Goal: Information Seeking & Learning: Compare options

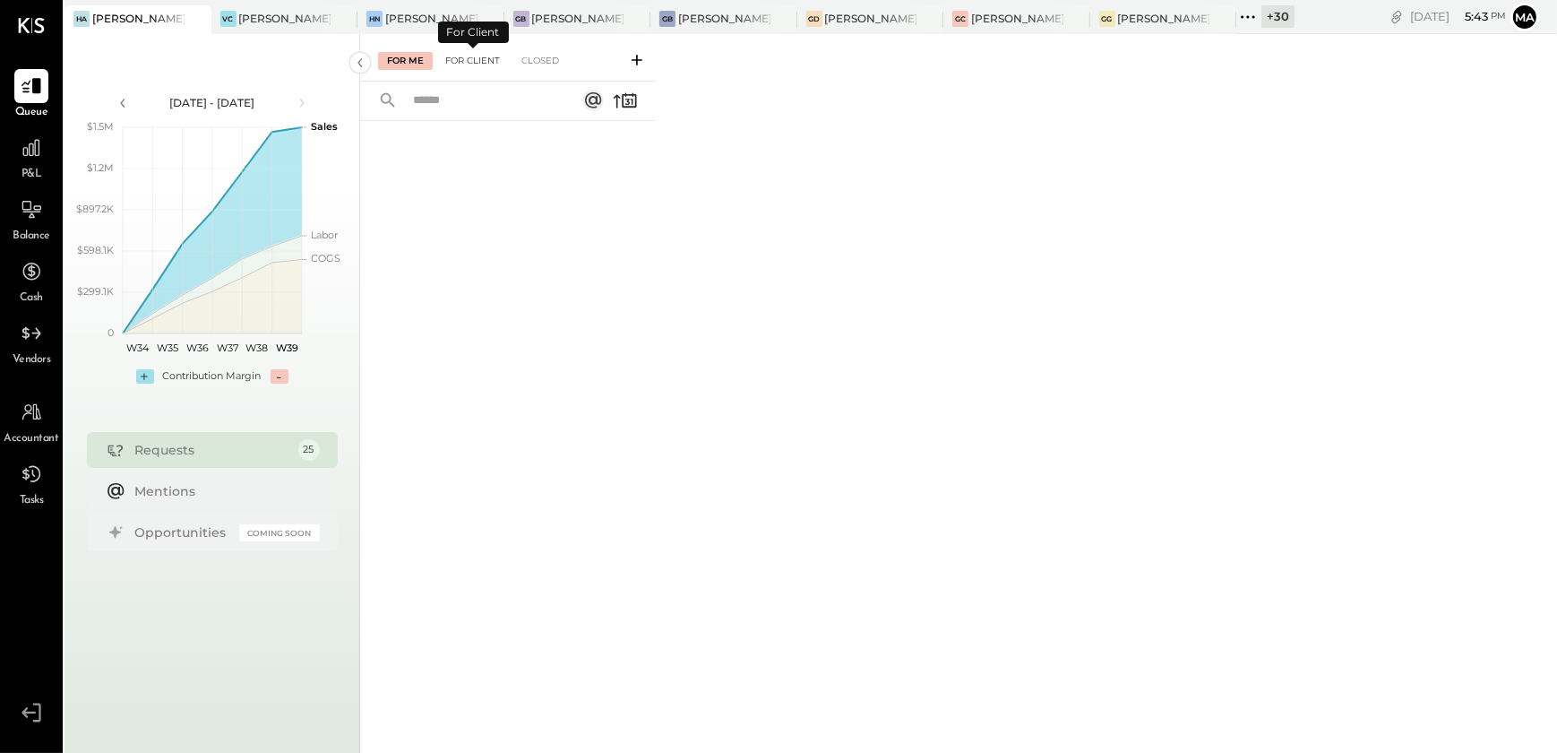
click at [478, 59] on div "For Client" at bounding box center [472, 61] width 73 height 18
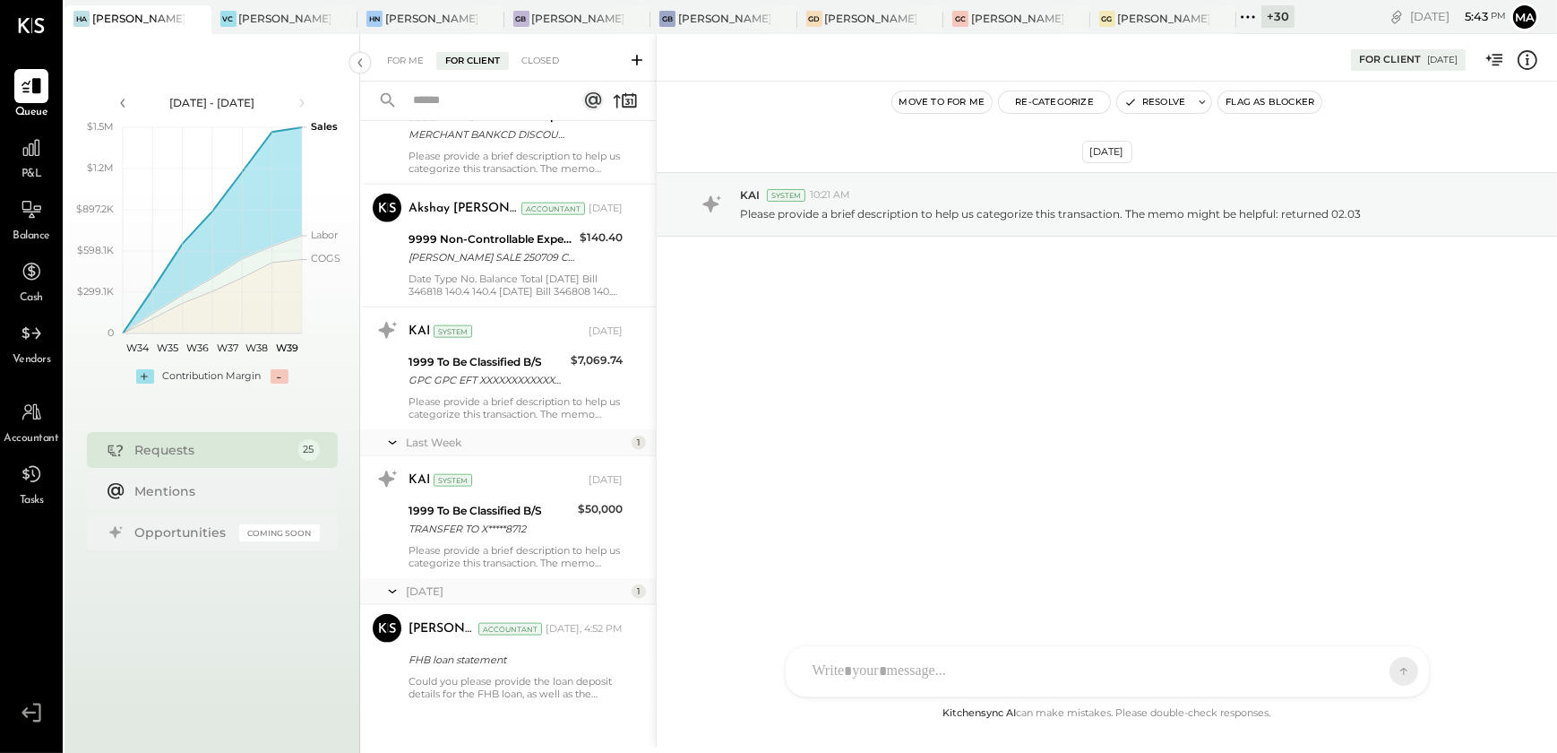
scroll to position [2723, 0]
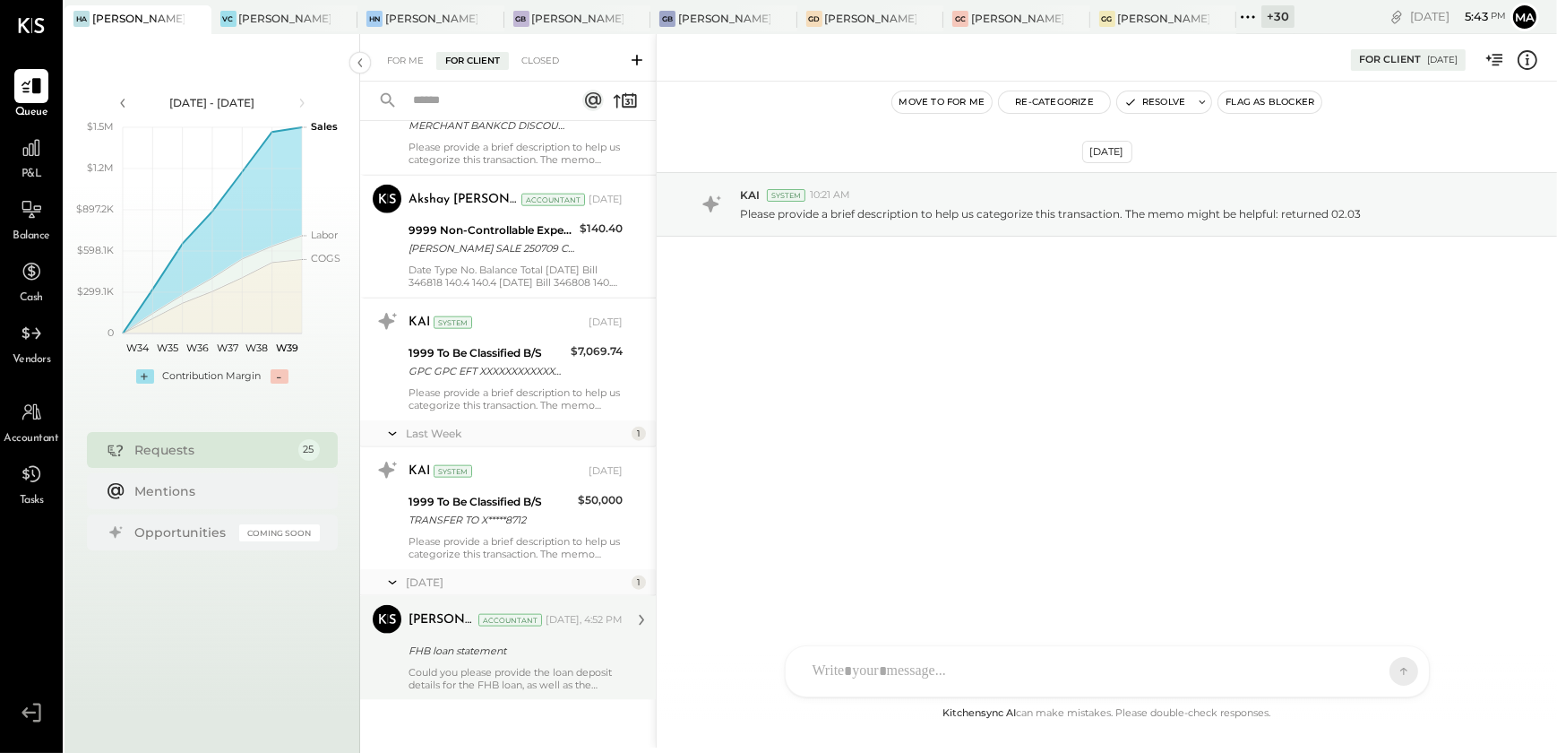
click at [457, 667] on div "Could you please provide the loan deposit details for the FHB loan, as well as …" at bounding box center [516, 678] width 214 height 25
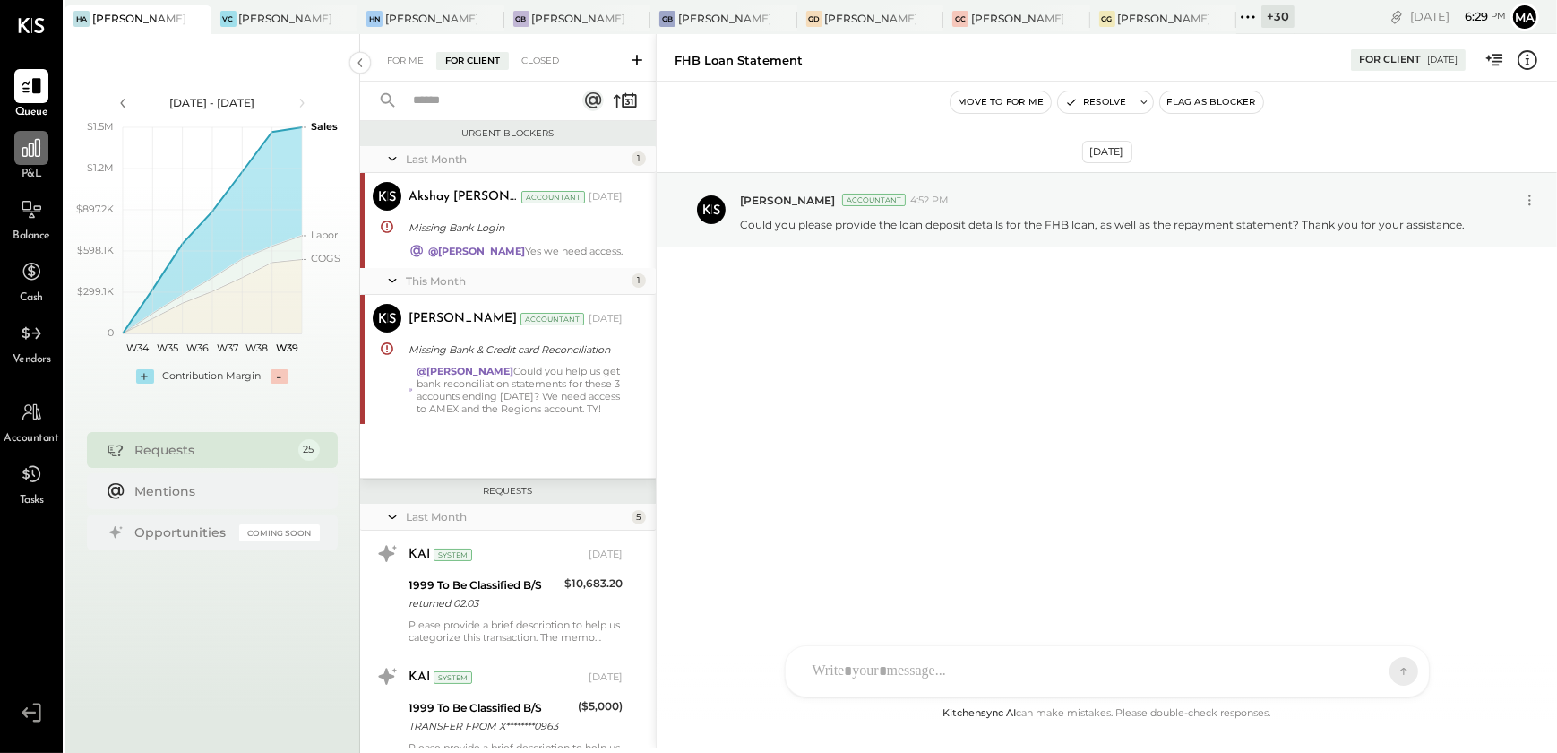
click at [14, 161] on div at bounding box center [31, 148] width 34 height 34
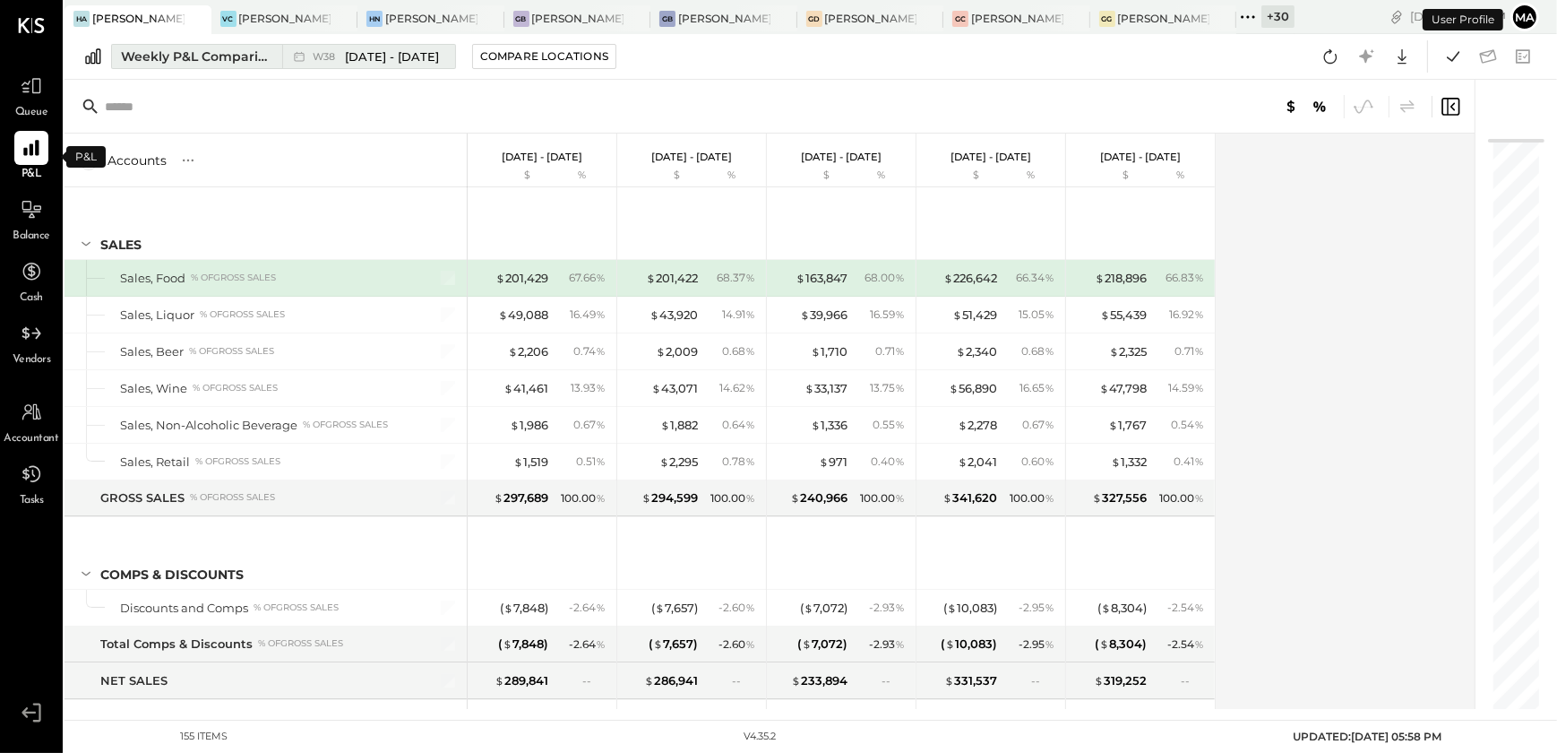
click at [235, 57] on div "Weekly P&L Comparison" at bounding box center [196, 56] width 151 height 18
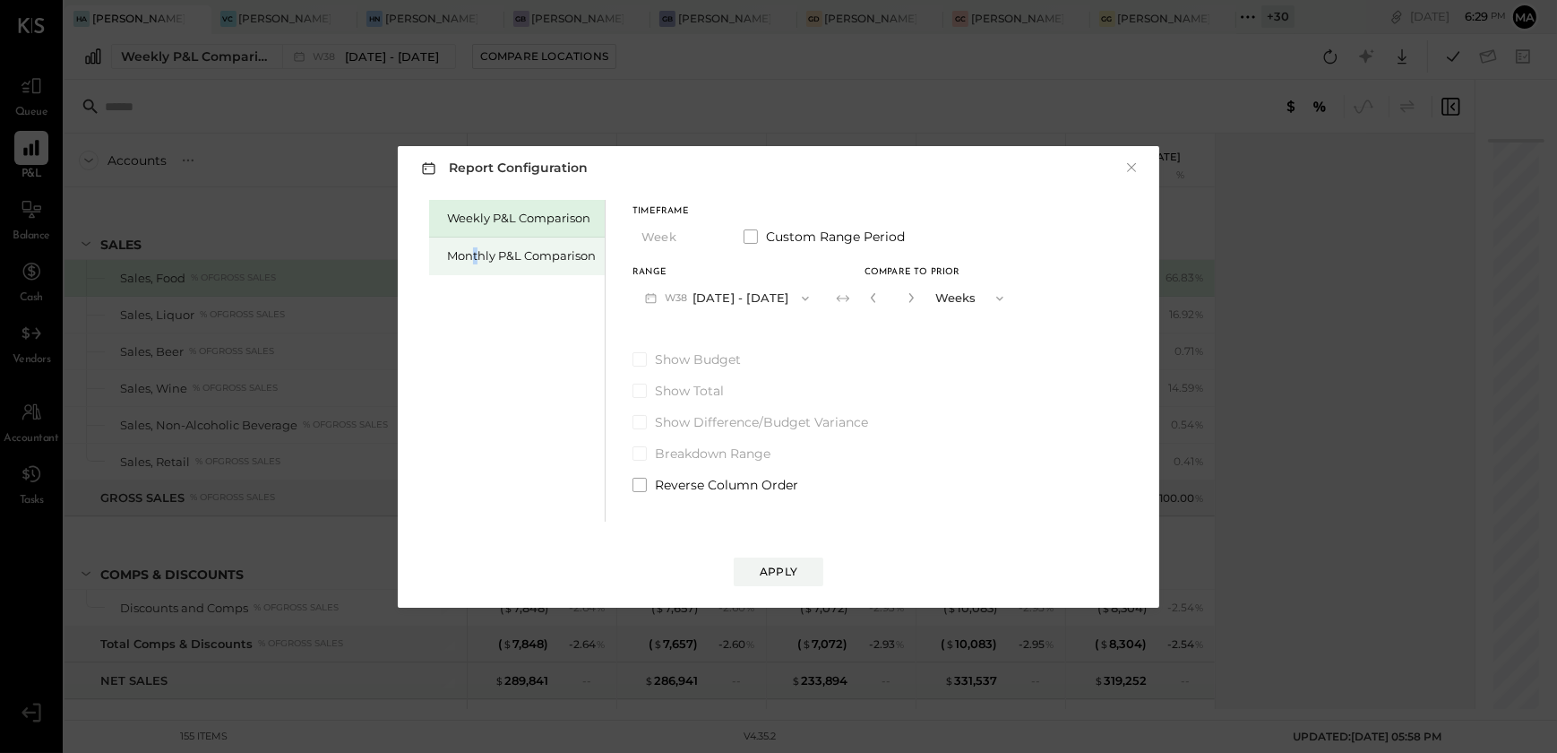
drag, startPoint x: 475, startPoint y: 260, endPoint x: 495, endPoint y: 269, distance: 21.7
click at [476, 260] on div "Monthly P&L Comparison" at bounding box center [521, 255] width 149 height 17
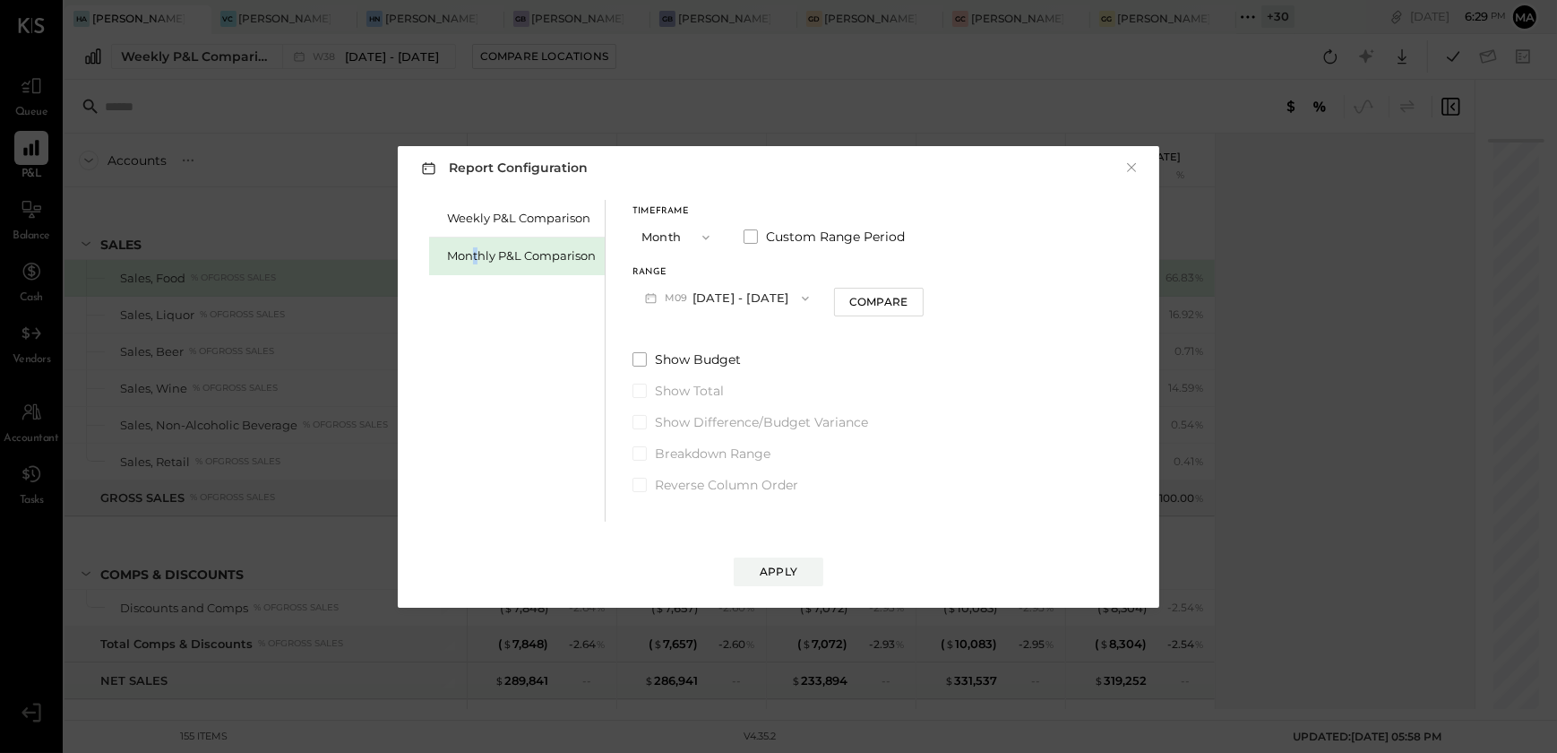
click at [740, 297] on button "M09 Sep 1 - 30, 2025" at bounding box center [727, 297] width 189 height 33
click at [742, 332] on span "Aug 1 - 31, 2025" at bounding box center [719, 337] width 85 height 15
click at [765, 565] on div "Apply" at bounding box center [779, 571] width 38 height 15
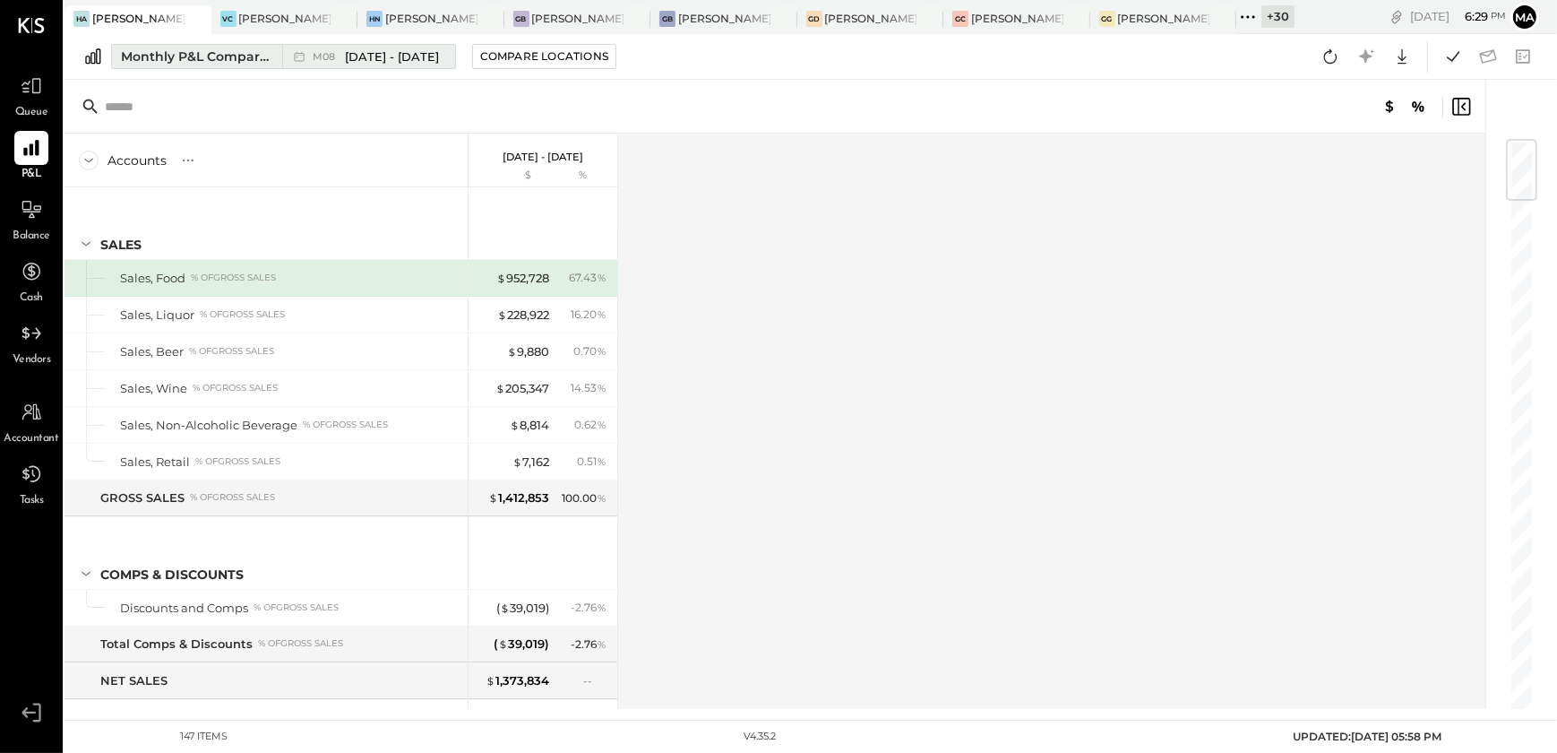
click at [372, 62] on span "Aug 1 - 31, 2025" at bounding box center [392, 56] width 94 height 17
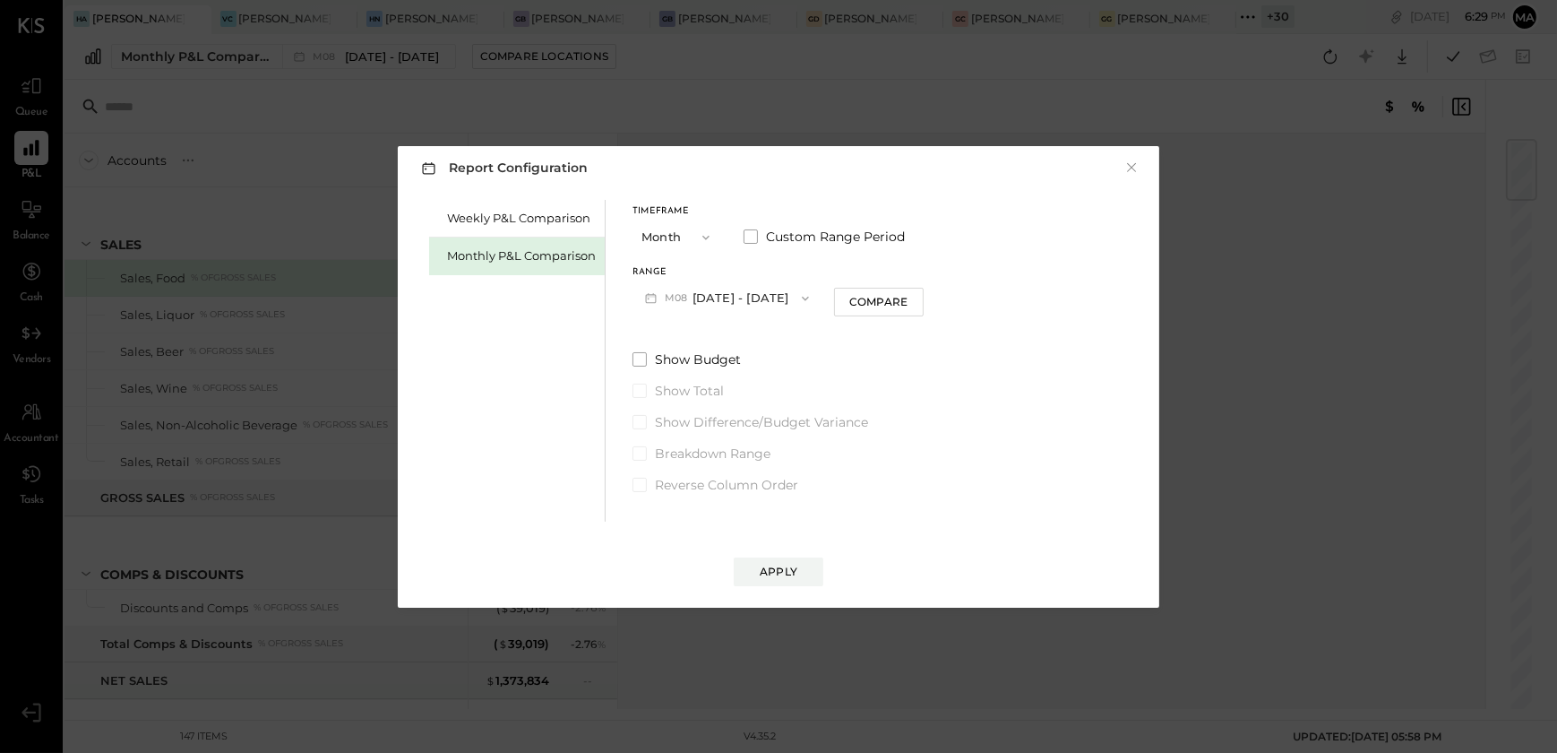
click at [735, 302] on button "M08 Aug 1 - 31, 2025" at bounding box center [727, 297] width 189 height 33
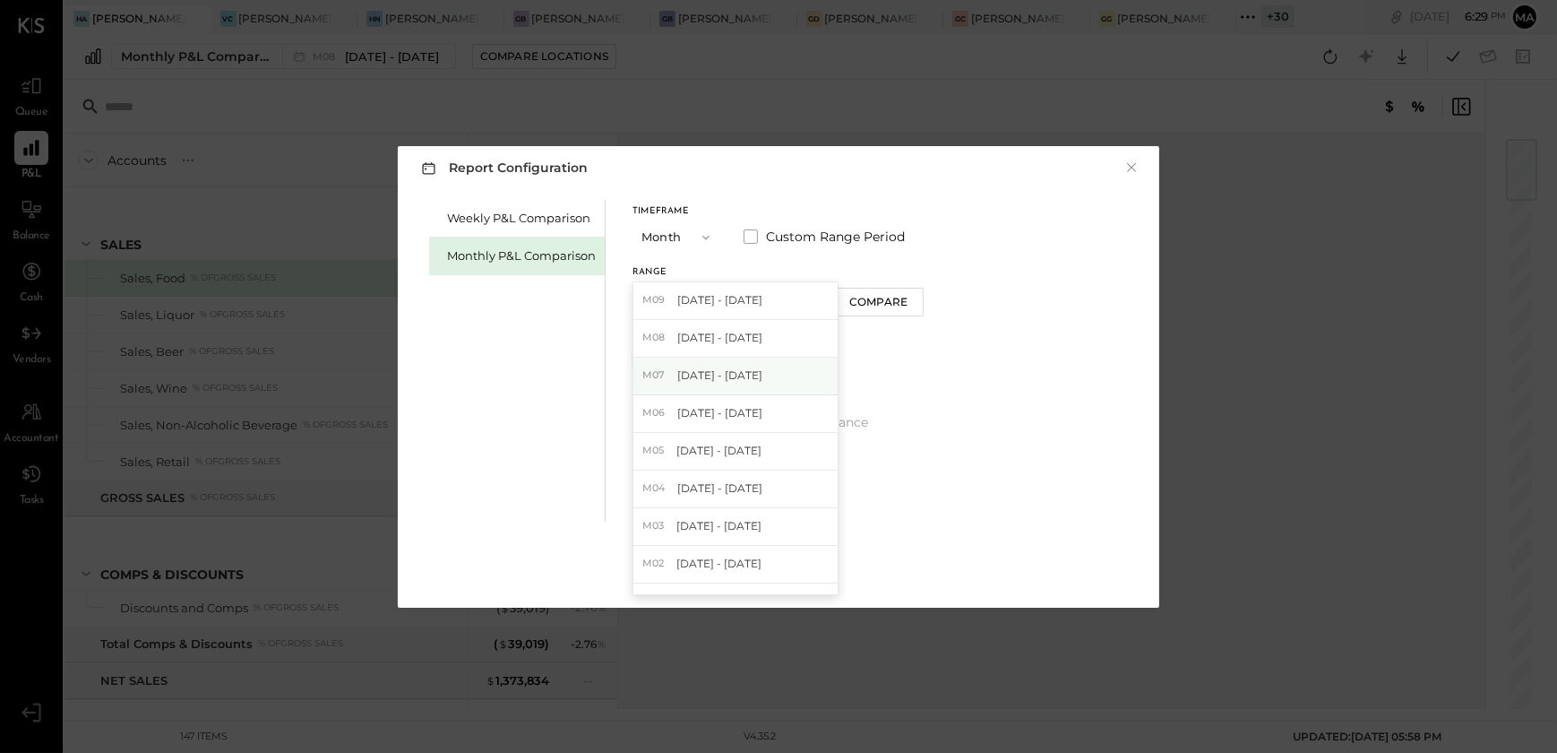
click at [726, 376] on span "Jul 1 - 31, 2025" at bounding box center [719, 374] width 85 height 15
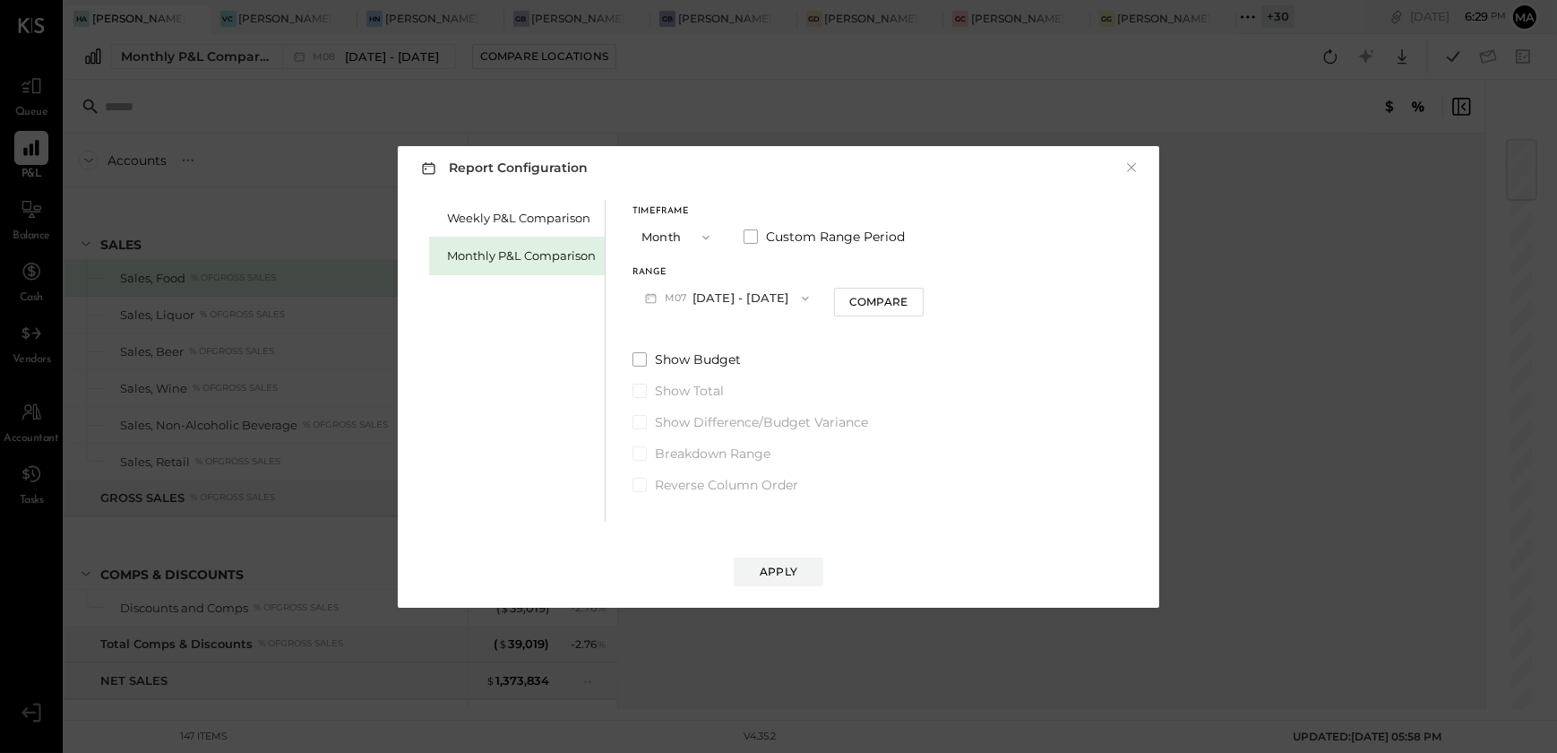
click at [728, 301] on button "M07 Jul 1 - 31, 2025" at bounding box center [727, 297] width 189 height 33
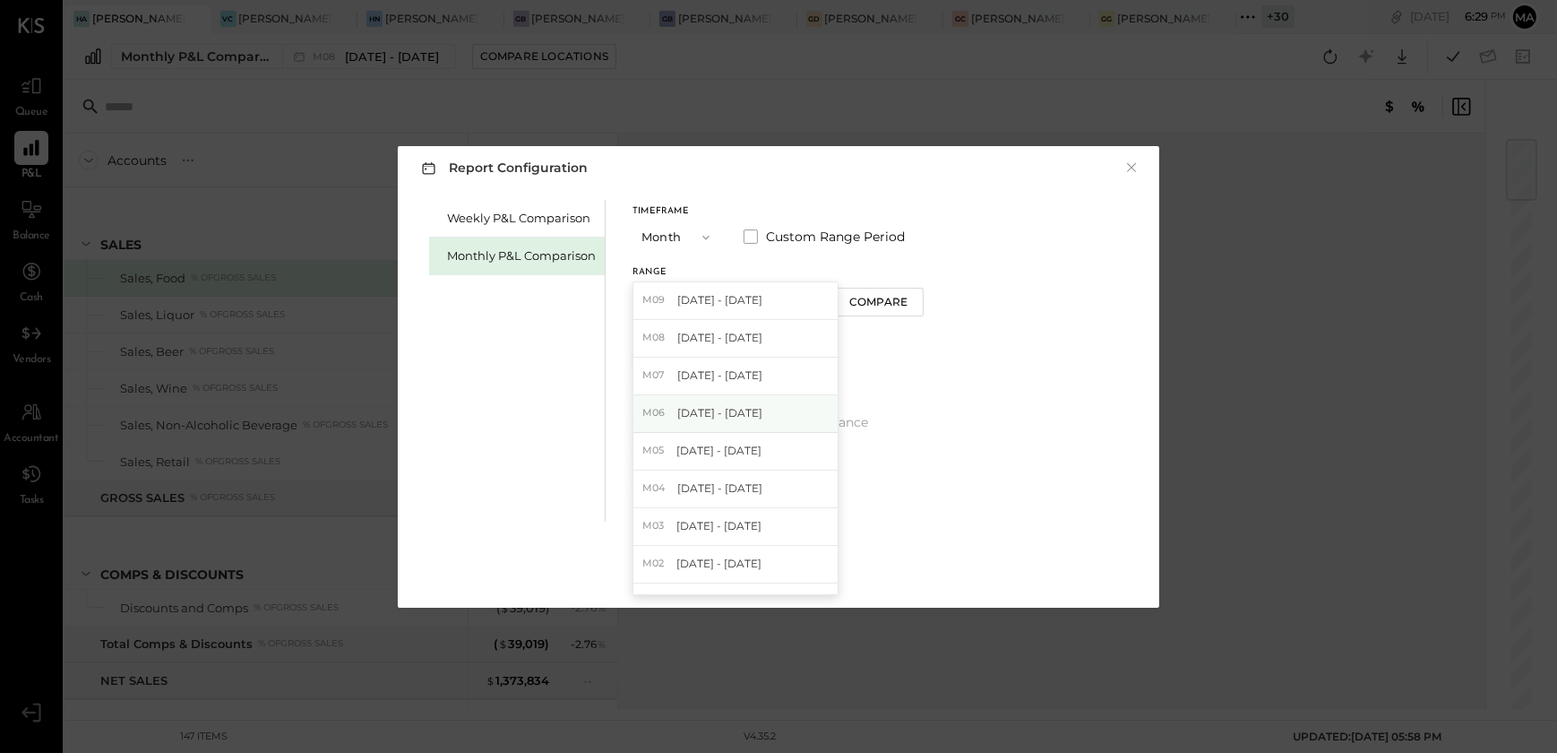
click at [712, 418] on span "Jun 1 - 30, 2025" at bounding box center [719, 412] width 85 height 15
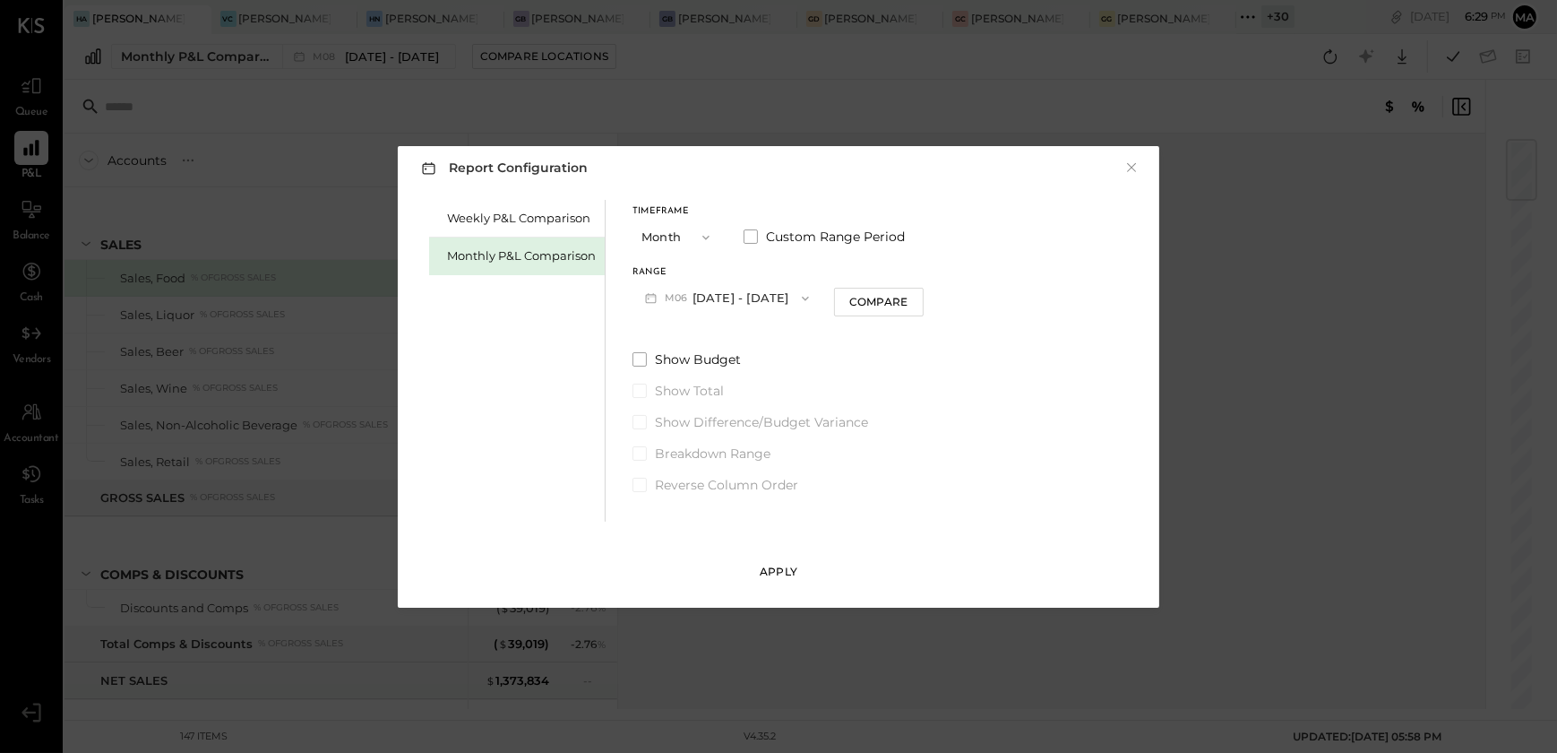
click at [770, 564] on div "Apply" at bounding box center [779, 571] width 38 height 15
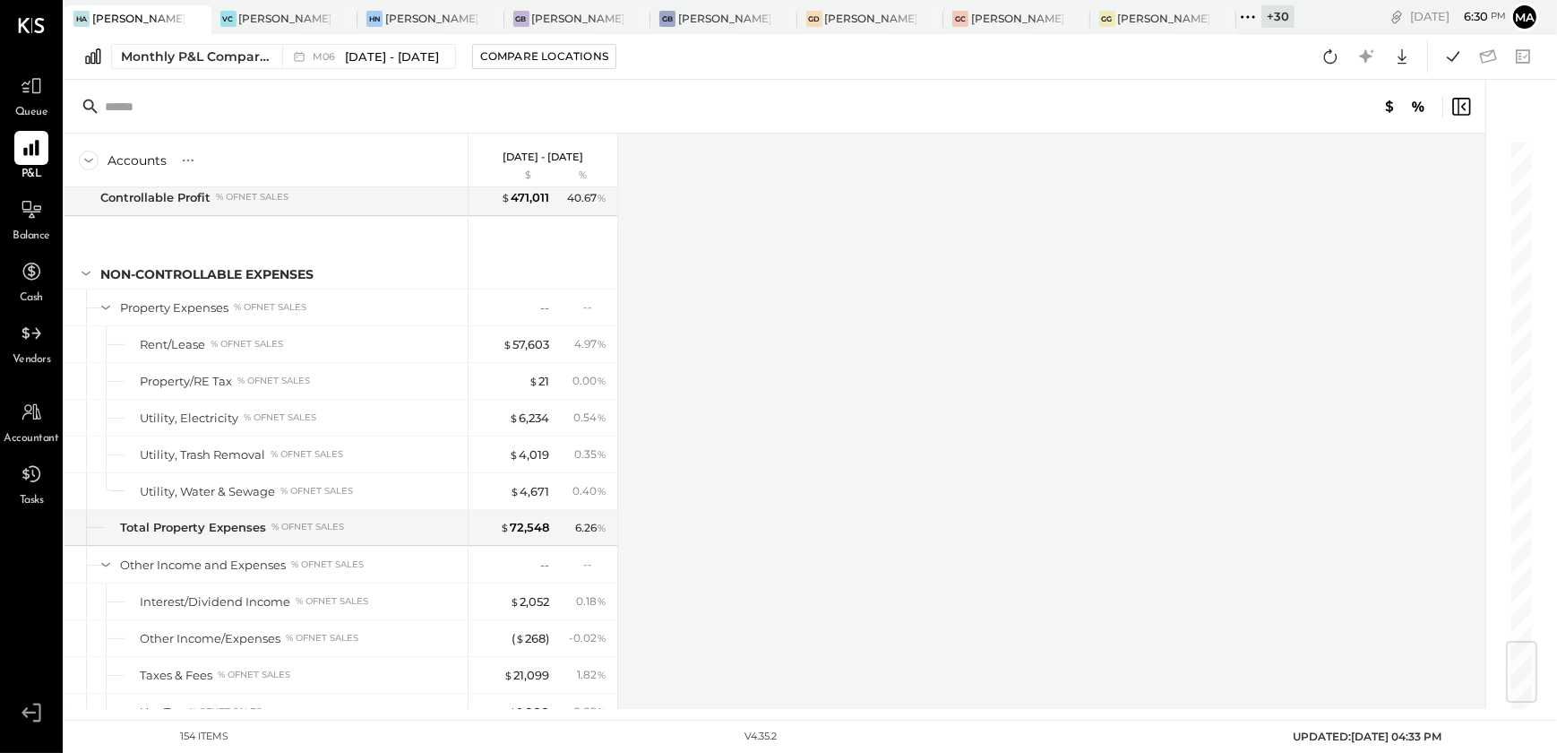
scroll to position [4575, 0]
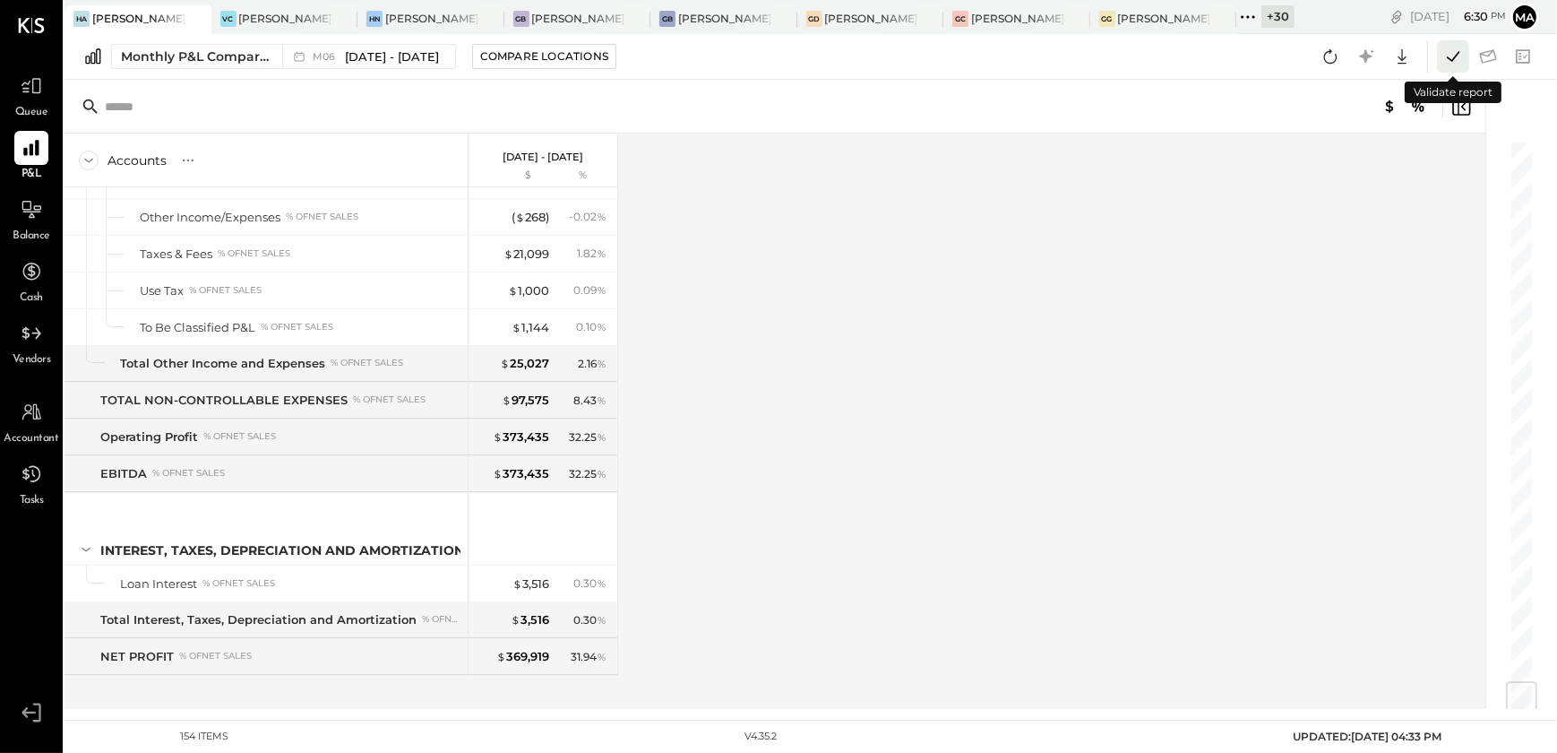
click at [1455, 65] on icon at bounding box center [1453, 56] width 23 height 23
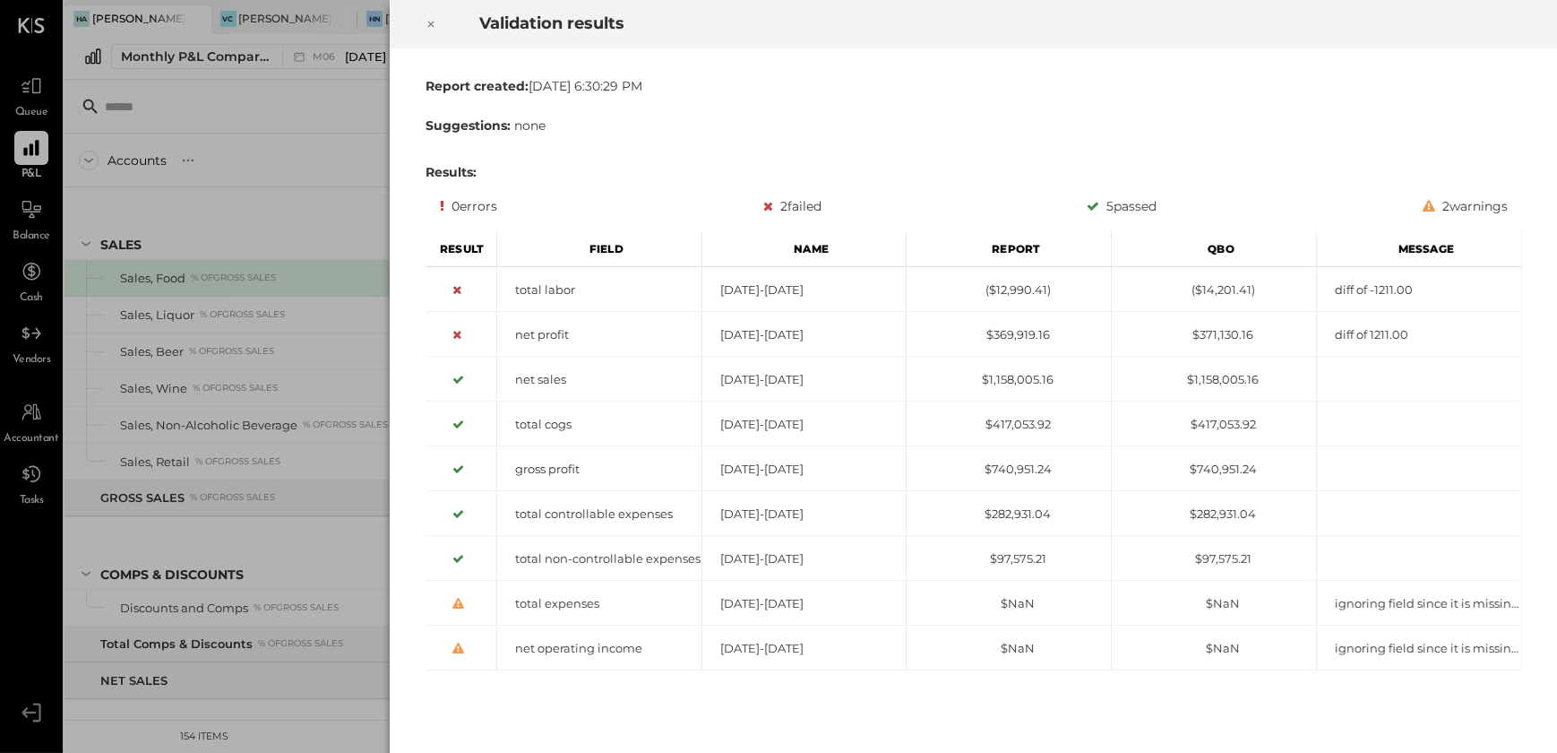
click at [438, 30] on div at bounding box center [430, 24] width 39 height 50
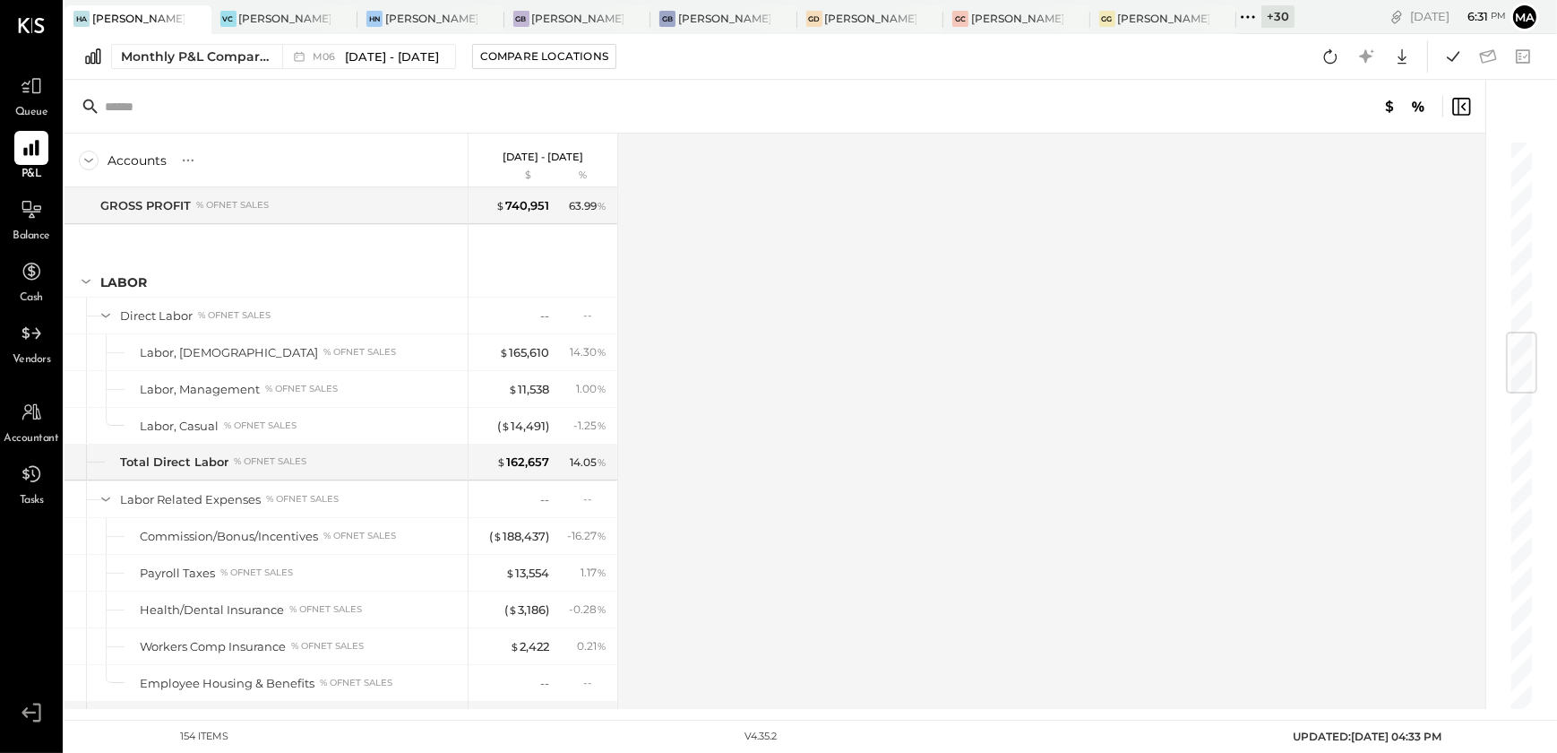
scroll to position [1629, 0]
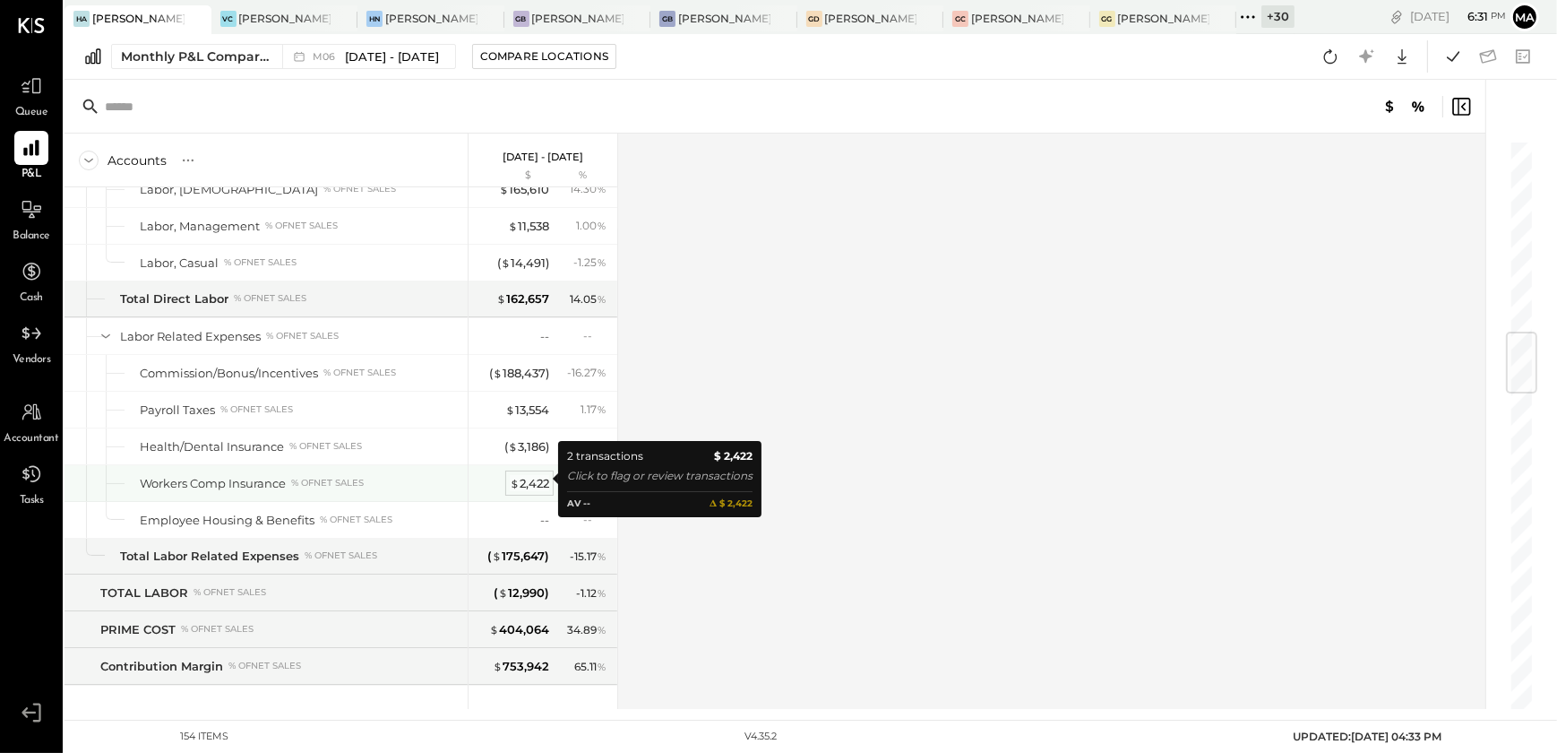
click at [521, 483] on div "$ 2,422" at bounding box center [529, 483] width 39 height 17
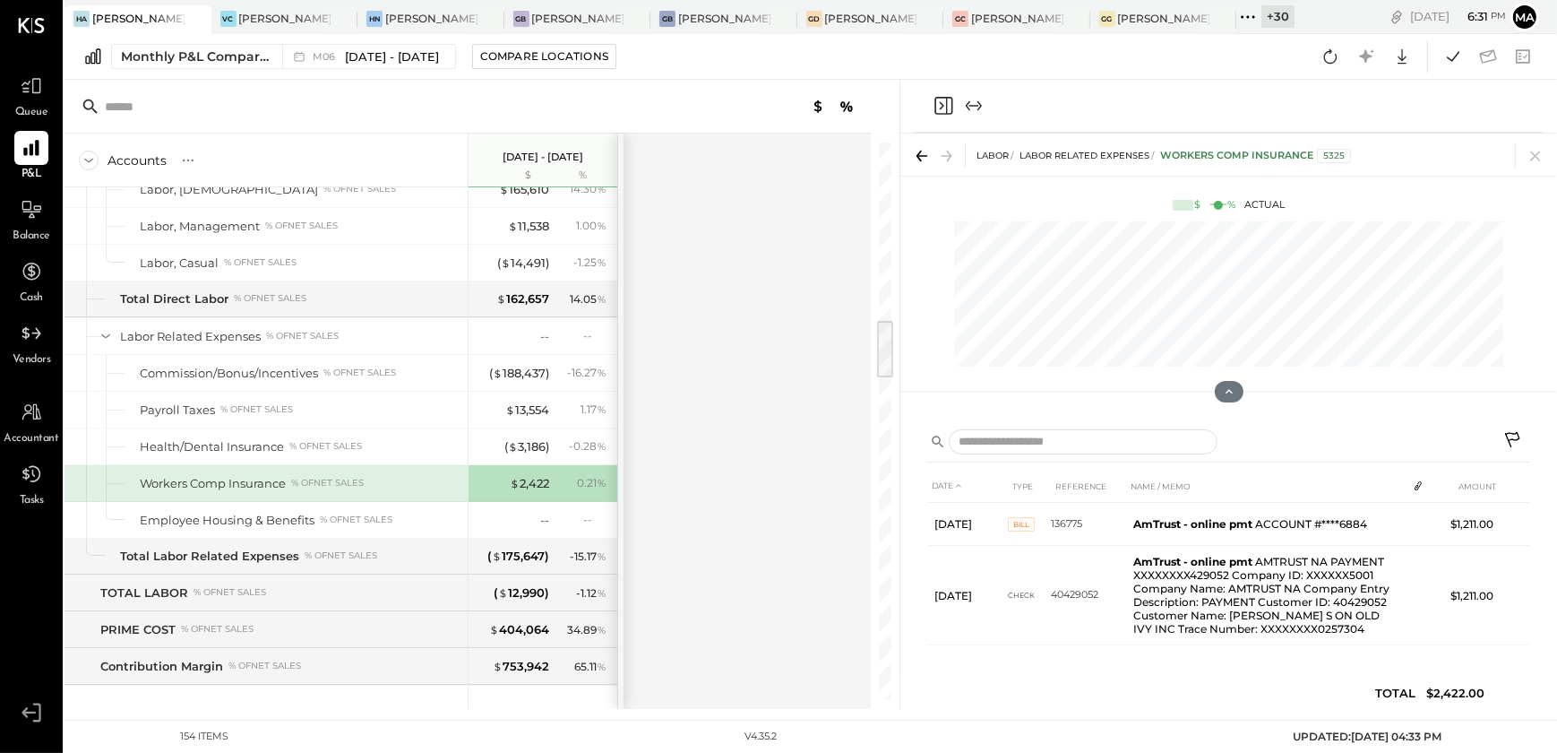
click at [919, 153] on icon at bounding box center [921, 155] width 25 height 25
click at [780, 387] on div "Accounts S % GL Jun 1 - 30, 2025 $ % SALES Sales, Food % of GROSS SALES Sales, …" at bounding box center [469, 421] width 809 height 575
click at [943, 104] on icon "Close panel" at bounding box center [944, 106] width 22 height 22
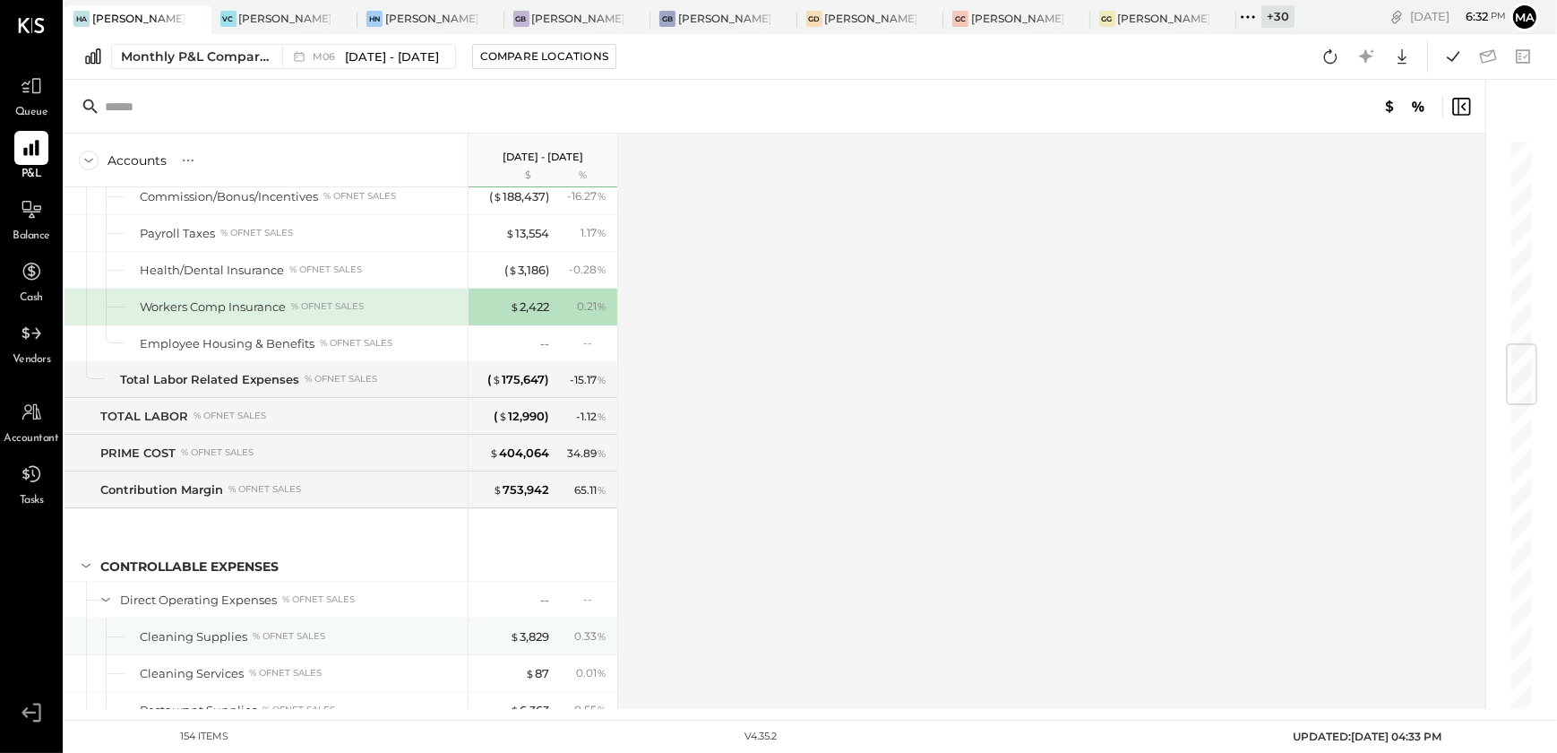
scroll to position [1724, 0]
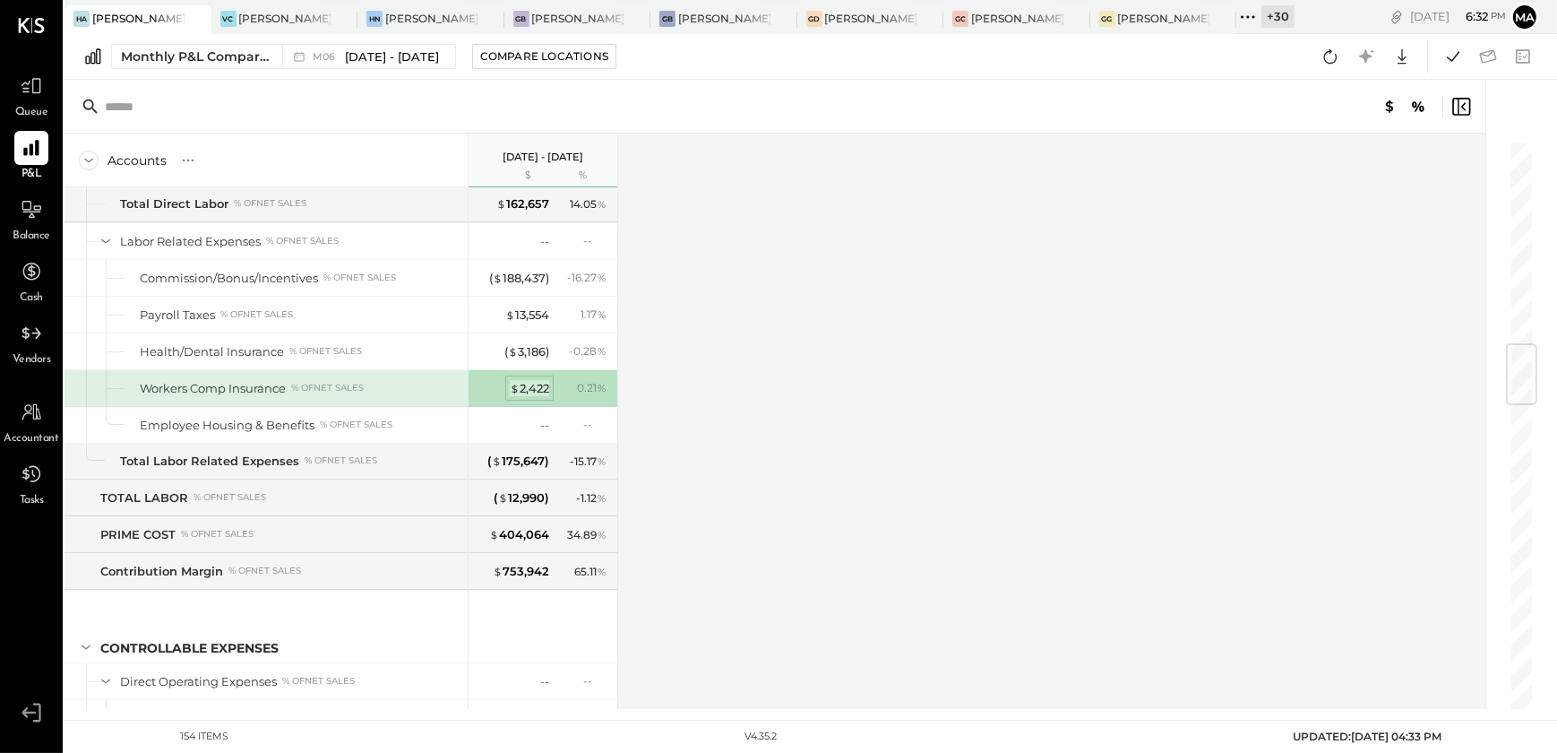
click at [525, 383] on div "$ 2,422" at bounding box center [529, 388] width 39 height 17
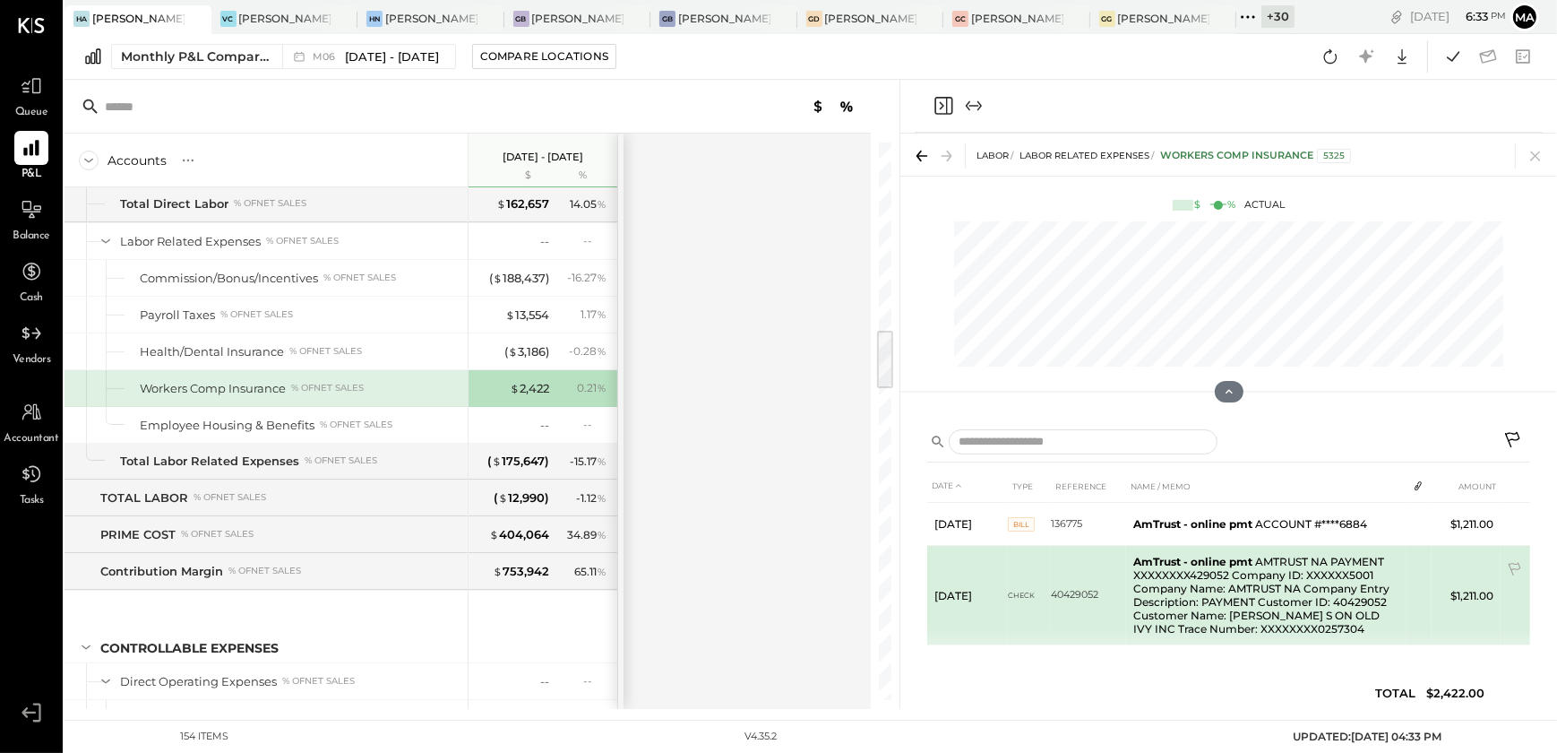
click at [1208, 583] on td "AmTrust - online pmt AMTRUST NA PAYMENT XXXXXXXX429052 Company ID: XXXXXX5001 C…" at bounding box center [1266, 595] width 280 height 99
click at [1030, 598] on span "Check" at bounding box center [1021, 595] width 27 height 13
click at [961, 595] on td "Jun 25, 25" at bounding box center [967, 595] width 81 height 99
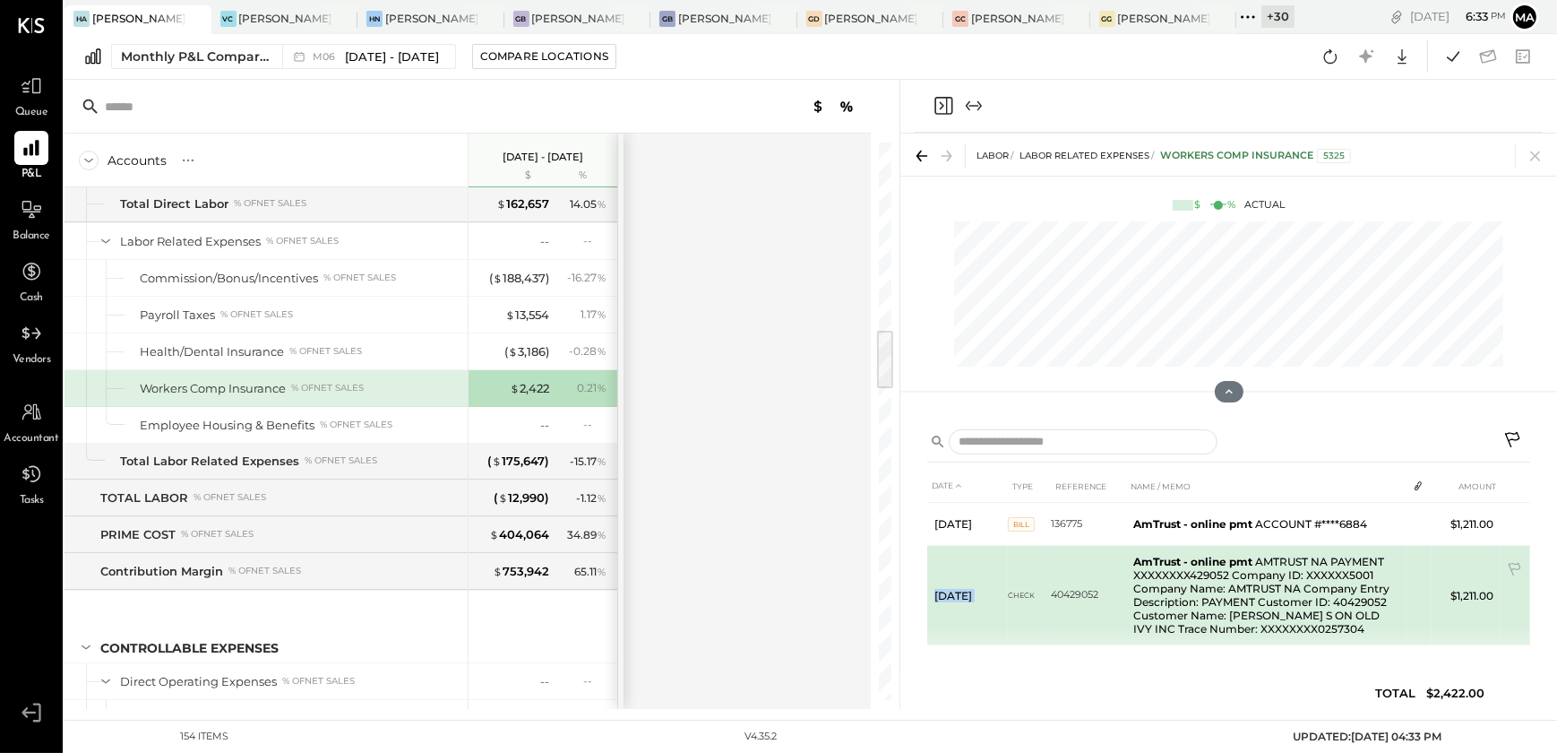
click at [961, 595] on td "Jun 25, 25" at bounding box center [967, 595] width 81 height 99
click at [1269, 589] on td "AmTrust - online pmt AMTRUST NA PAYMENT XXXXXXXX429052 Company ID: XXXXXX5001 C…" at bounding box center [1266, 595] width 280 height 99
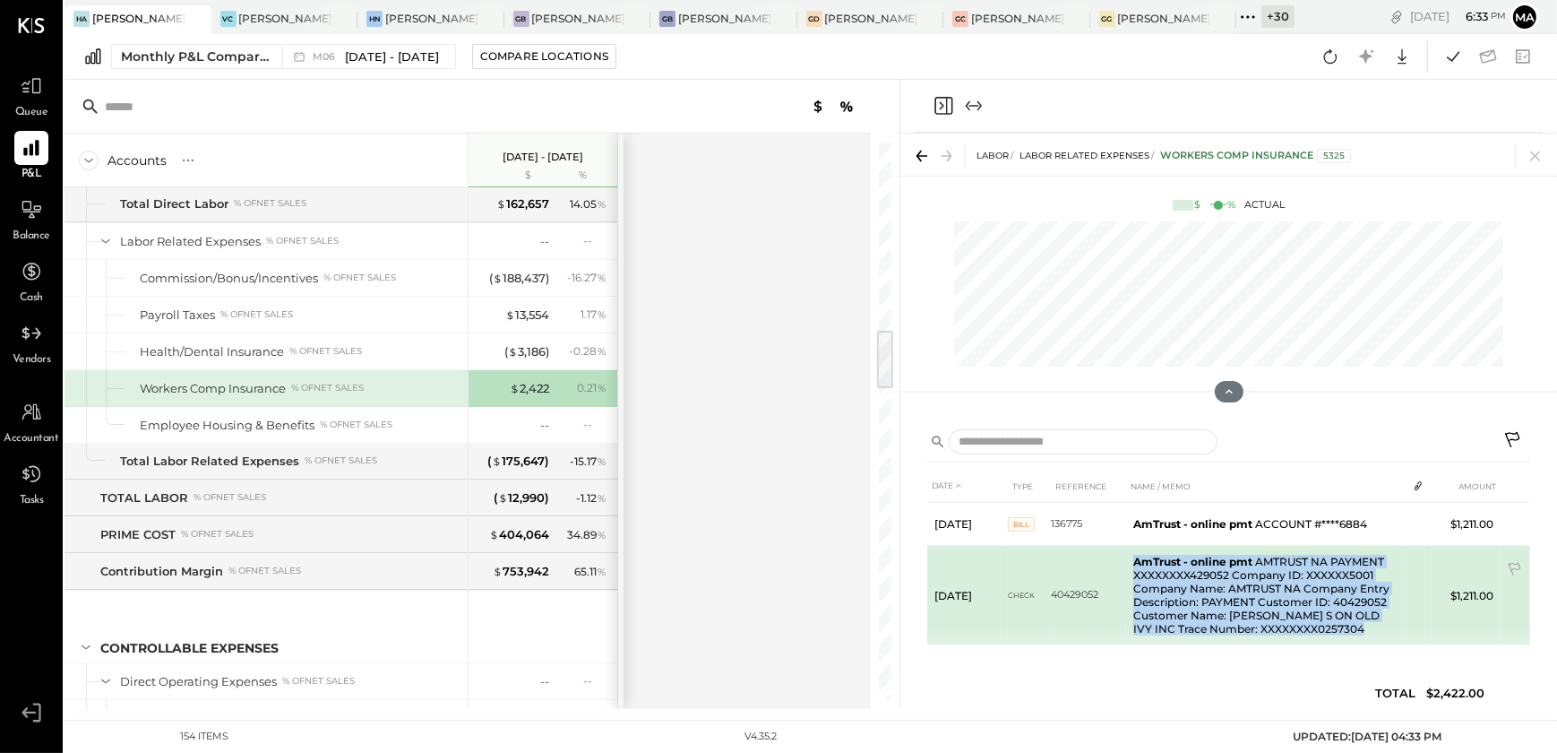
click at [1269, 589] on td "AmTrust - online pmt AMTRUST NA PAYMENT XXXXXXXX429052 Company ID: XXXXXX5001 C…" at bounding box center [1266, 595] width 280 height 99
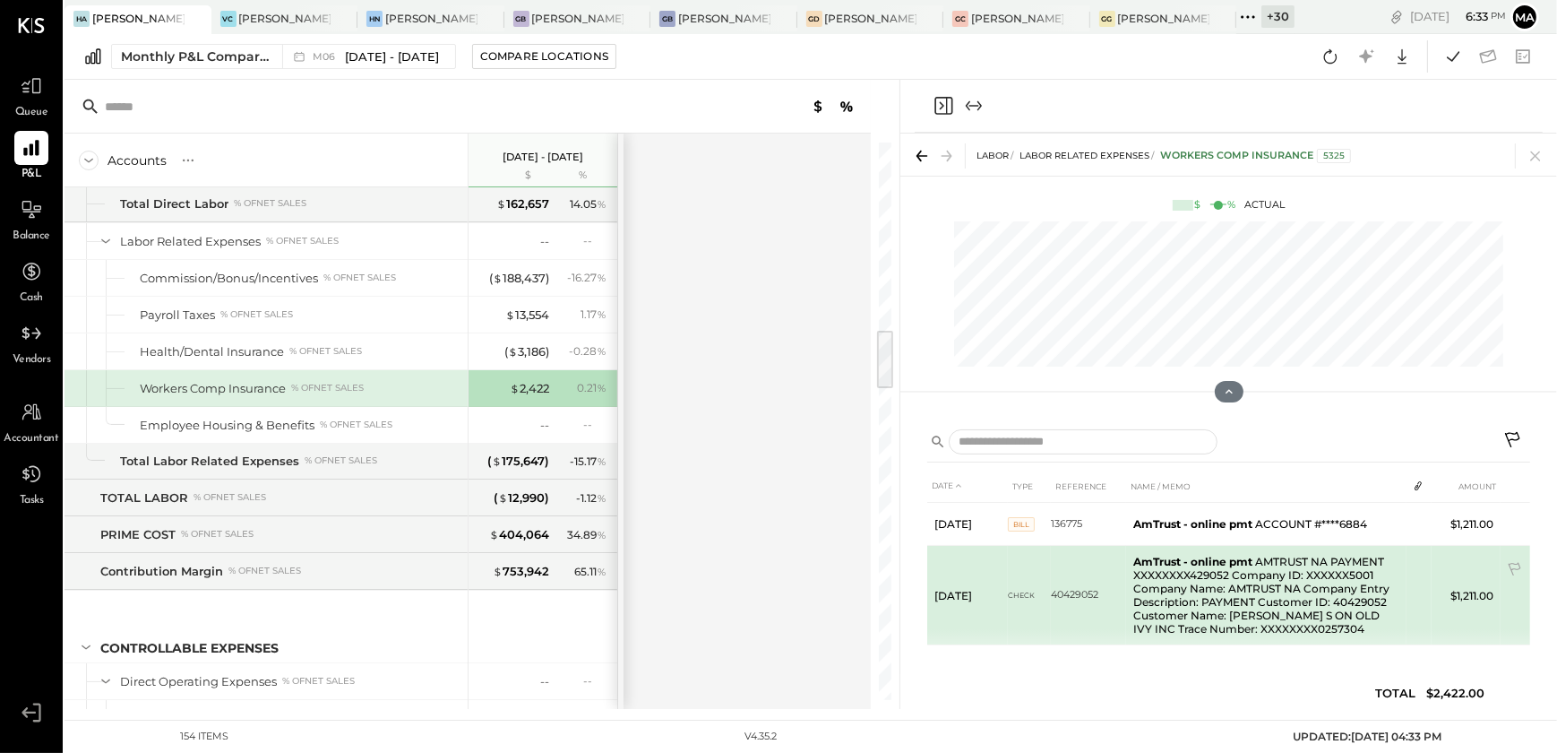
click at [1476, 592] on td "$1,211.00" at bounding box center [1466, 595] width 69 height 99
drag, startPoint x: 1476, startPoint y: 592, endPoint x: 1262, endPoint y: 604, distance: 214.5
click at [1262, 604] on td "AmTrust - online pmt AMTRUST NA PAYMENT XXXXXXXX429052 Company ID: XXXXXX5001 C…" at bounding box center [1266, 595] width 280 height 99
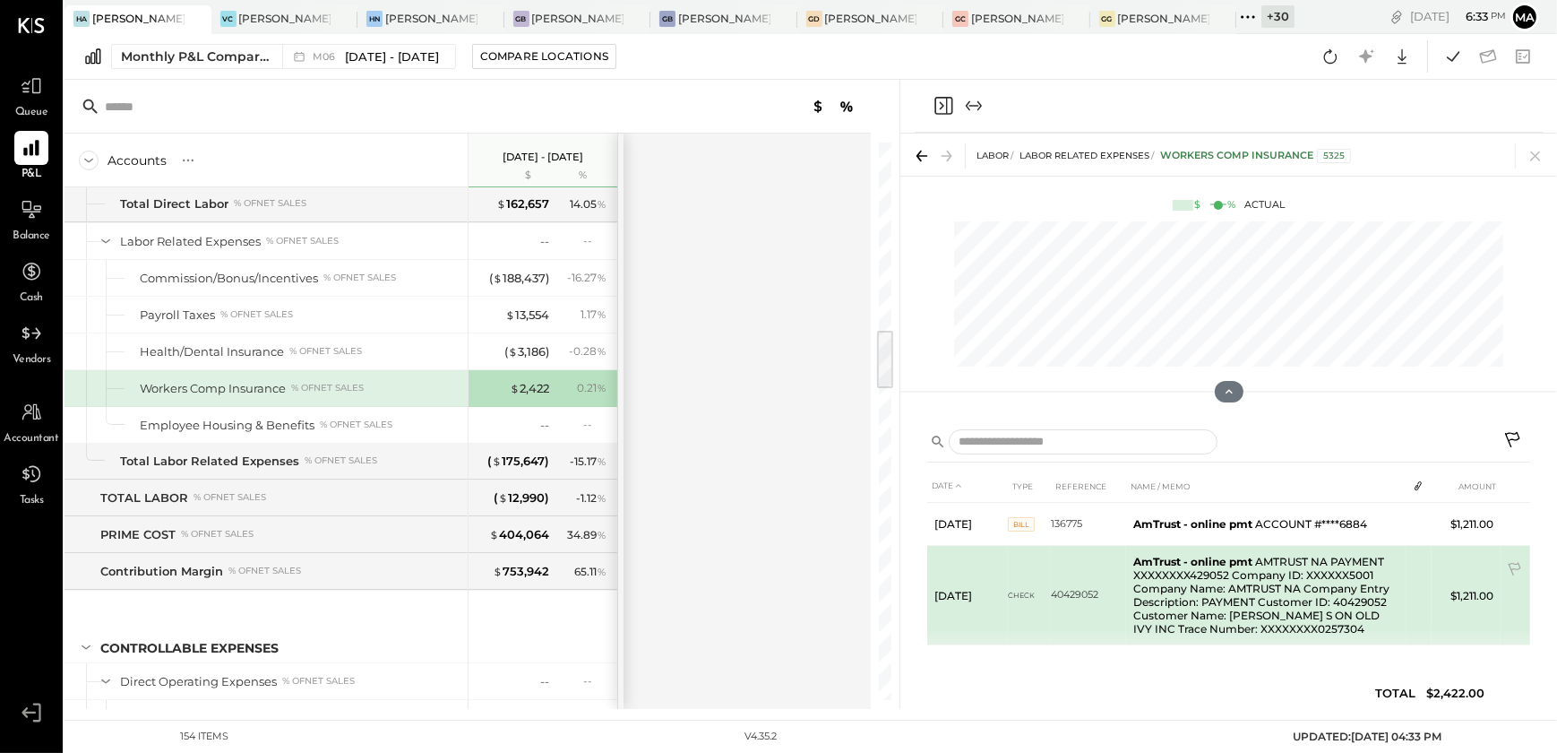
drag, startPoint x: 1262, startPoint y: 604, endPoint x: 1096, endPoint y: 613, distance: 166.0
click at [1096, 613] on td "40429052" at bounding box center [1088, 595] width 75 height 99
click at [1086, 605] on td "40429052" at bounding box center [1088, 595] width 75 height 99
click at [1084, 605] on td "40429052" at bounding box center [1088, 595] width 75 height 99
drag, startPoint x: 1084, startPoint y: 605, endPoint x: 996, endPoint y: 602, distance: 87.9
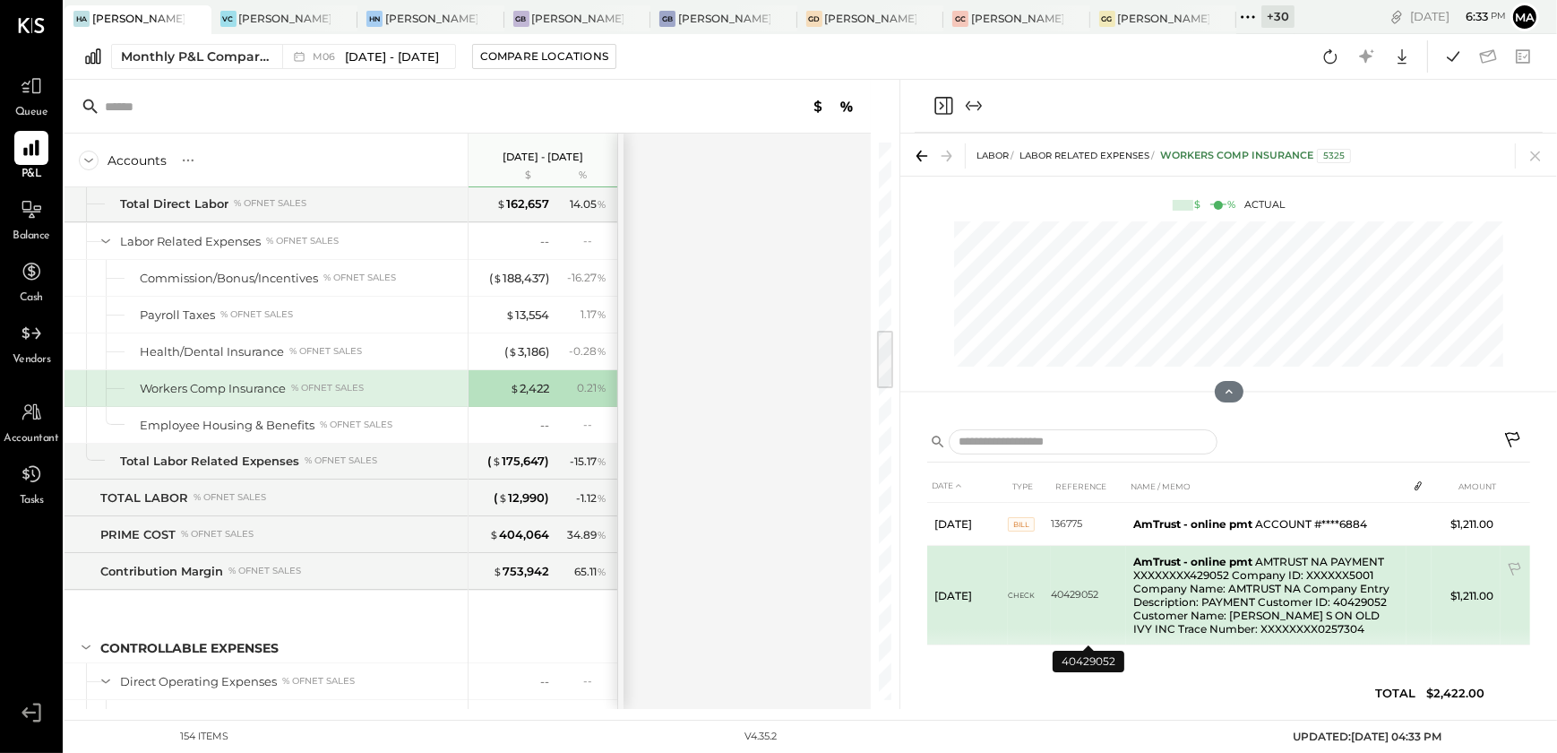
click at [996, 602] on td "Jun 25, 25" at bounding box center [967, 595] width 81 height 99
click at [932, 597] on td "Jun 25, 25" at bounding box center [967, 595] width 81 height 99
drag, startPoint x: 932, startPoint y: 597, endPoint x: 1436, endPoint y: 605, distance: 504.5
click at [1436, 605] on td "$1,211.00" at bounding box center [1466, 595] width 69 height 99
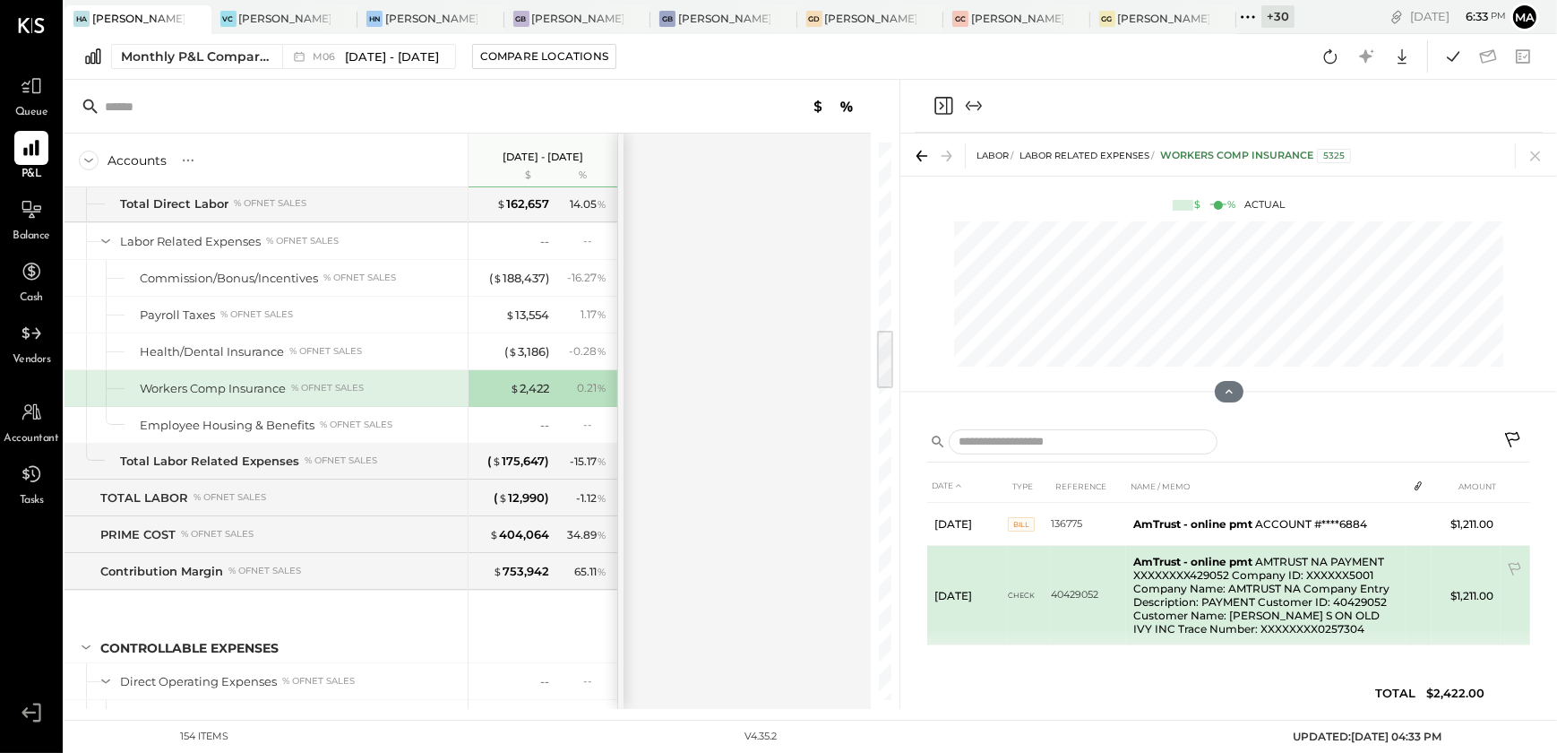
click at [1452, 598] on td "$1,211.00" at bounding box center [1466, 595] width 69 height 99
click at [1446, 597] on td "$1,211.00" at bounding box center [1466, 595] width 69 height 99
drag, startPoint x: 1446, startPoint y: 597, endPoint x: 1252, endPoint y: 589, distance: 194.6
click at [1252, 589] on td "AmTrust - online pmt AMTRUST NA PAYMENT XXXXXXXX429052 Company ID: XXXXXX5001 C…" at bounding box center [1266, 595] width 280 height 99
click at [1245, 590] on td "AmTrust - online pmt AMTRUST NA PAYMENT XXXXXXXX429052 Company ID: XXXXXX5001 C…" at bounding box center [1266, 595] width 280 height 99
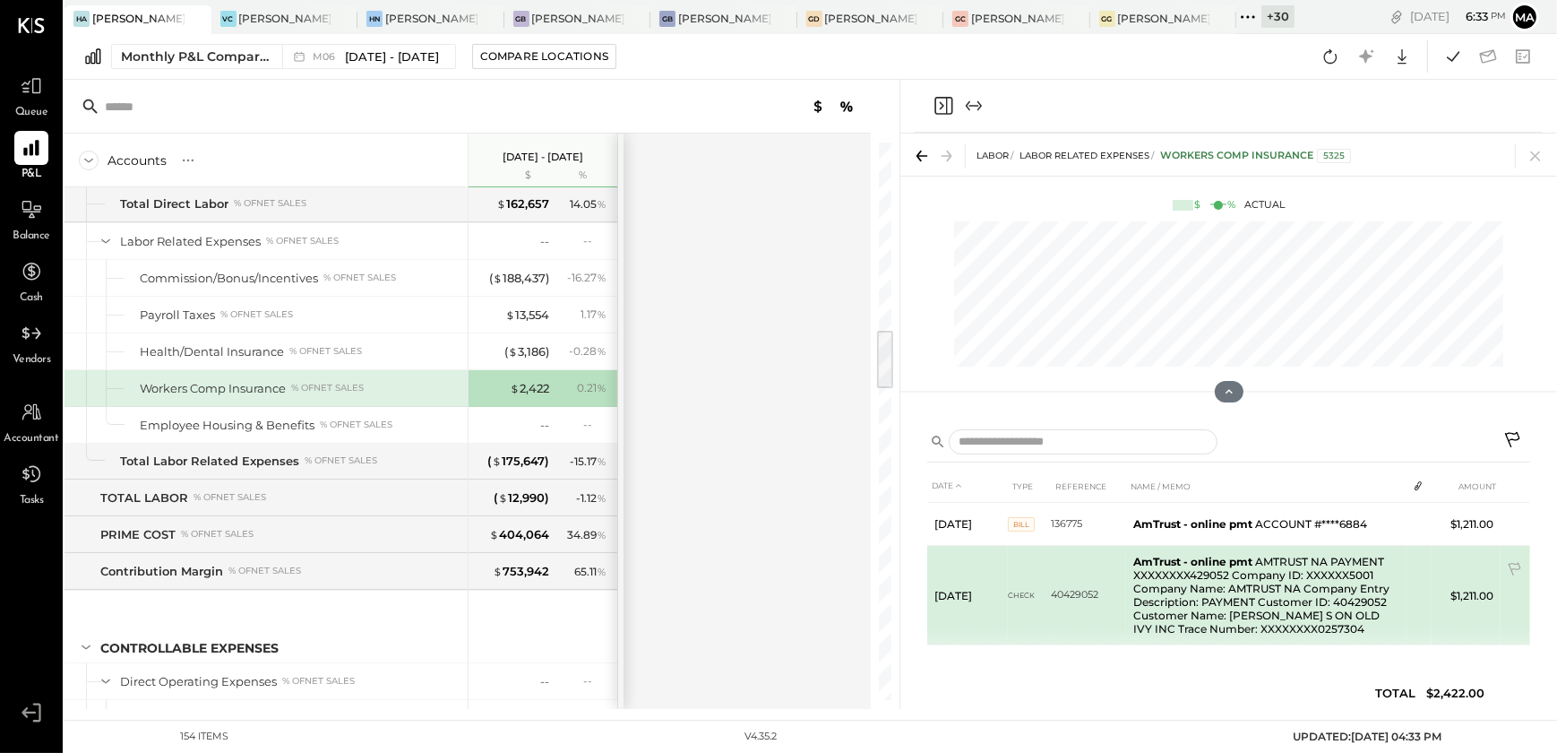
click at [1137, 562] on b "AmTrust - online pmt" at bounding box center [1192, 561] width 119 height 13
drag, startPoint x: 1071, startPoint y: 594, endPoint x: 1092, endPoint y: 633, distance: 44.1
click at [1092, 633] on td "40429052" at bounding box center [1088, 595] width 75 height 99
drag, startPoint x: 1092, startPoint y: 633, endPoint x: 969, endPoint y: 591, distance: 130.3
click at [969, 591] on td "Jun 25, 25" at bounding box center [967, 595] width 81 height 99
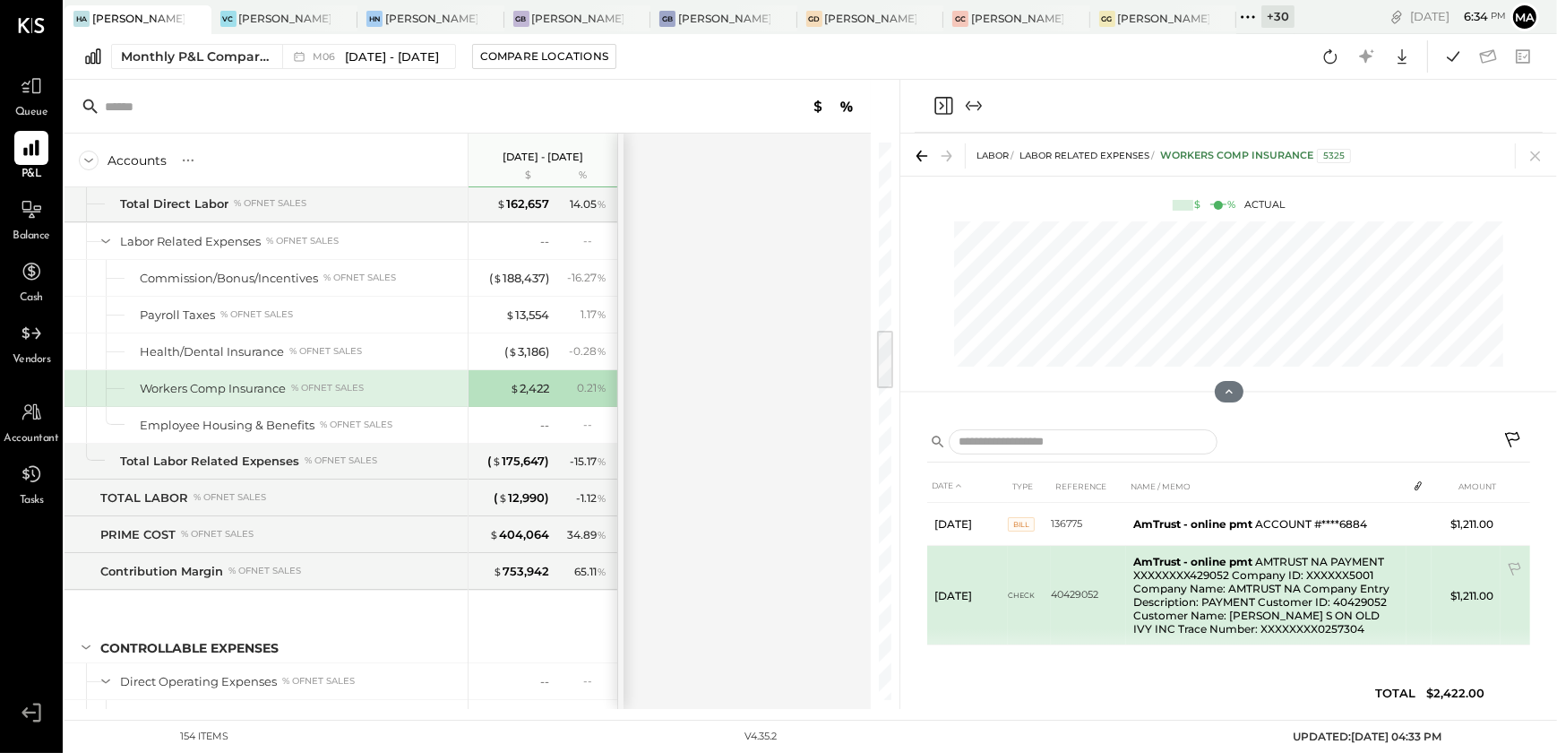
drag, startPoint x: 959, startPoint y: 592, endPoint x: 972, endPoint y: 597, distance: 14.2
click at [972, 597] on td "Jun 25, 25" at bounding box center [967, 595] width 81 height 99
click at [1452, 603] on td "$1,211.00" at bounding box center [1466, 595] width 69 height 99
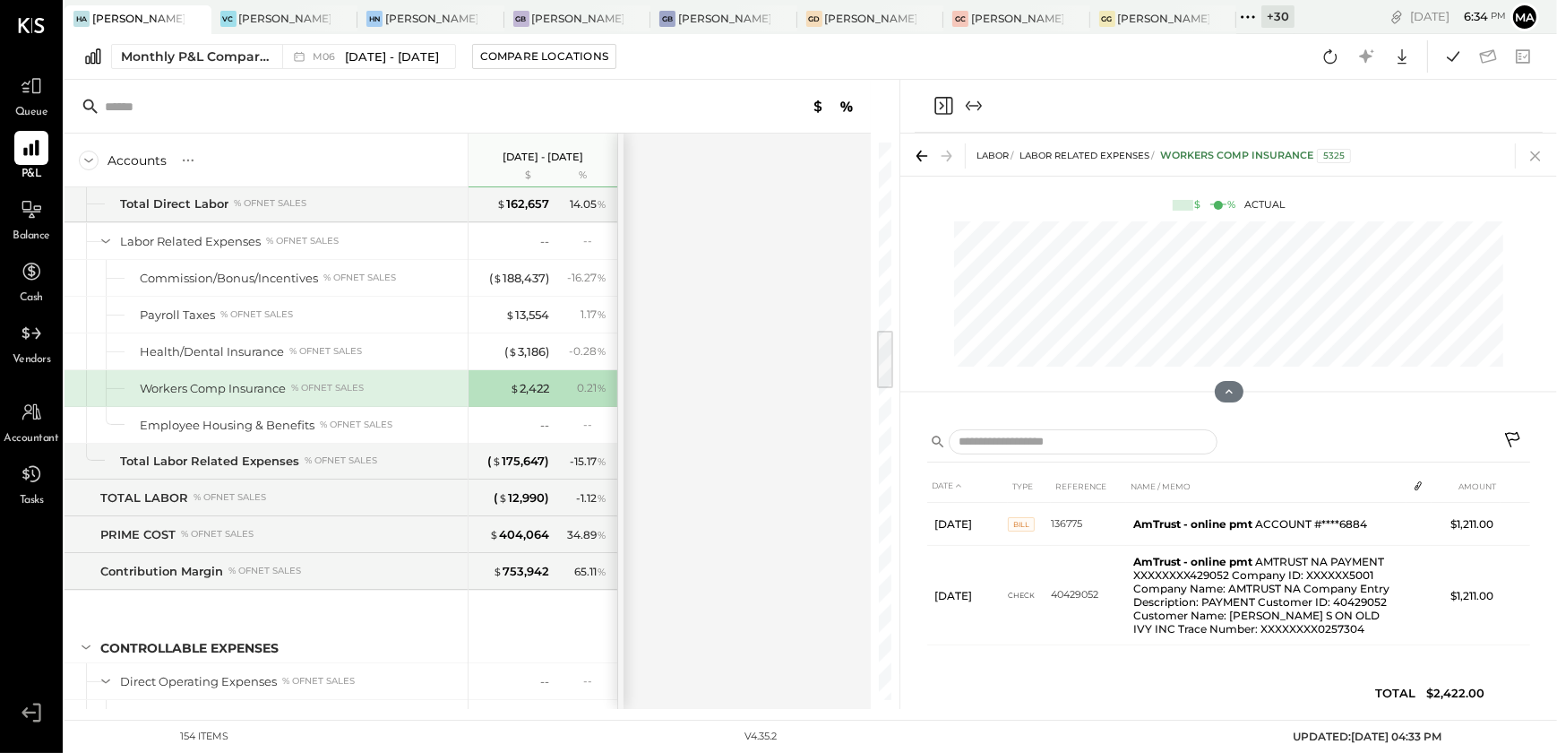
click at [1536, 161] on icon at bounding box center [1535, 155] width 25 height 25
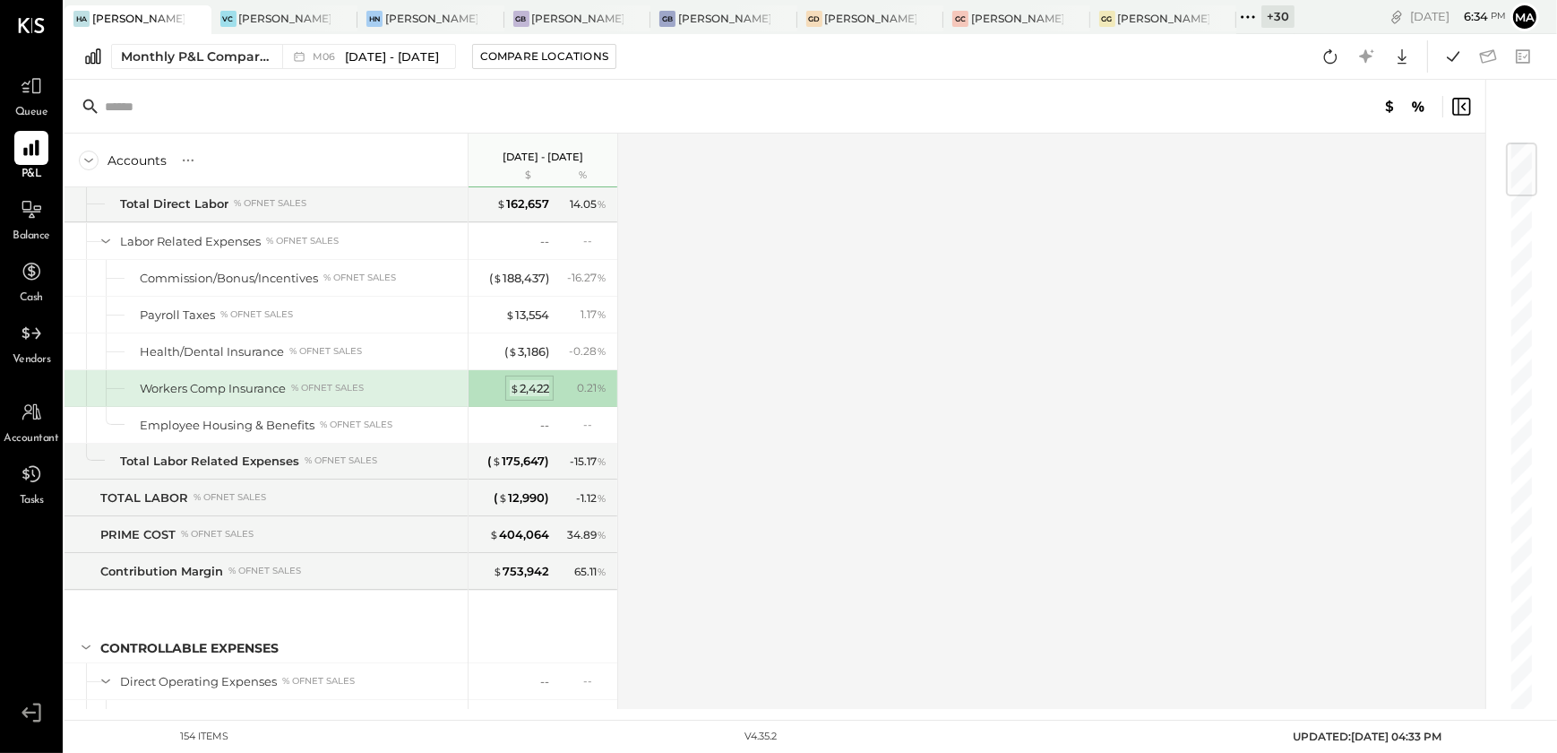
click at [528, 380] on div "$ 2,422" at bounding box center [529, 388] width 39 height 17
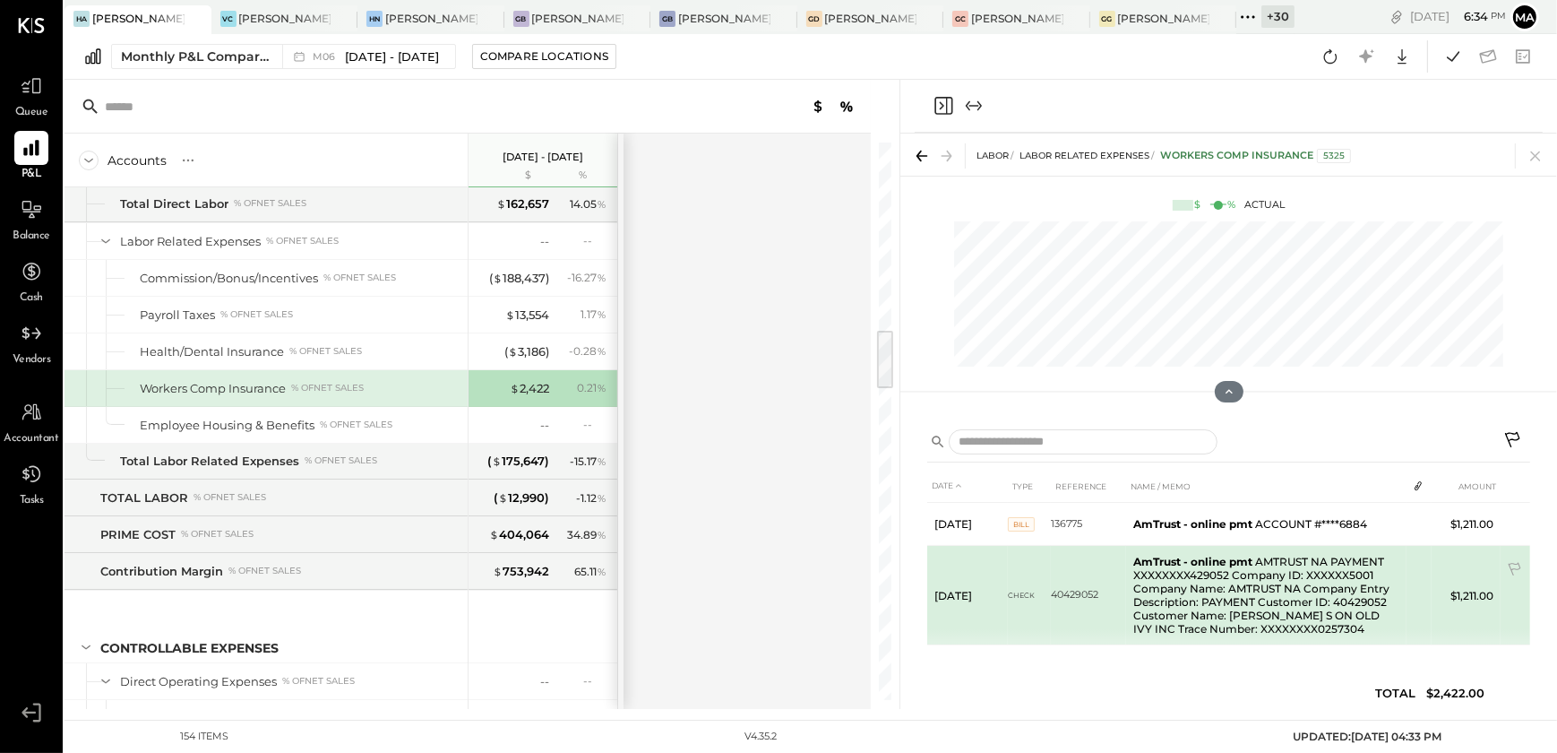
click at [1240, 591] on td "AmTrust - online pmt AMTRUST NA PAYMENT XXXXXXXX429052 Company ID: XXXXXX5001 C…" at bounding box center [1266, 595] width 280 height 99
click at [1239, 591] on td "AmTrust - online pmt AMTRUST NA PAYMENT XXXXXXXX429052 Company ID: XXXXXX5001 C…" at bounding box center [1266, 595] width 280 height 99
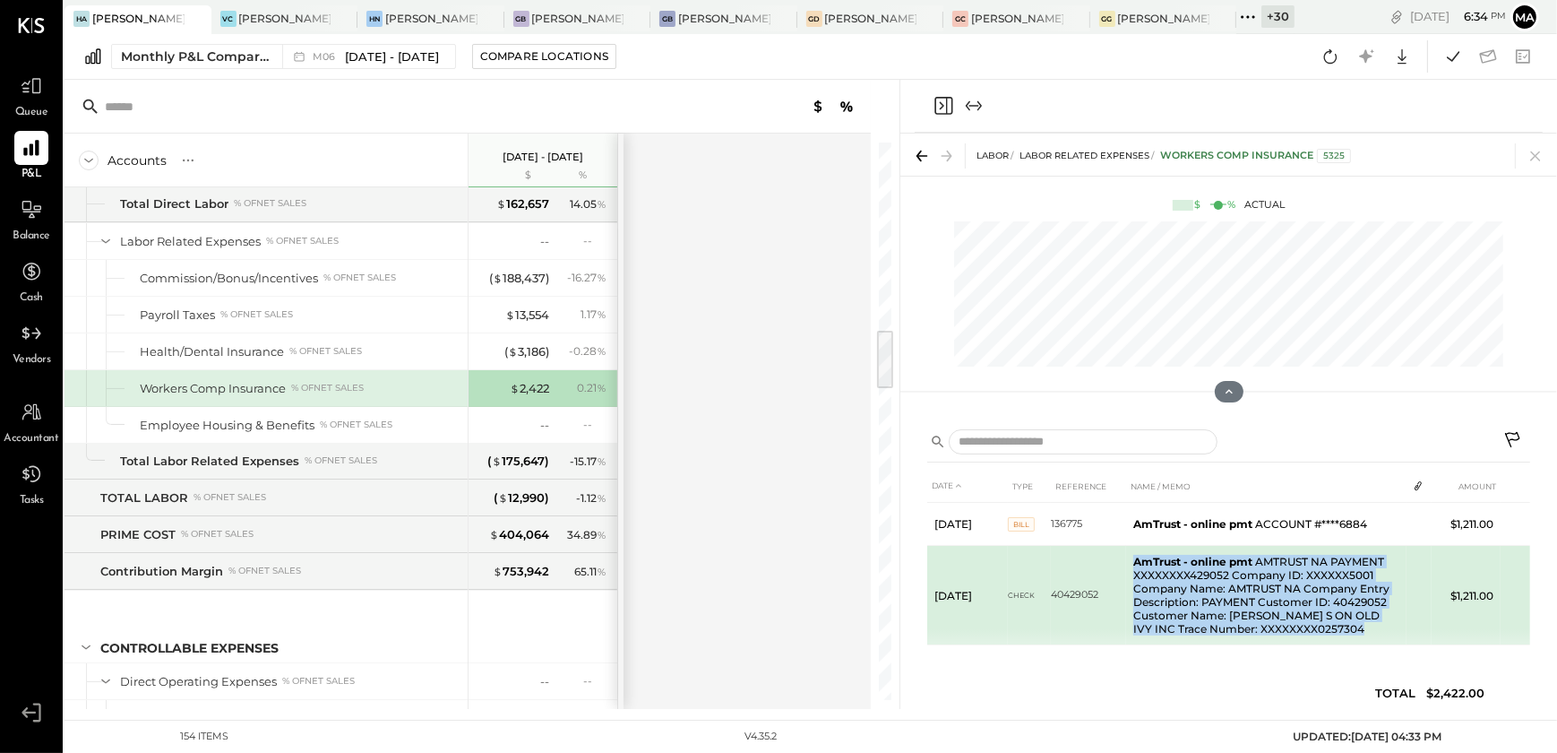
click at [1239, 591] on td "AmTrust - online pmt AMTRUST NA PAYMENT XXXXXXXX429052 Company ID: XXXXXX5001 C…" at bounding box center [1266, 595] width 280 height 99
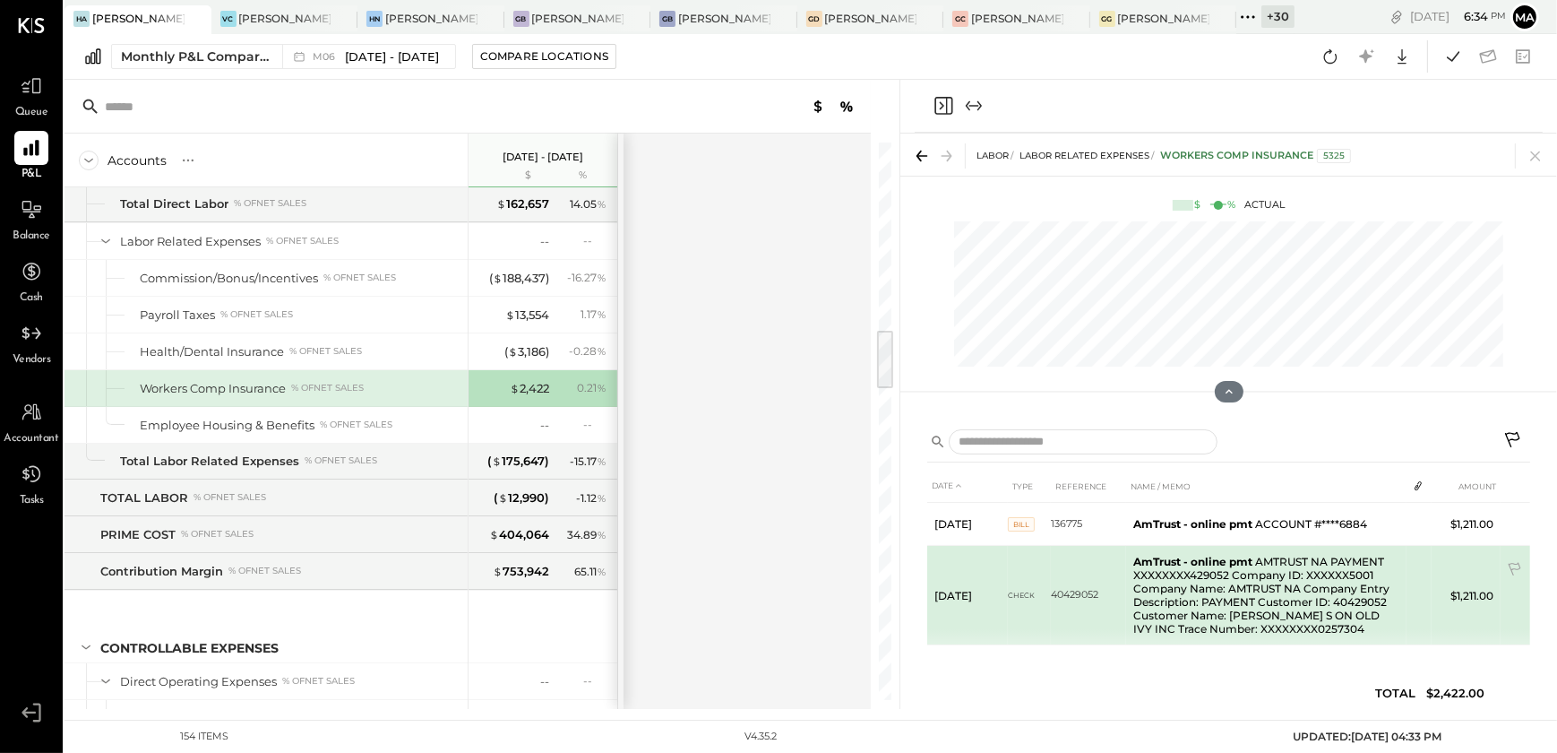
drag, startPoint x: 1239, startPoint y: 591, endPoint x: 989, endPoint y: 593, distance: 250.0
click at [989, 593] on td "Jun 25, 25" at bounding box center [967, 595] width 81 height 99
click at [951, 586] on td "Jun 25, 25" at bounding box center [967, 595] width 81 height 99
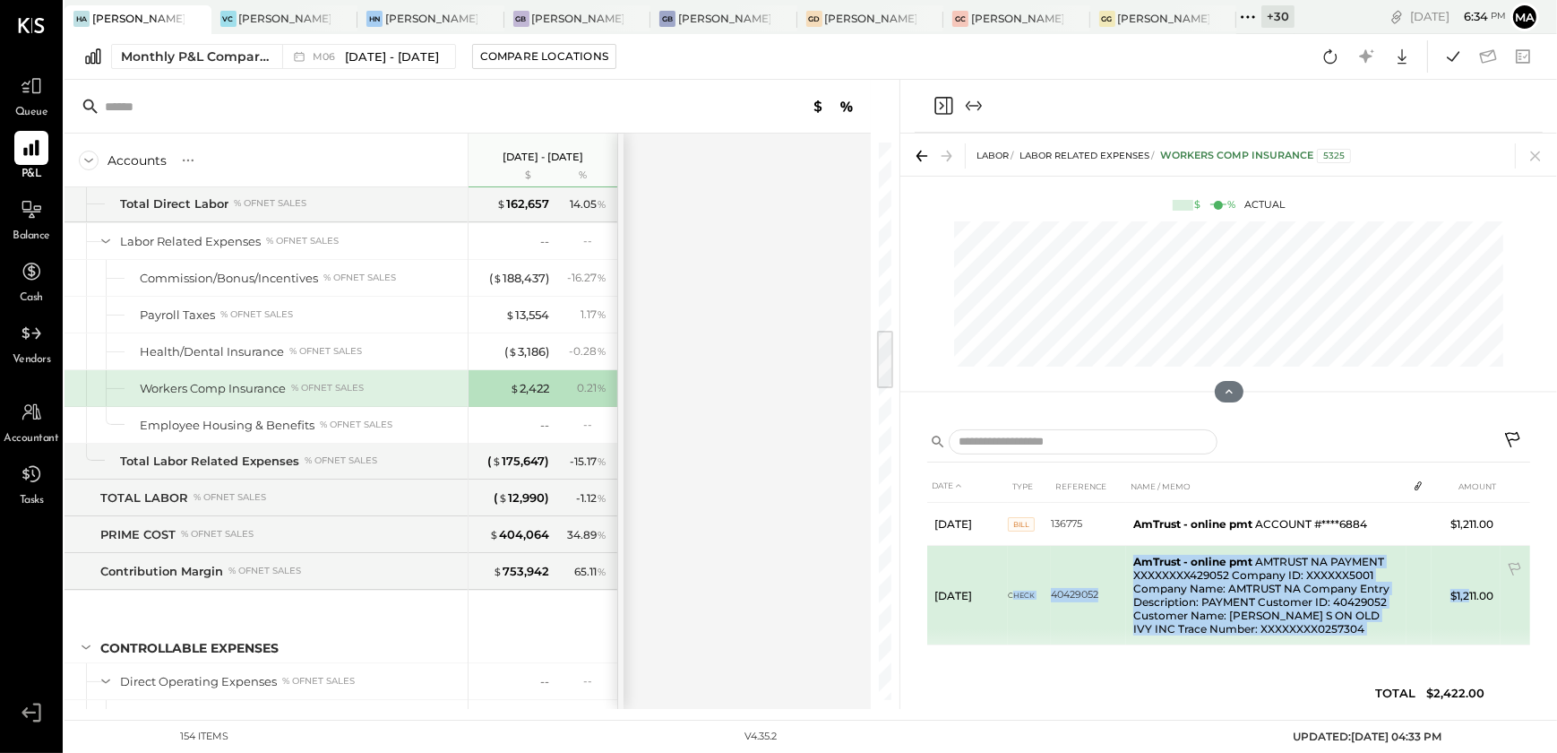
drag, startPoint x: 1013, startPoint y: 582, endPoint x: 1469, endPoint y: 614, distance: 458.0
click at [1469, 614] on tr "Jun 25, 25 Check 40429052 AmTrust - online pmt AMTRUST NA PAYMENT XXXXXXXX42905…" at bounding box center [1228, 595] width 603 height 99
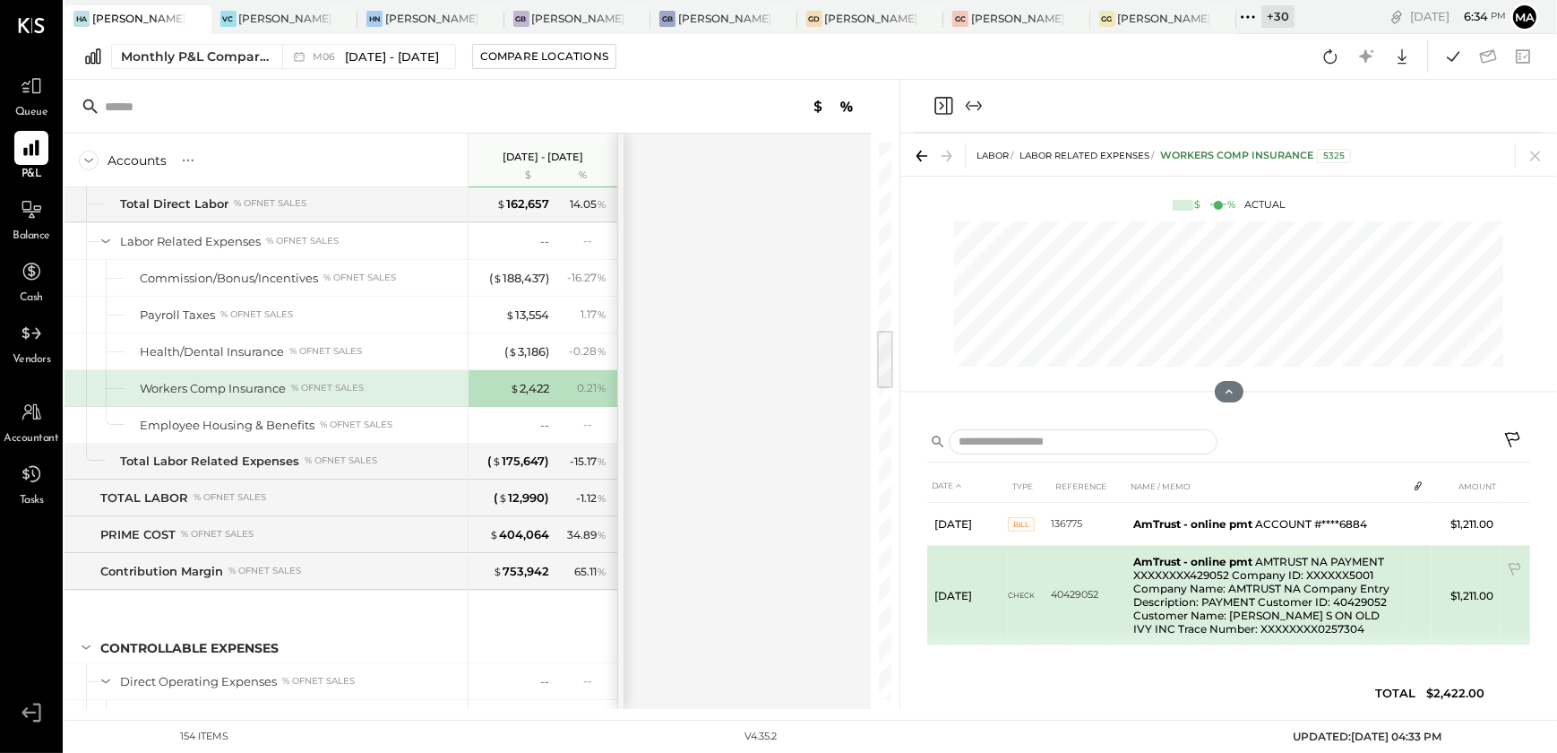
click at [1473, 598] on td "$1,211.00" at bounding box center [1466, 595] width 69 height 99
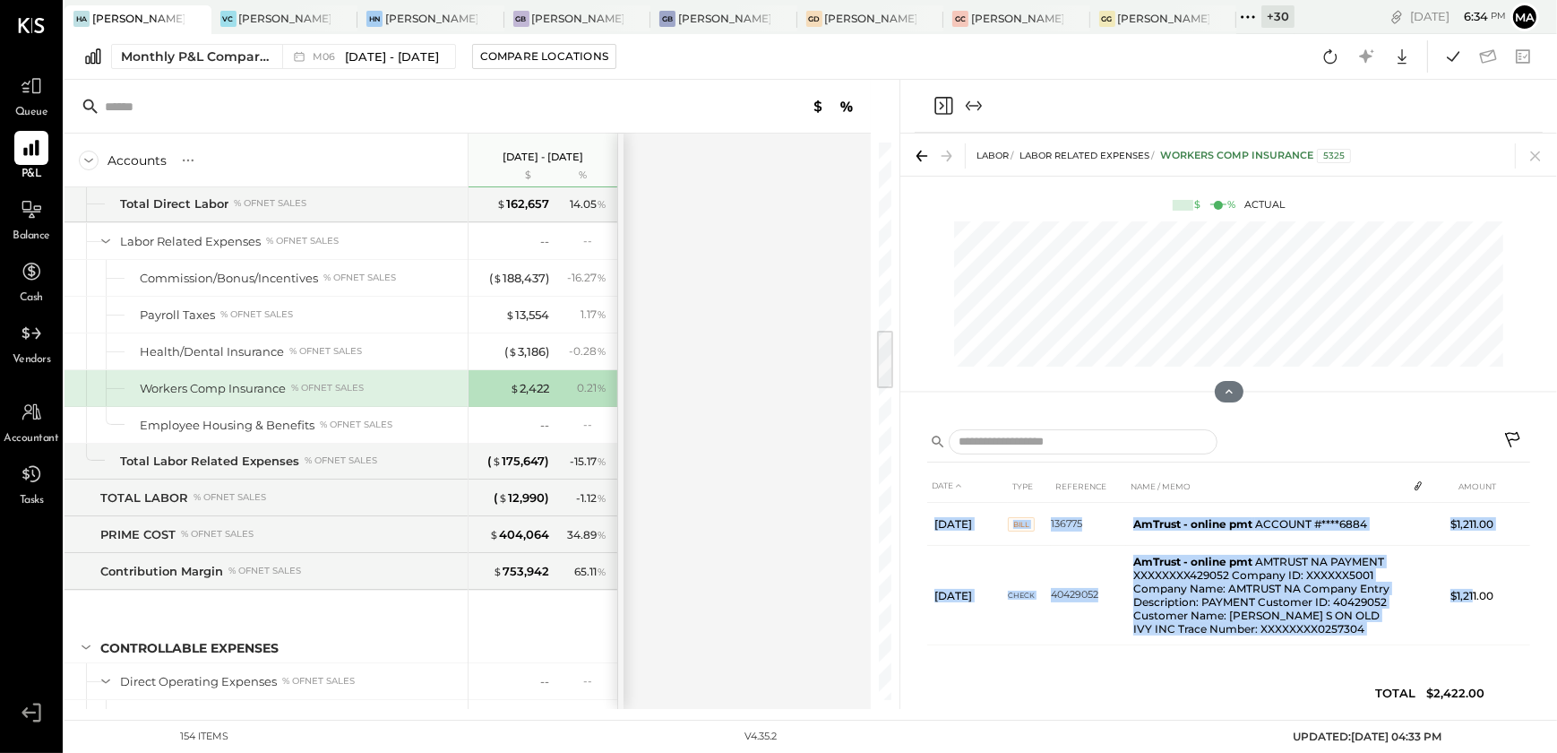
drag, startPoint x: 1473, startPoint y: 598, endPoint x: 1461, endPoint y: 711, distance: 114.4
click at [1461, 711] on div "HA Hal's Atlanta VC Valerie Confections - Glendale HN Hal's Nashville GB Greco …" at bounding box center [811, 360] width 1493 height 720
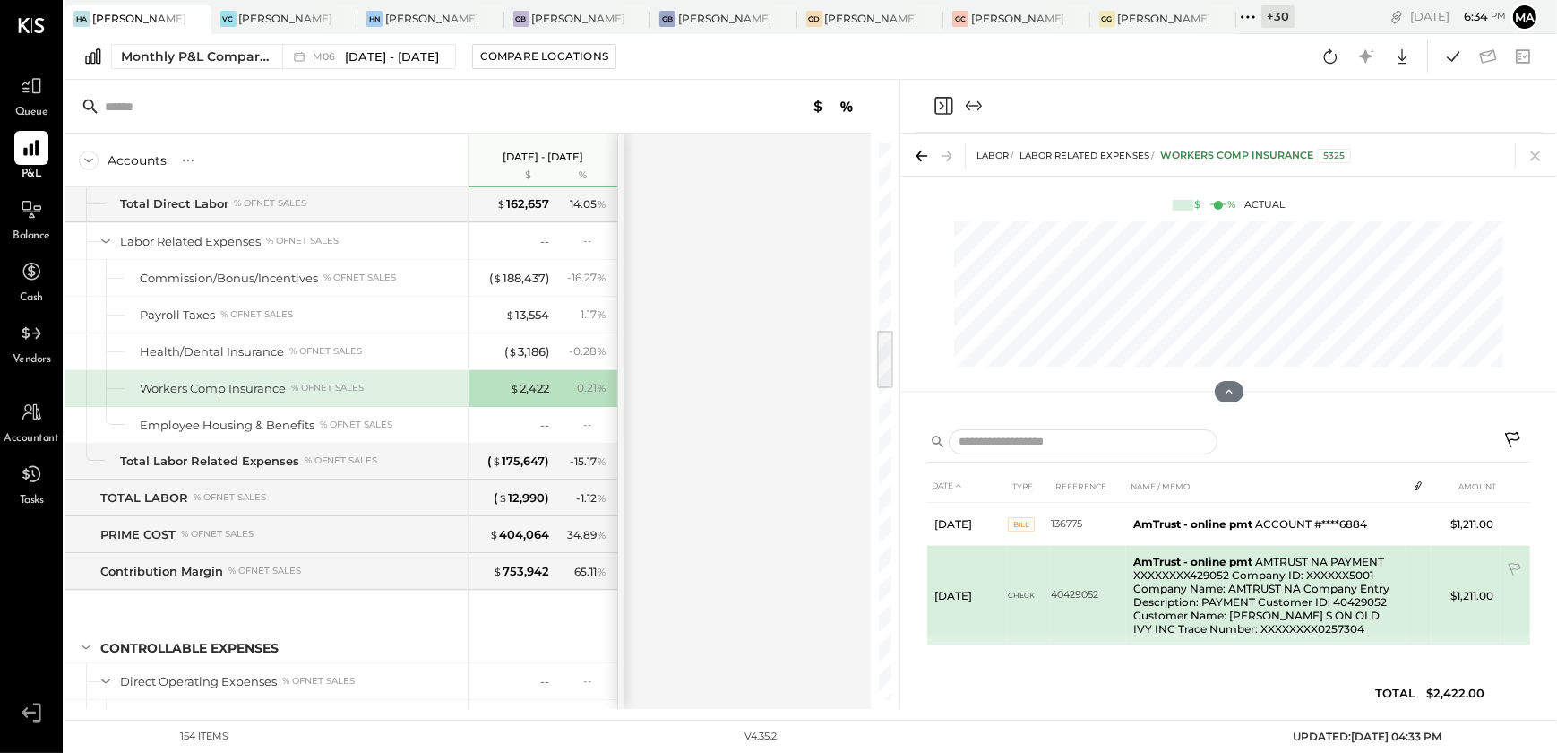
click at [1018, 594] on span "Check" at bounding box center [1021, 595] width 27 height 13
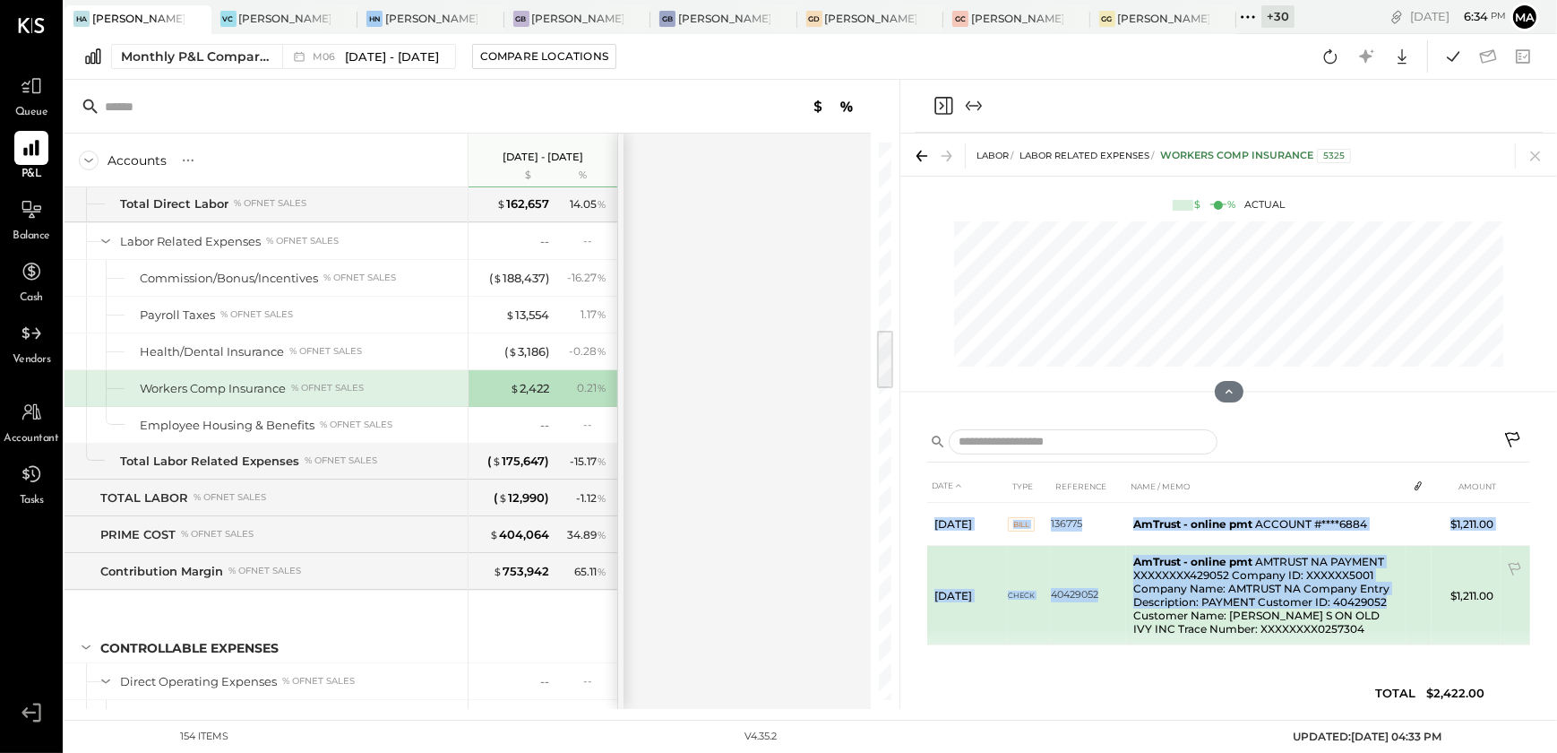
drag, startPoint x: 921, startPoint y: 589, endPoint x: 1389, endPoint y: 603, distance: 467.9
click at [1389, 603] on div "DATE TYPE REFERENCE NAME / MEMO AMOUNT Jun 9, 25 Bill 136775 AmTrust - online p…" at bounding box center [1228, 563] width 657 height 292
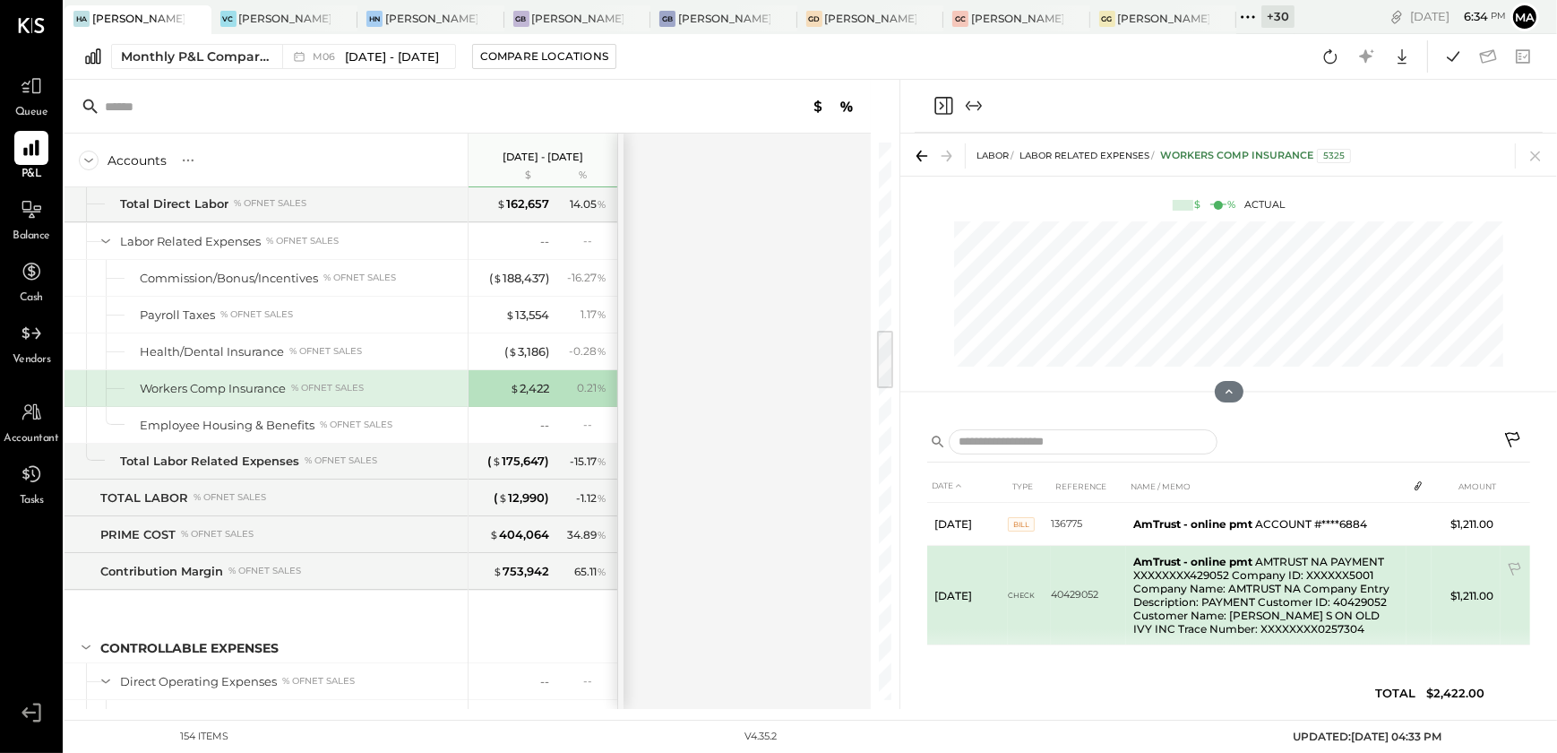
drag, startPoint x: 1389, startPoint y: 603, endPoint x: 1320, endPoint y: 618, distance: 70.7
click at [1320, 618] on td "AmTrust - online pmt AMTRUST NA PAYMENT XXXXXXXX429052 Company ID: XXXXXX5001 C…" at bounding box center [1266, 595] width 280 height 99
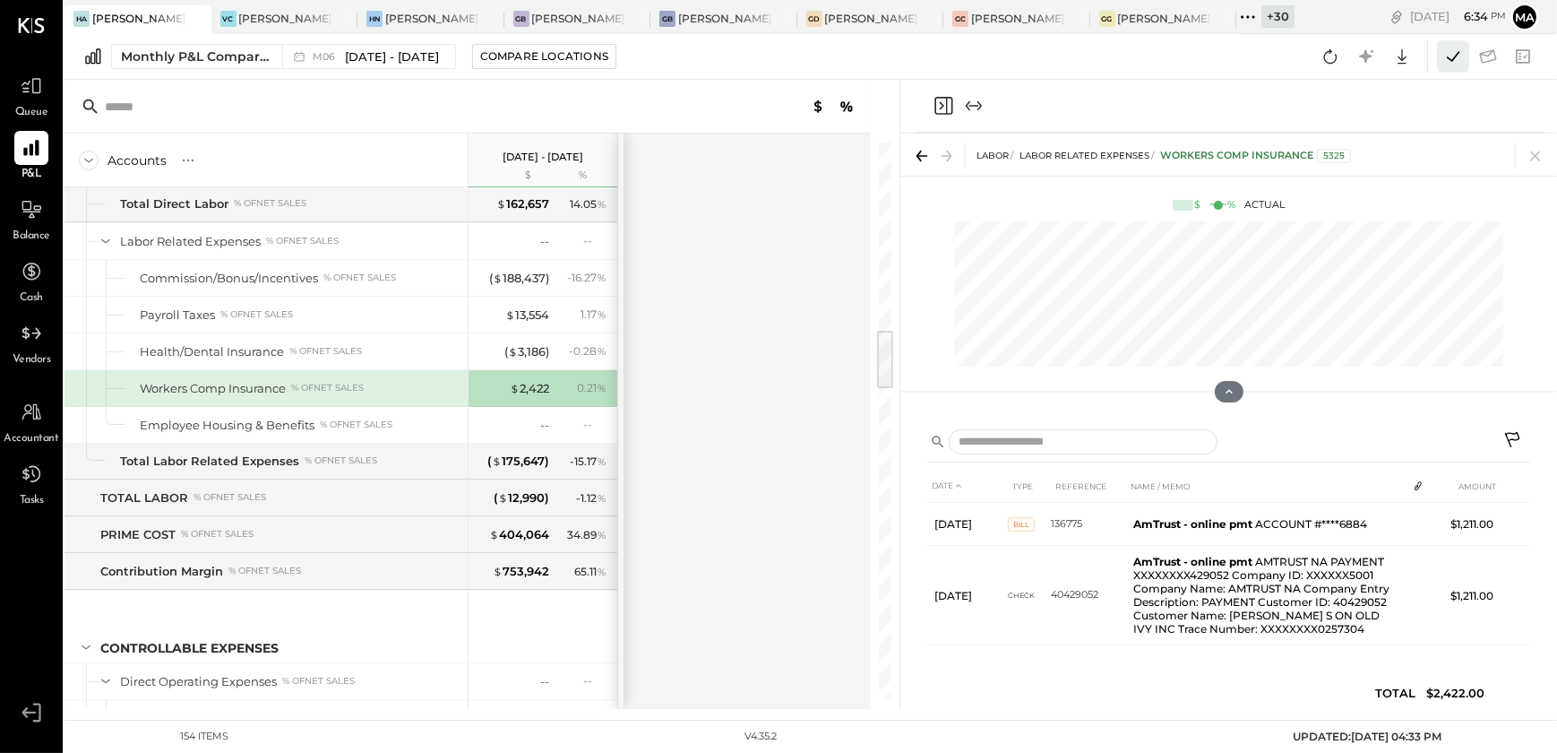
click at [1453, 60] on icon at bounding box center [1453, 56] width 23 height 23
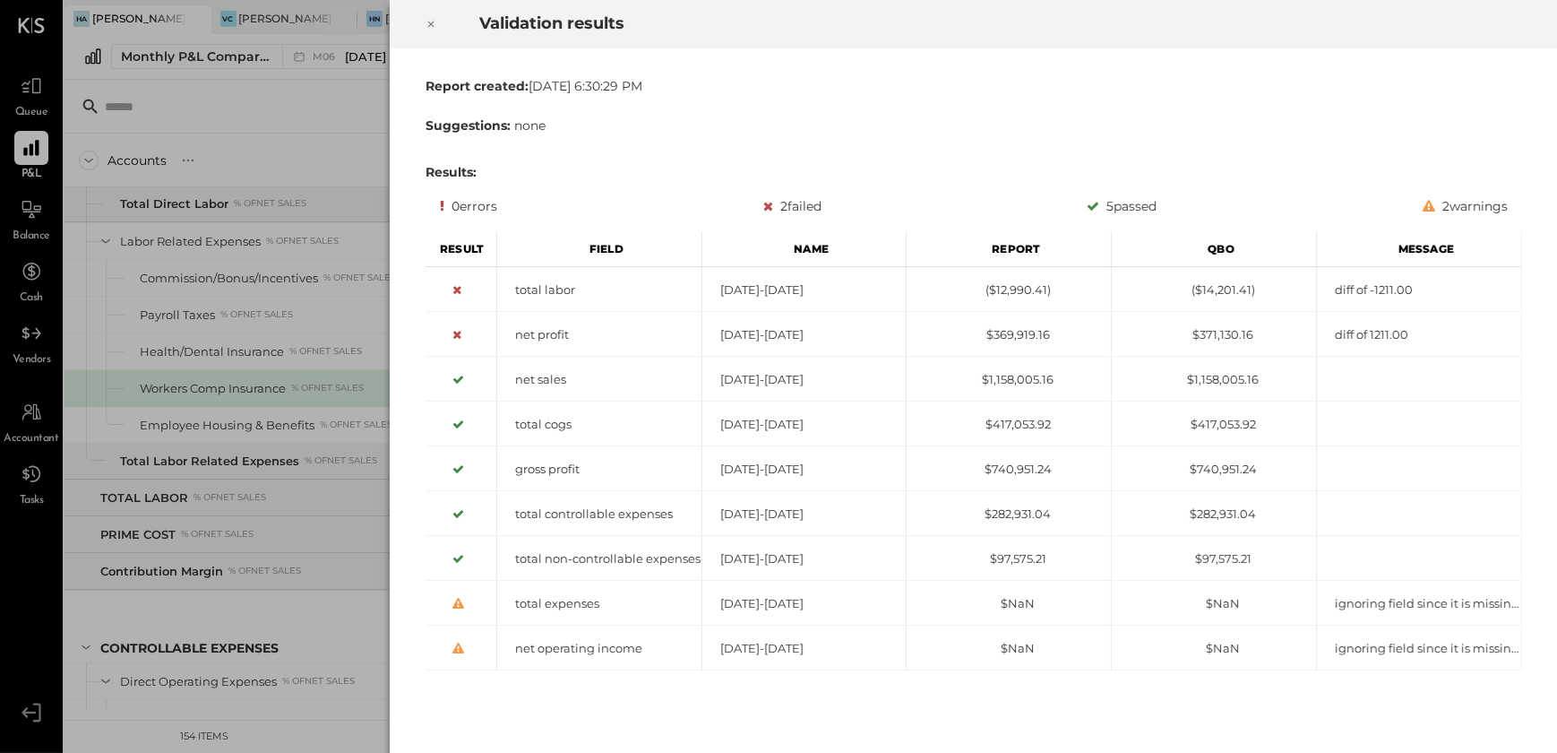
click at [436, 29] on div at bounding box center [430, 24] width 39 height 50
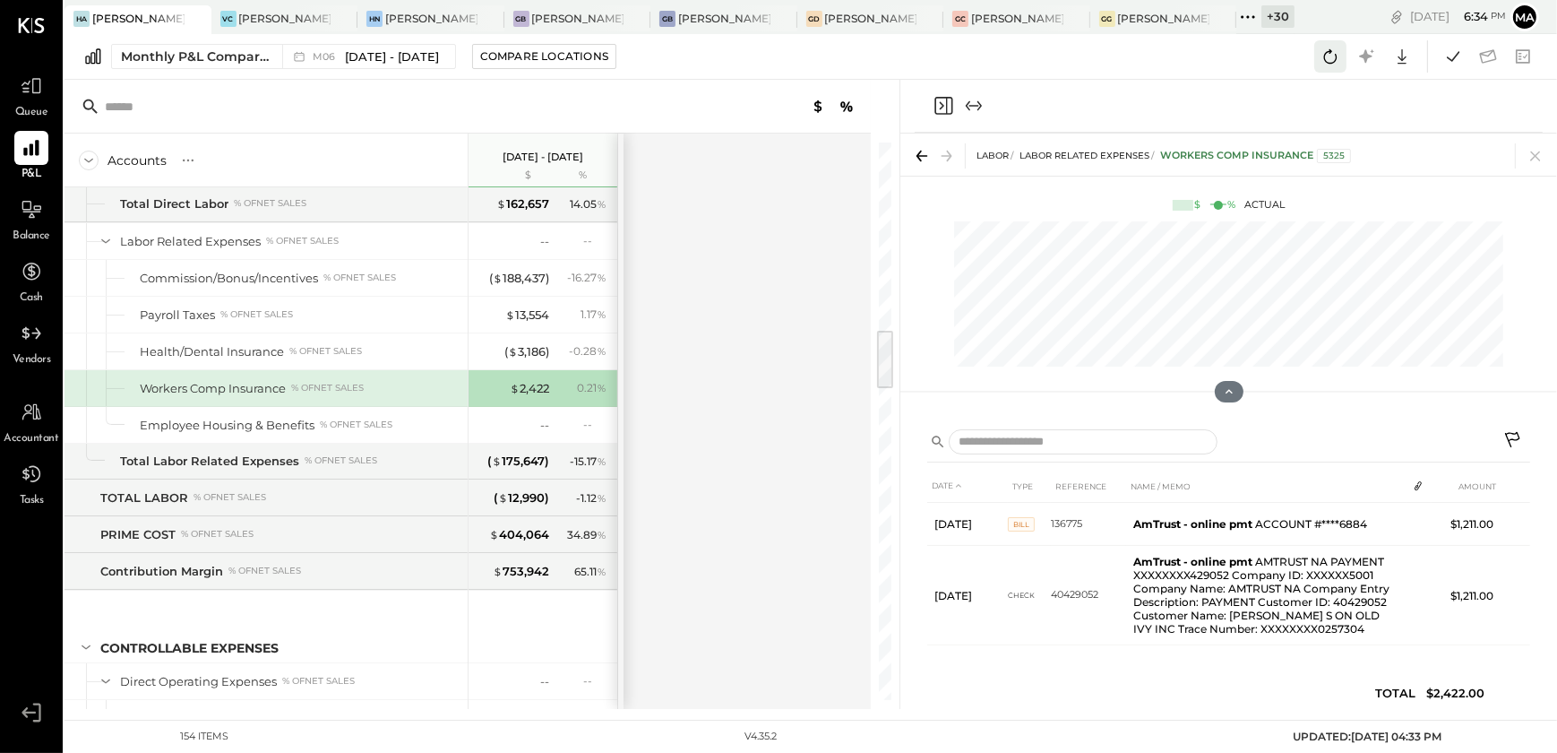
click at [1334, 57] on icon at bounding box center [1330, 56] width 23 height 23
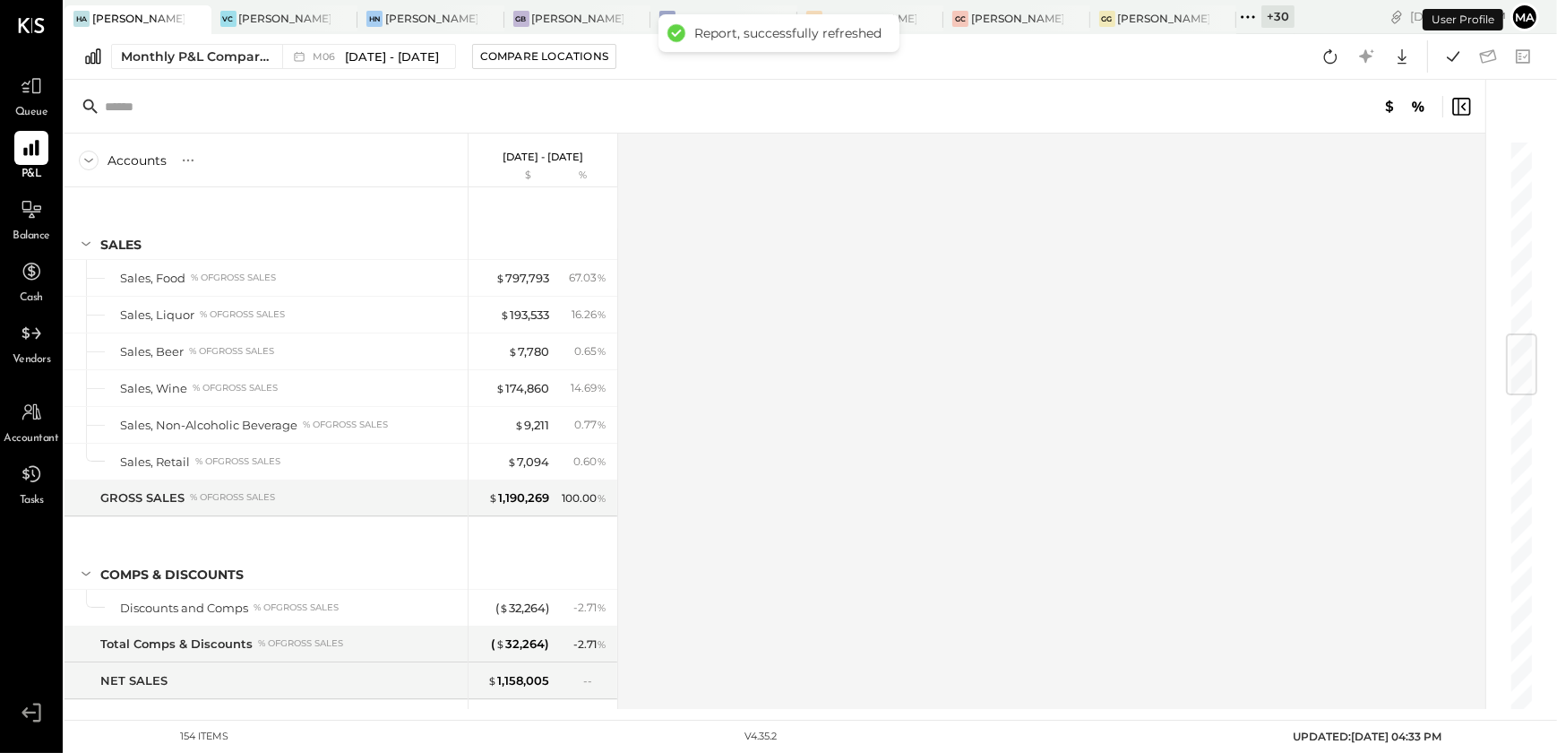
scroll to position [1642, 0]
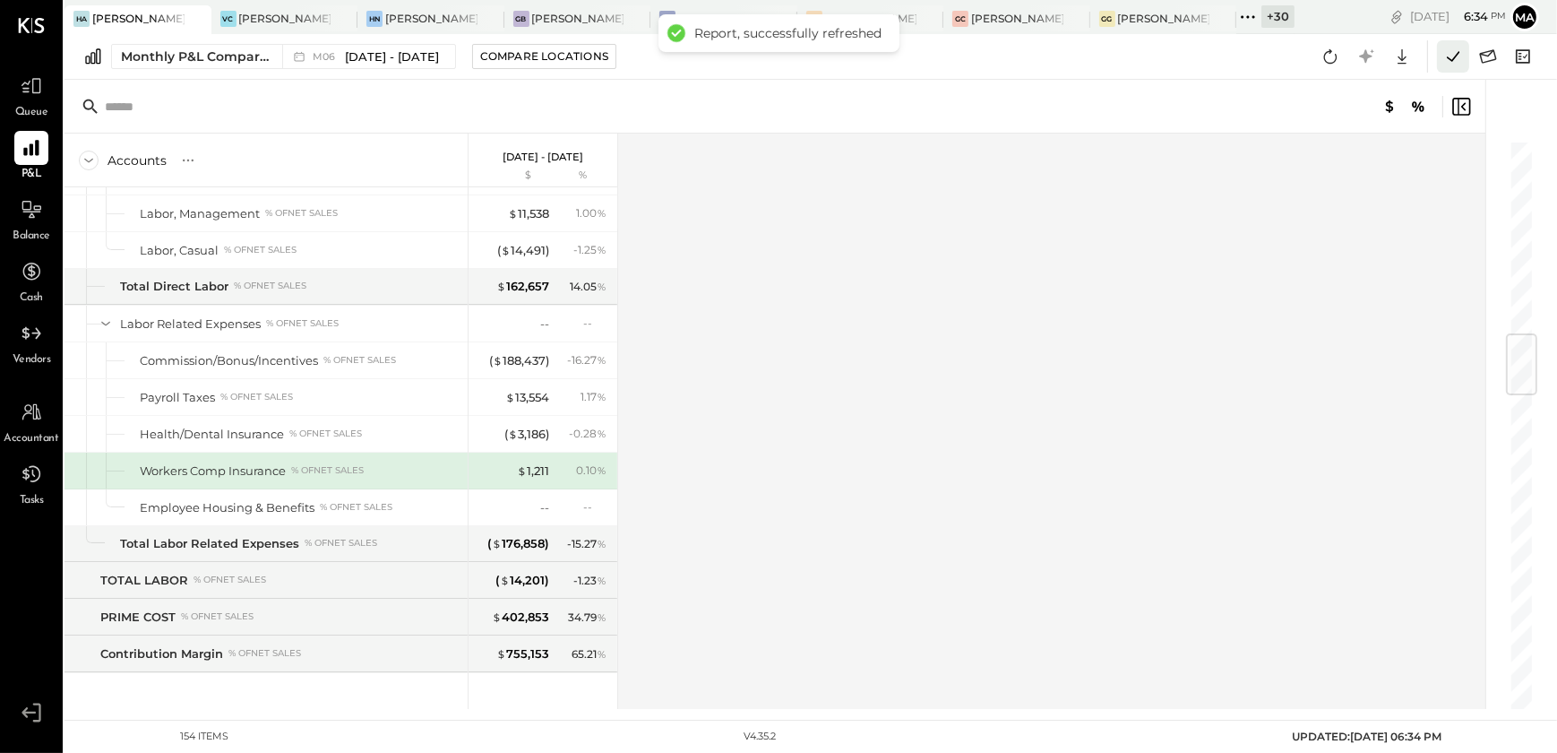
click at [1454, 65] on icon at bounding box center [1453, 56] width 23 height 23
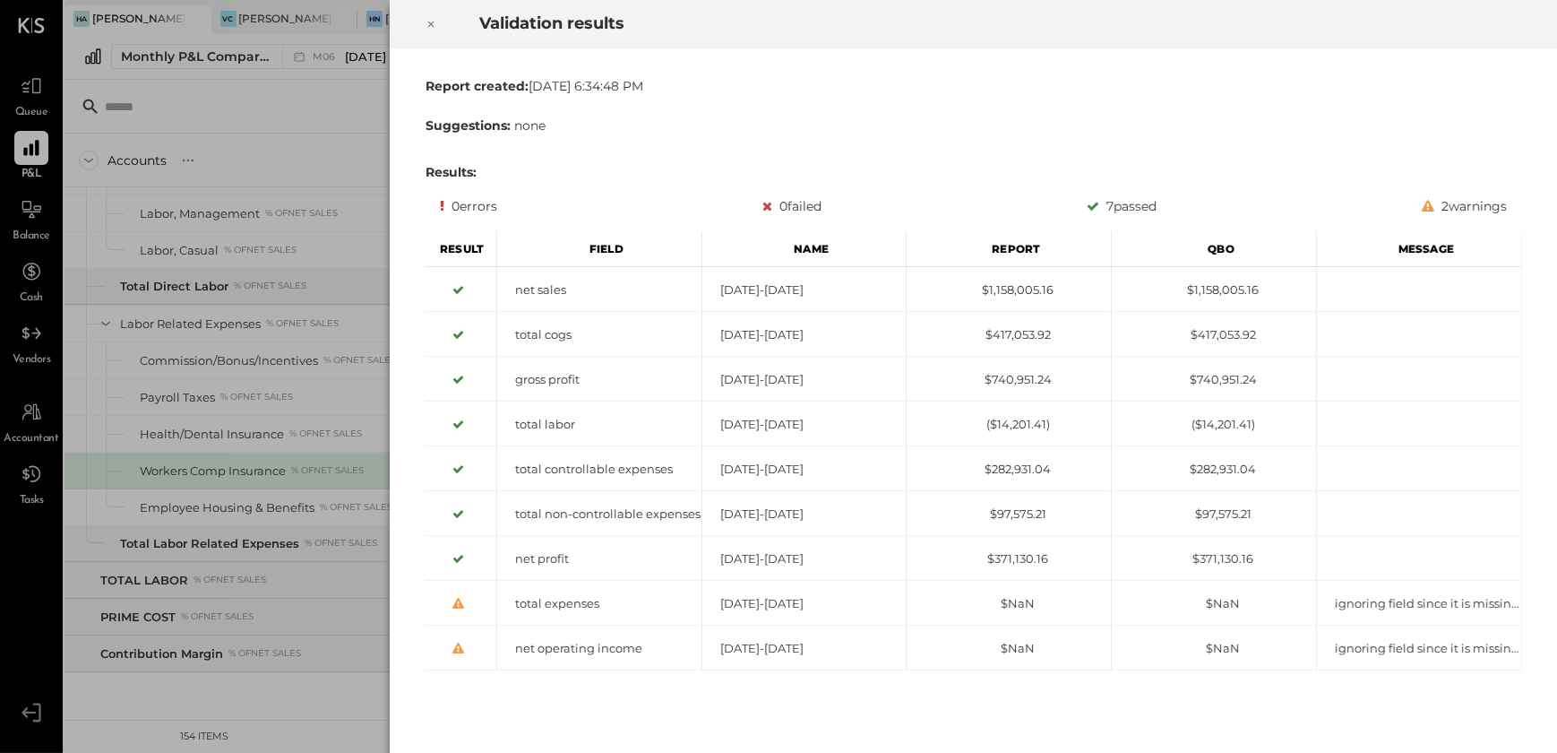
click at [426, 18] on icon at bounding box center [431, 24] width 11 height 22
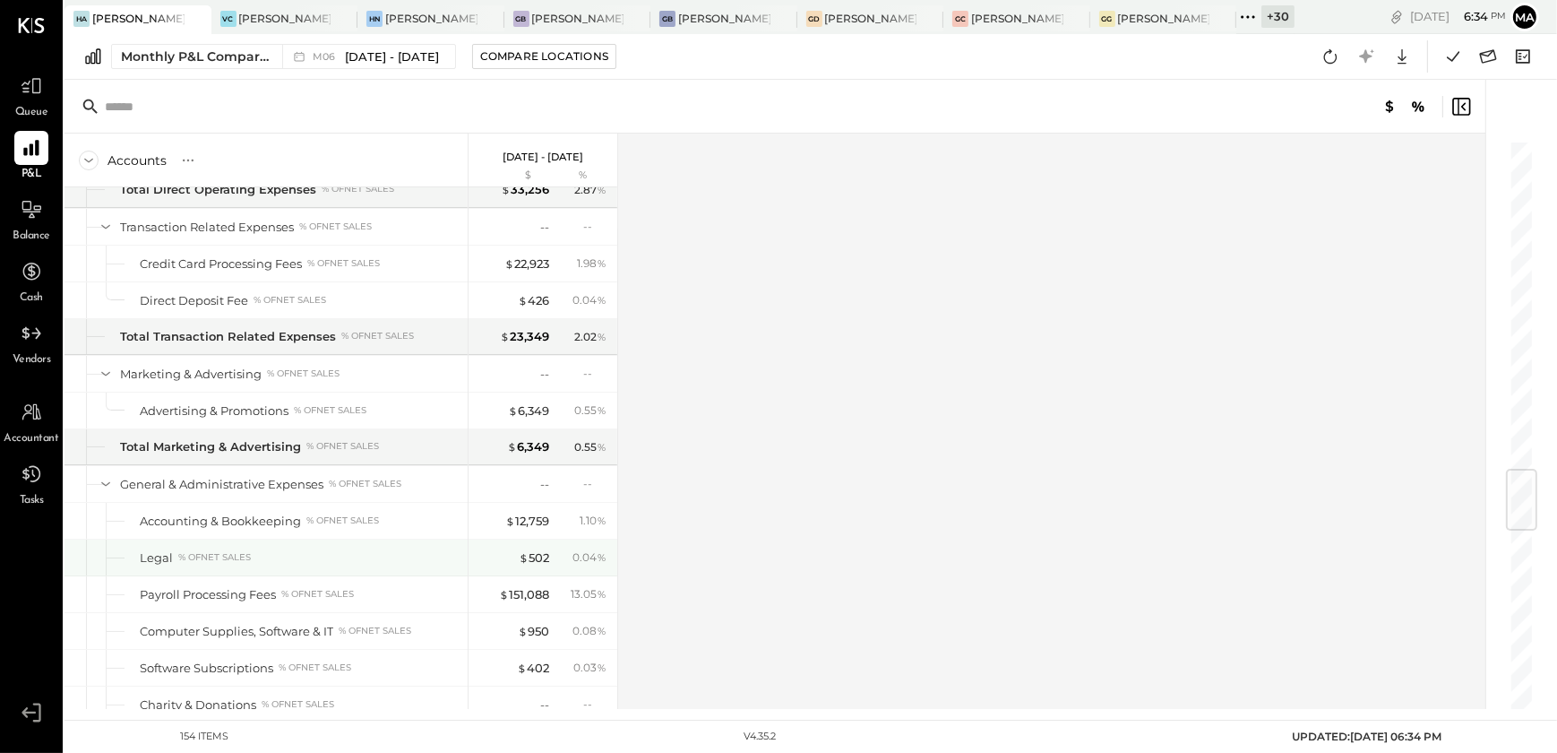
scroll to position [3027, 0]
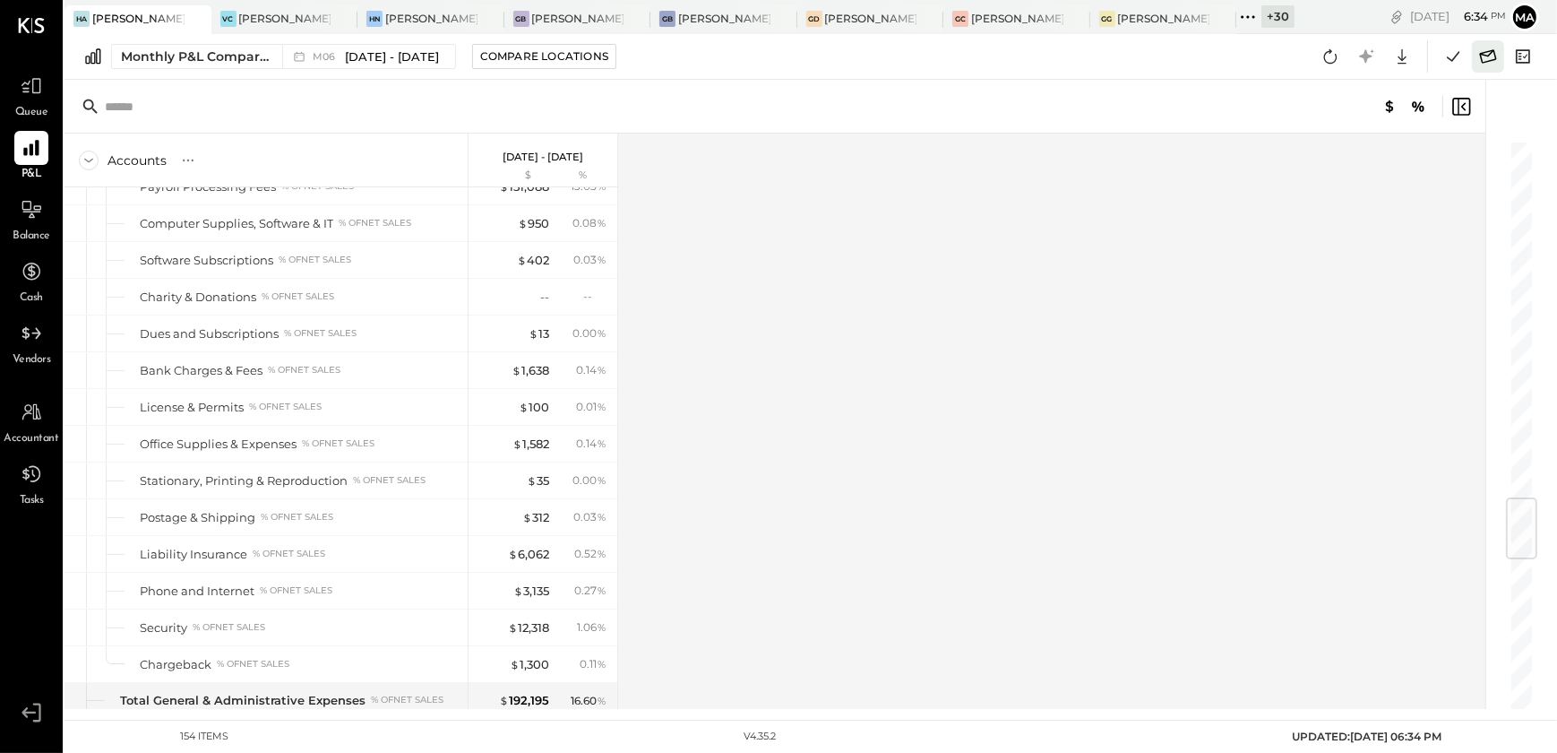
click at [1495, 54] on icon at bounding box center [1488, 55] width 17 height 13
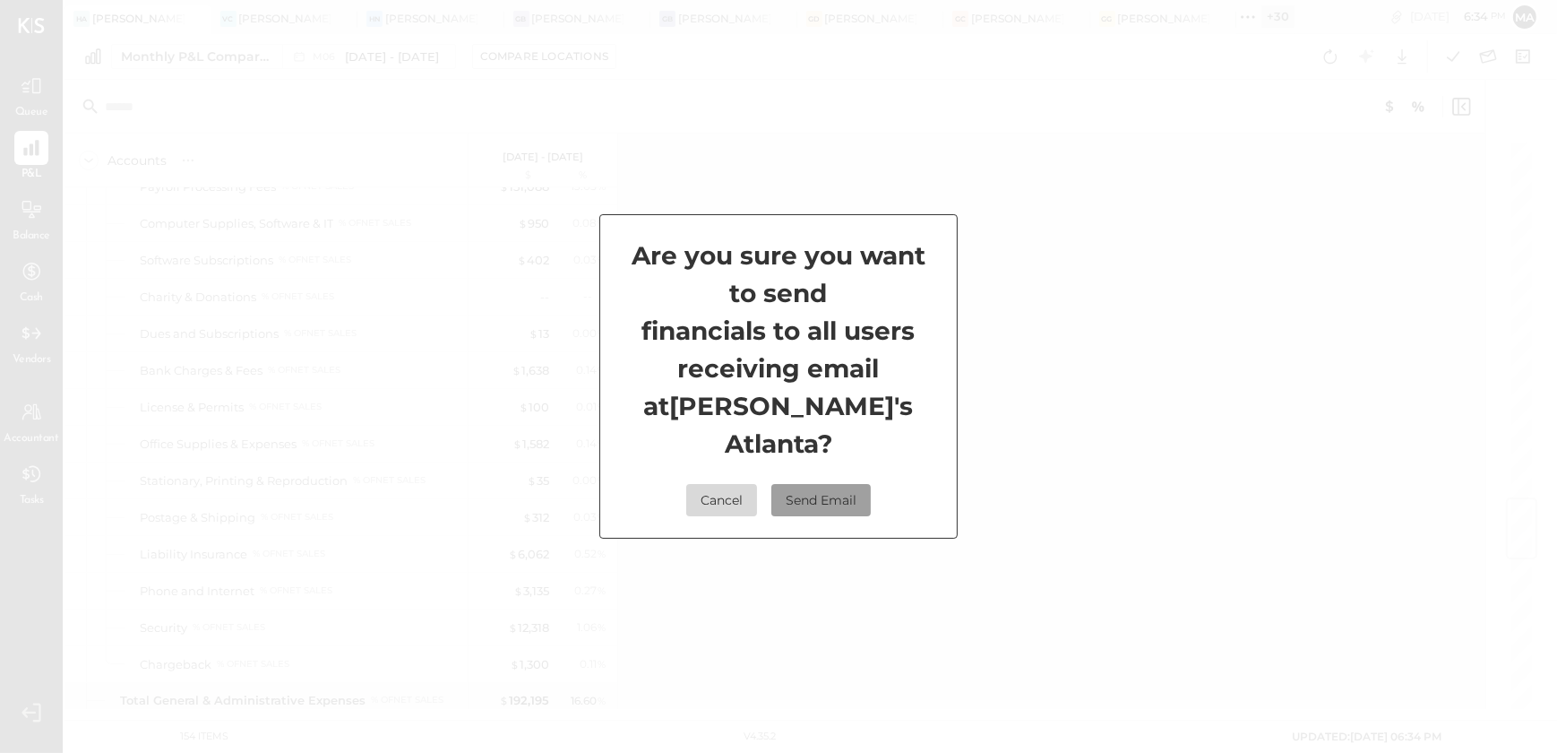
click at [830, 488] on button "Send Email" at bounding box center [820, 500] width 99 height 32
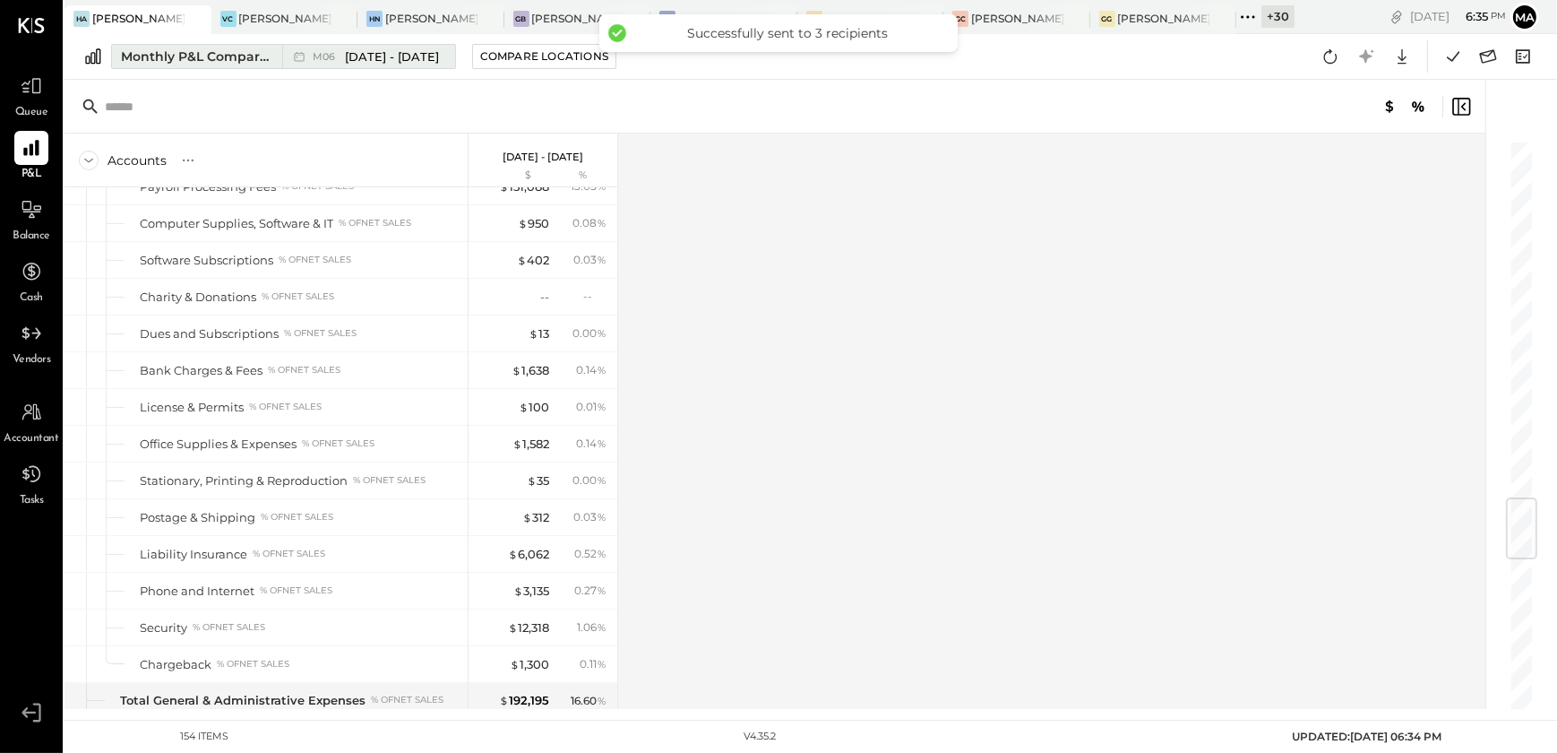
click at [373, 61] on span "Jun 1 - 30, 2025" at bounding box center [392, 56] width 94 height 17
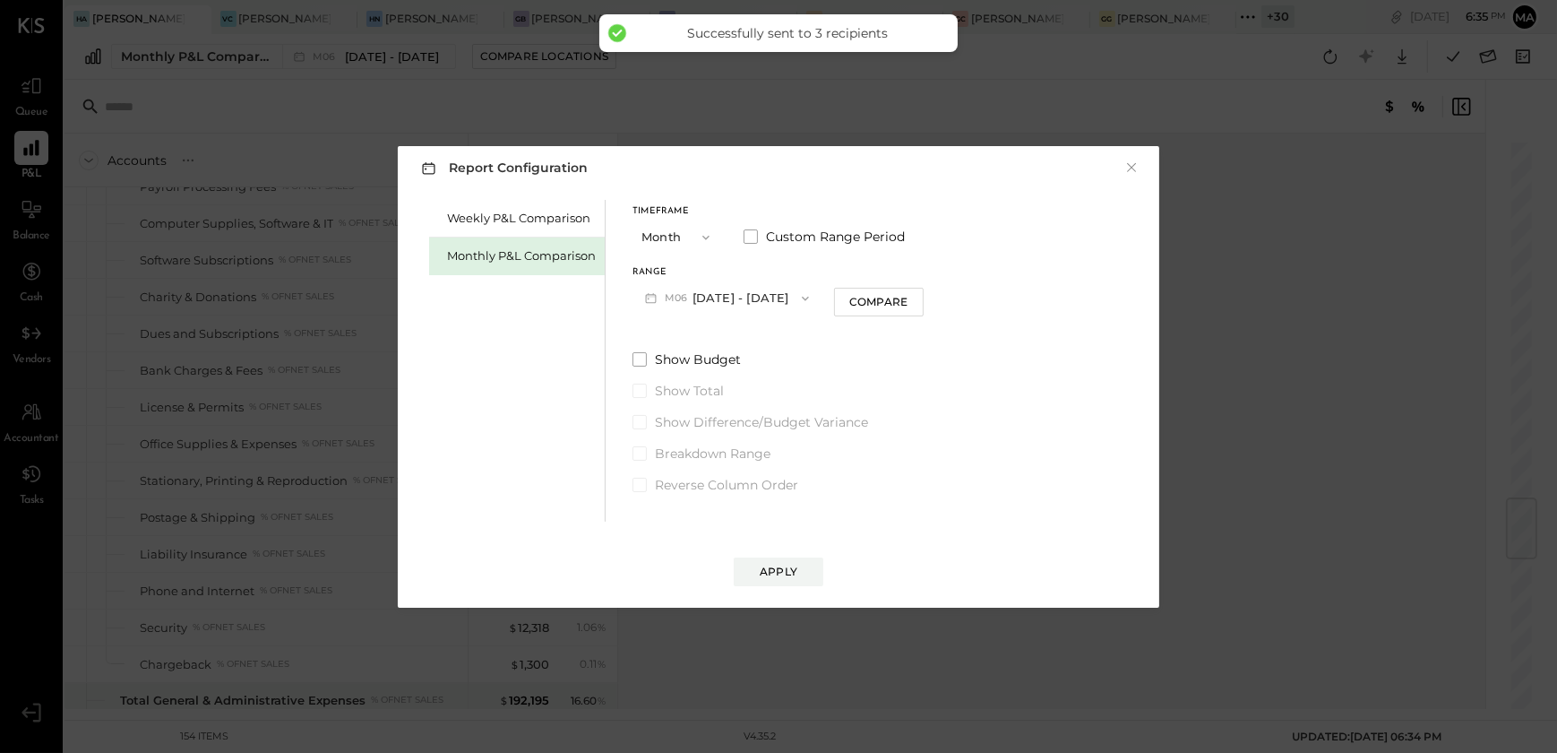
click at [738, 295] on button "M06 Jun 1 - 30, 2025" at bounding box center [727, 297] width 189 height 33
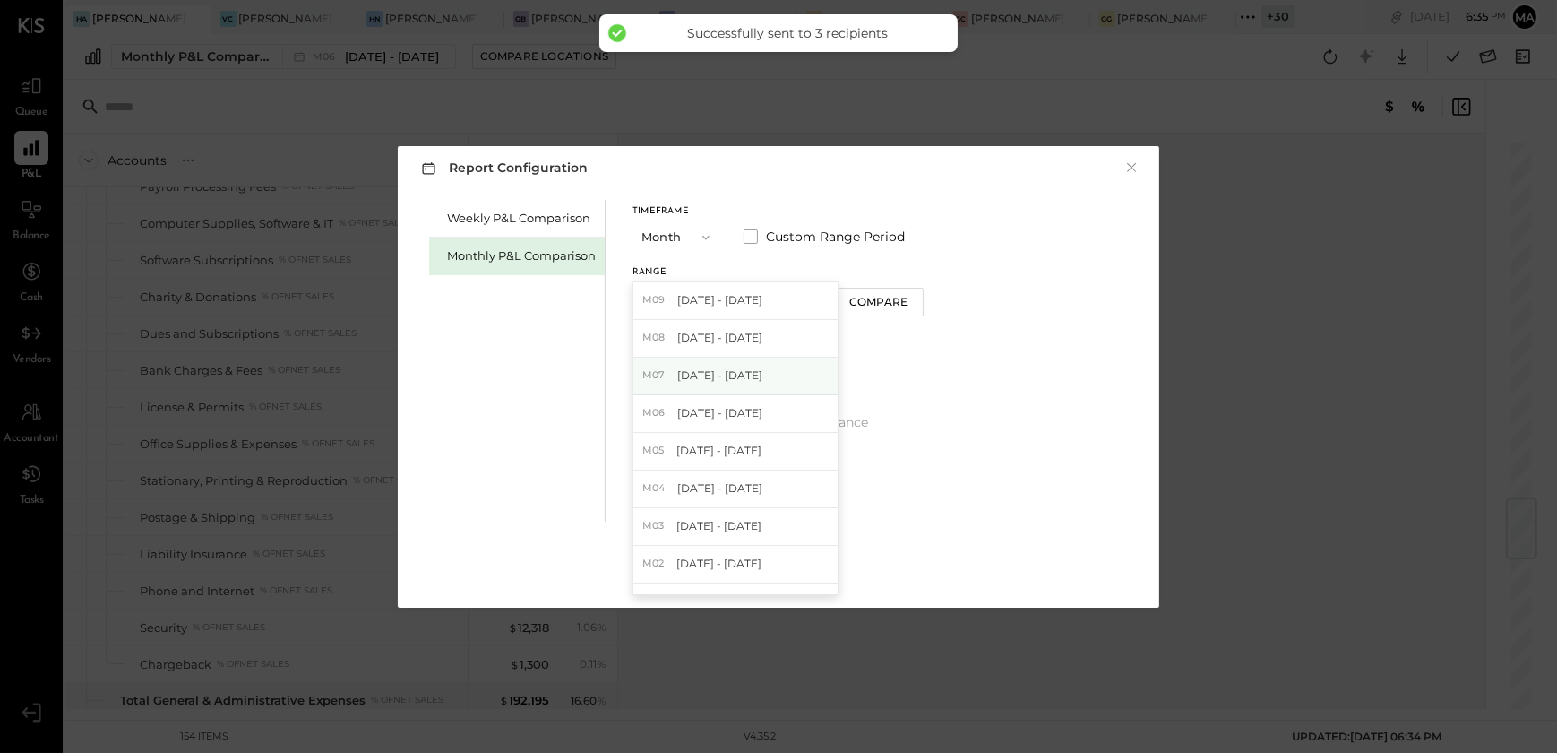
click at [743, 376] on span "Jul 1 - 31, 2025" at bounding box center [719, 374] width 85 height 15
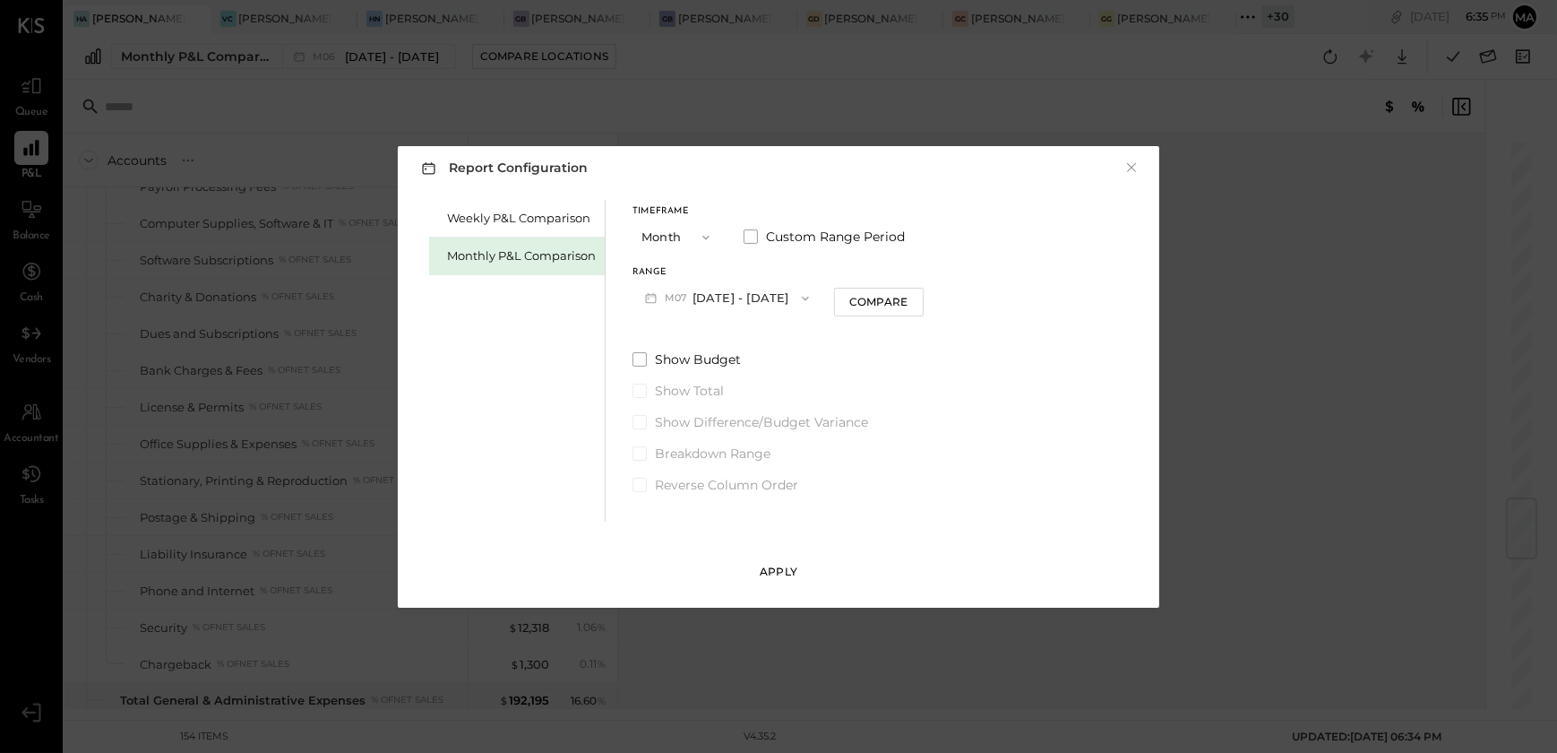
click at [776, 573] on div "Apply" at bounding box center [779, 571] width 38 height 15
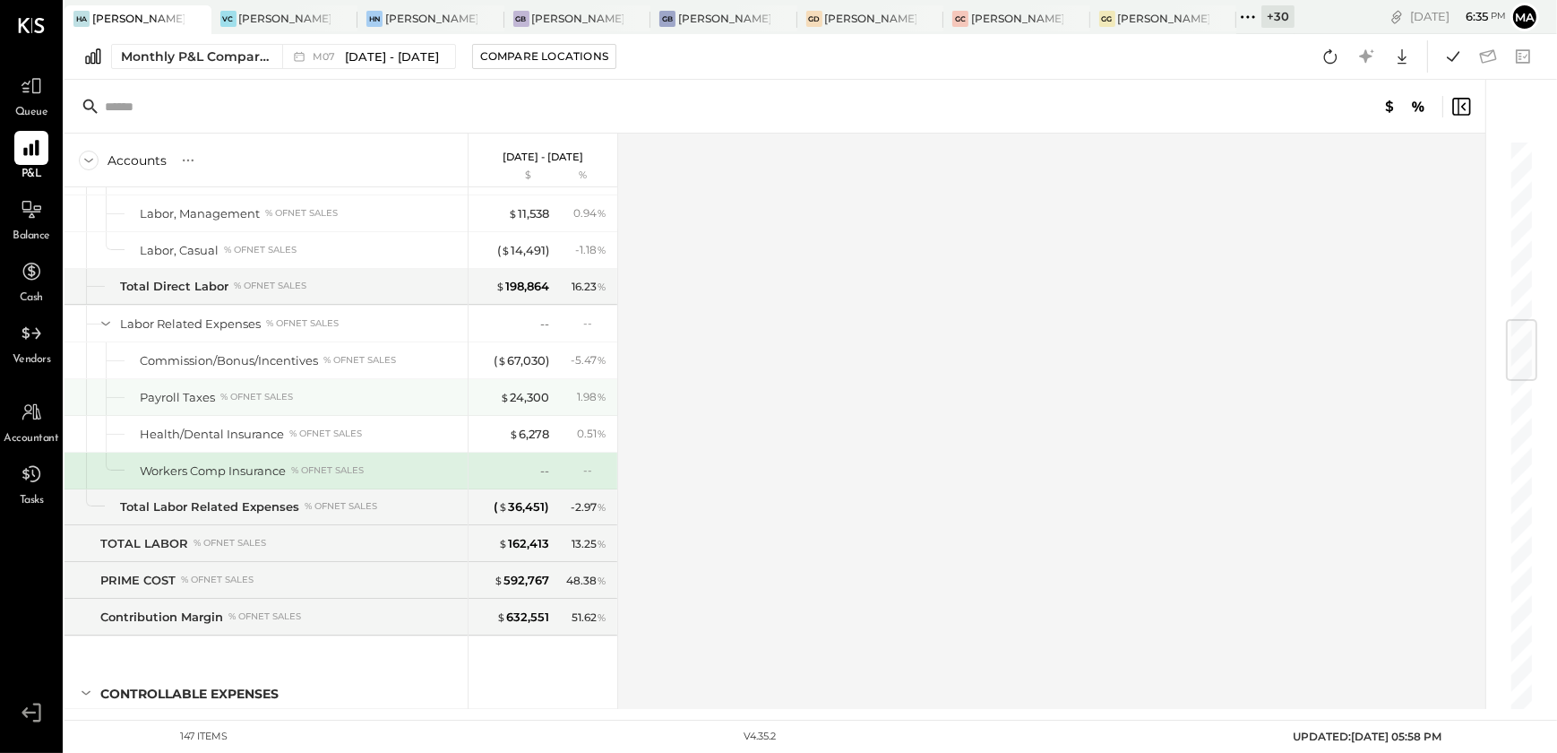
scroll to position [1116, 0]
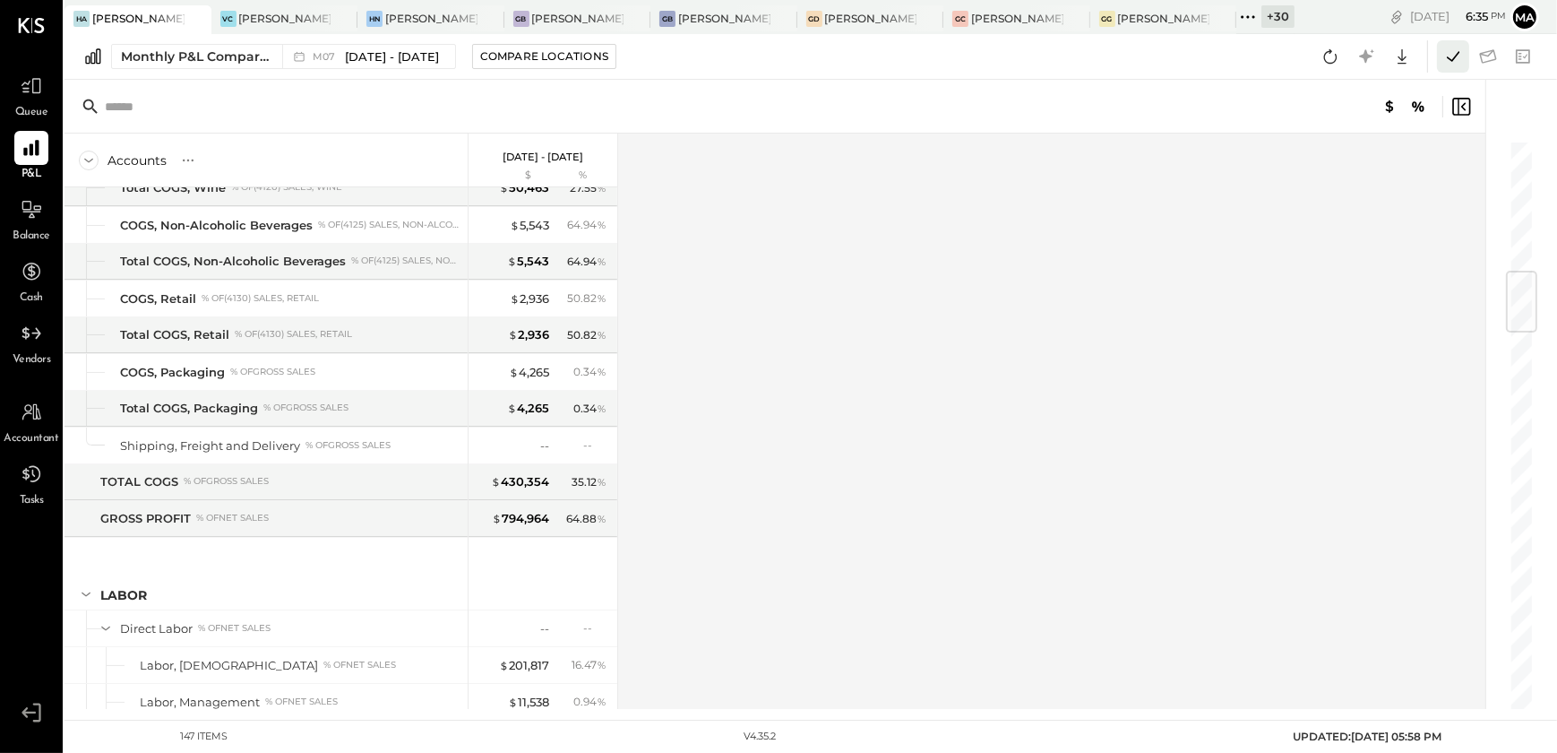
click at [1452, 62] on icon at bounding box center [1453, 56] width 23 height 23
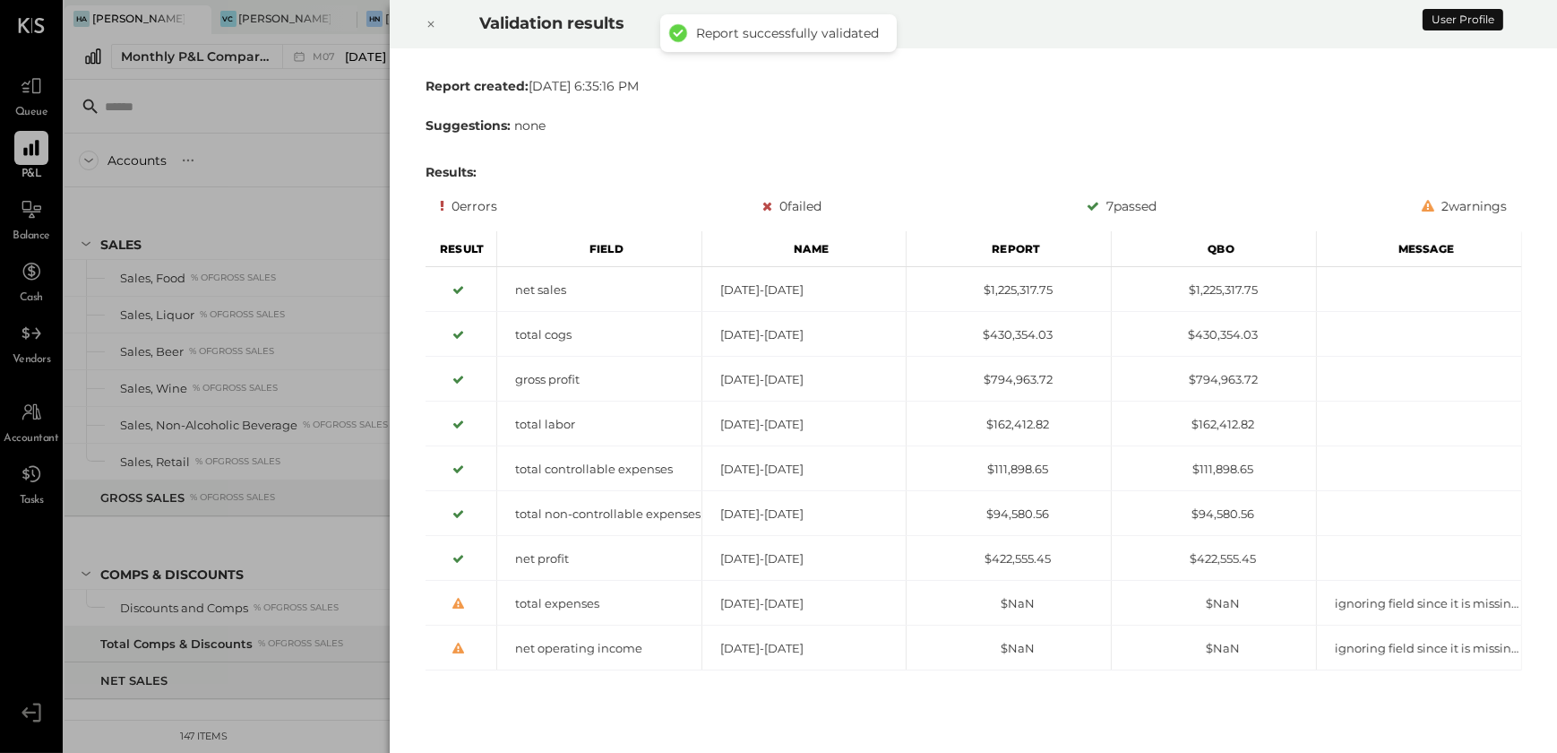
scroll to position [1605, 0]
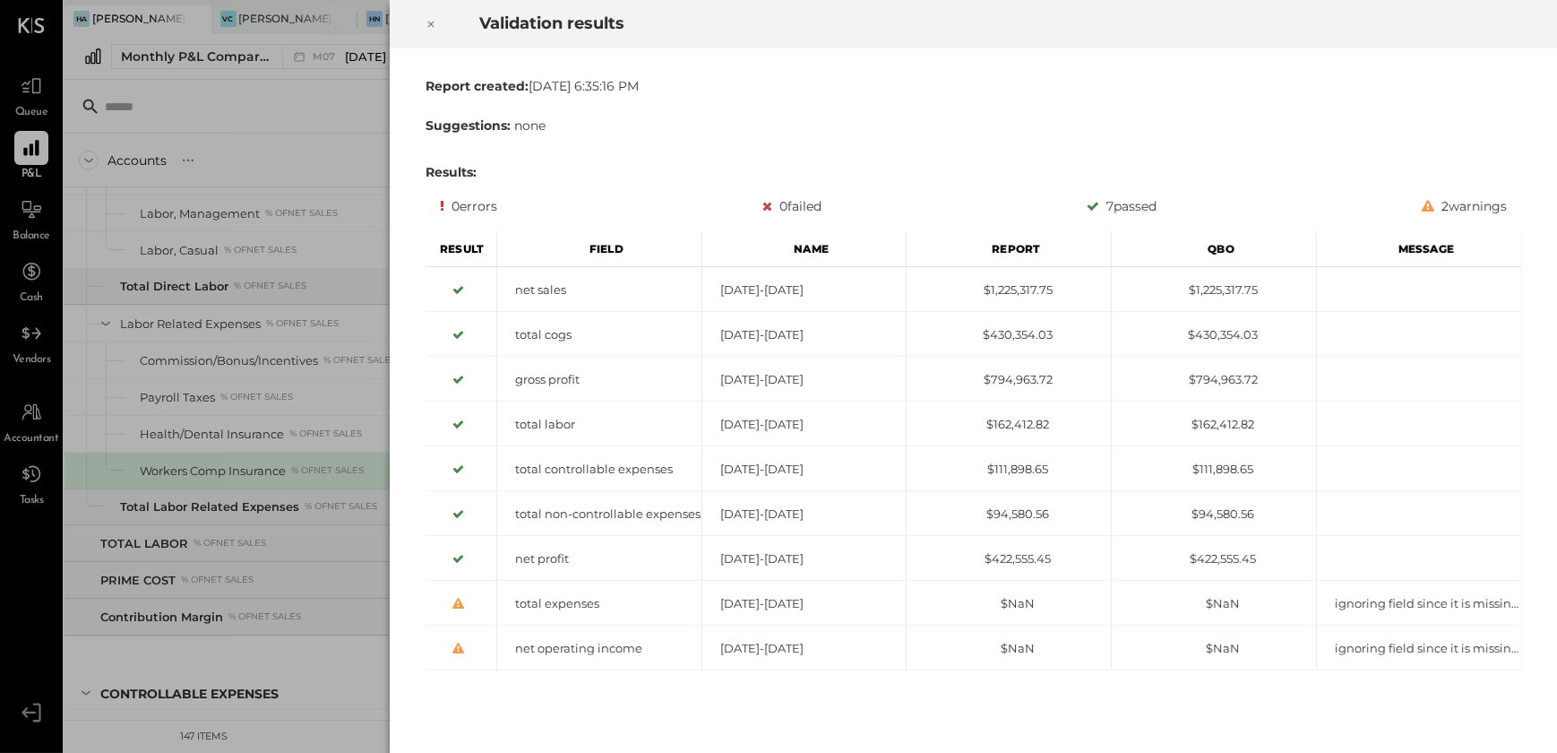
click at [431, 23] on icon at bounding box center [430, 25] width 6 height 6
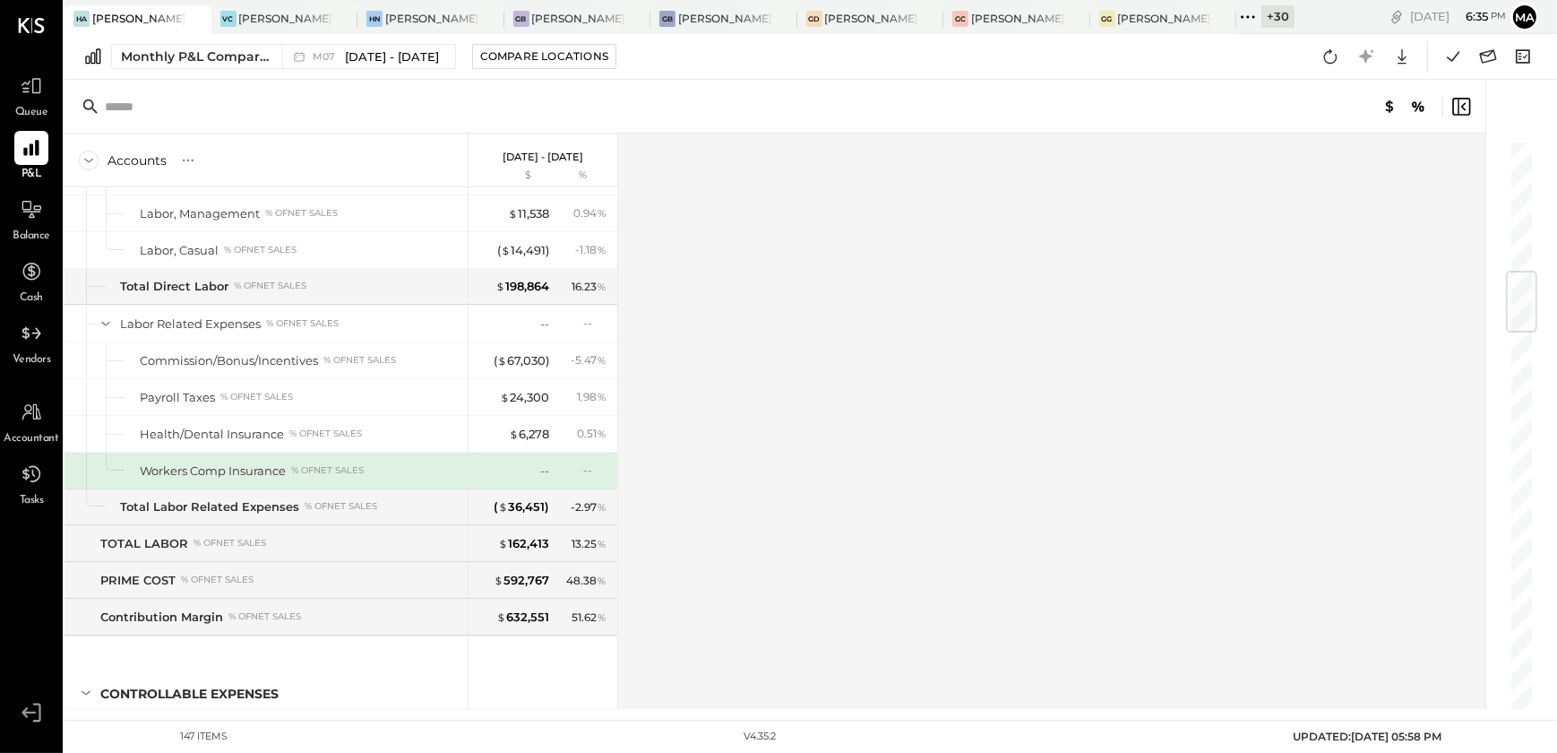
scroll to position [1035, 0]
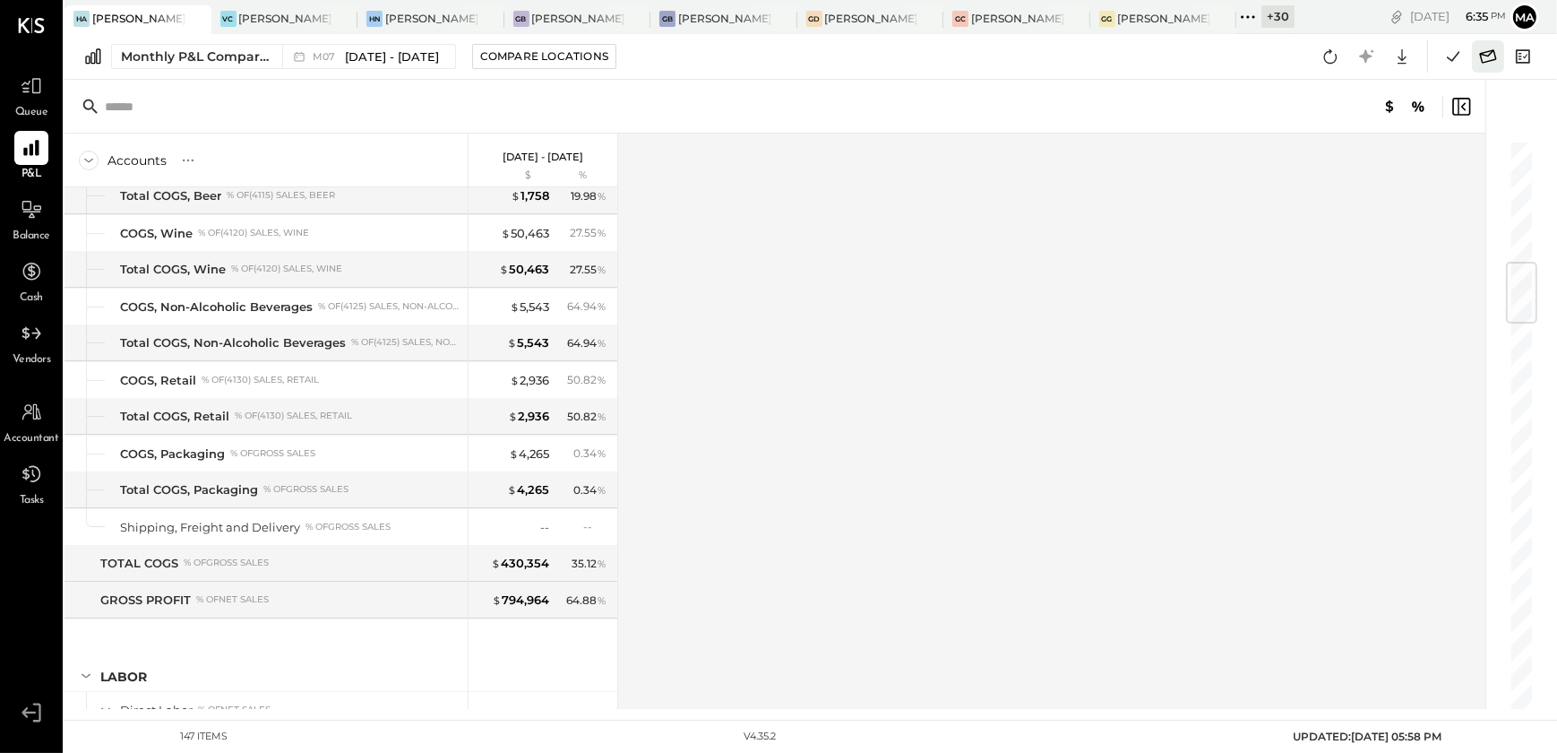
click at [1479, 60] on icon at bounding box center [1488, 56] width 23 height 23
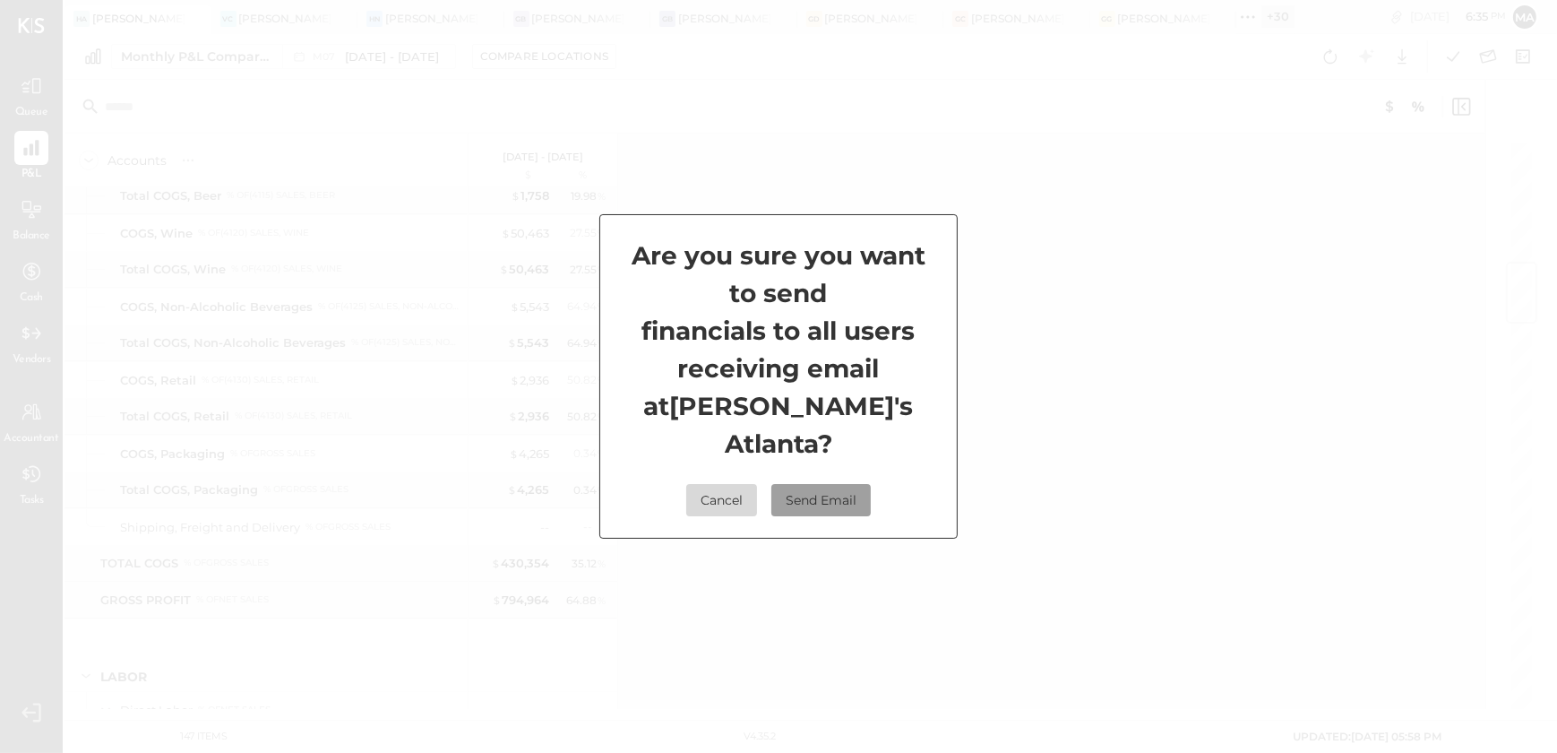
click at [824, 485] on button "Send Email" at bounding box center [820, 500] width 99 height 32
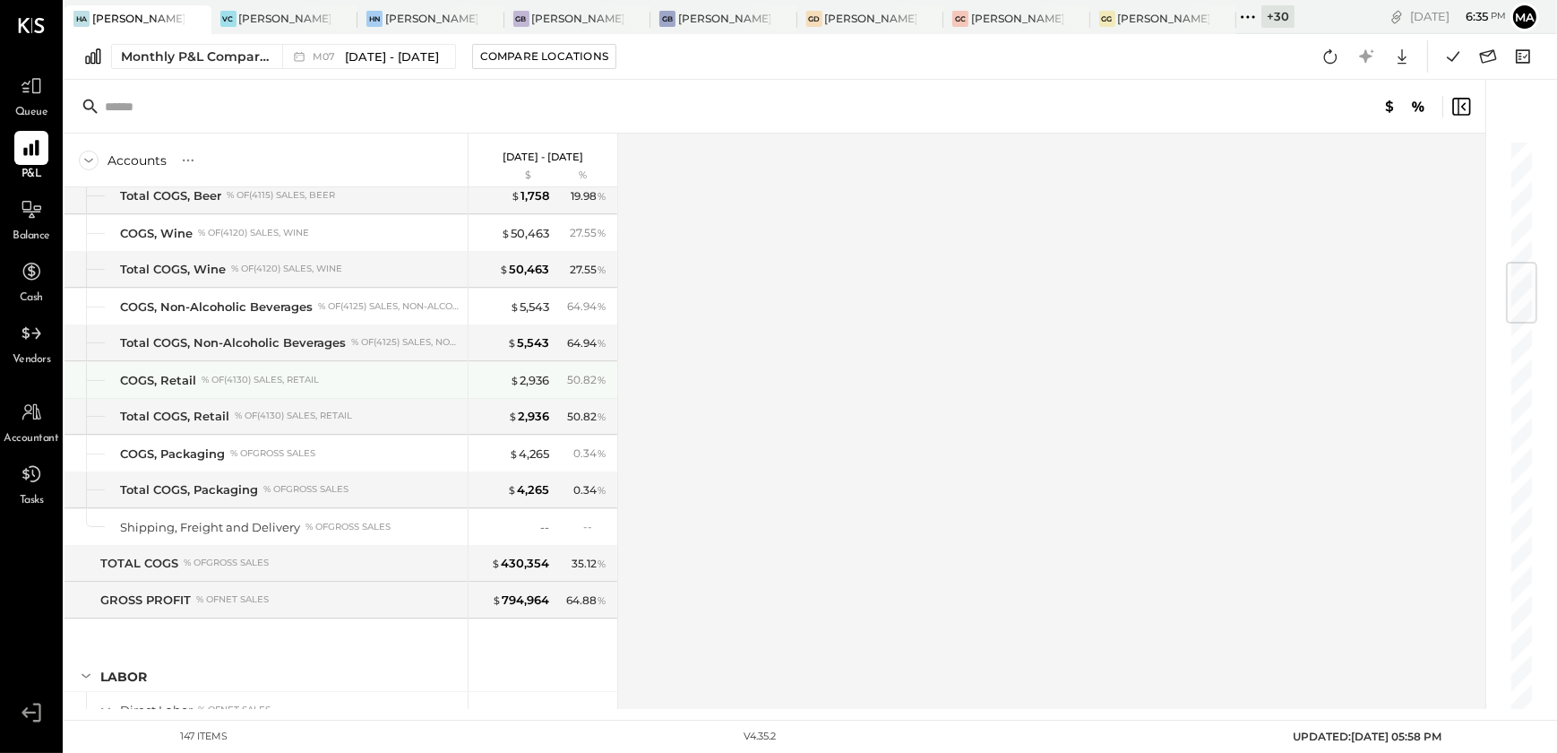
click at [590, 366] on div "$ 2,936 50.82 %" at bounding box center [545, 380] width 134 height 36
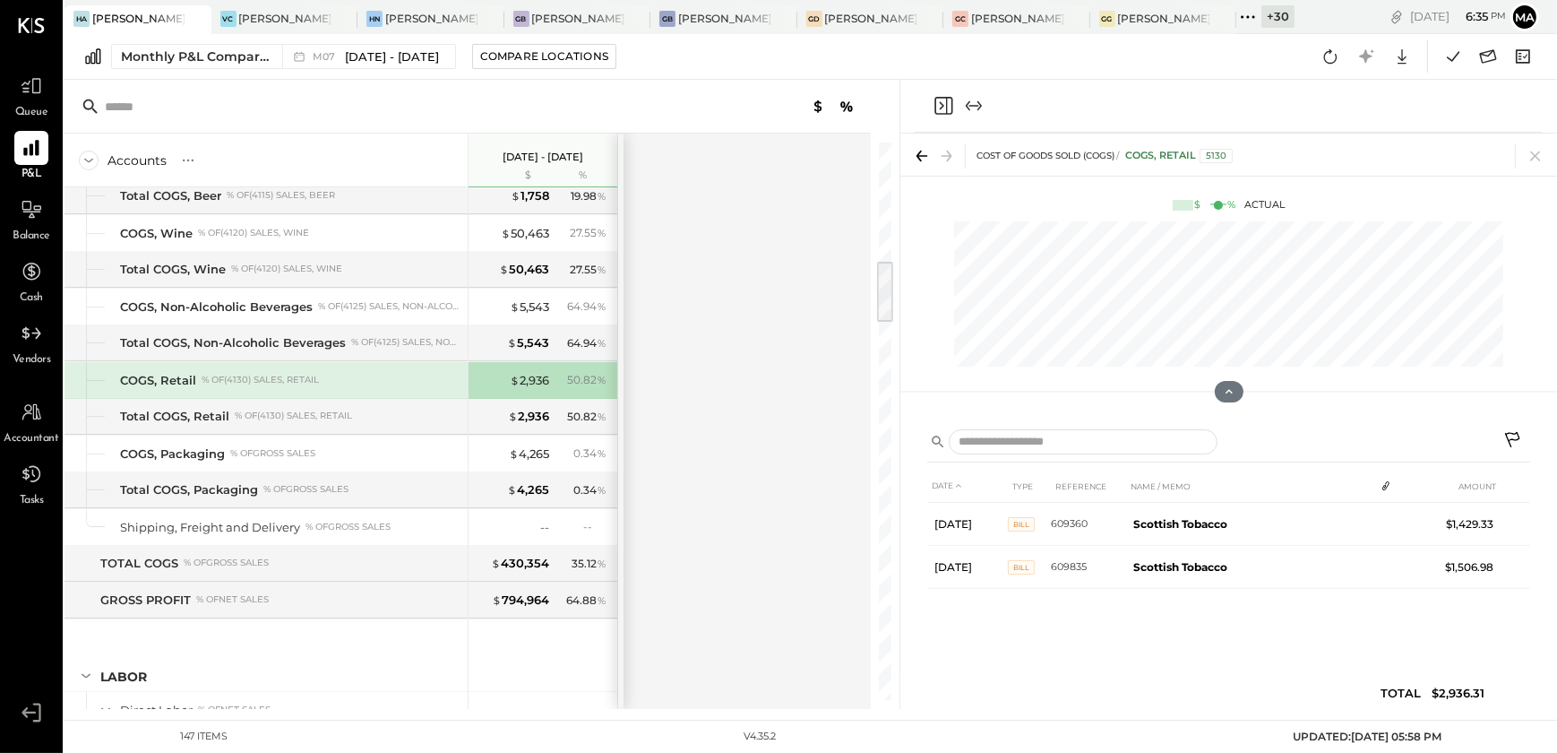
drag, startPoint x: 947, startPoint y: 106, endPoint x: 627, endPoint y: 222, distance: 340.4
click at [939, 104] on icon "Close panel" at bounding box center [944, 106] width 22 height 22
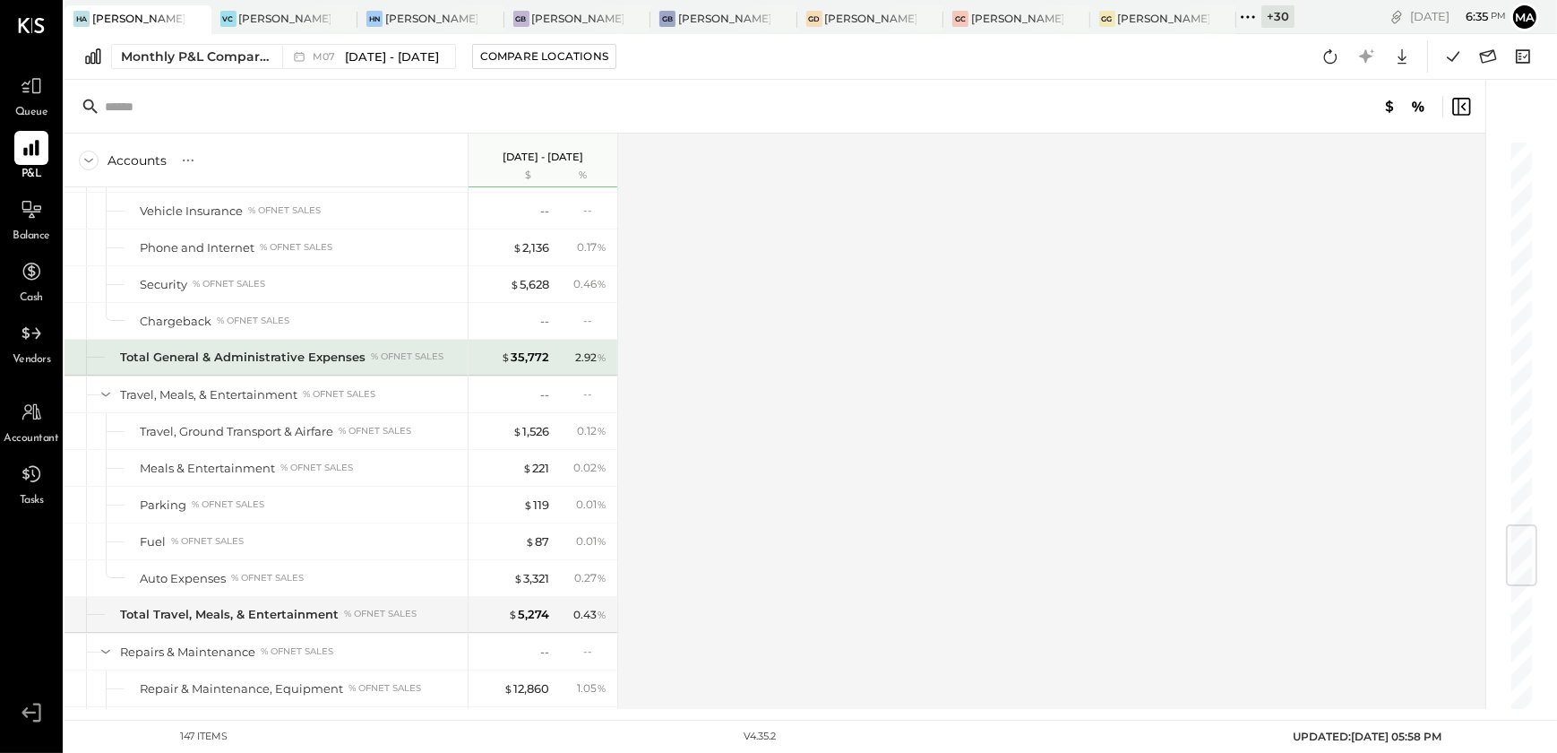
scroll to position [2689, 0]
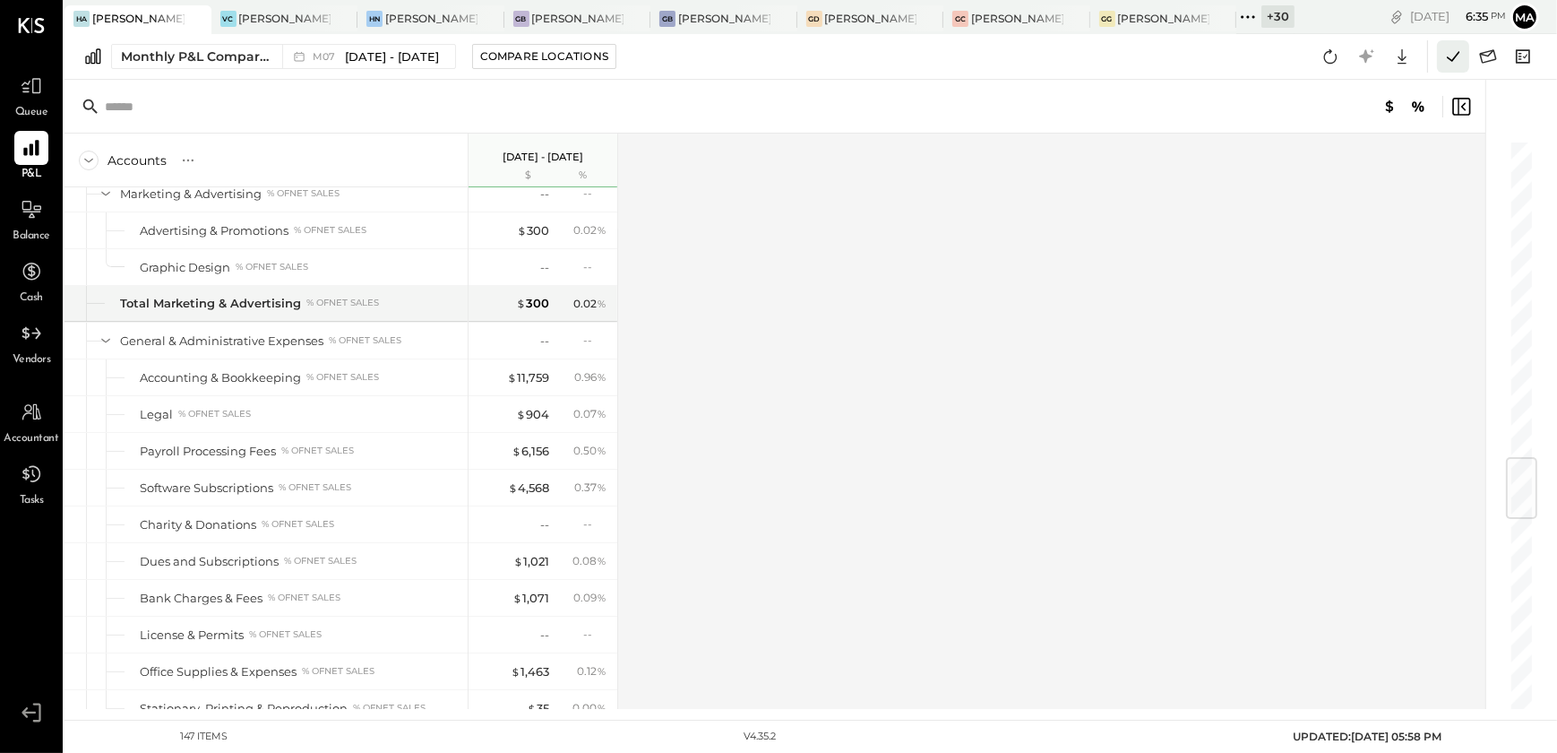
drag, startPoint x: 1451, startPoint y: 56, endPoint x: 1441, endPoint y: 64, distance: 12.7
click at [1441, 64] on button at bounding box center [1453, 56] width 32 height 32
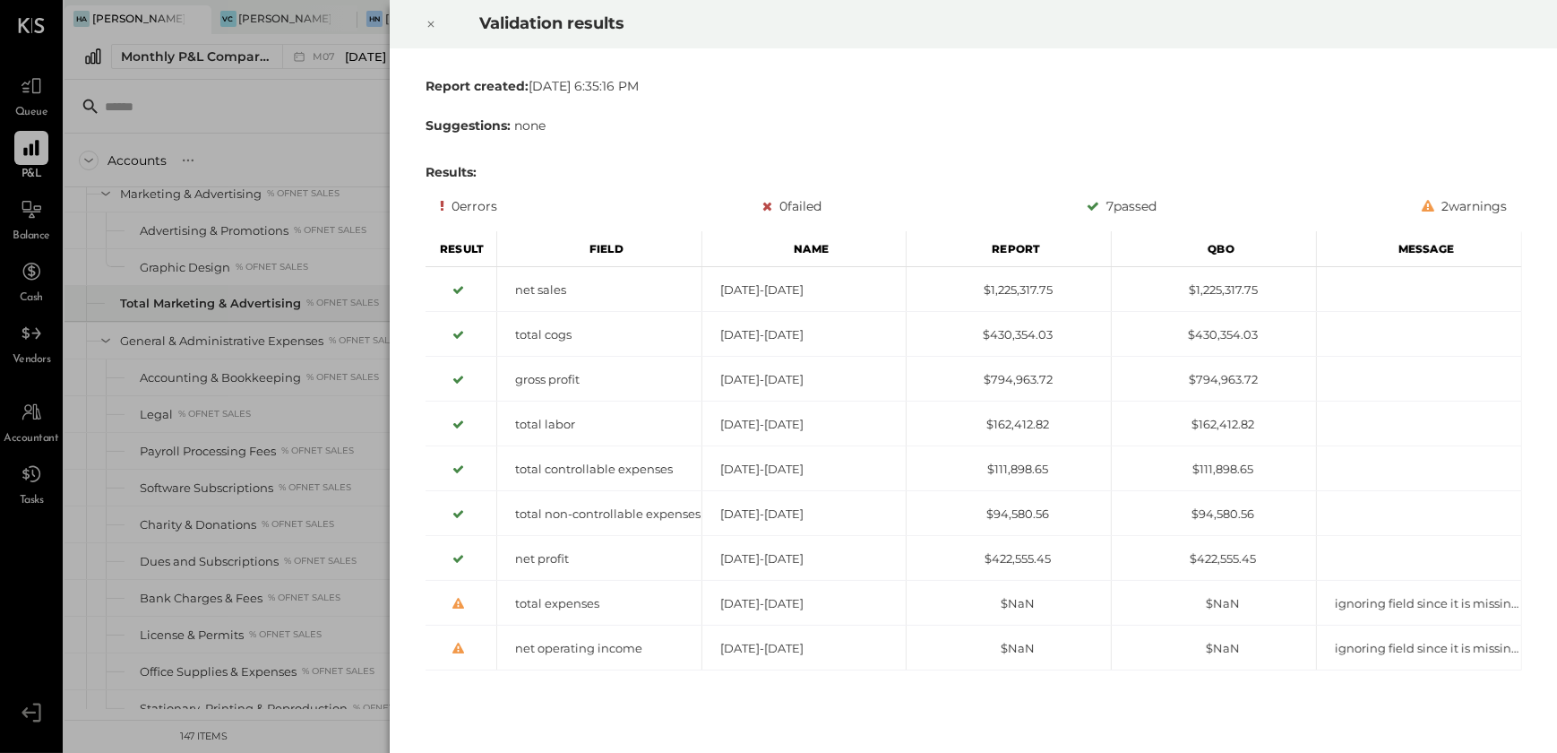
click at [429, 28] on icon at bounding box center [431, 24] width 11 height 22
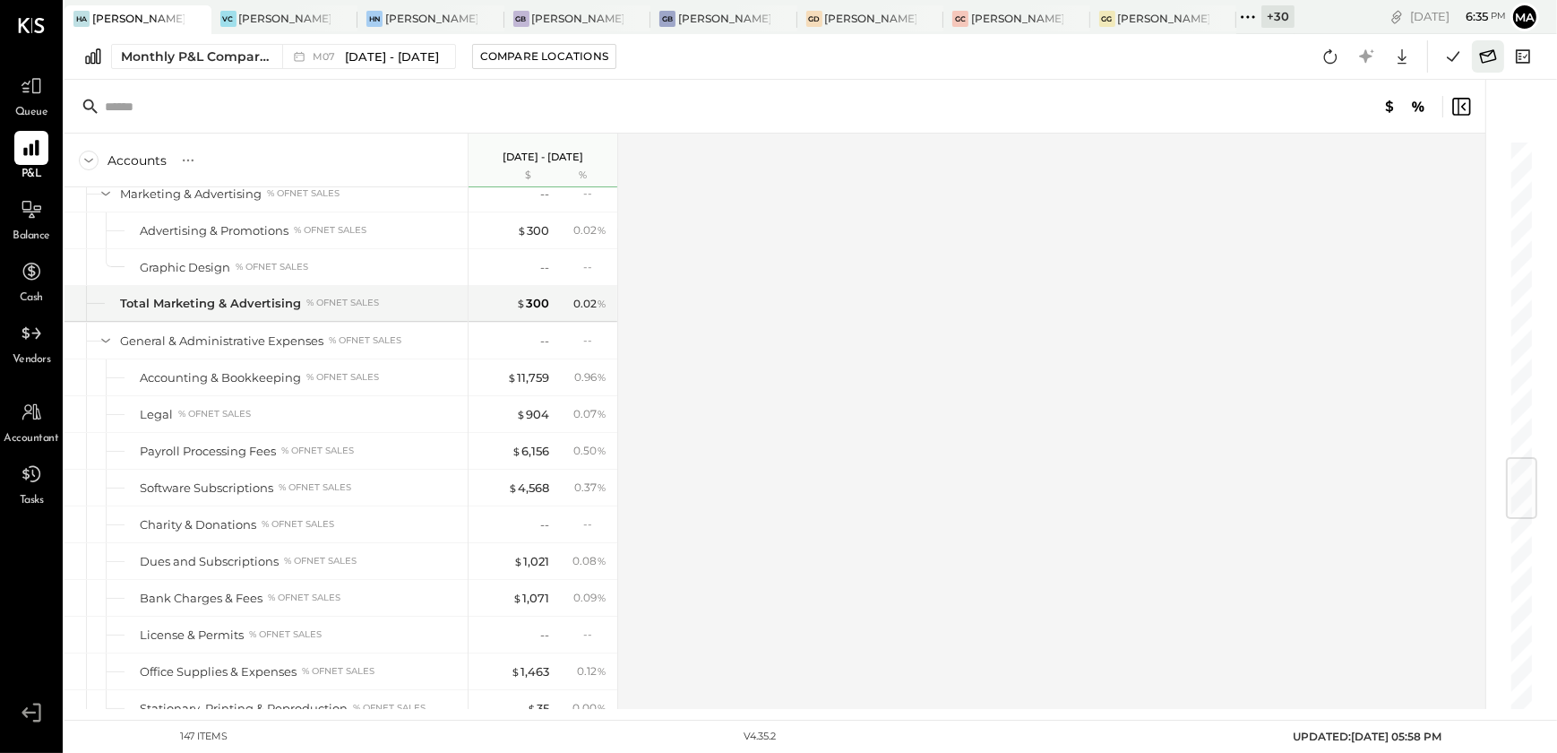
click at [1490, 70] on button at bounding box center [1488, 56] width 32 height 32
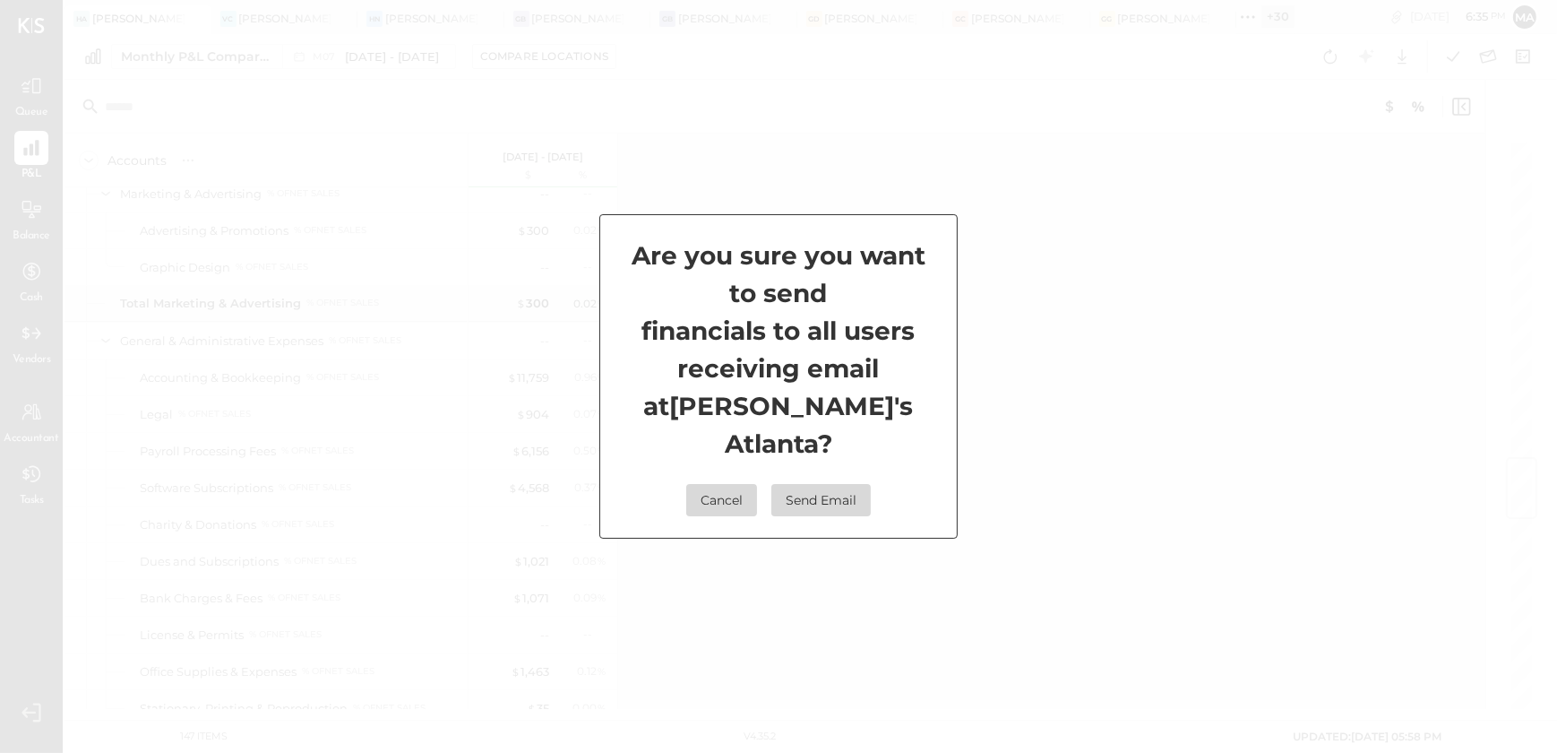
drag, startPoint x: 808, startPoint y: 477, endPoint x: 1202, endPoint y: 229, distance: 465.4
click at [810, 484] on button "Send Email" at bounding box center [820, 500] width 99 height 32
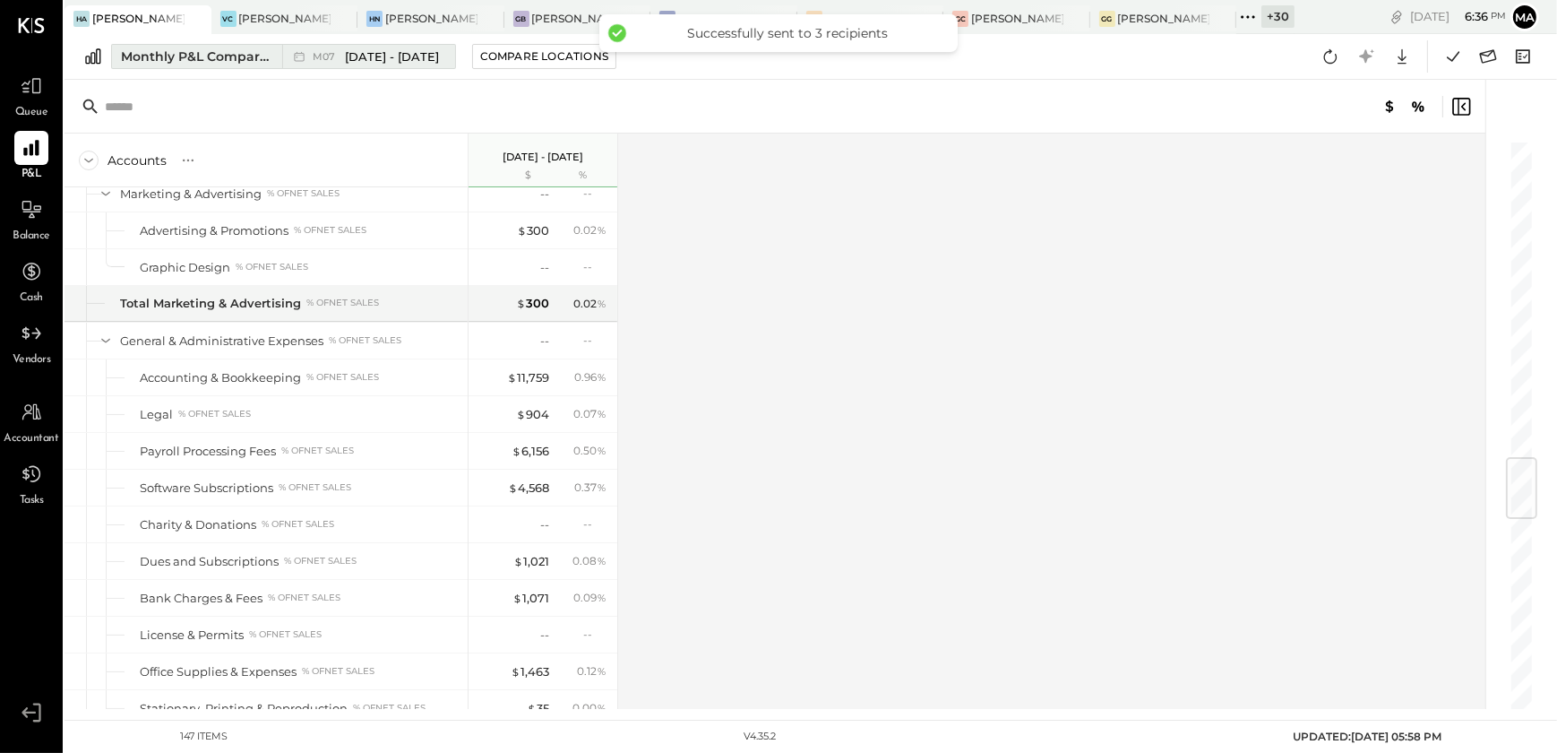
click at [319, 54] on span "M07" at bounding box center [327, 57] width 28 height 10
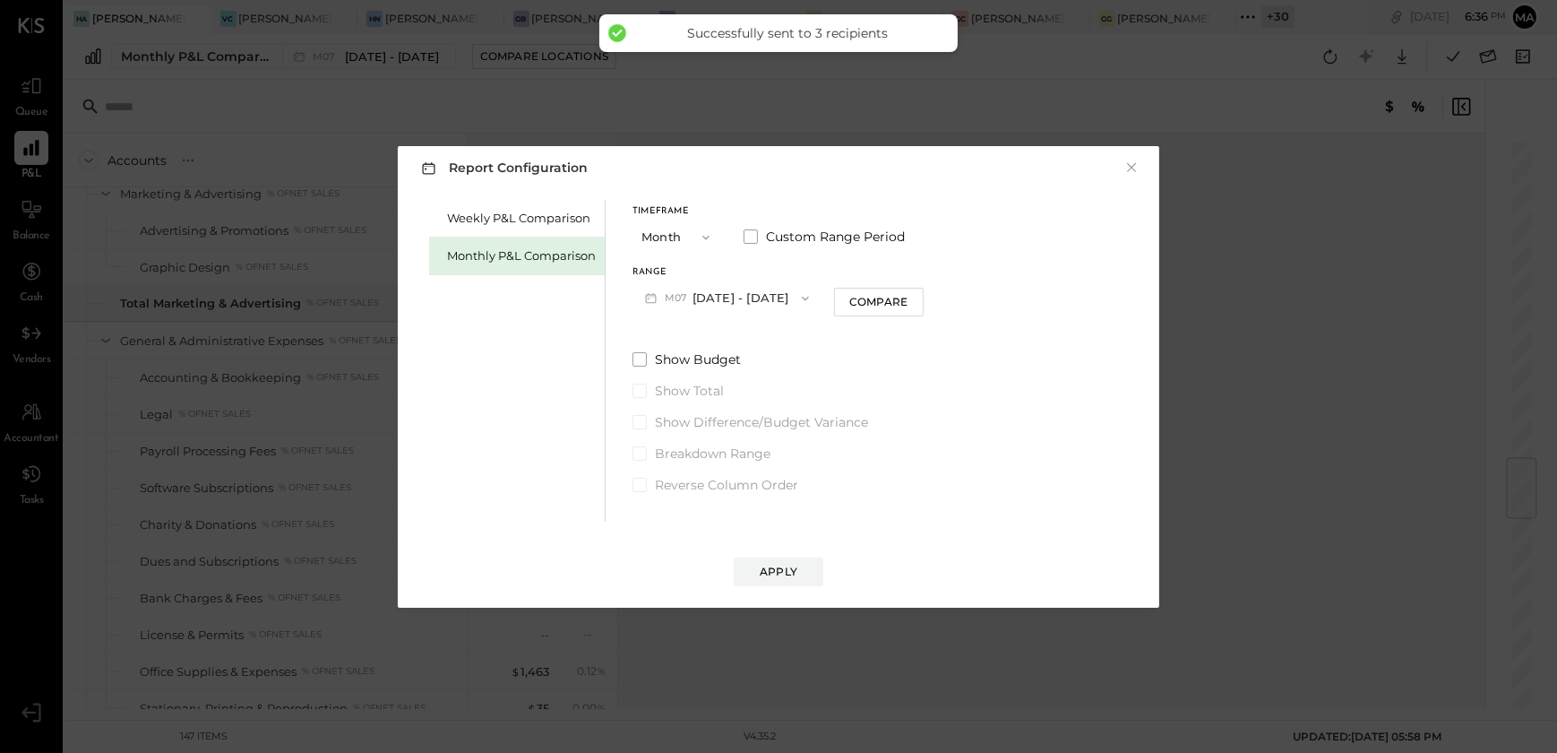
click at [685, 297] on span "M07" at bounding box center [679, 298] width 28 height 14
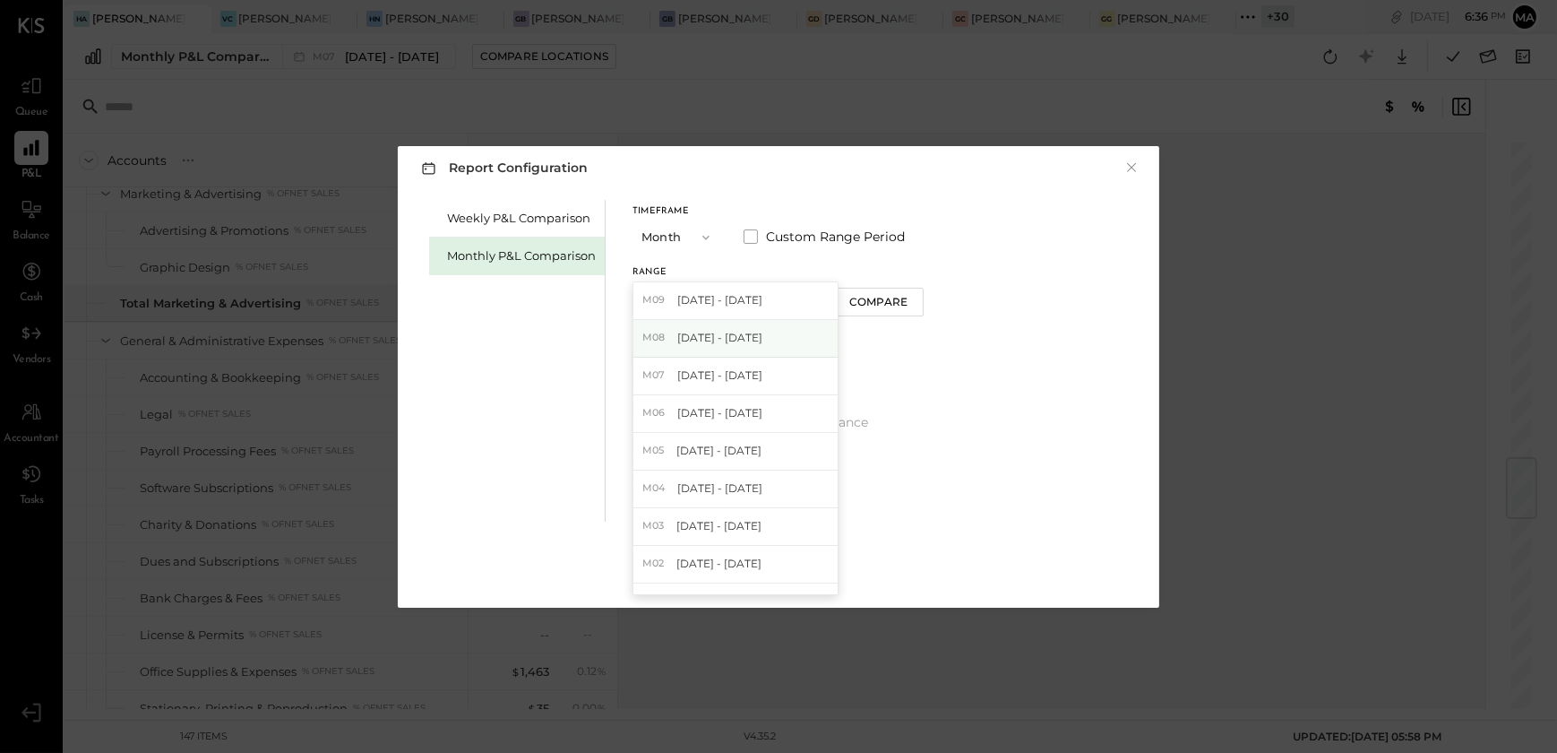
click at [729, 342] on span "Aug 1 - 31, 2025" at bounding box center [719, 337] width 85 height 15
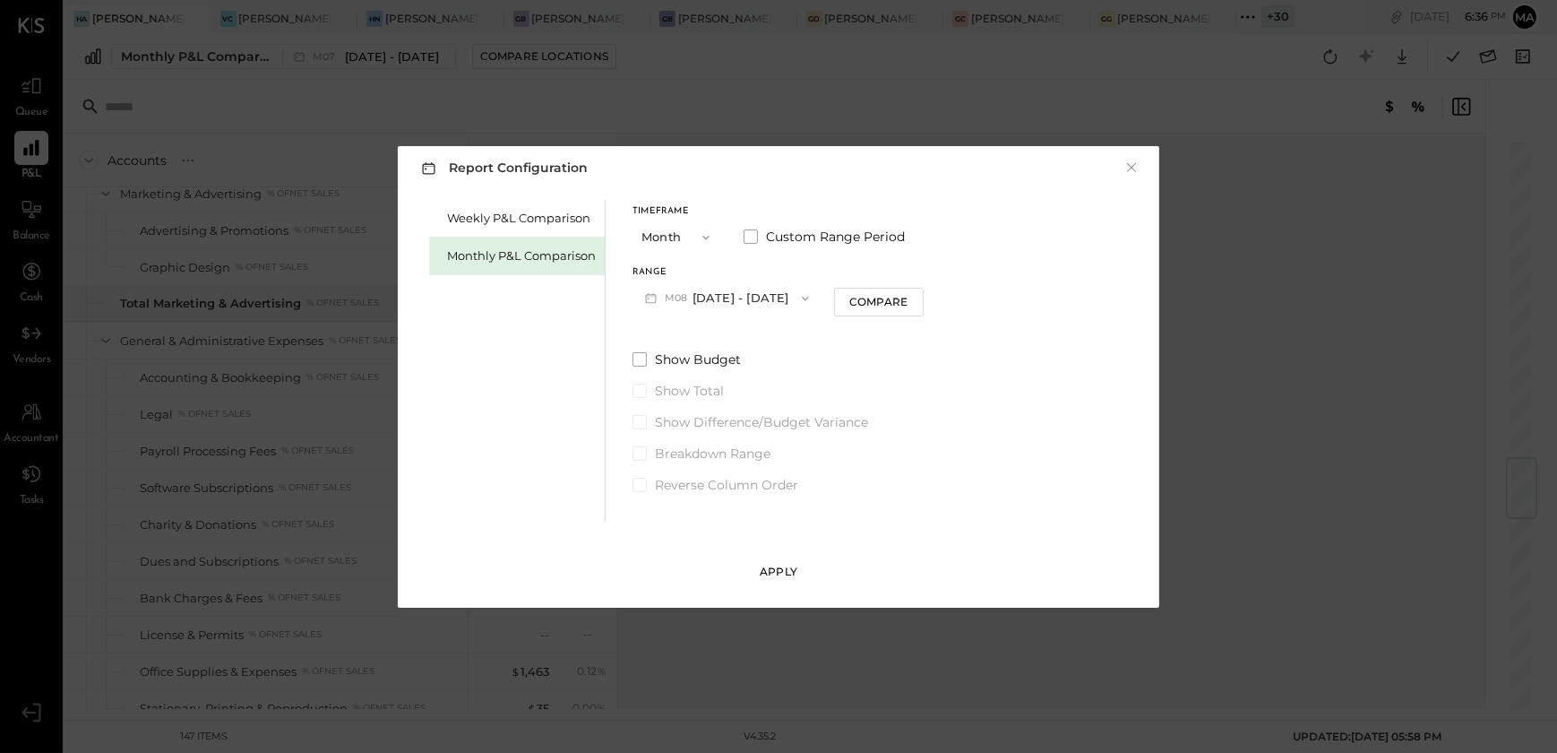
click at [770, 569] on div "Apply" at bounding box center [779, 571] width 38 height 15
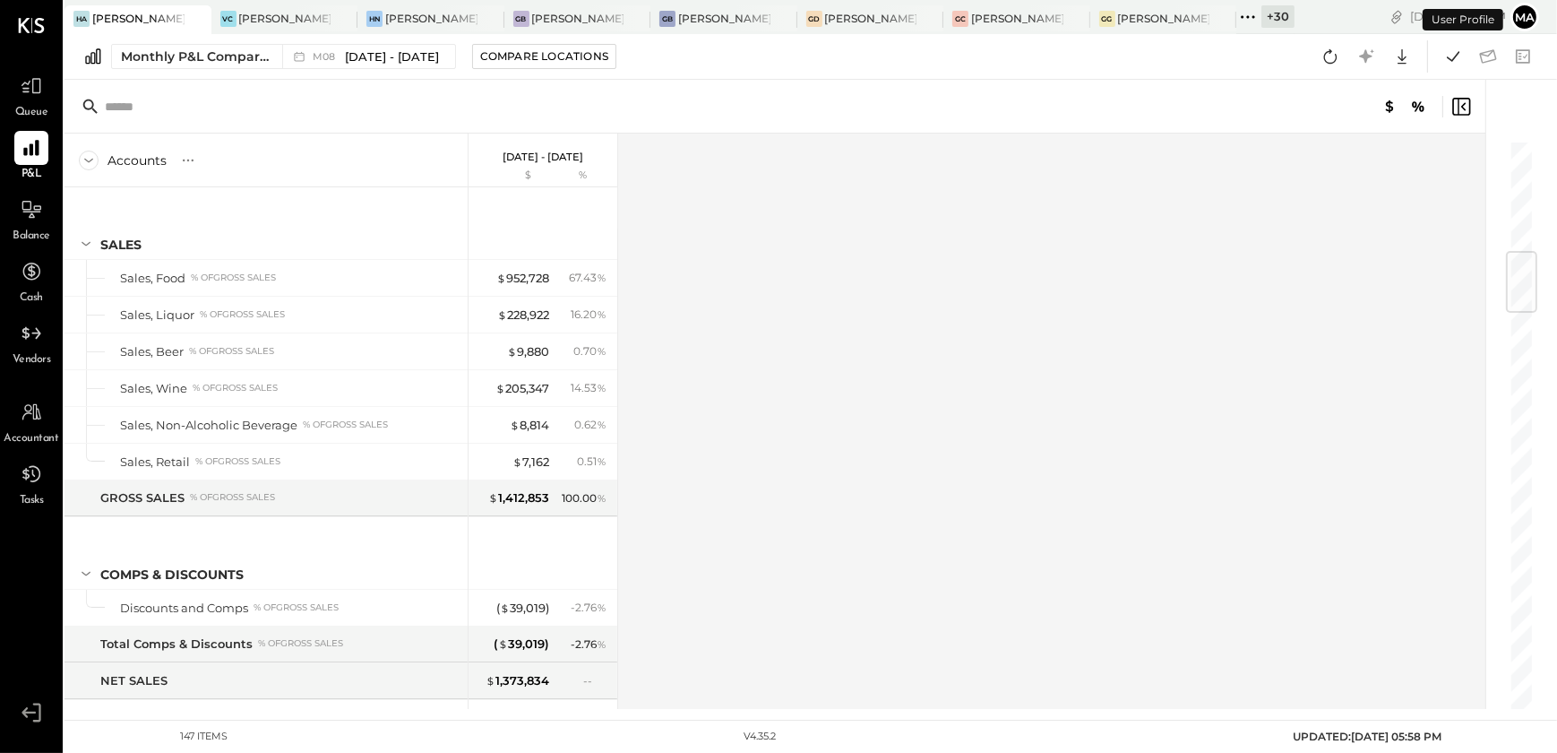
scroll to position [946, 0]
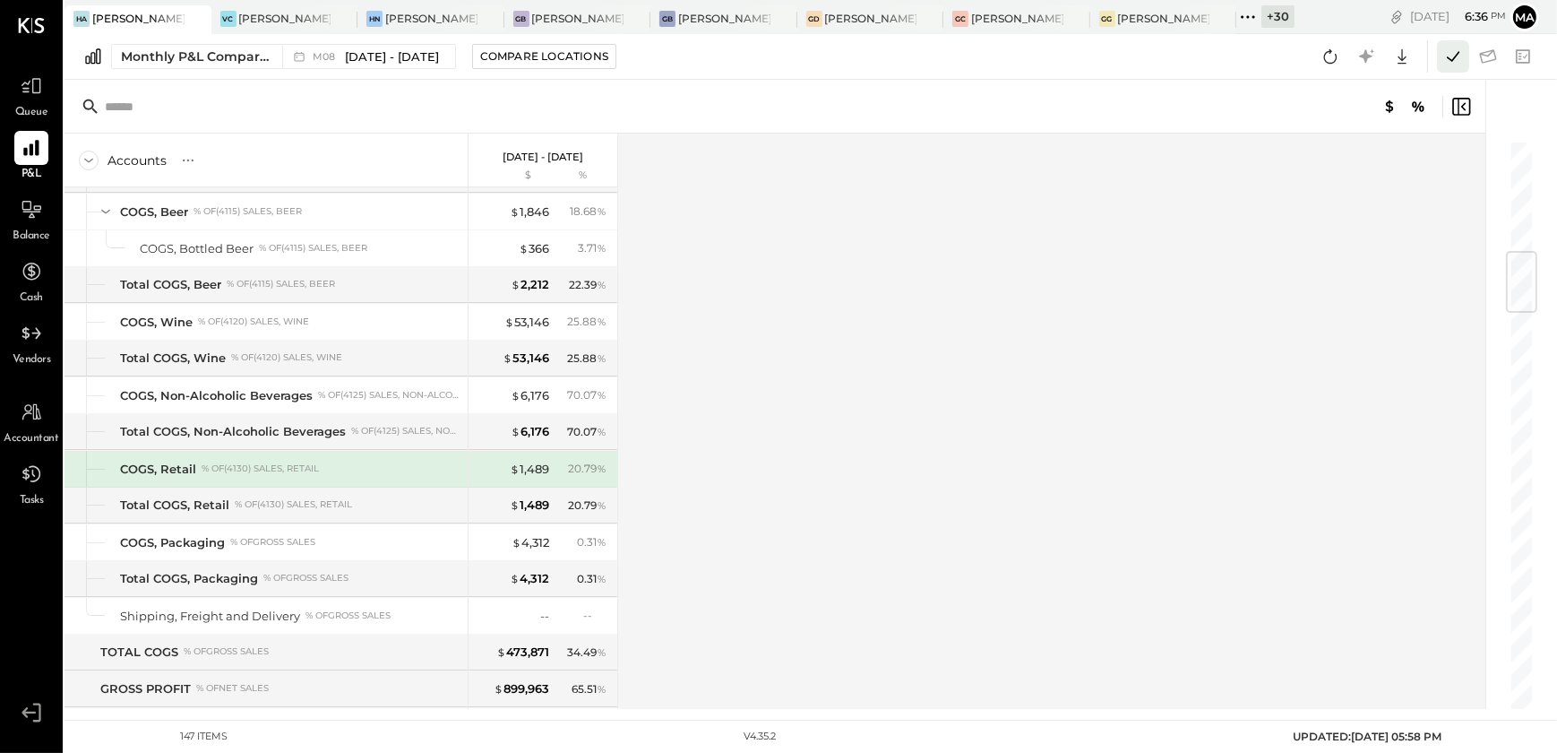
click at [1452, 64] on icon at bounding box center [1453, 56] width 23 height 23
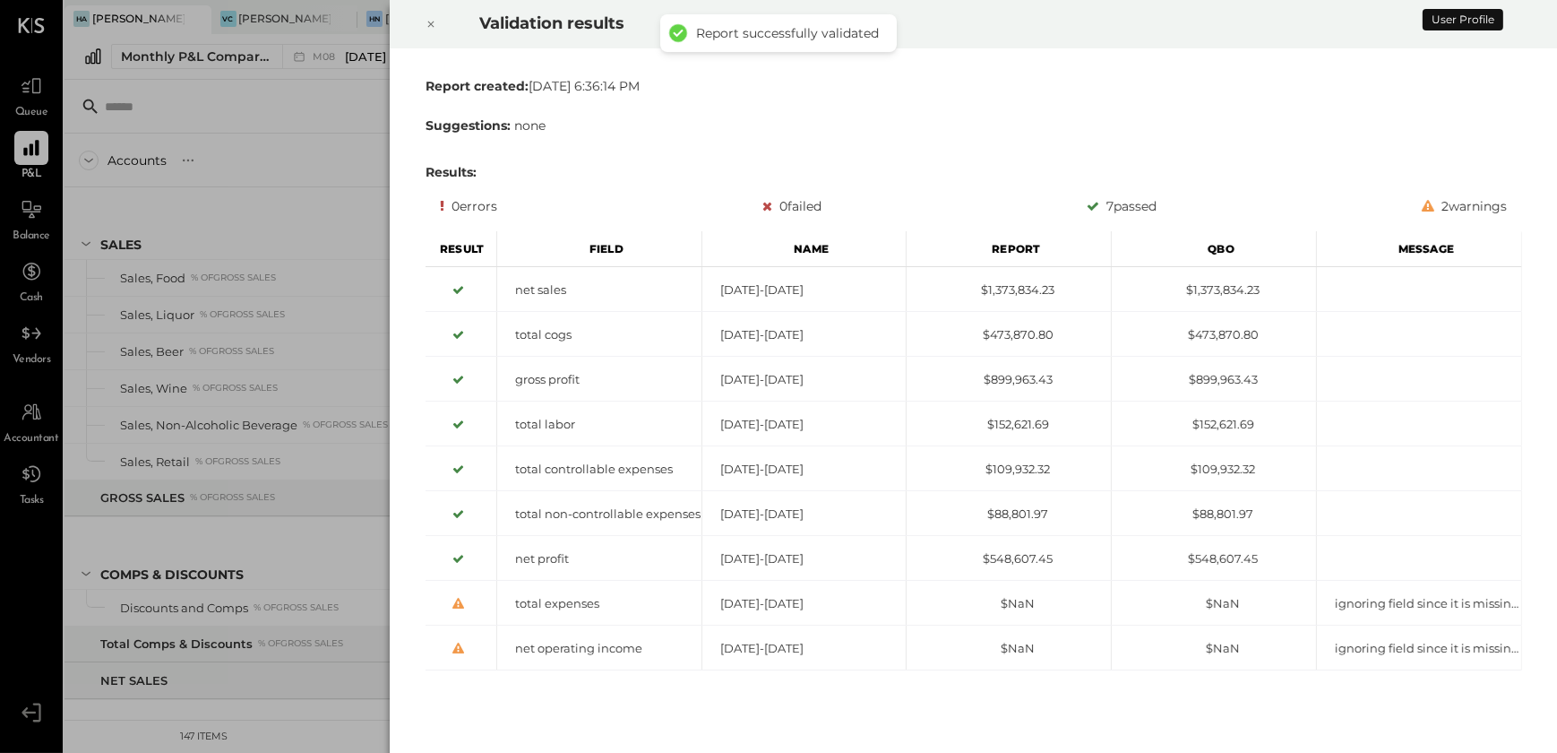
scroll to position [946, 0]
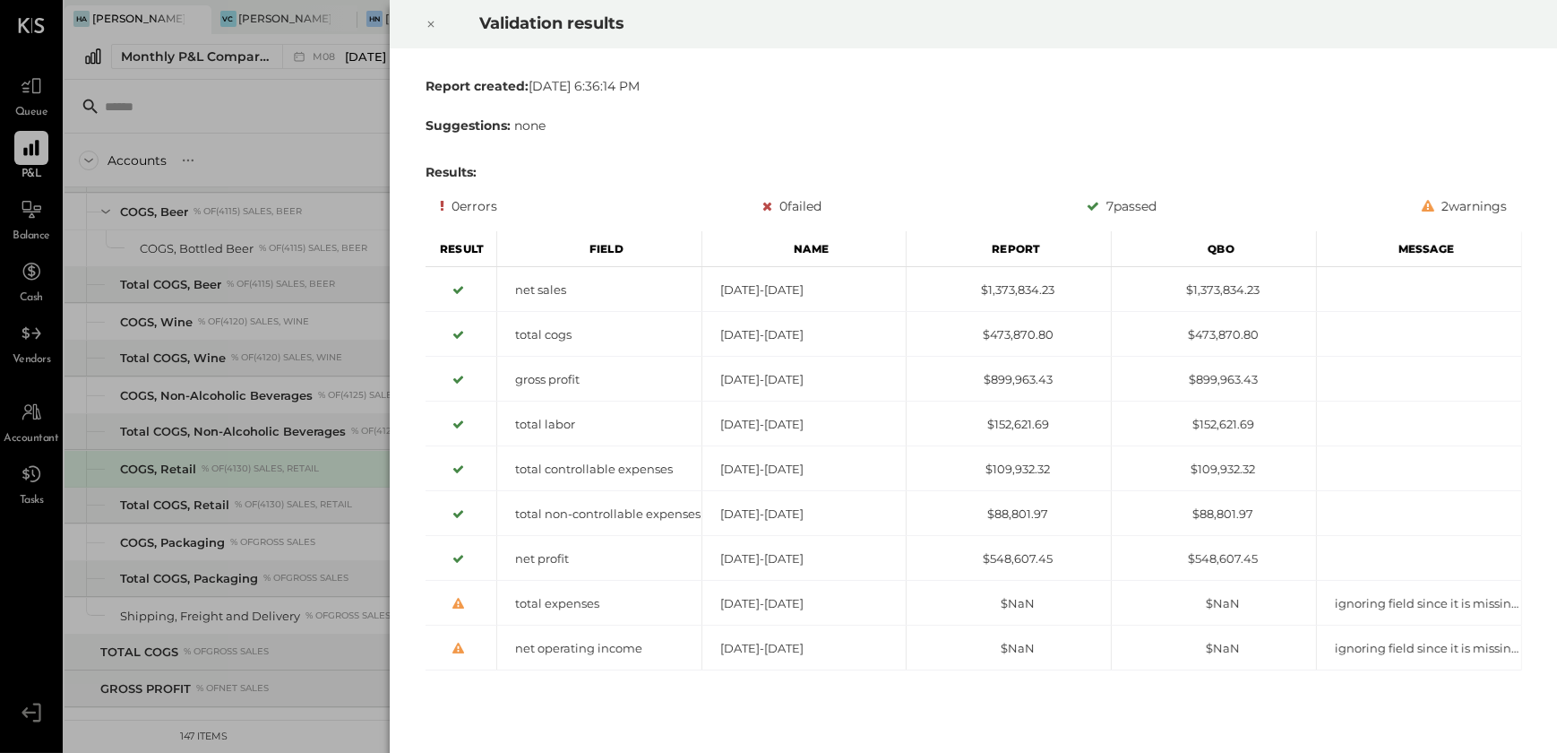
click at [426, 22] on icon at bounding box center [431, 24] width 11 height 22
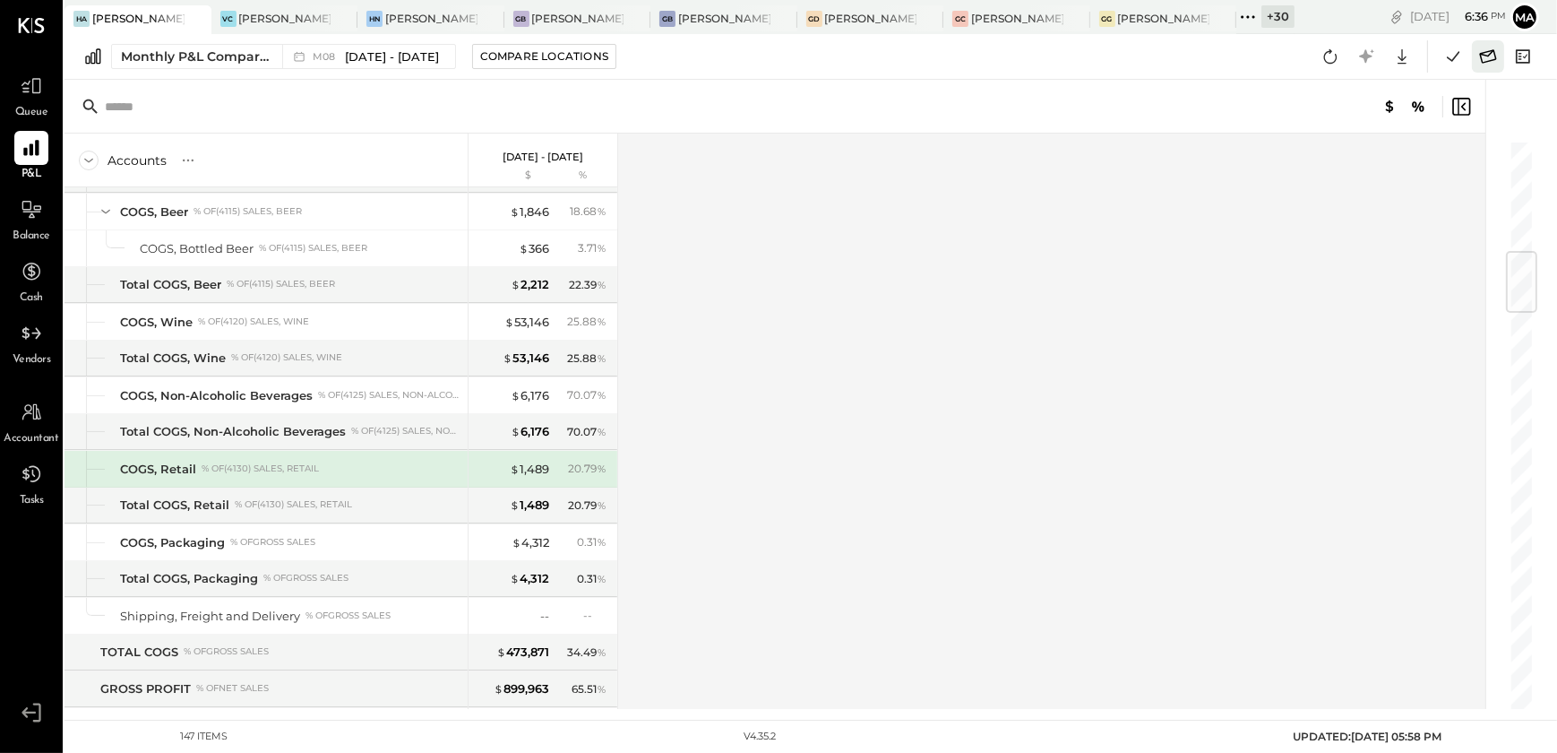
click at [1495, 60] on icon at bounding box center [1488, 55] width 17 height 13
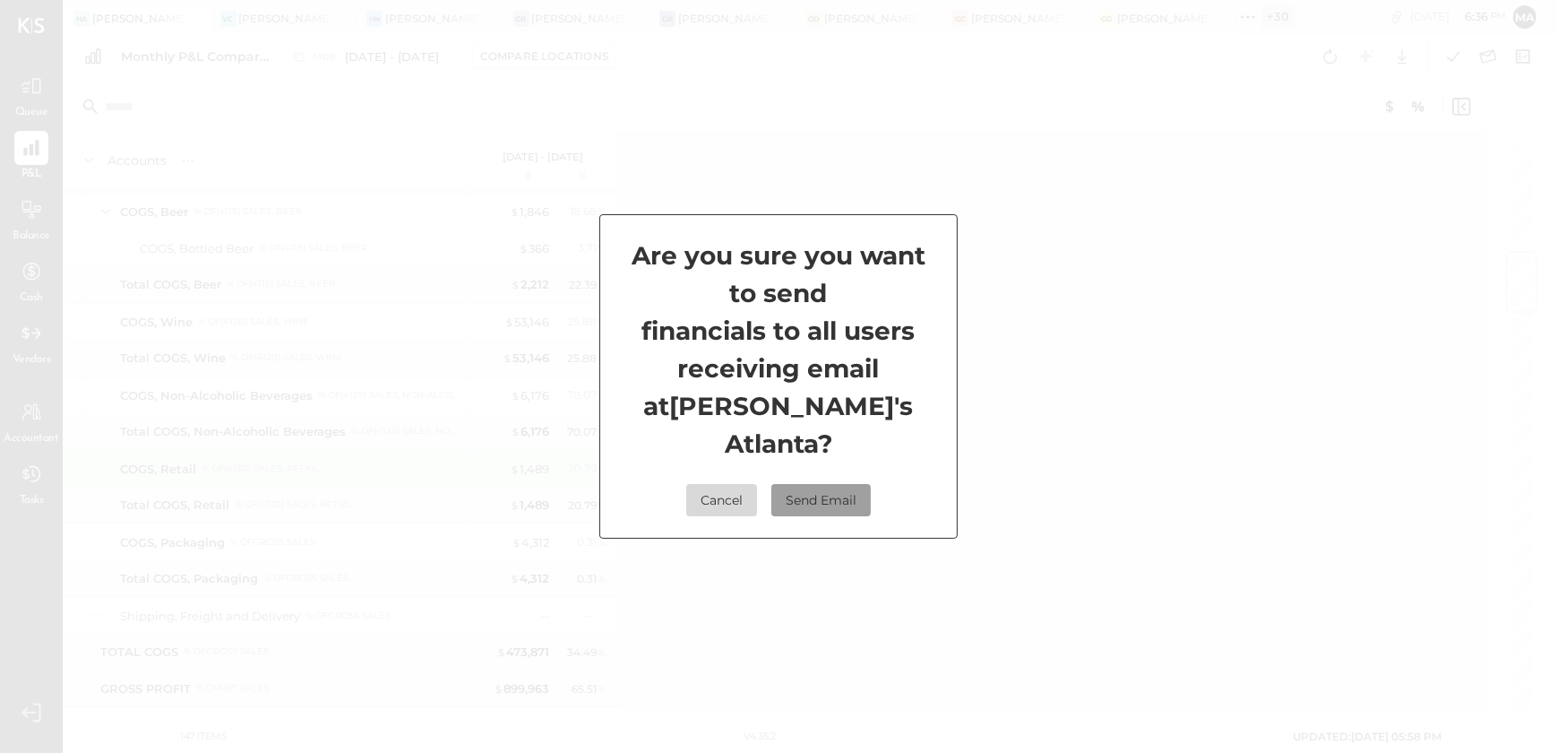
click at [828, 484] on button "Send Email" at bounding box center [820, 500] width 99 height 32
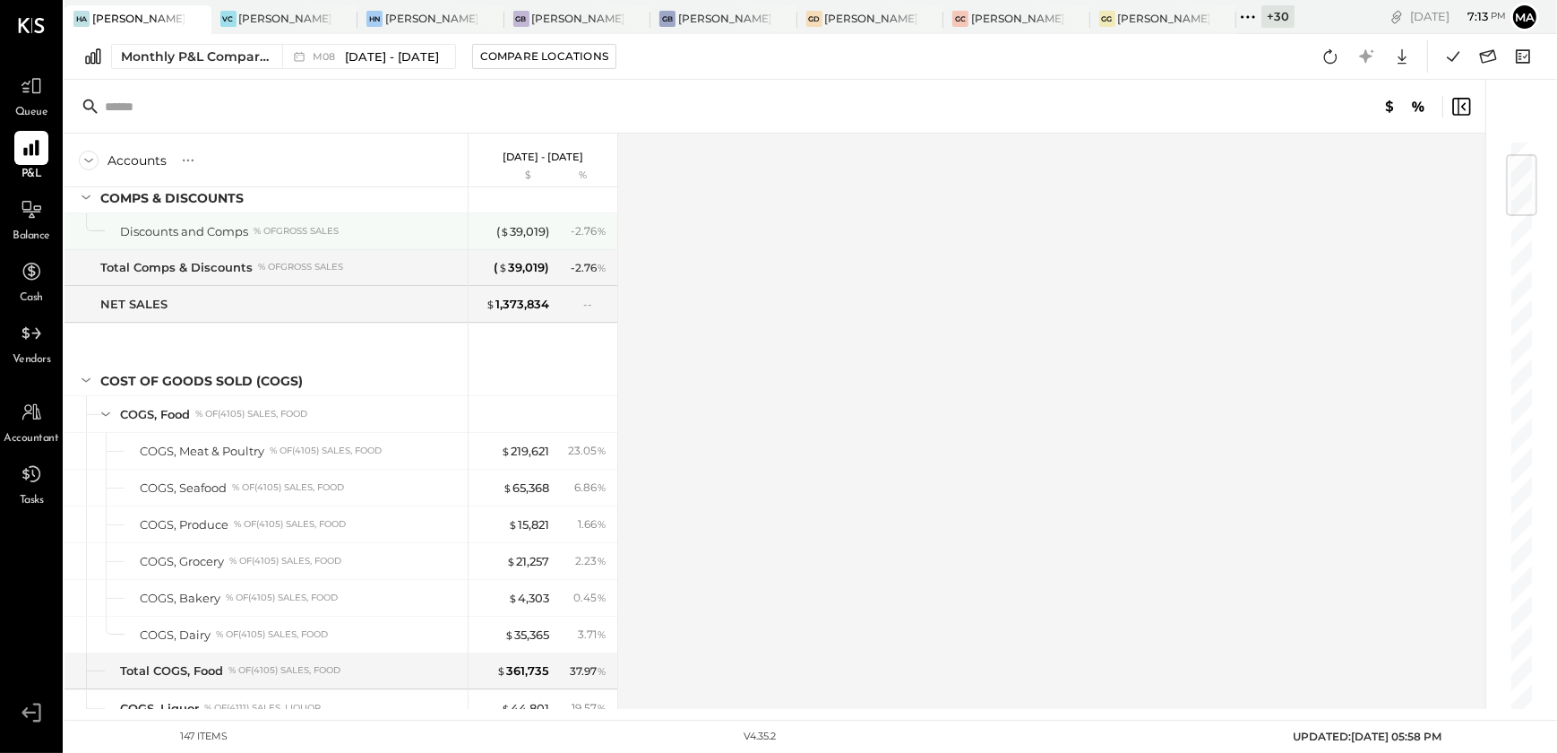
scroll to position [0, 0]
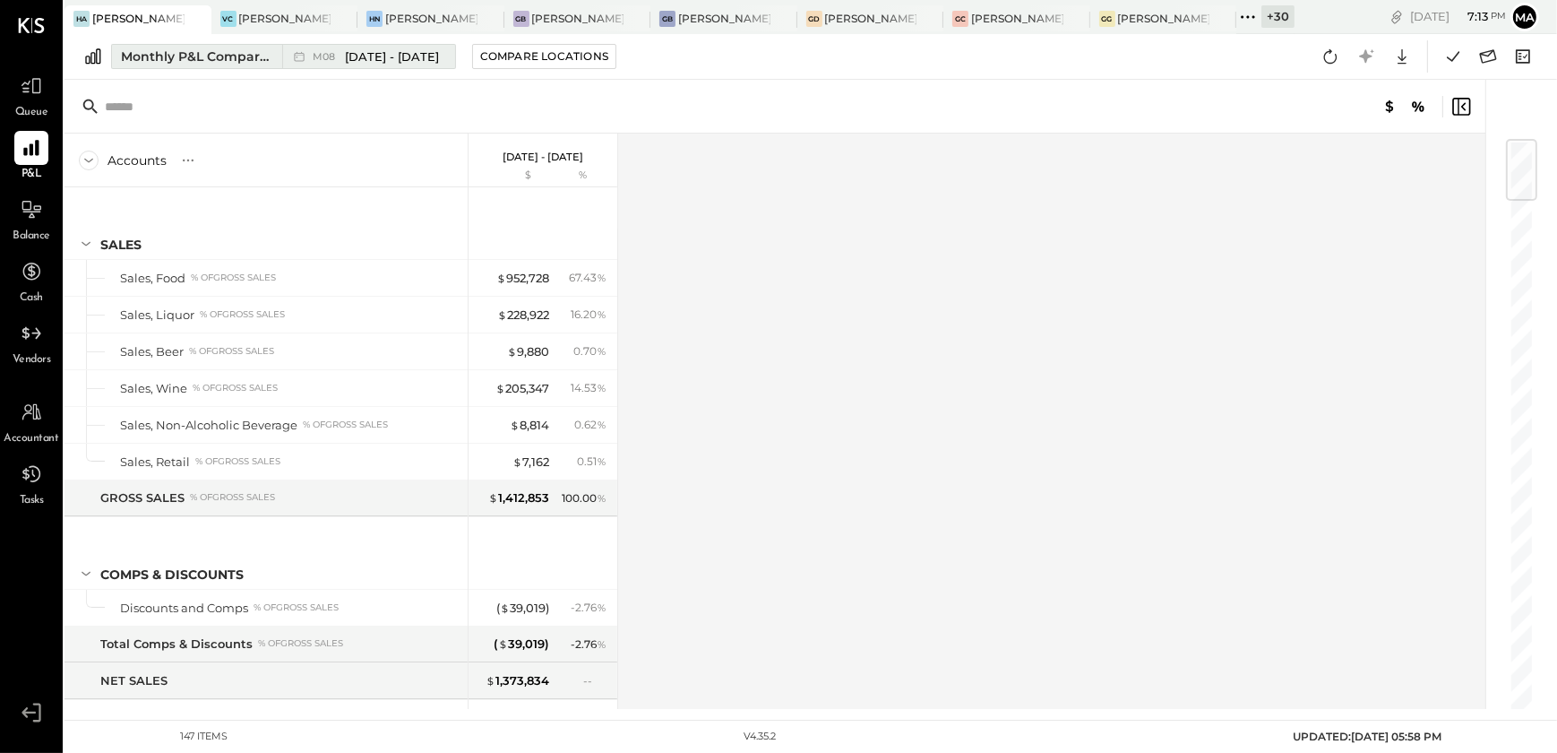
click at [369, 57] on span "Aug 1 - 31, 2025" at bounding box center [392, 56] width 94 height 17
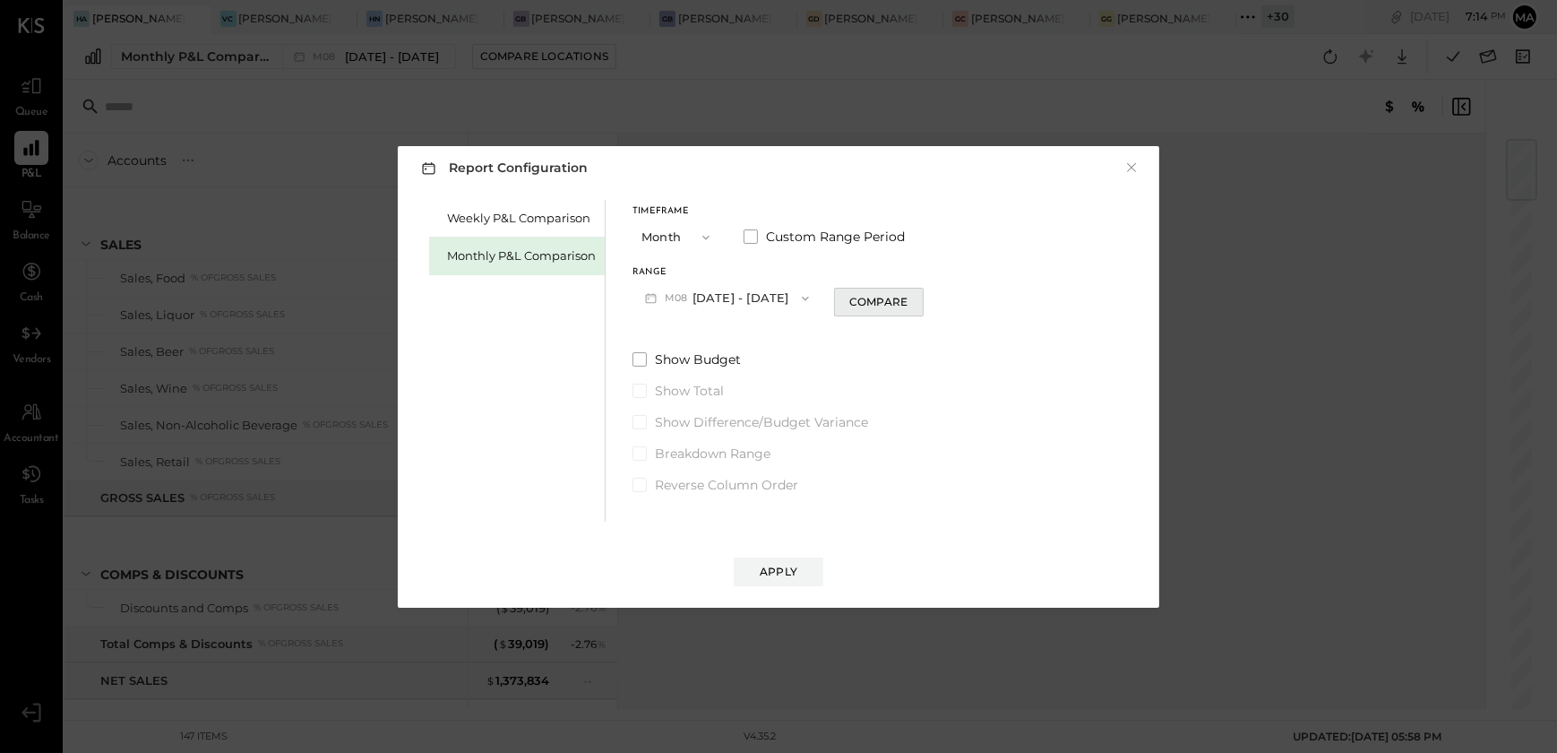
click at [886, 298] on div "Compare" at bounding box center [878, 301] width 58 height 15
click at [906, 296] on icon "button" at bounding box center [911, 297] width 11 height 11
type input "*"
click at [779, 564] on div "Apply" at bounding box center [779, 571] width 38 height 15
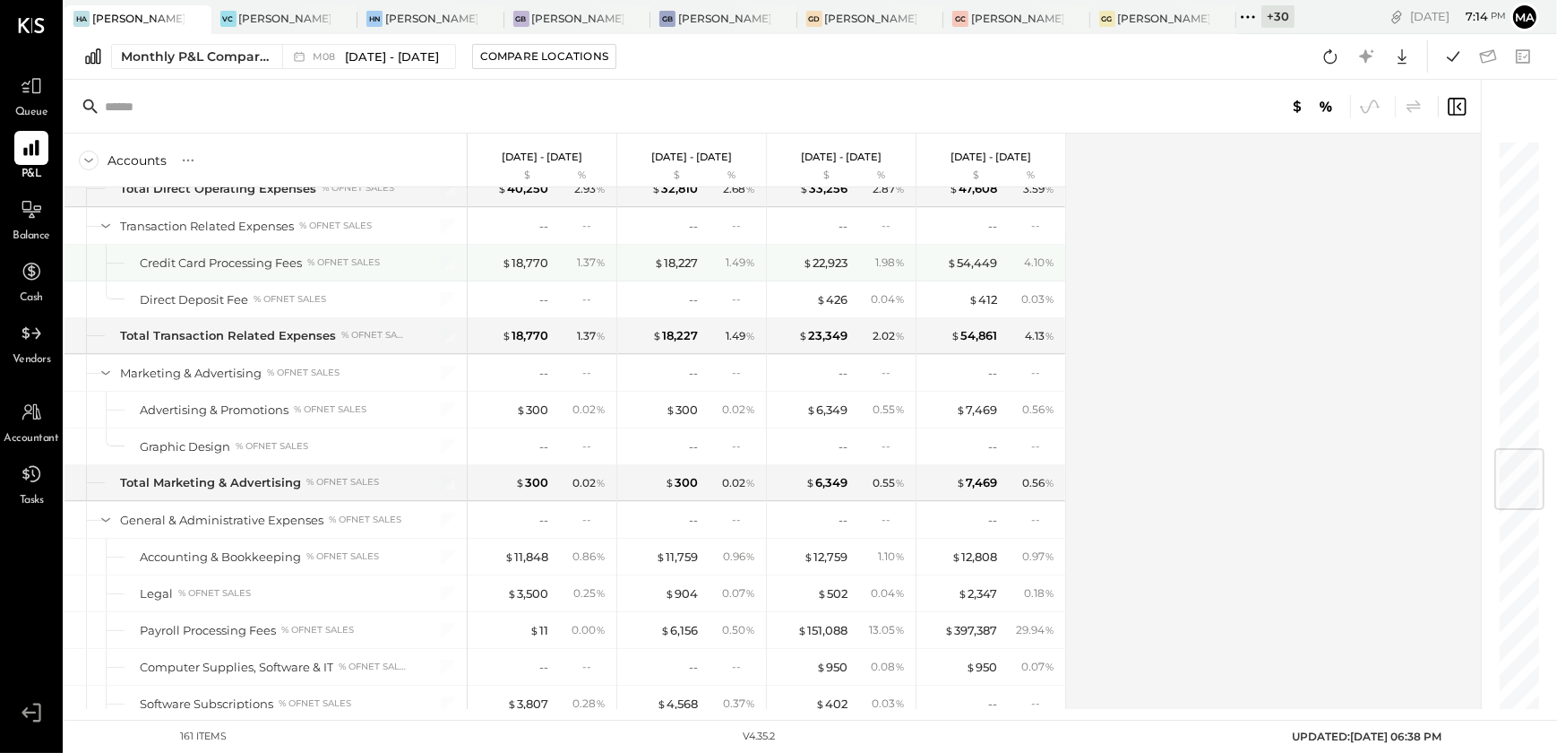
scroll to position [2604, 0]
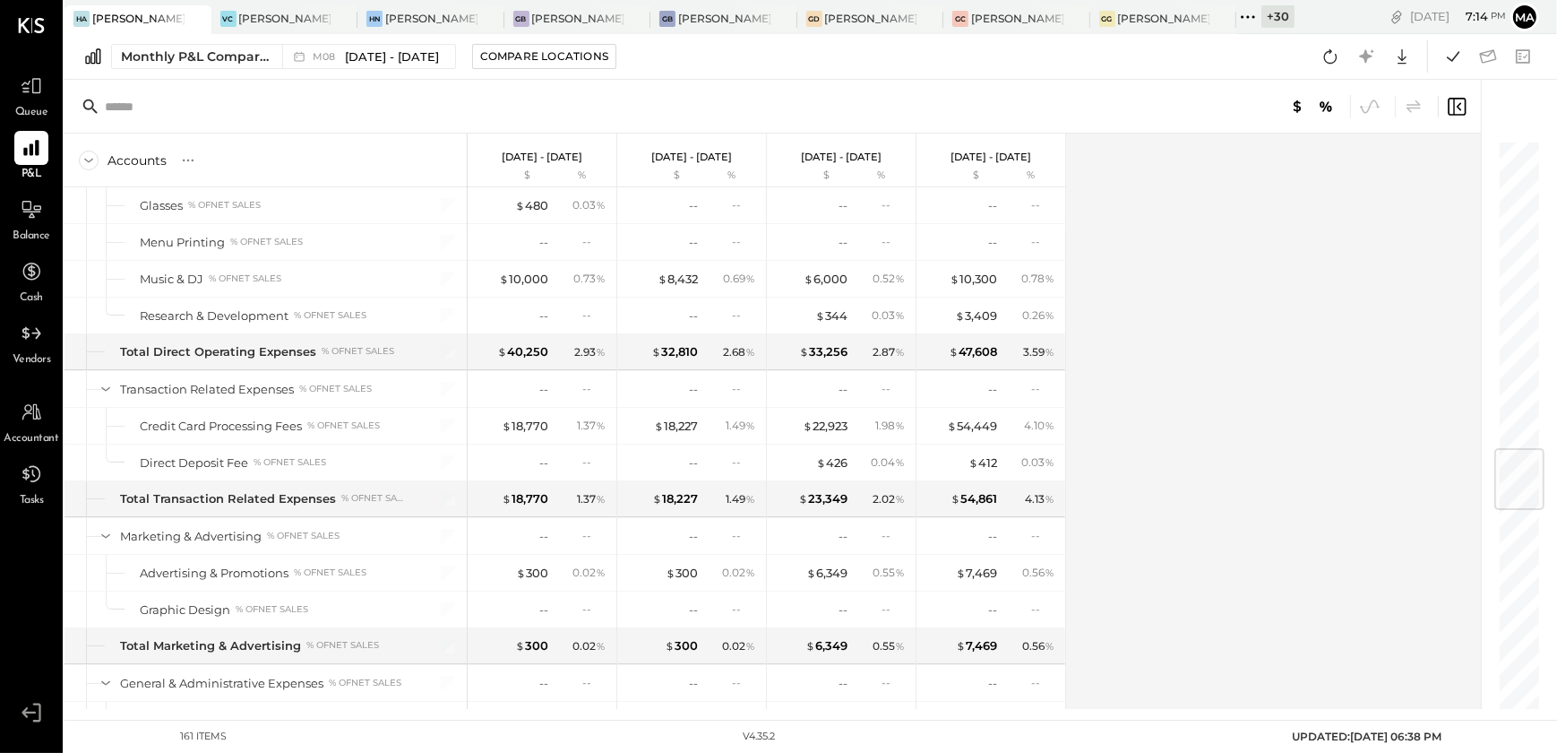
click at [1293, 376] on div "Accounts S % GL Aug 1 - 31, 2025 $ % Jul 1 - 31, 2025 $ % Jun 1 - 30, 2025 $ % …" at bounding box center [774, 421] width 1419 height 575
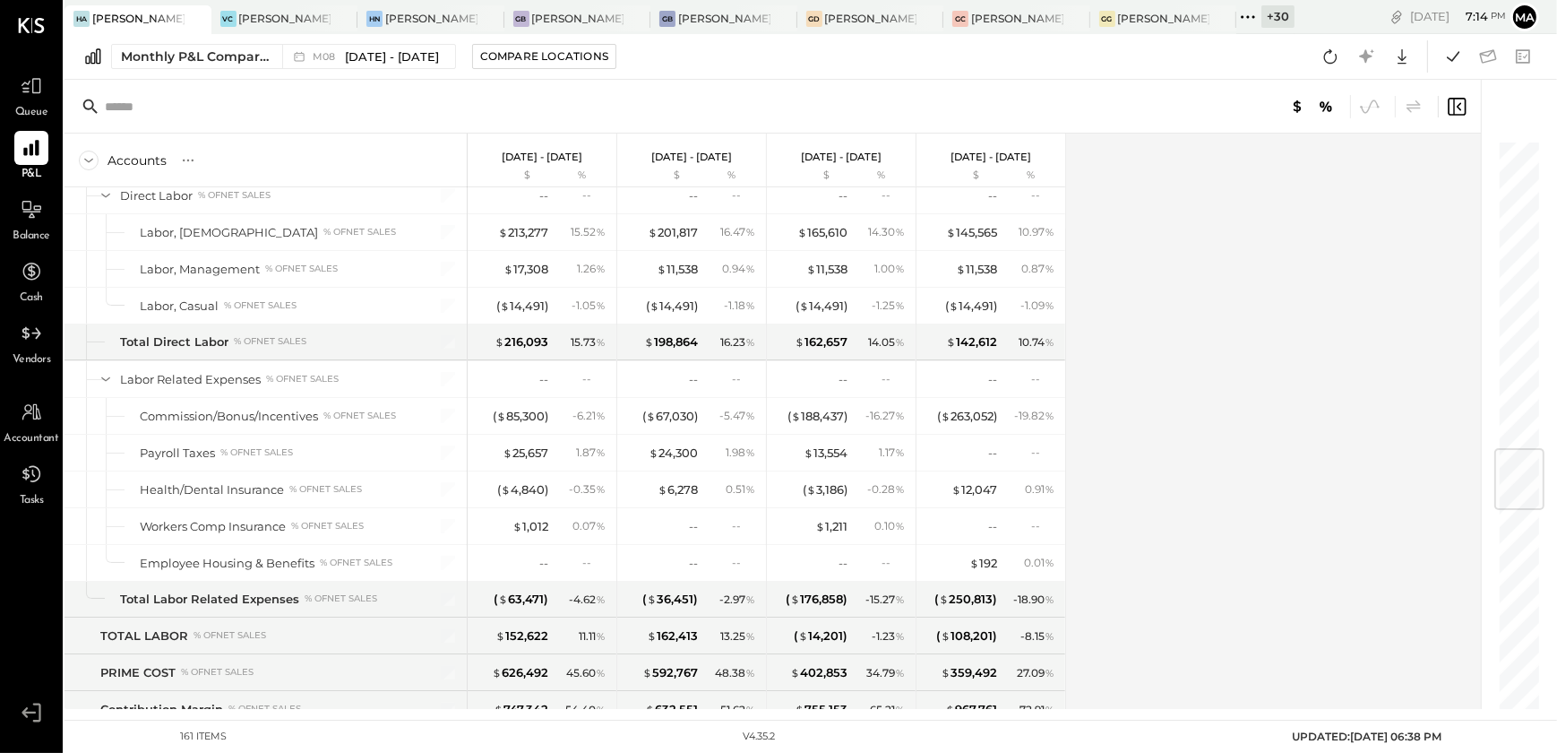
scroll to position [2942, 0]
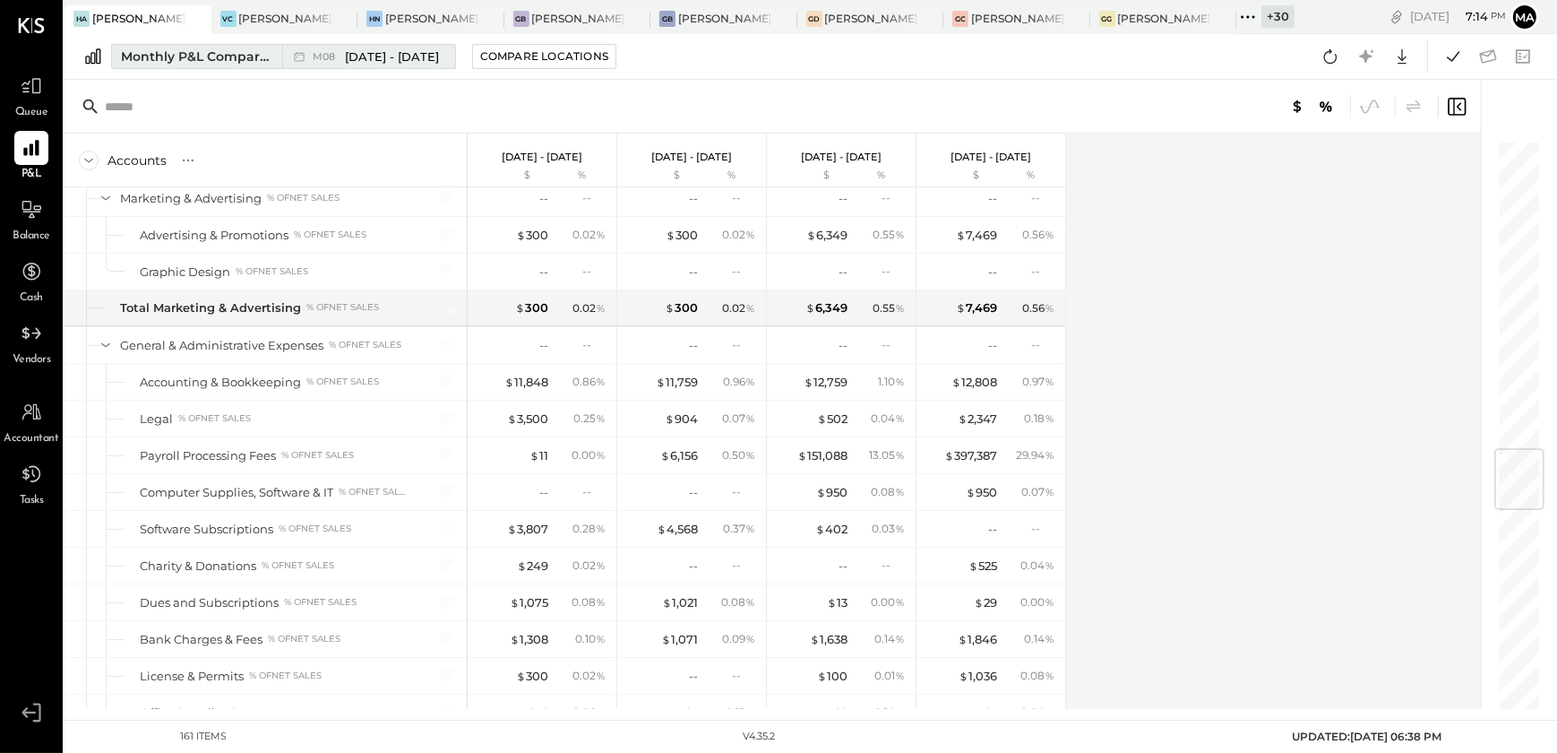
click at [396, 53] on span "Aug 1 - 31, 2025" at bounding box center [392, 56] width 94 height 17
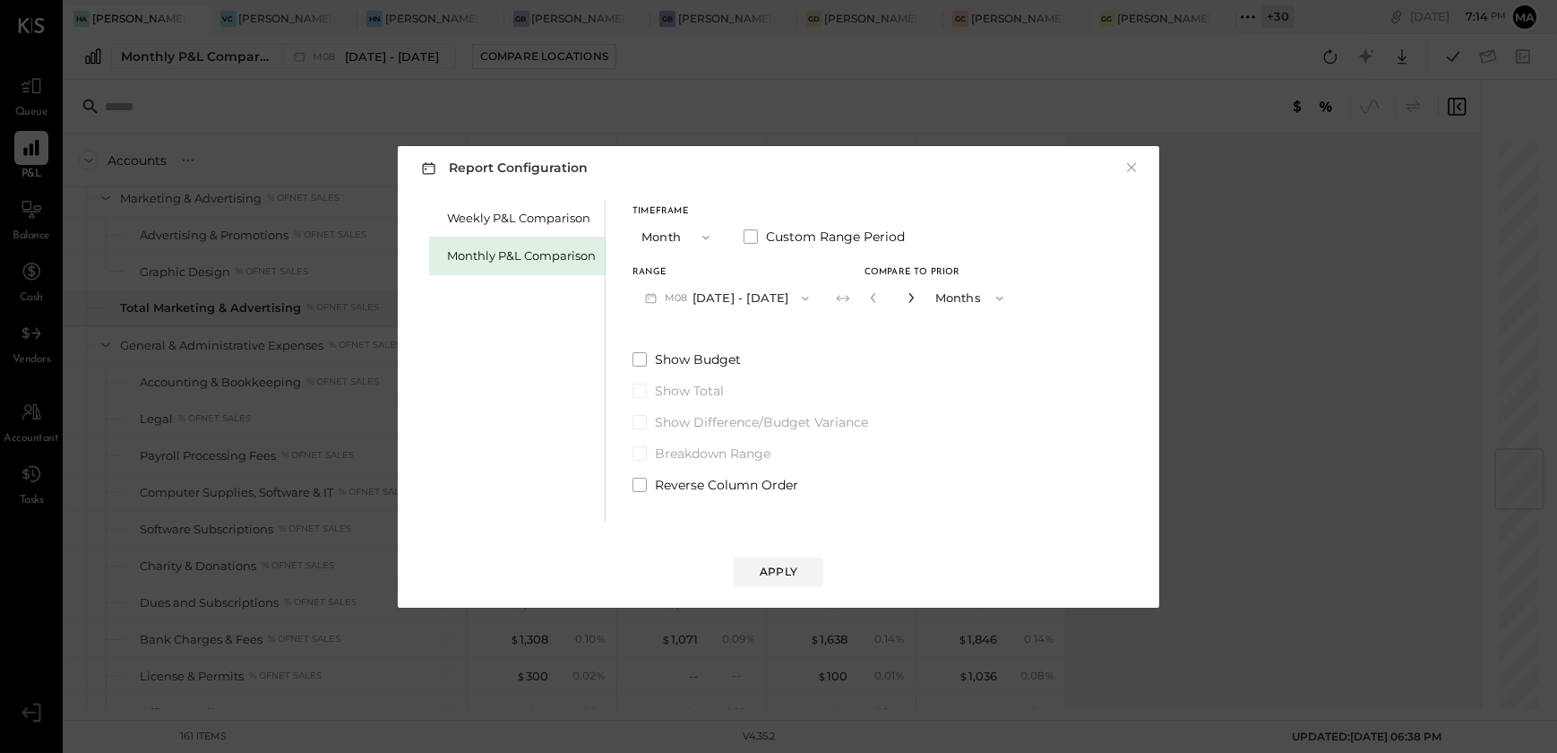
click at [906, 296] on icon "button" at bounding box center [911, 297] width 11 height 11
type input "*"
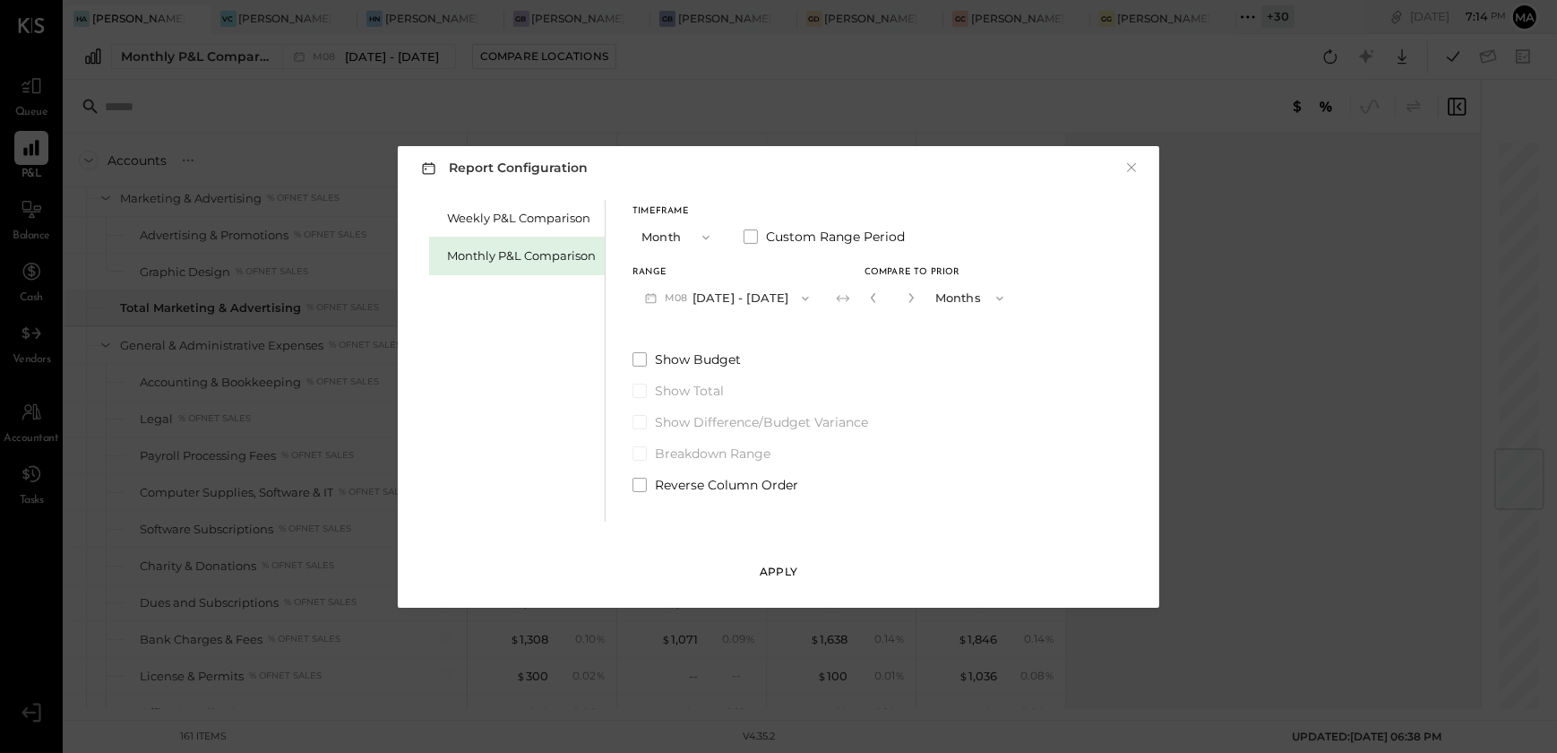
click at [787, 573] on div "Apply" at bounding box center [779, 571] width 38 height 15
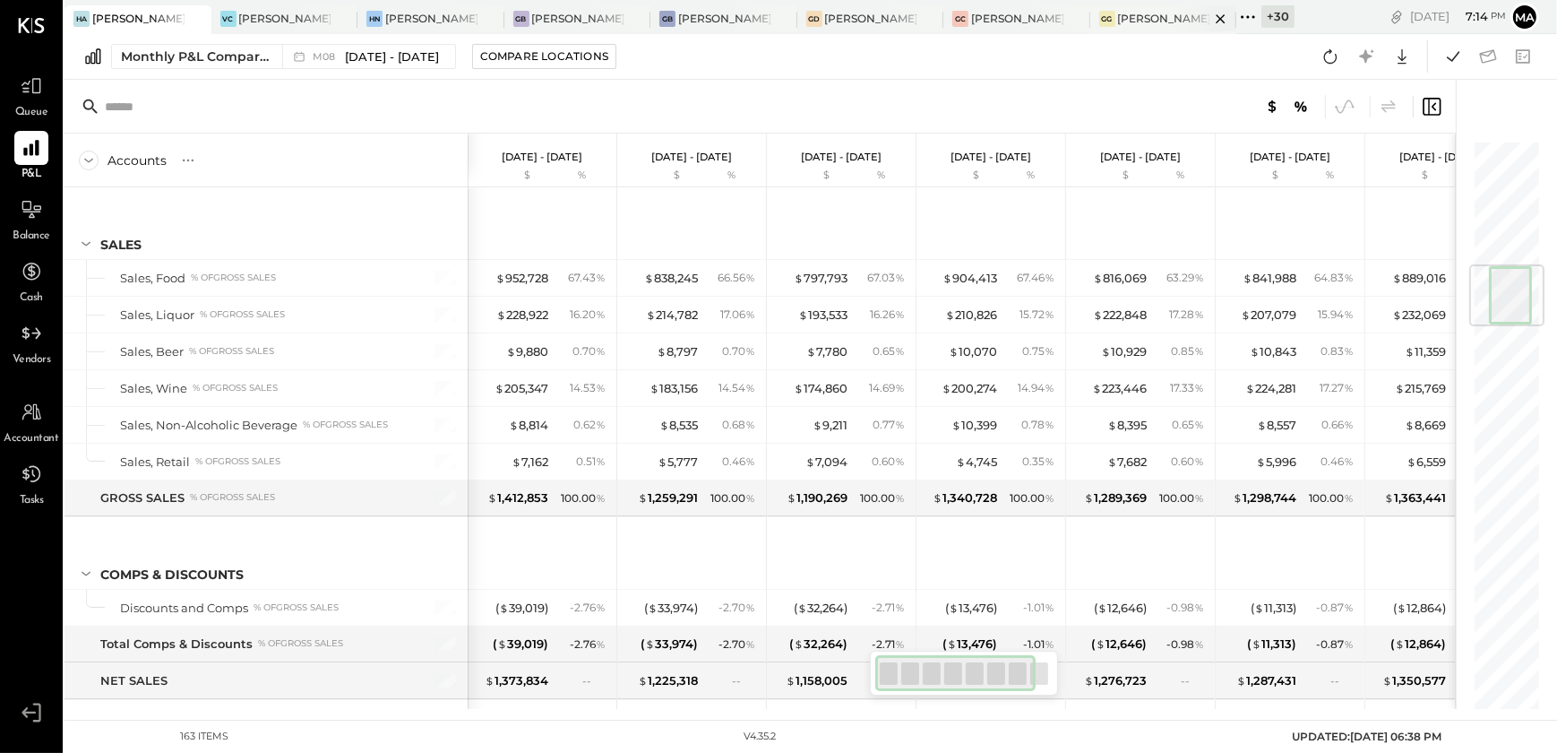
scroll to position [3015, 0]
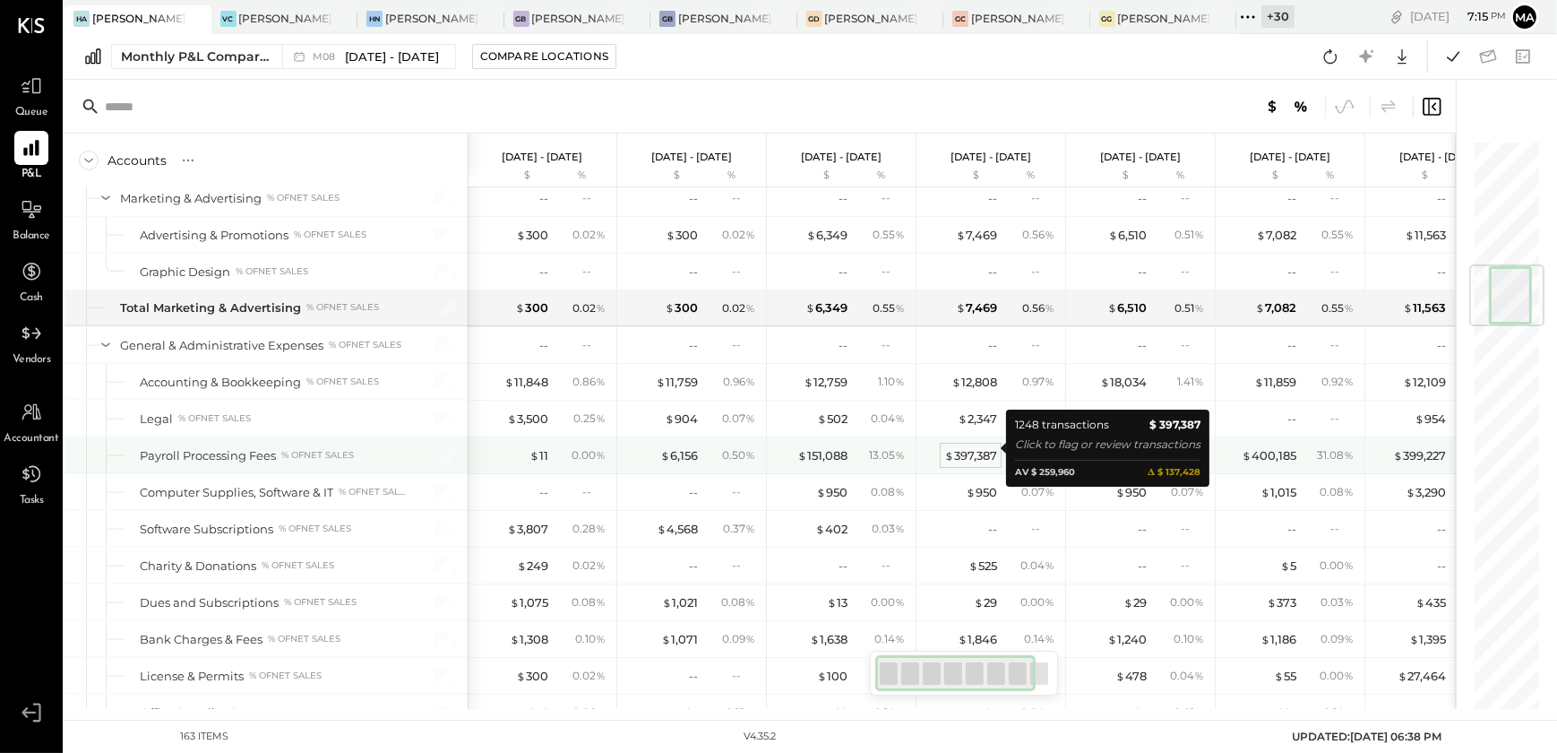
click at [970, 447] on div "$ 397,387" at bounding box center [970, 455] width 53 height 17
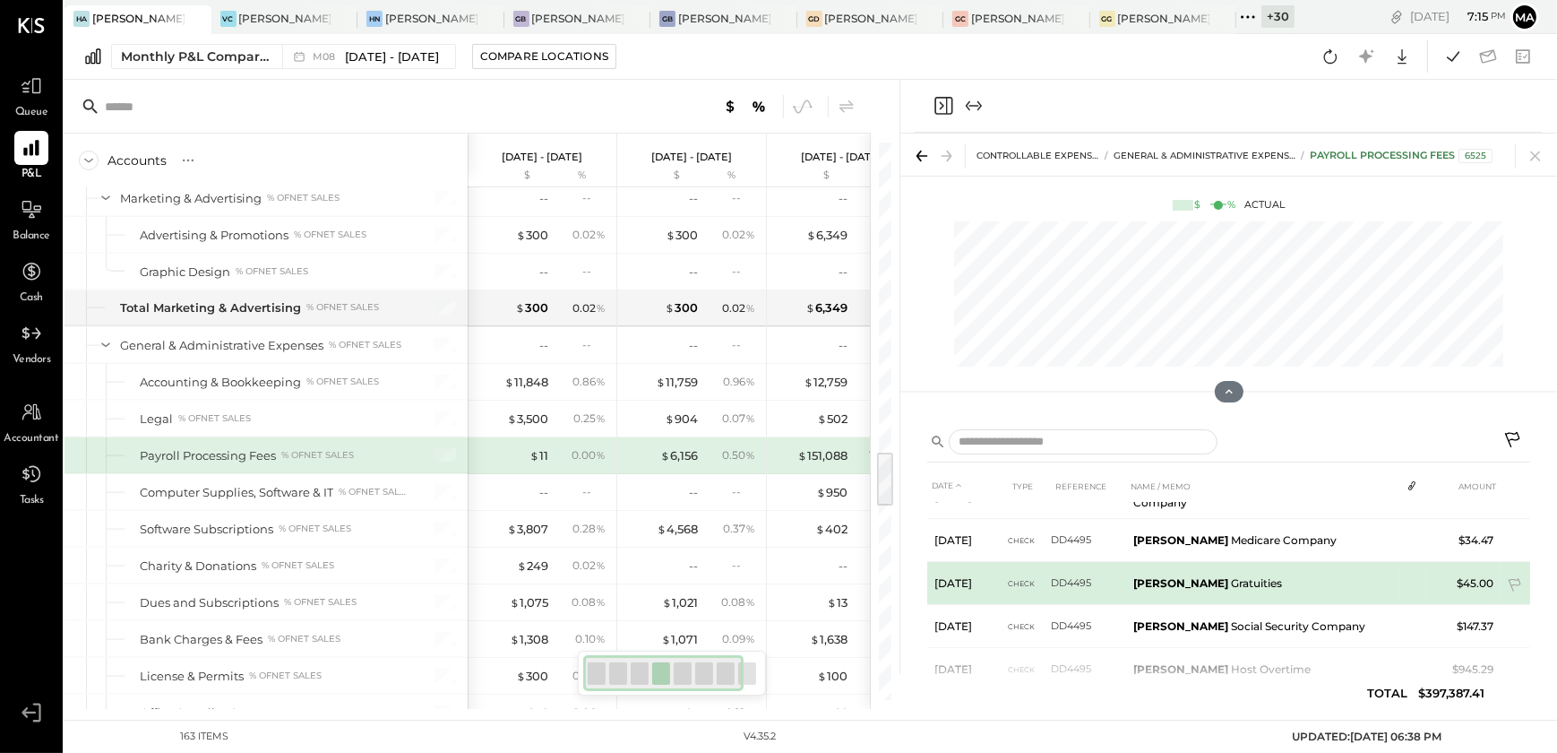
scroll to position [2770, 0]
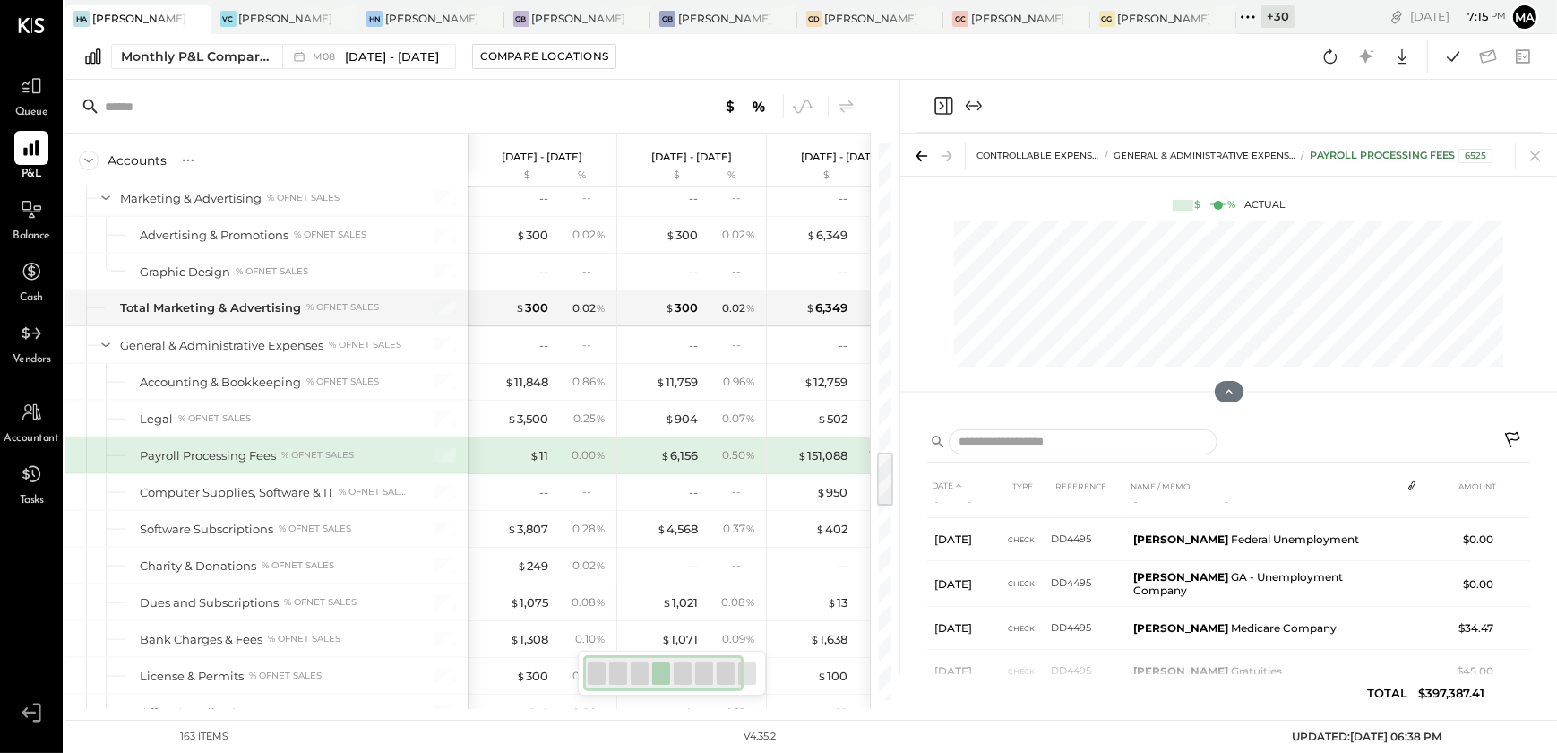
click at [940, 107] on icon "Close panel" at bounding box center [944, 106] width 22 height 22
click at [921, 153] on div "May 1 - 31, 2025 $ %" at bounding box center [991, 161] width 149 height 54
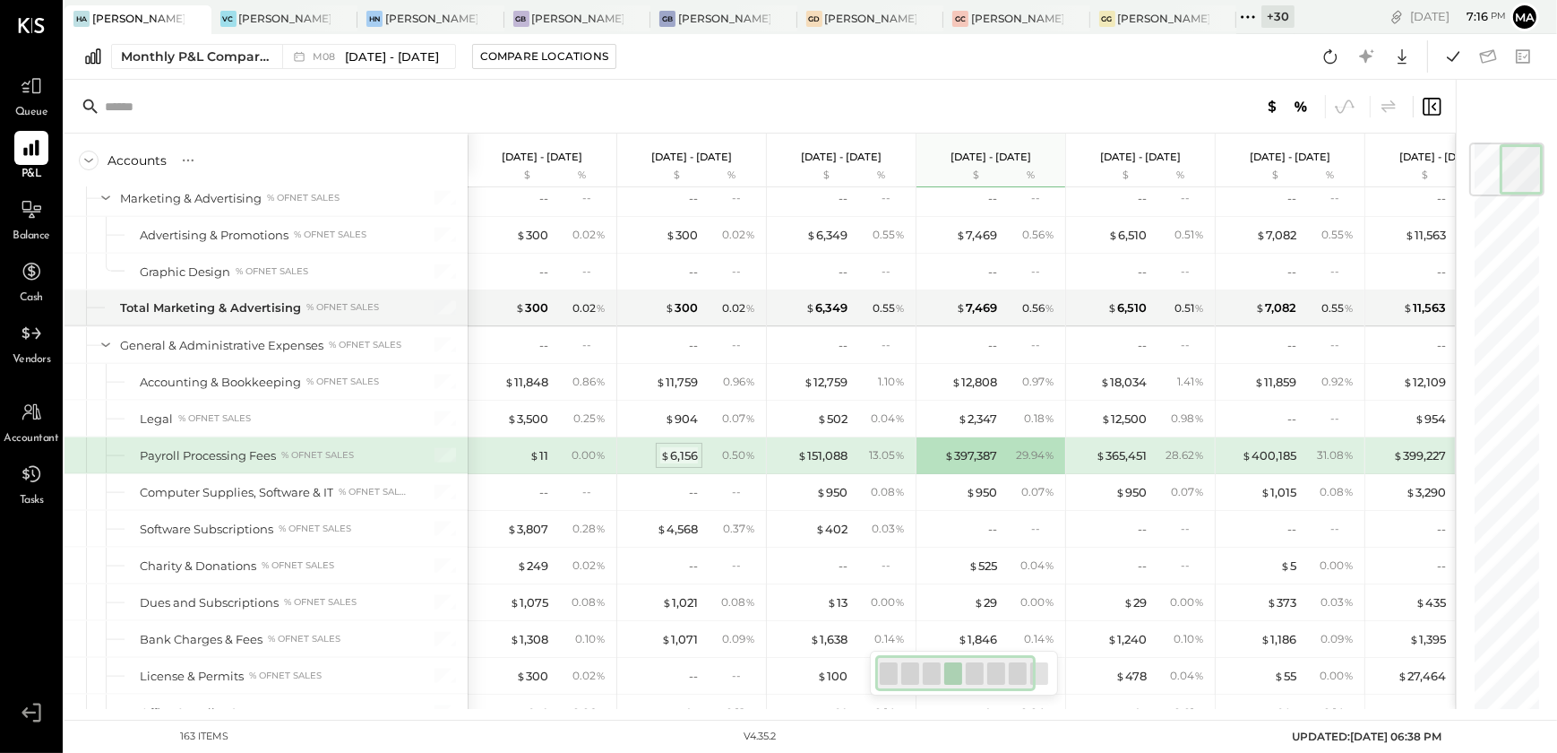
click at [680, 450] on div "$ 6,156" at bounding box center [679, 455] width 38 height 17
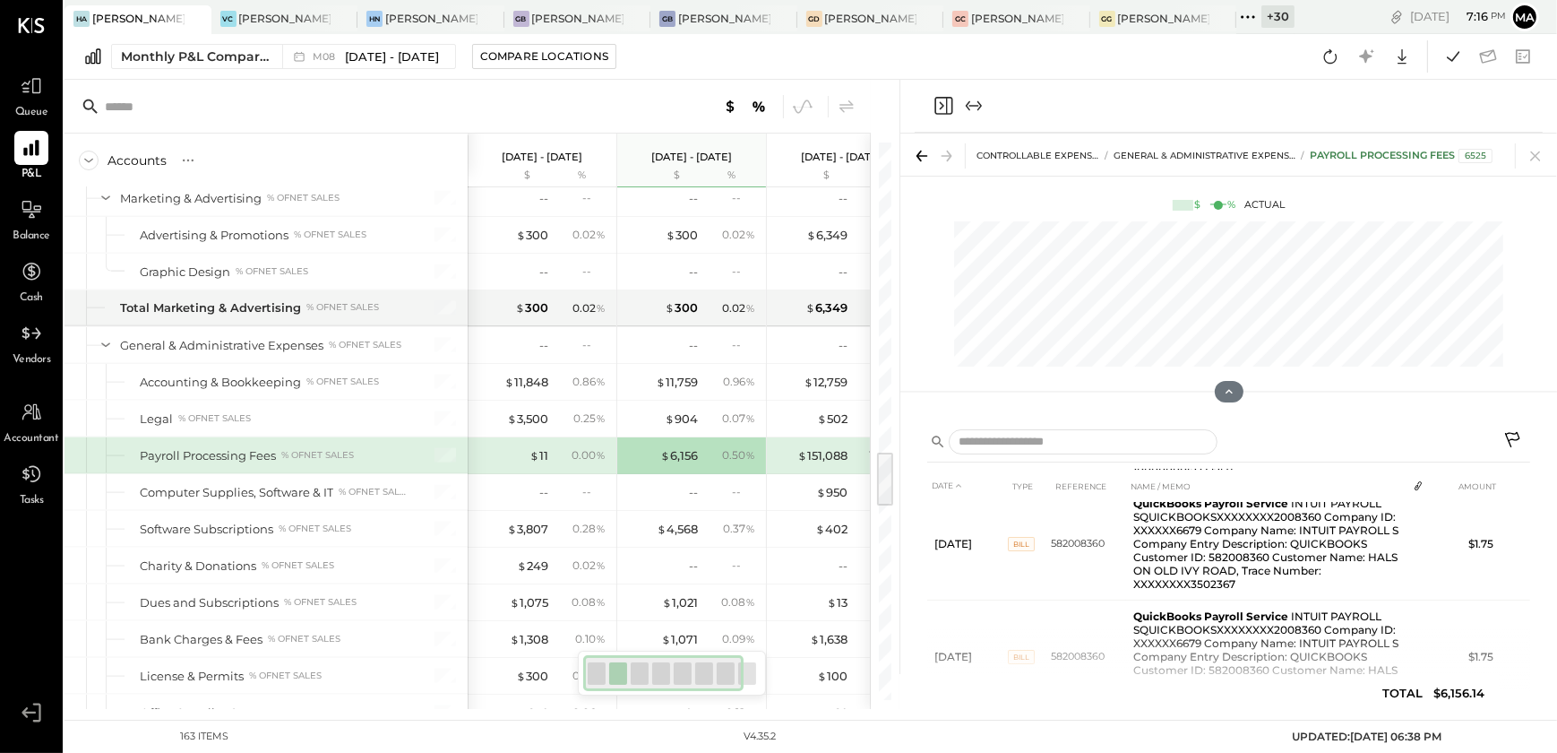
scroll to position [407, 0]
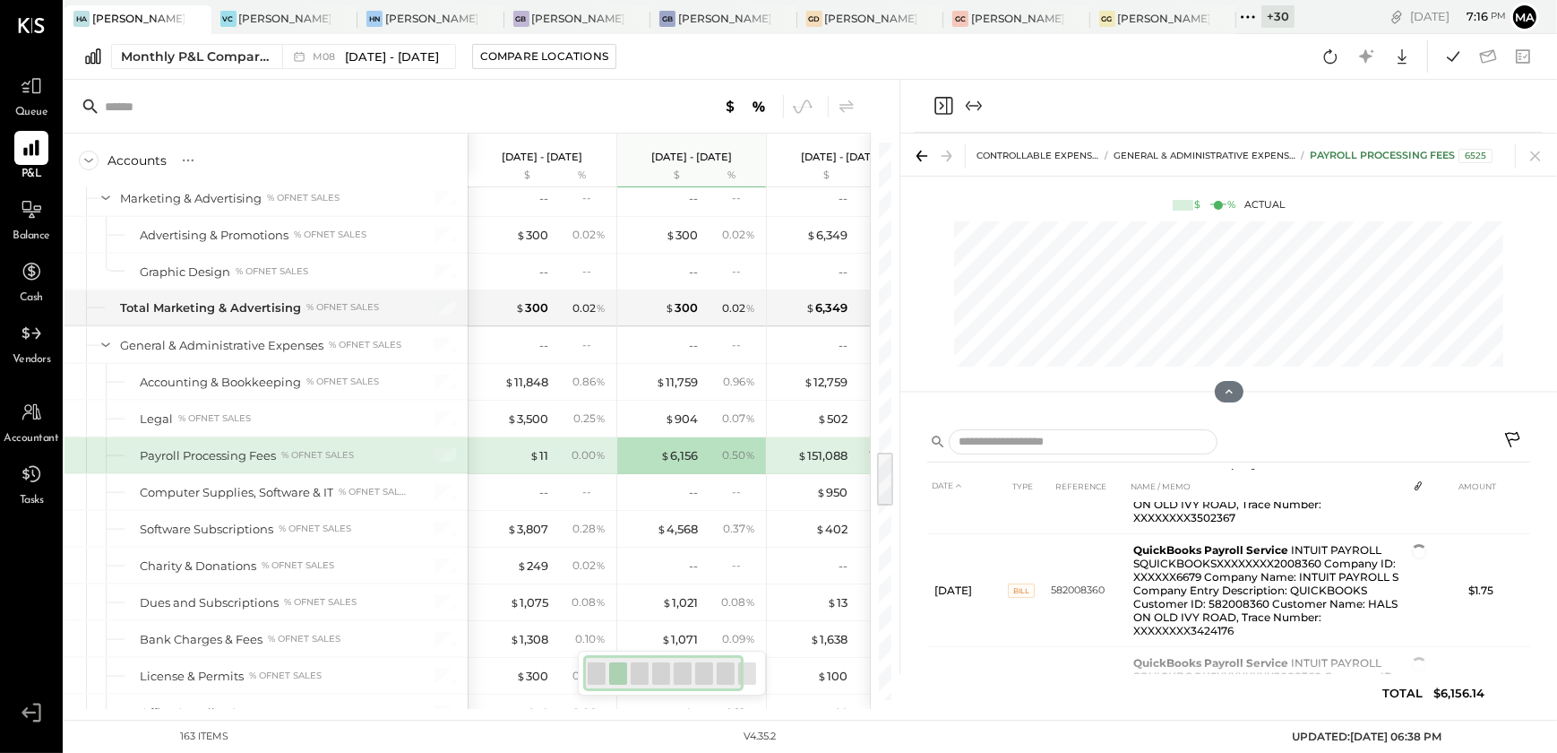
click at [935, 104] on icon "Close panel" at bounding box center [944, 106] width 18 height 18
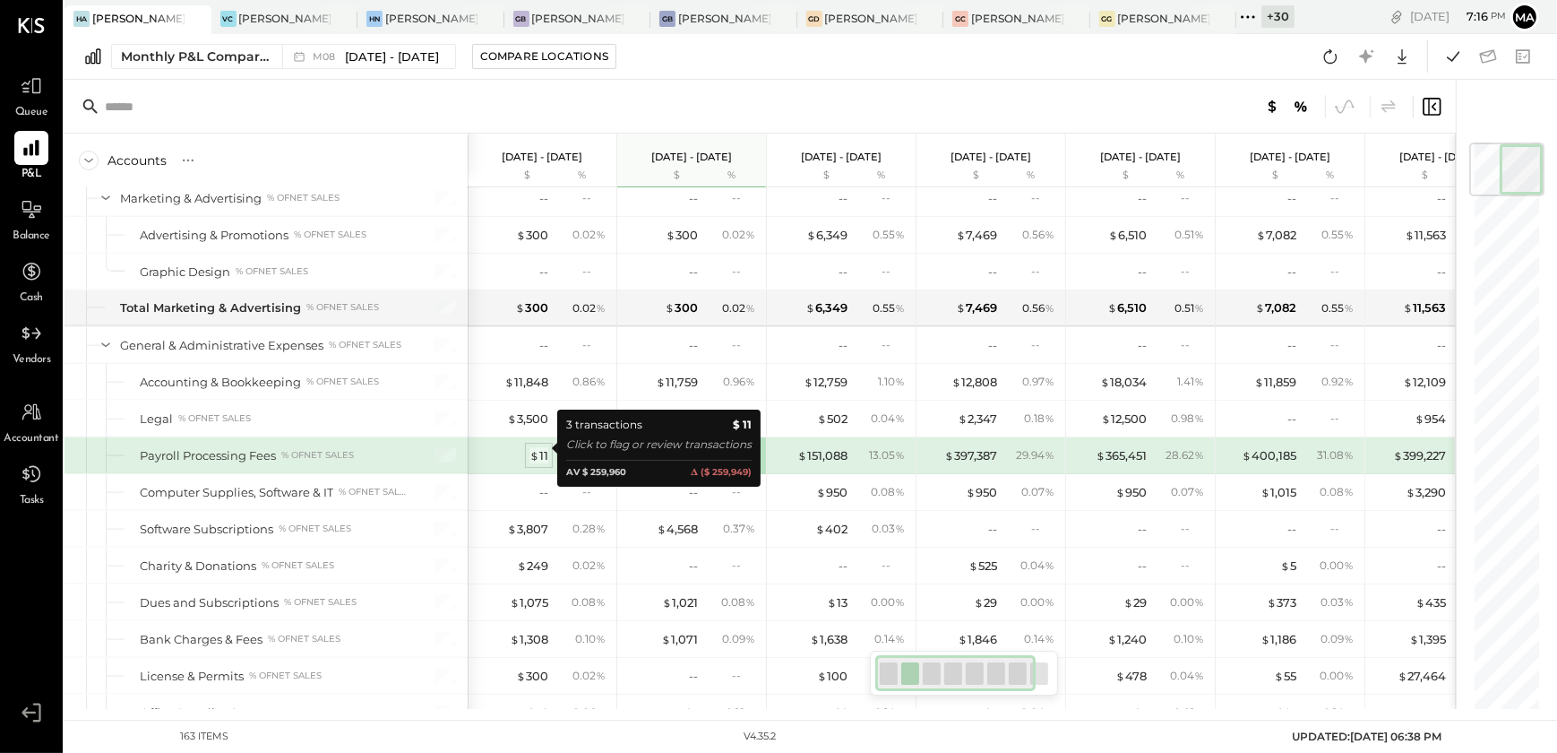
click at [547, 448] on div "$ 11" at bounding box center [539, 455] width 19 height 17
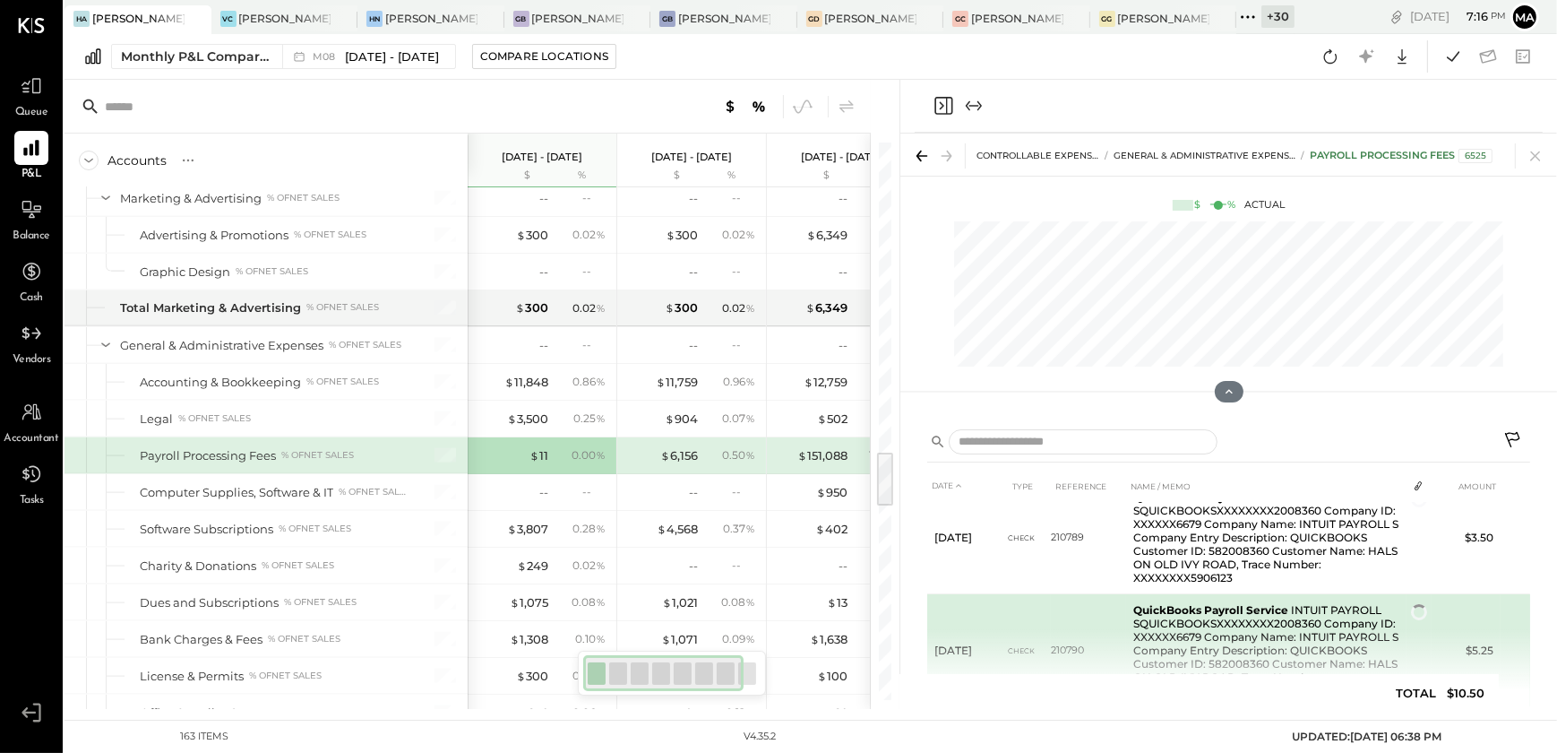
scroll to position [23, 0]
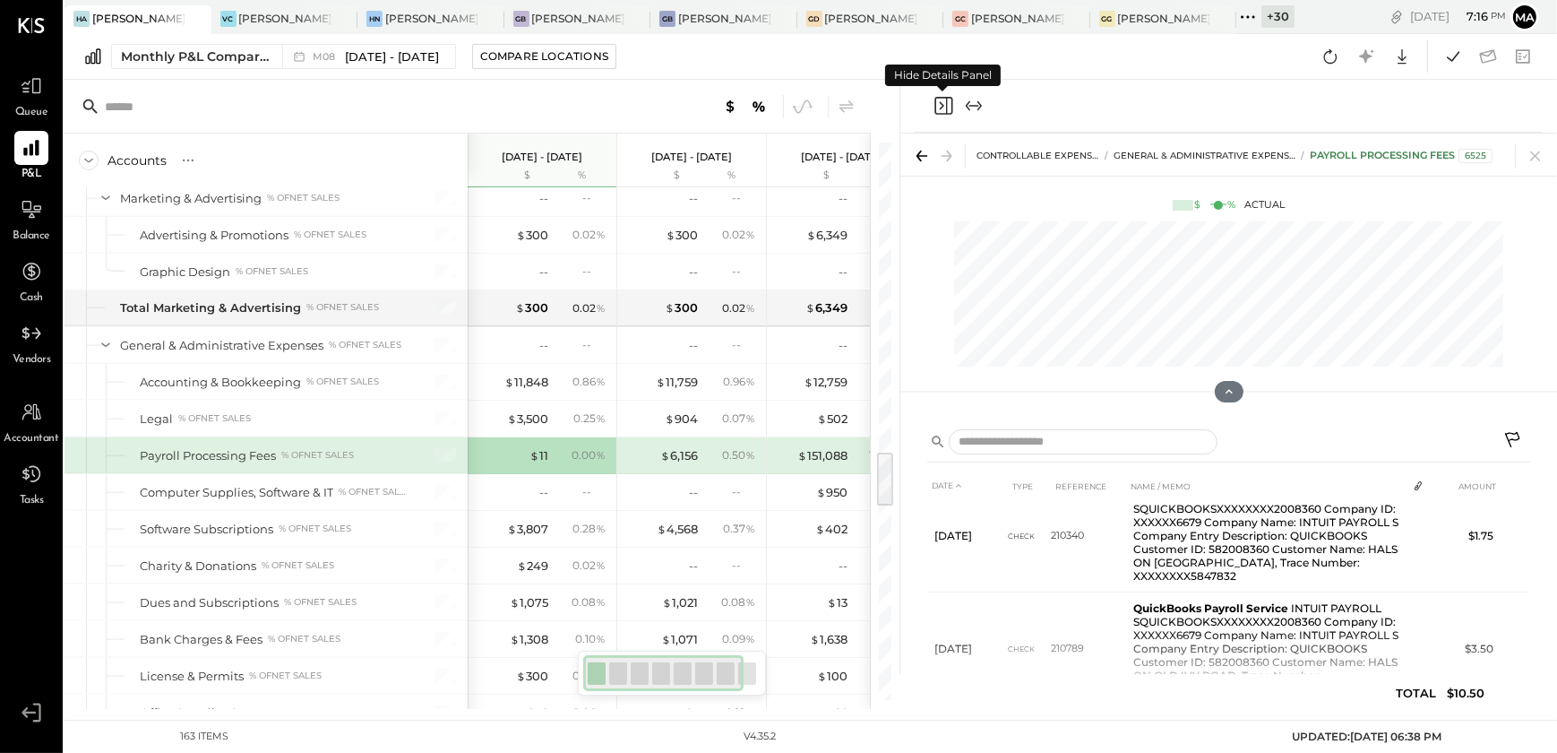
click at [945, 108] on icon "Close panel" at bounding box center [944, 106] width 22 height 22
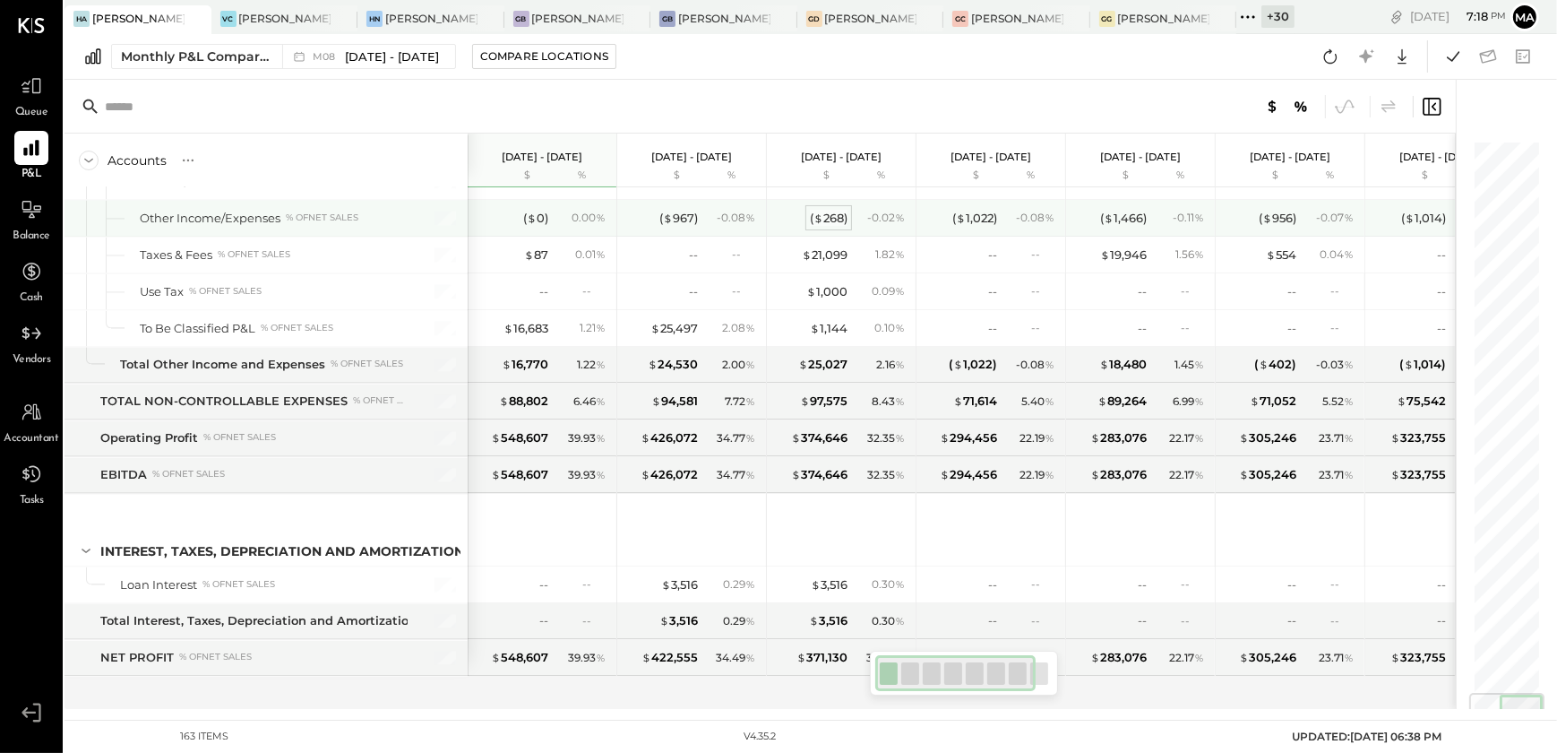
scroll to position [4660, 0]
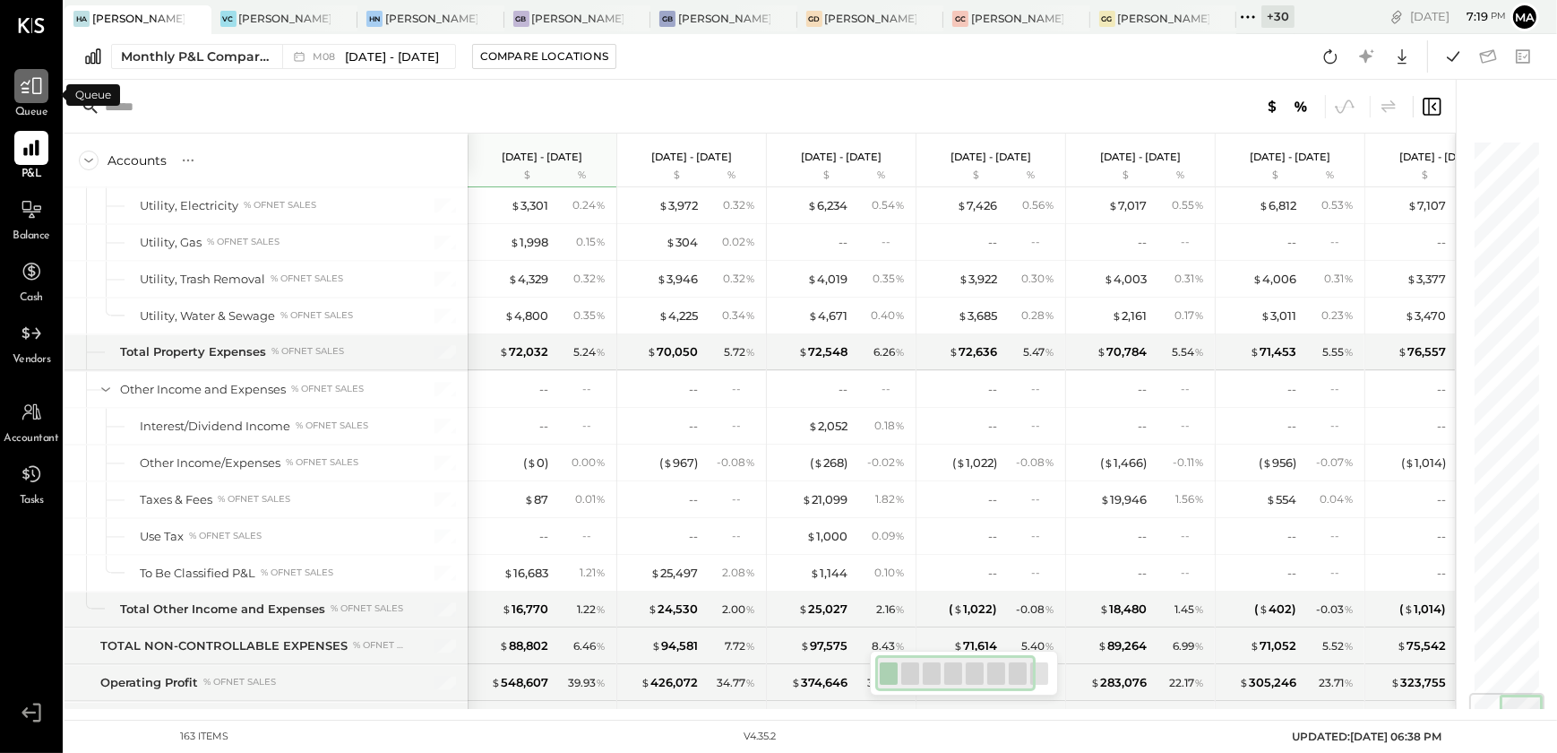
click at [23, 98] on div at bounding box center [31, 86] width 34 height 34
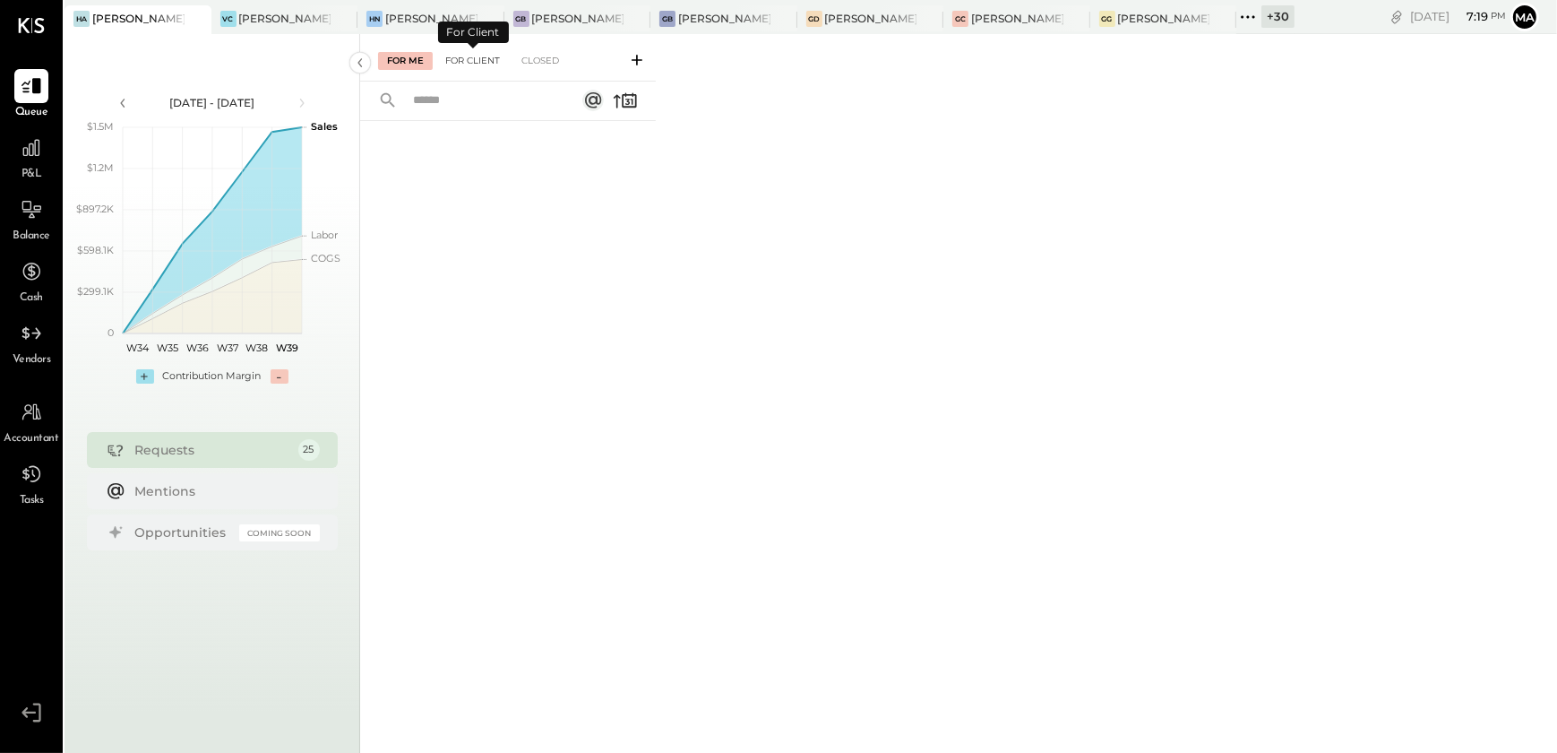
click at [475, 64] on div "For Client" at bounding box center [472, 61] width 73 height 18
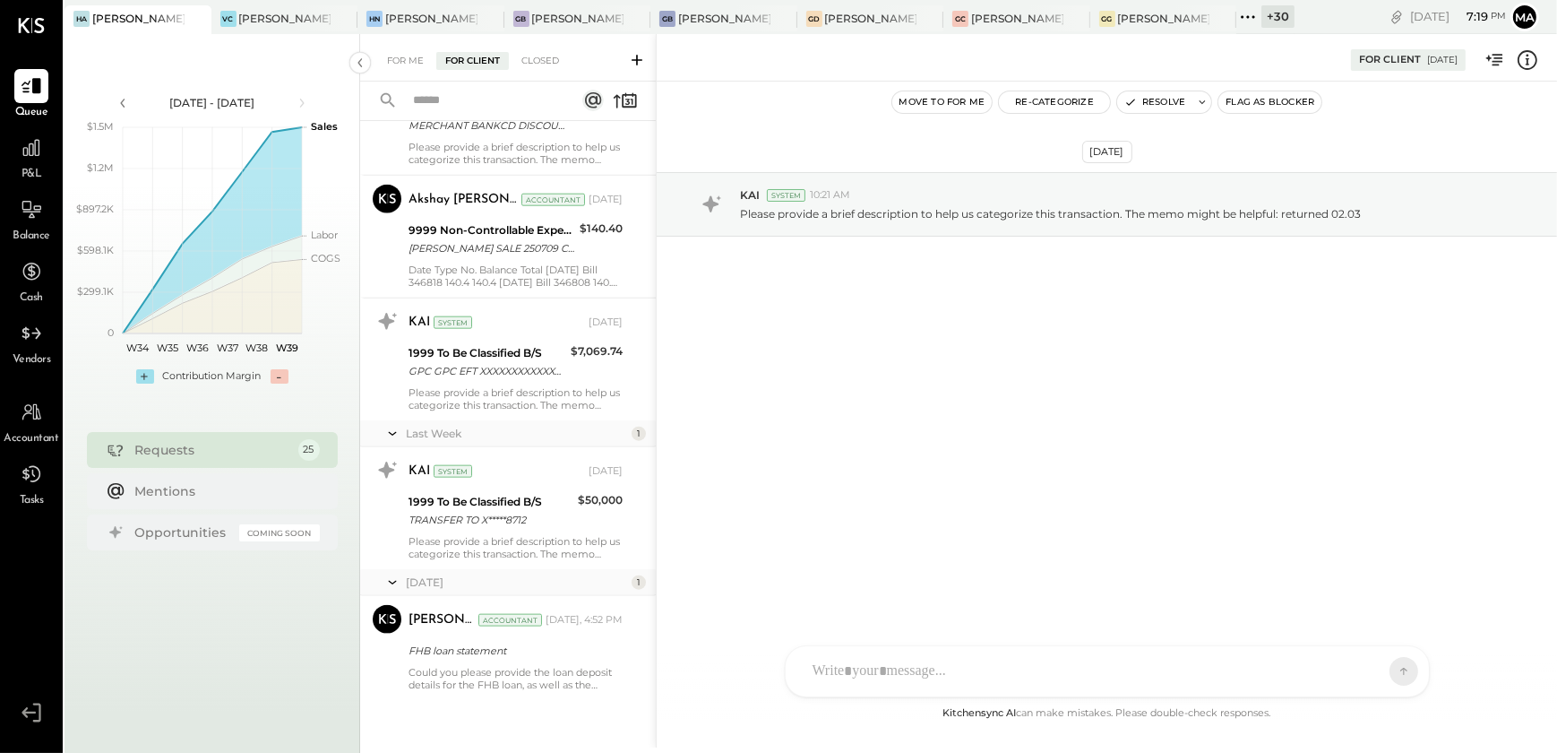
scroll to position [2723, 0]
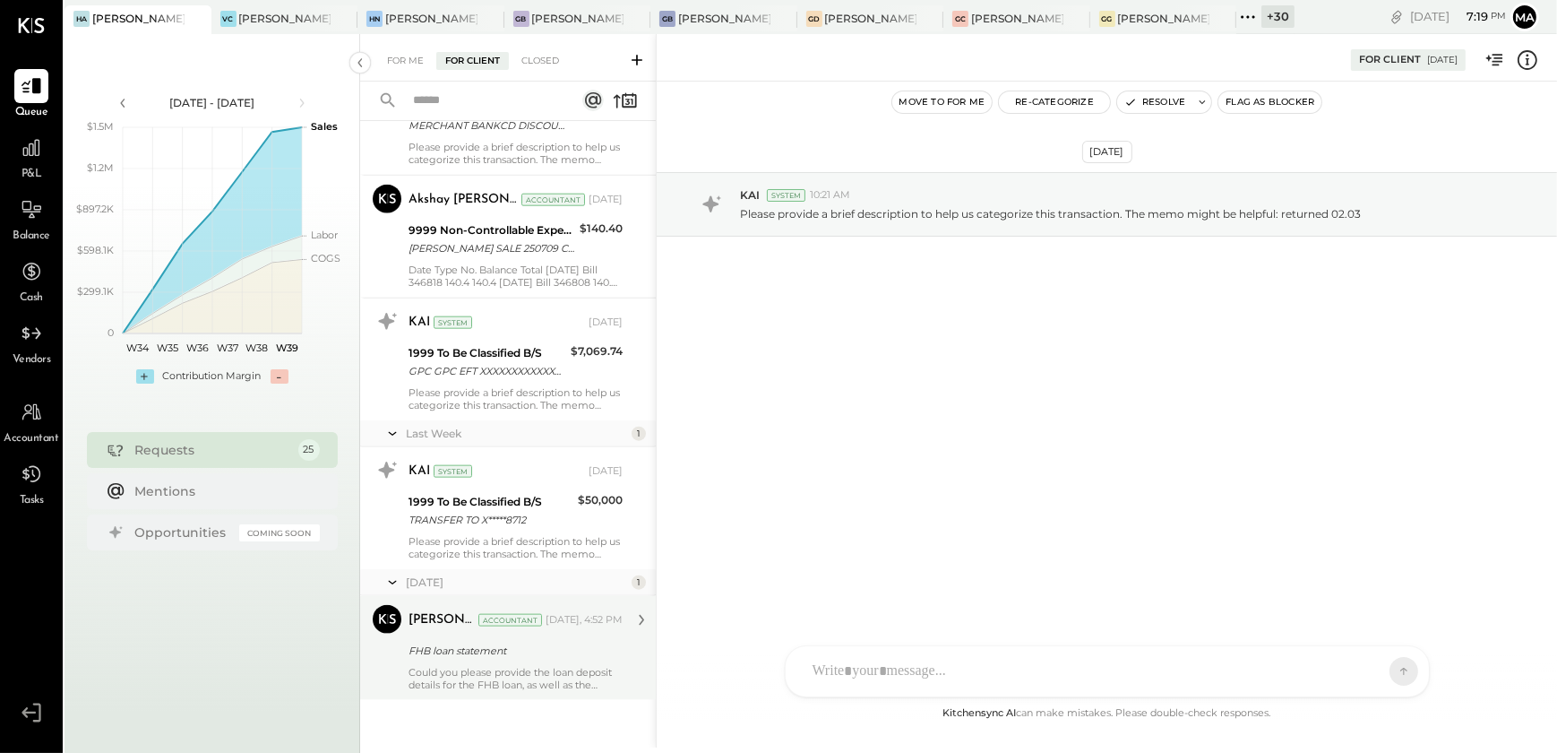
click at [463, 694] on div "Margi Gandhi Accountant Margi Gandhi Accountant Today, 4:52 PM FHB loan stateme…" at bounding box center [508, 648] width 296 height 104
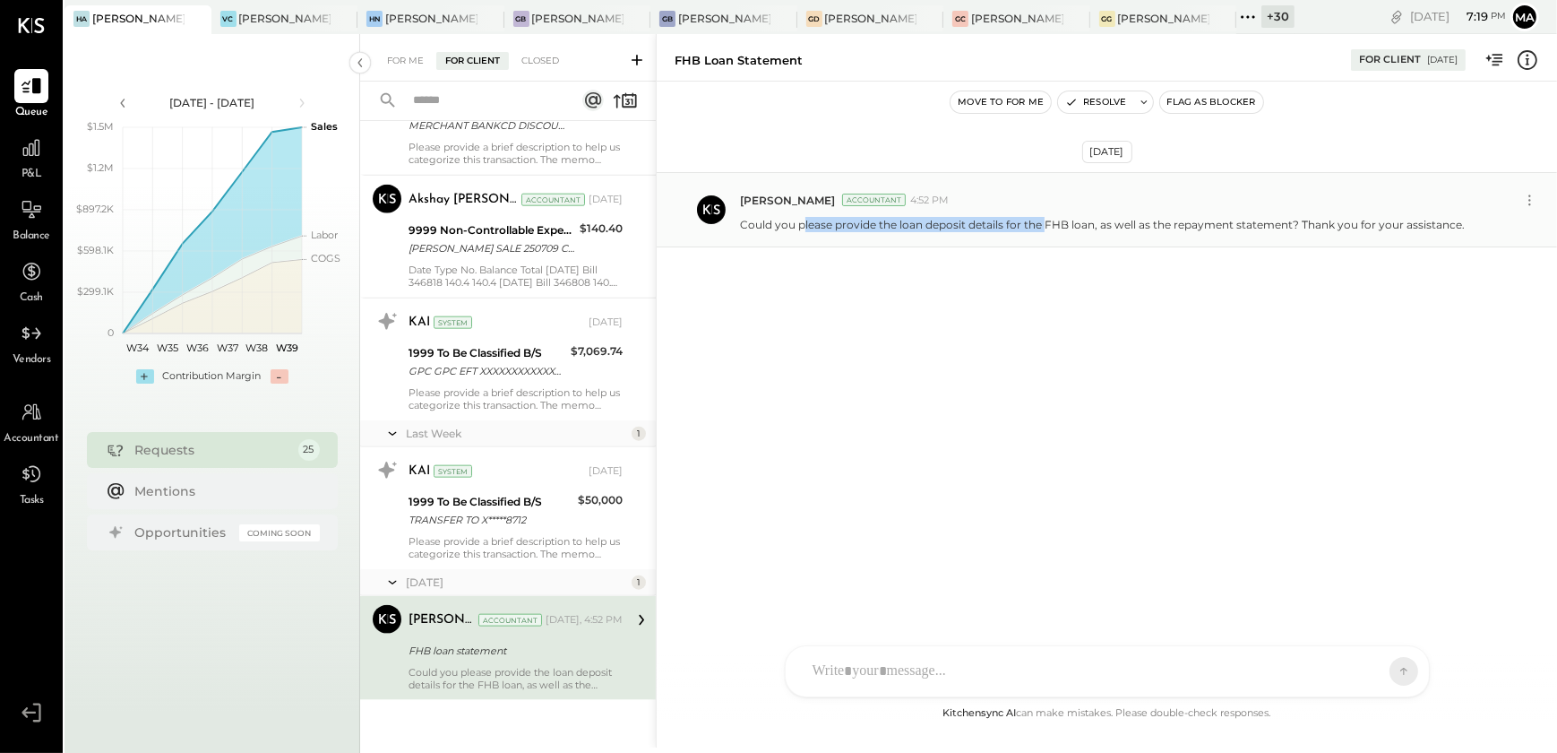
drag, startPoint x: 805, startPoint y: 228, endPoint x: 1047, endPoint y: 220, distance: 242.0
click at [1047, 220] on p "Could you please provide the loan deposit details for the FHB loan, as well as …" at bounding box center [1102, 224] width 725 height 15
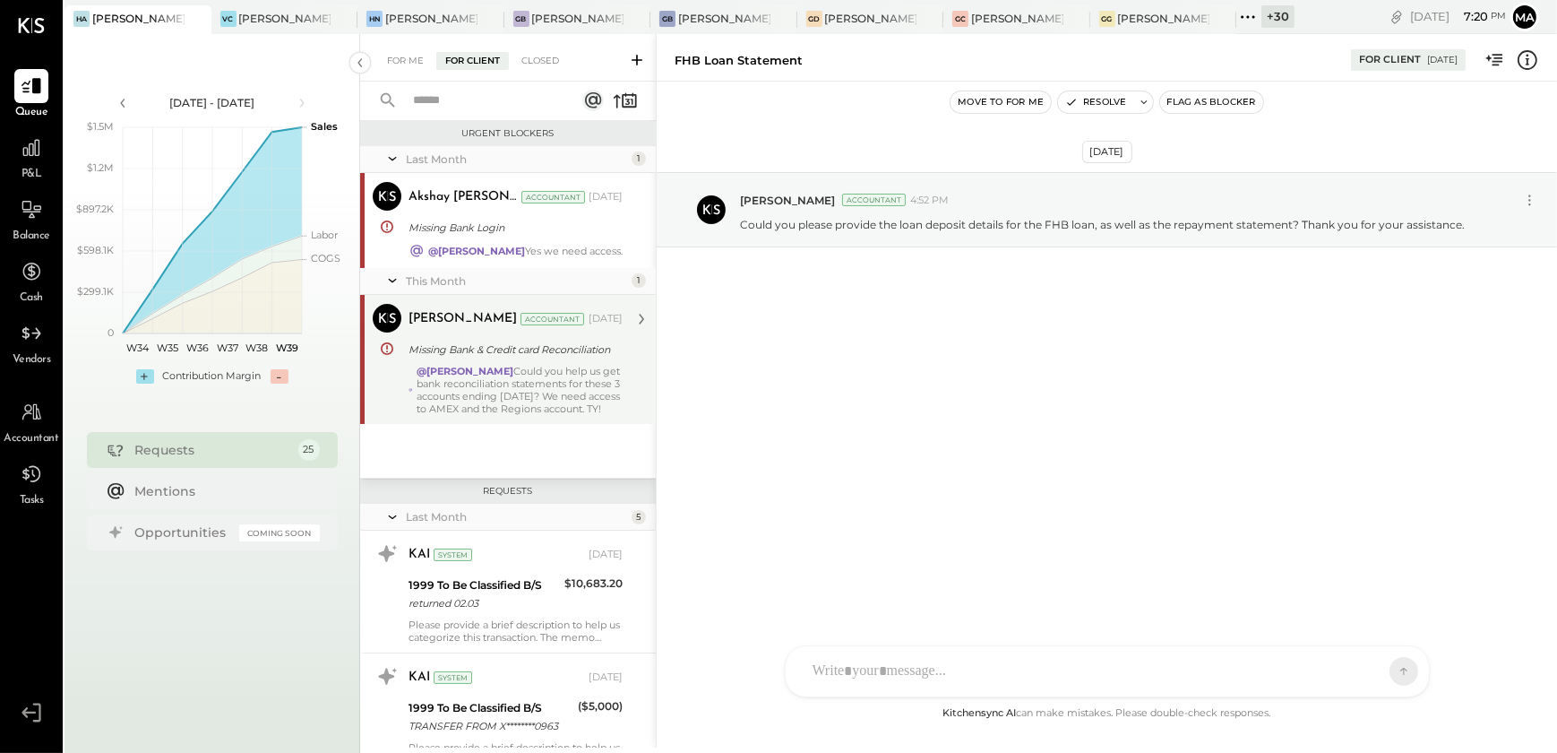
click at [520, 415] on div "@Samantha Janco Could you help us get bank reconciliation statements for these …" at bounding box center [520, 390] width 206 height 50
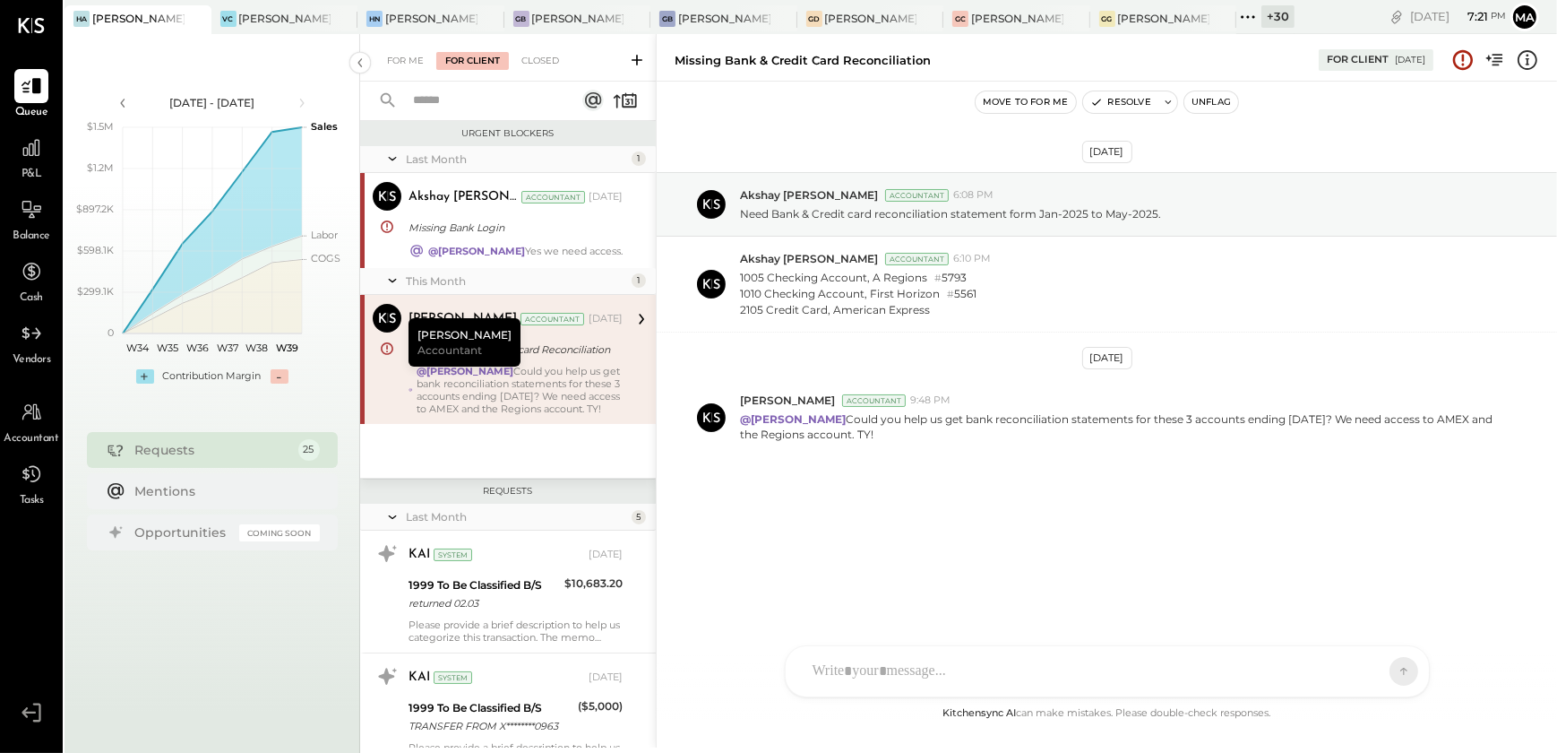
drag, startPoint x: 492, startPoint y: 224, endPoint x: 729, endPoint y: 485, distance: 352.7
click at [492, 225] on div "Missing Bank Login" at bounding box center [513, 228] width 209 height 18
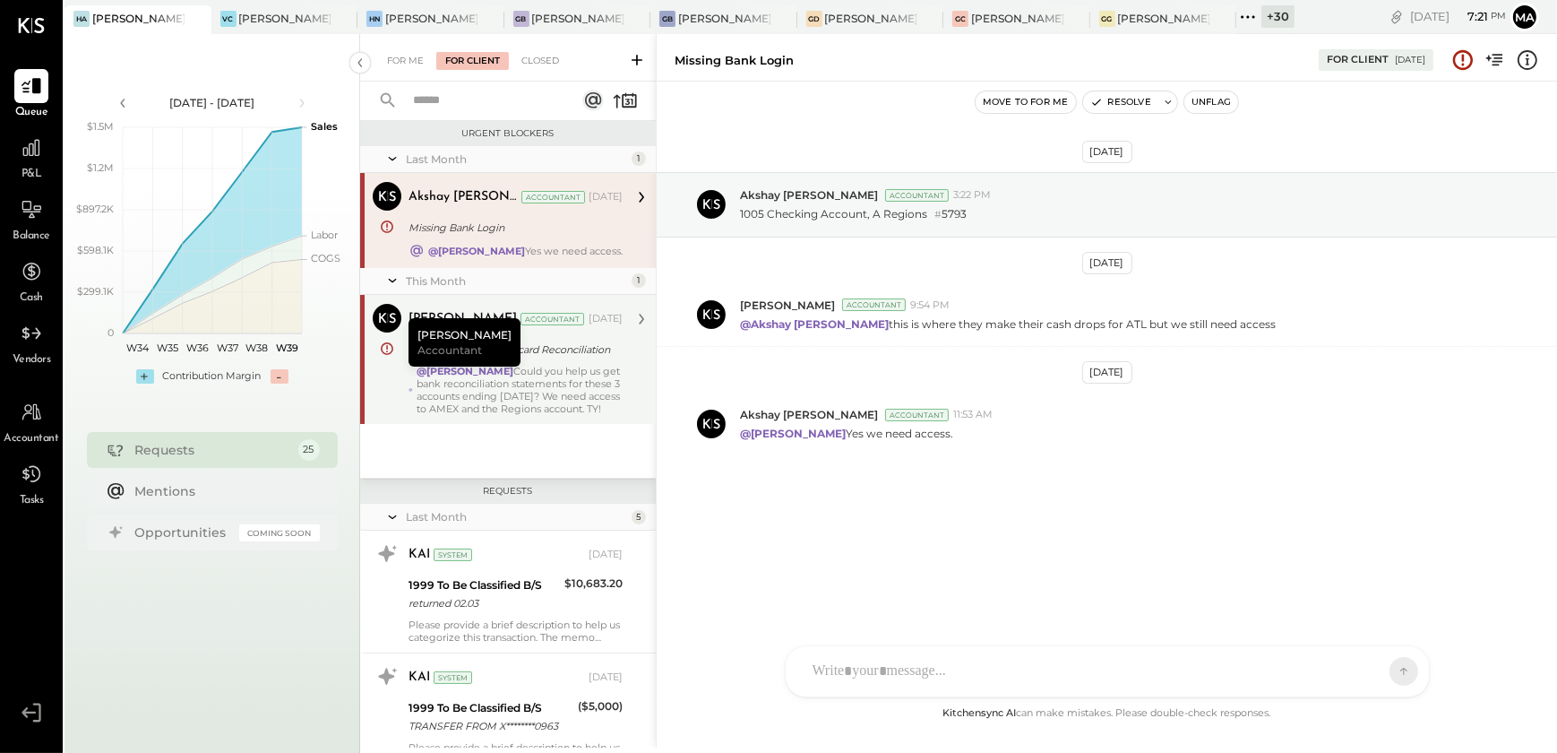
click at [493, 391] on div "@Samantha Janco Could you help us get bank reconciliation statements for these …" at bounding box center [520, 390] width 206 height 50
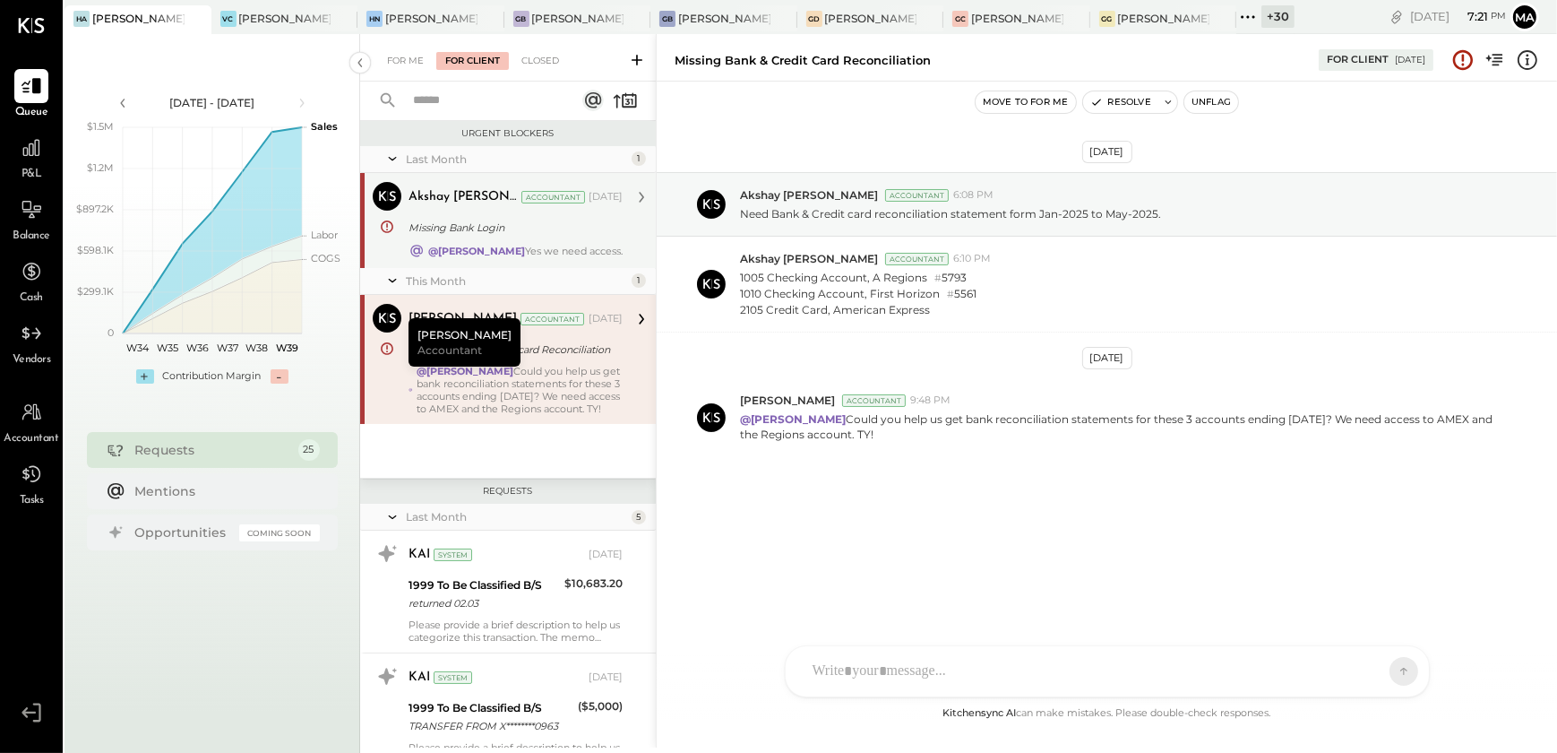
click at [475, 241] on div "Akshay koshti Accountant Aug 28, 2025 Missing Bank Login @Margot Bloch Yes we n…" at bounding box center [516, 220] width 214 height 77
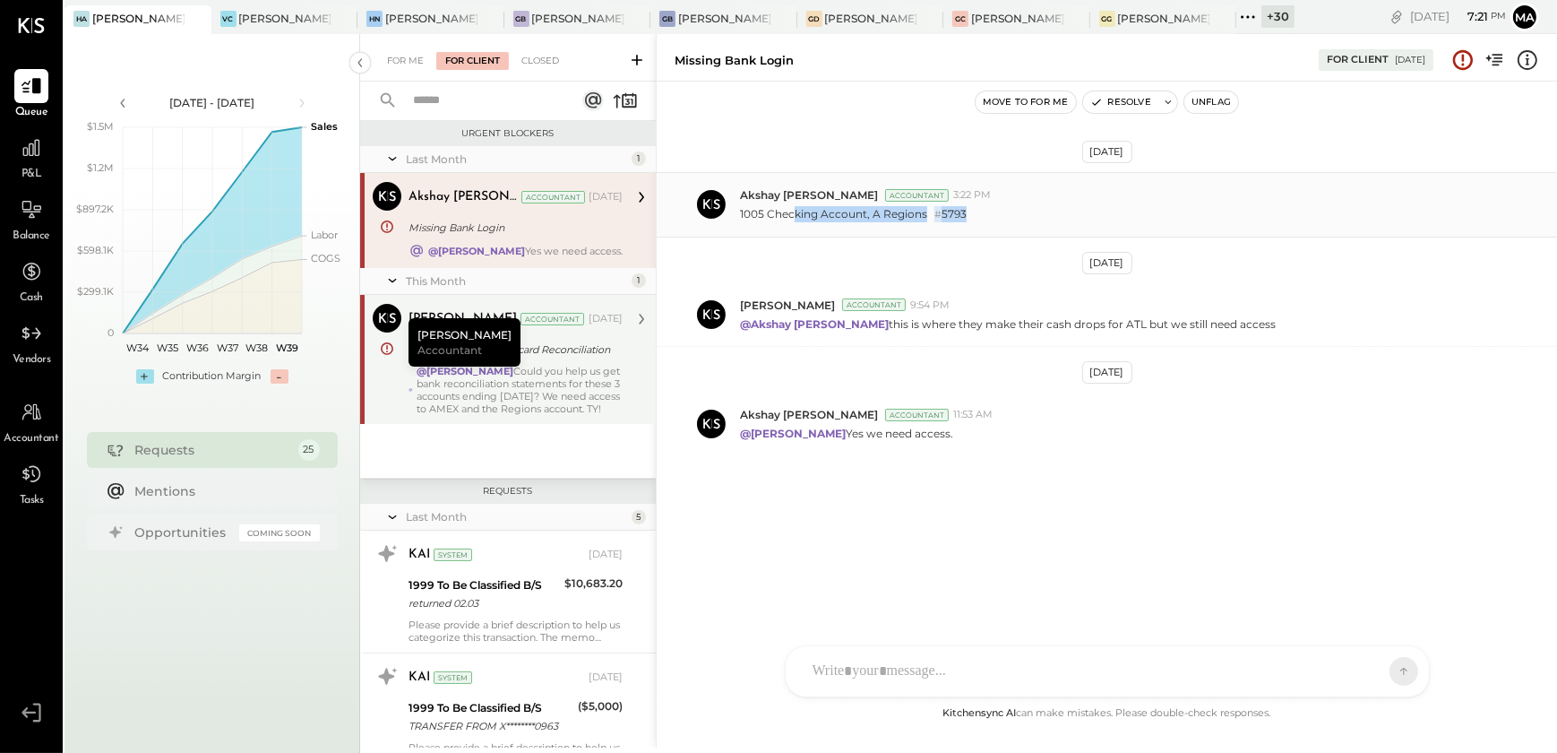
drag, startPoint x: 797, startPoint y: 213, endPoint x: 969, endPoint y: 213, distance: 172.9
click at [969, 213] on div "1005 Checking Account, A Regions # 5793" at bounding box center [1141, 213] width 803 height 20
click at [1138, 558] on div "Aug 28th, 2025 Akshay koshti Accountant 3:22 PM 1005 Checking Account, A Region…" at bounding box center [1107, 357] width 900 height 463
click at [1134, 556] on div "Aug 28th, 2025 Akshay koshti Accountant 3:22 PM 1005 Checking Account, A Region…" at bounding box center [1107, 357] width 900 height 463
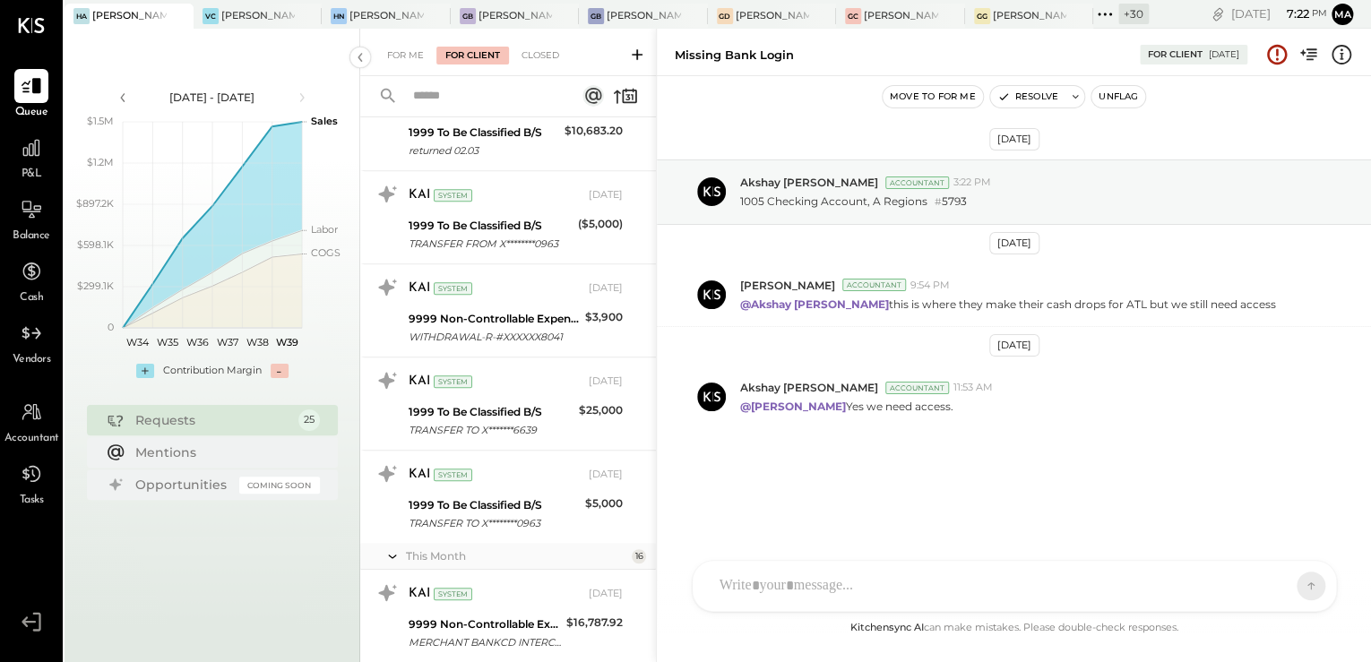
scroll to position [143, 0]
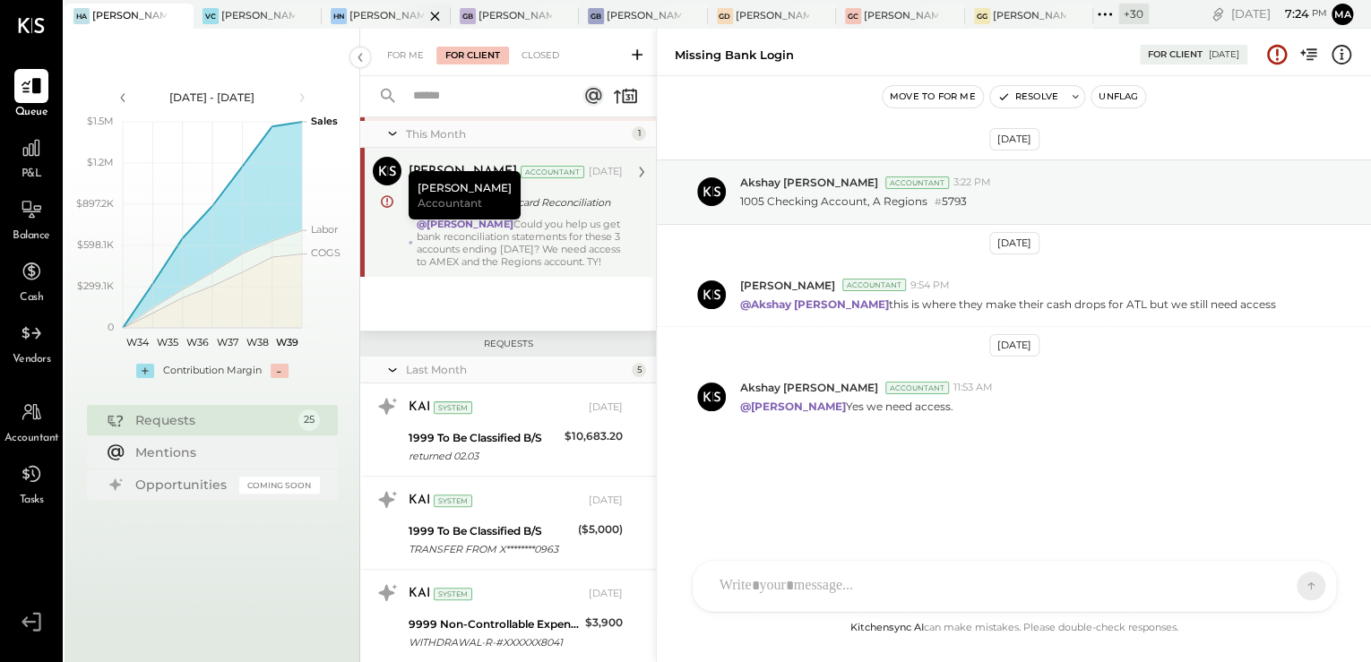
click at [365, 19] on div "[PERSON_NAME]'s Nashville" at bounding box center [386, 16] width 74 height 14
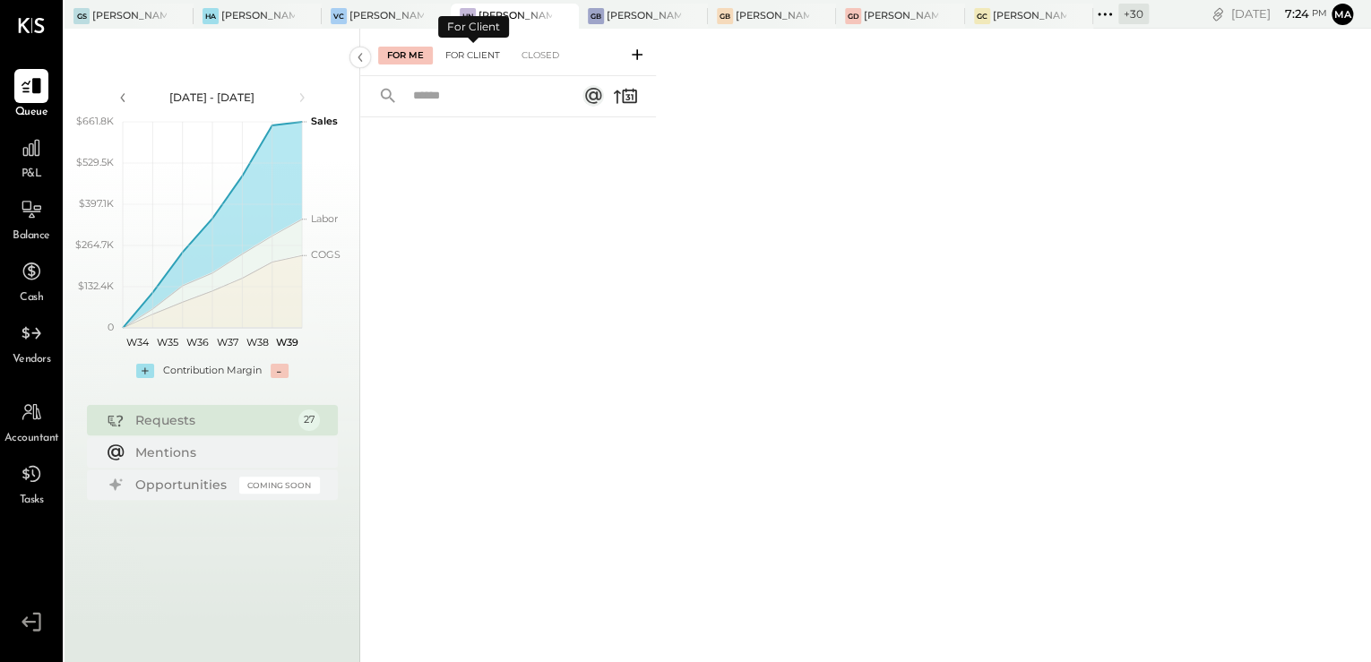
click at [471, 61] on div "For Client" at bounding box center [472, 56] width 73 height 18
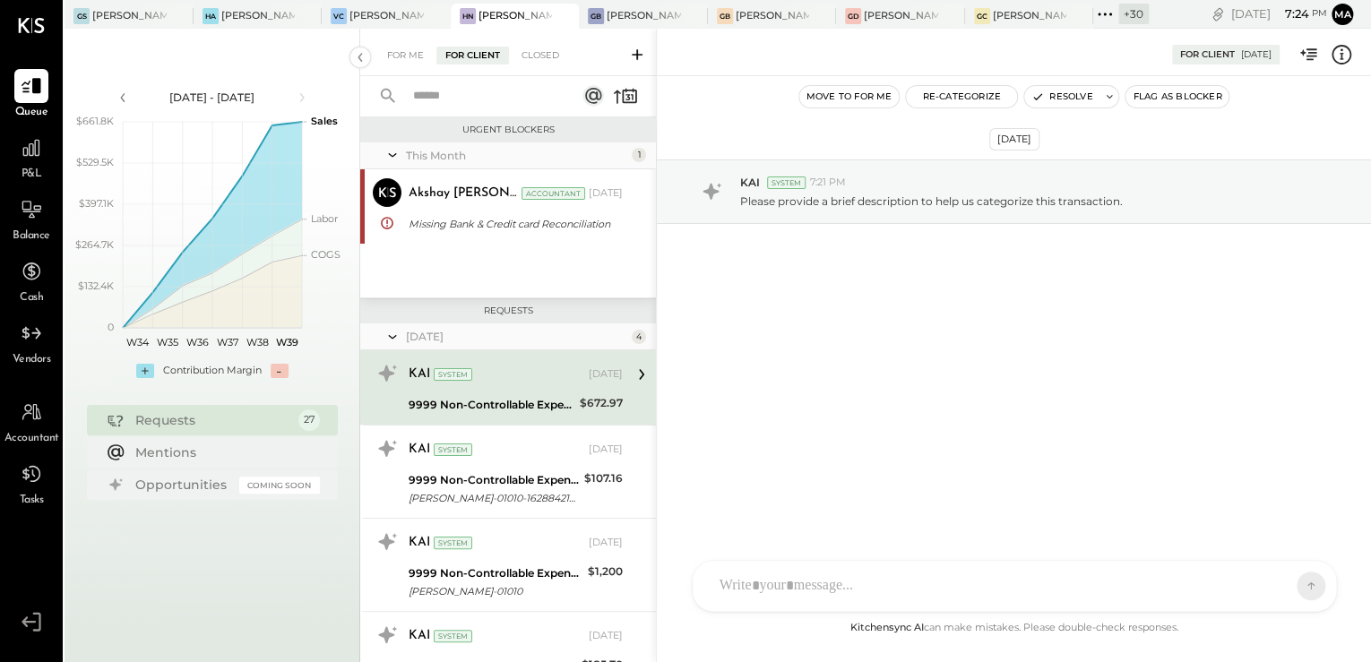
drag, startPoint x: 472, startPoint y: 208, endPoint x: 490, endPoint y: 334, distance: 127.6
click at [472, 211] on div "Akshay koshti Accountant Sep 04, 2025 Missing Bank & Credit card Reconciliation…" at bounding box center [516, 206] width 214 height 56
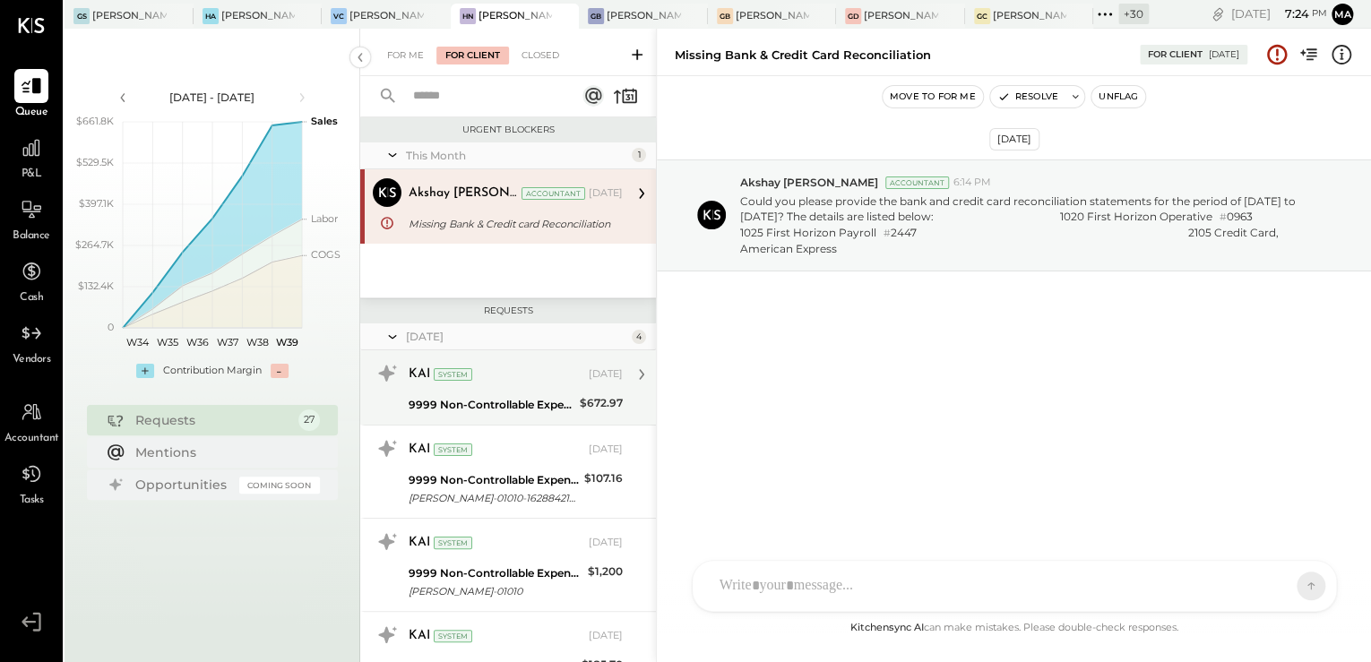
click at [488, 409] on div "9999 Non-Controllable Expenses:Other Income and Expenses:To Be Classified P&L" at bounding box center [492, 405] width 166 height 18
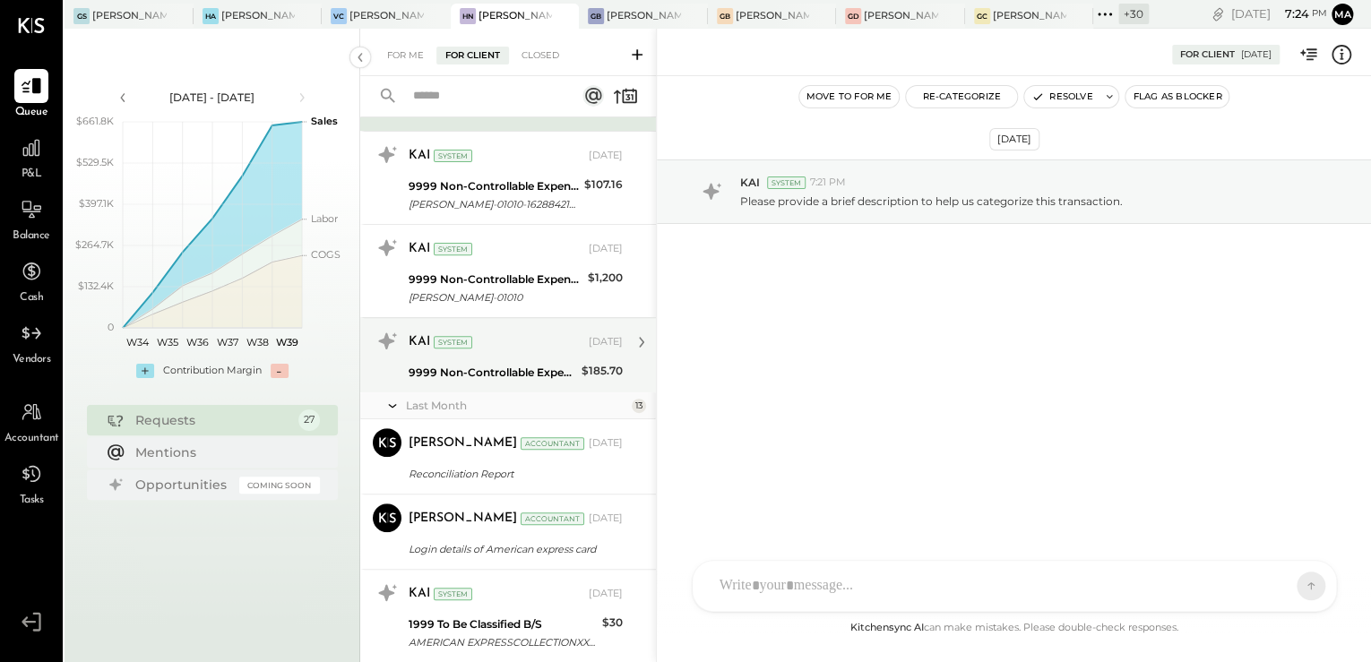
scroll to position [358, 0]
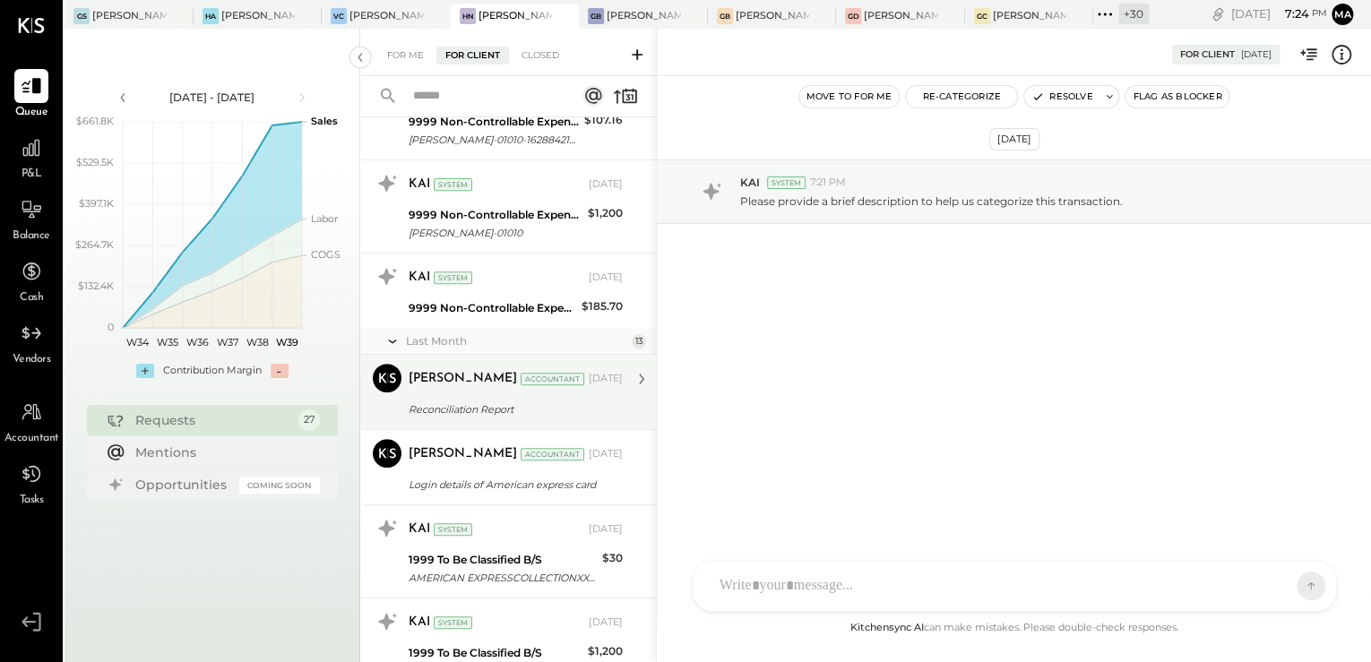
click at [495, 403] on div "Reconciliation Report" at bounding box center [513, 410] width 209 height 18
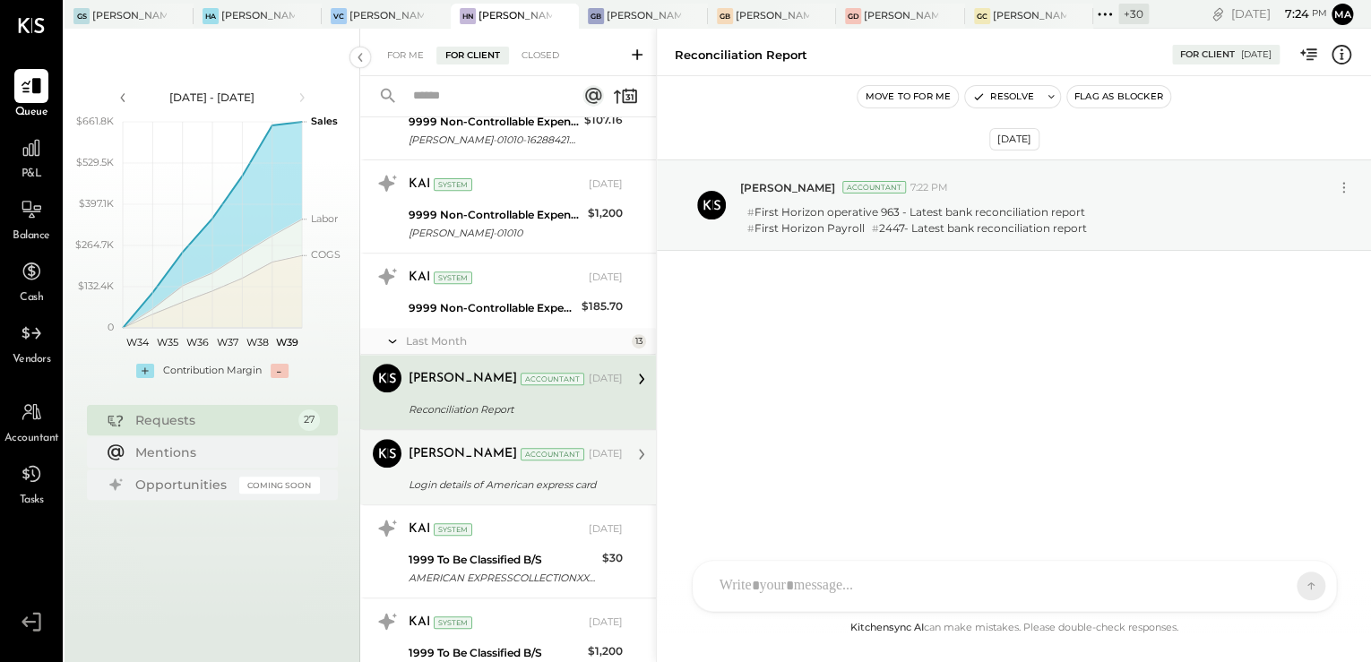
click at [488, 483] on div "Login details of American express card" at bounding box center [513, 485] width 209 height 18
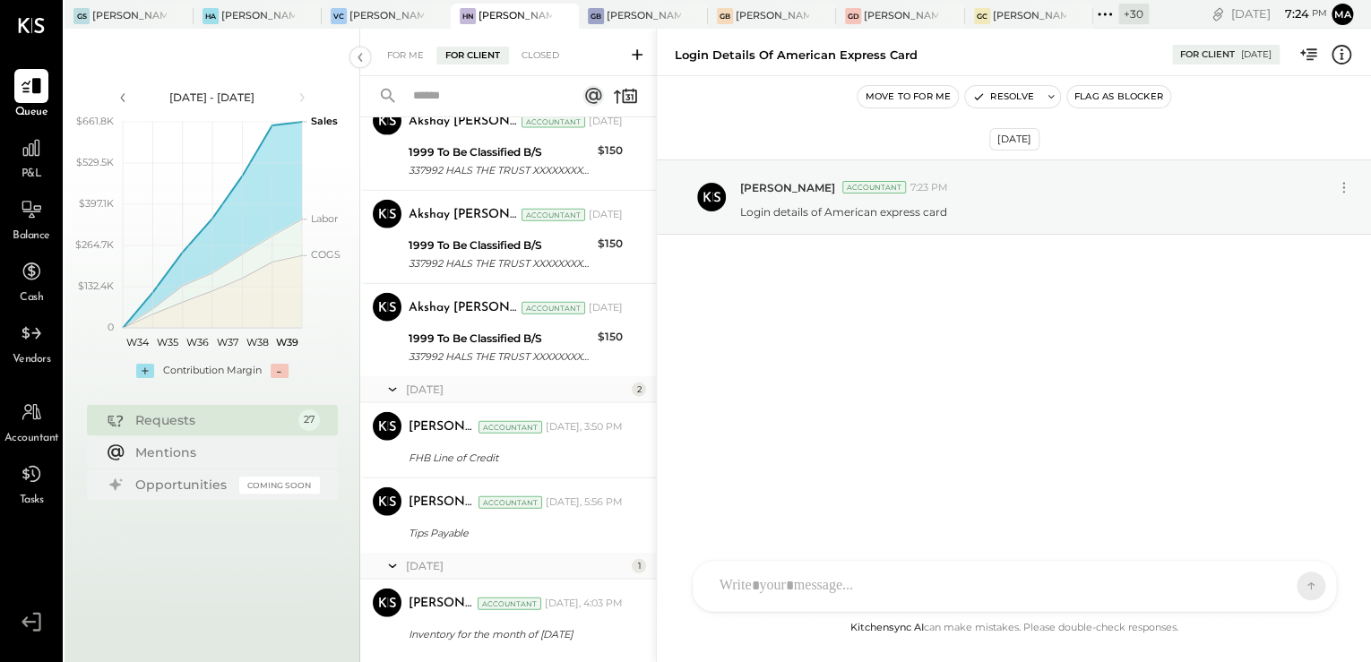
scroll to position [2121, 0]
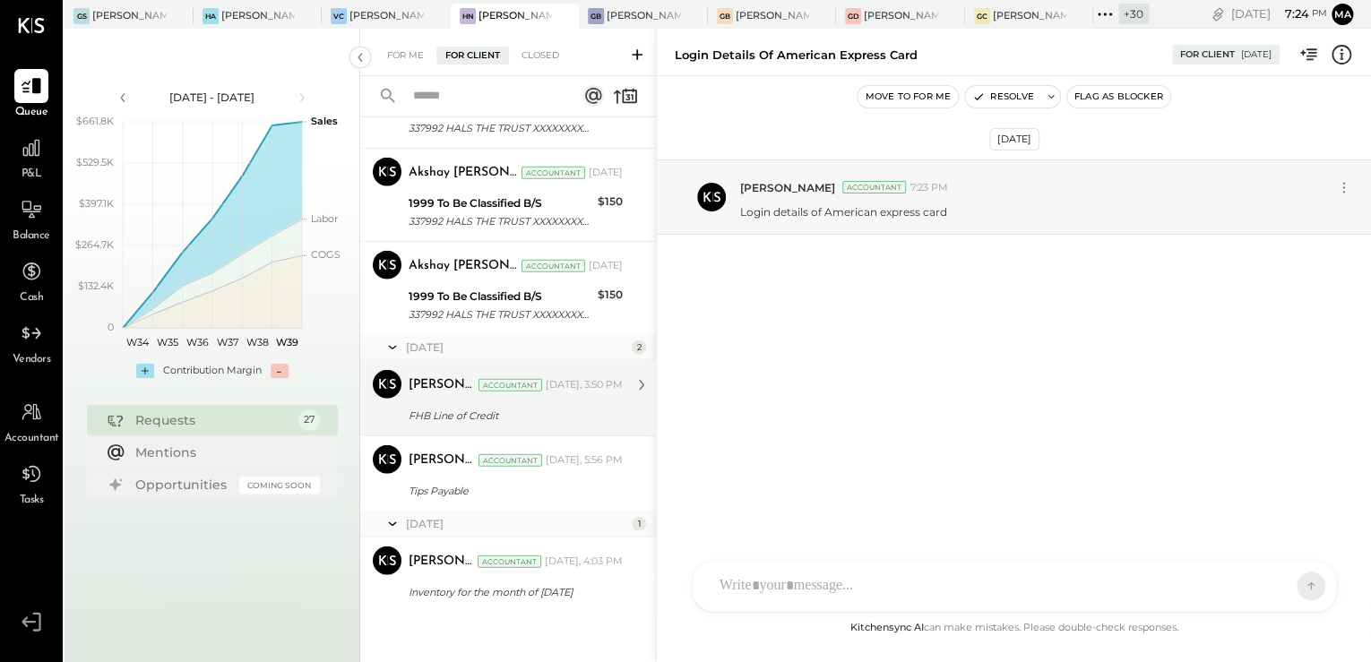
click at [487, 400] on div "Margi Gandhi Accountant Yesterday, 3:50 PM FHB Line of Credit Please provide FH…" at bounding box center [516, 398] width 214 height 56
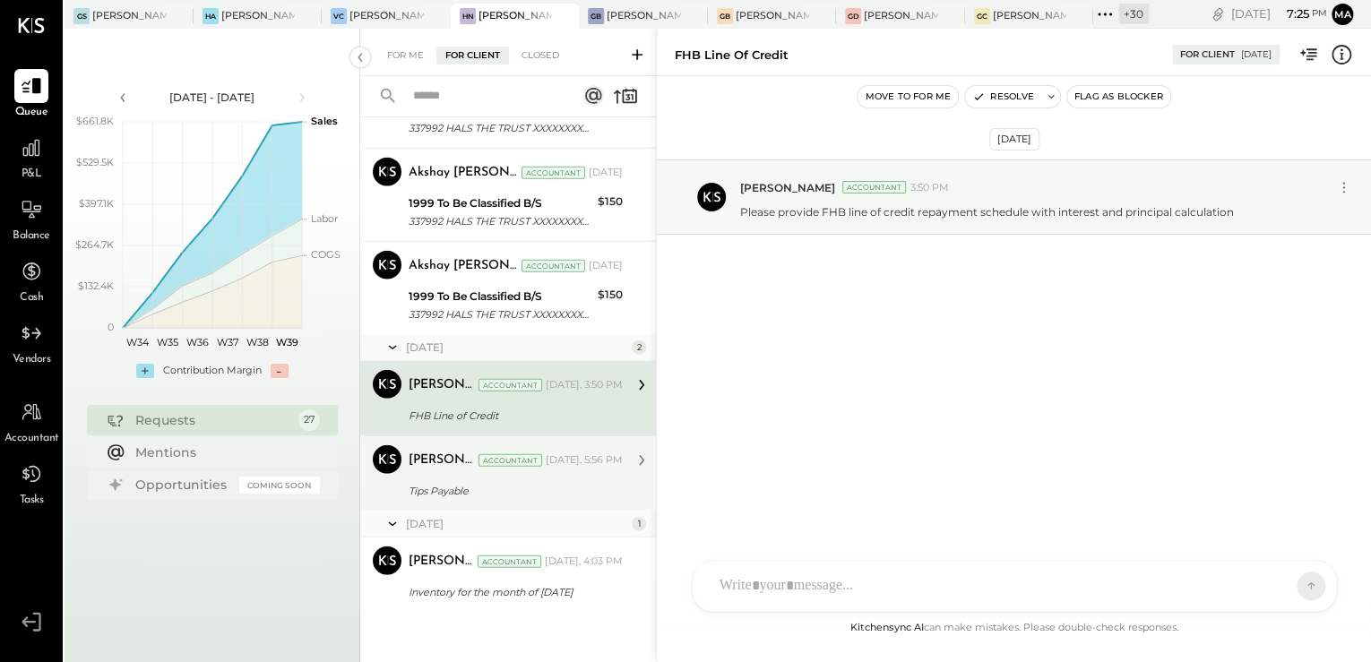
click at [507, 496] on div "Tips Payable" at bounding box center [513, 491] width 209 height 22
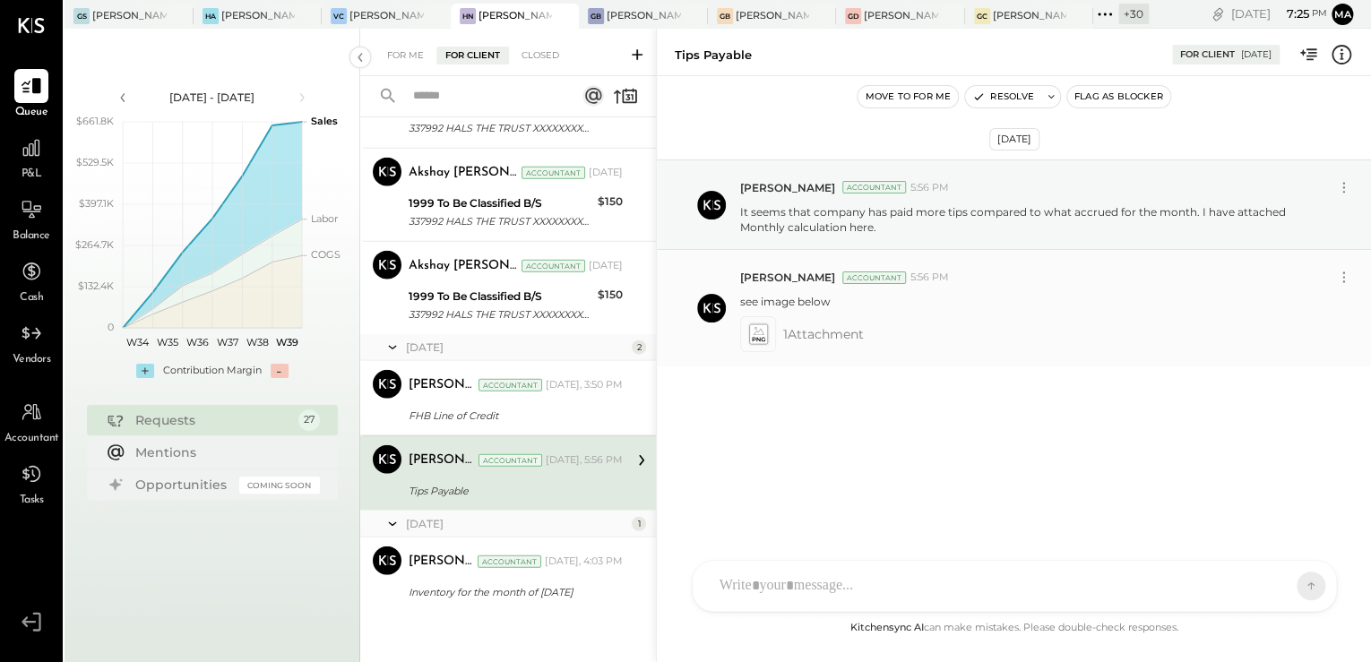
click at [754, 340] on icon at bounding box center [757, 334] width 19 height 21
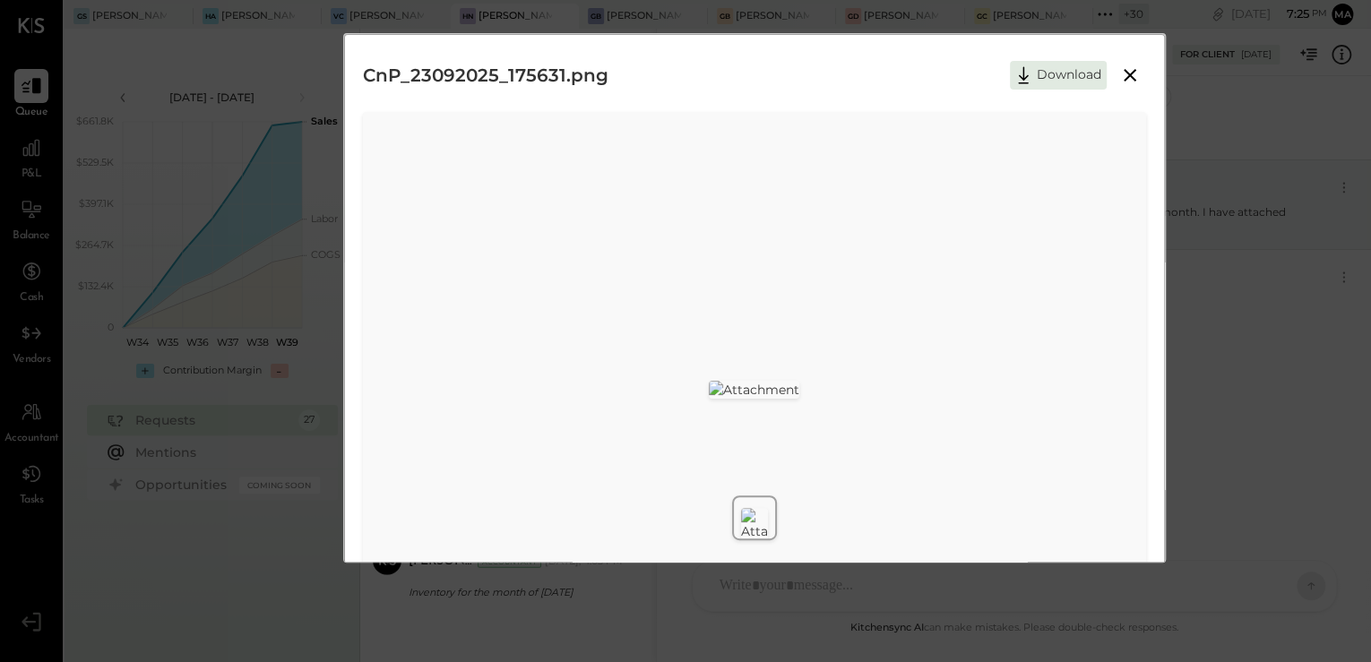
click at [799, 381] on img at bounding box center [754, 390] width 90 height 18
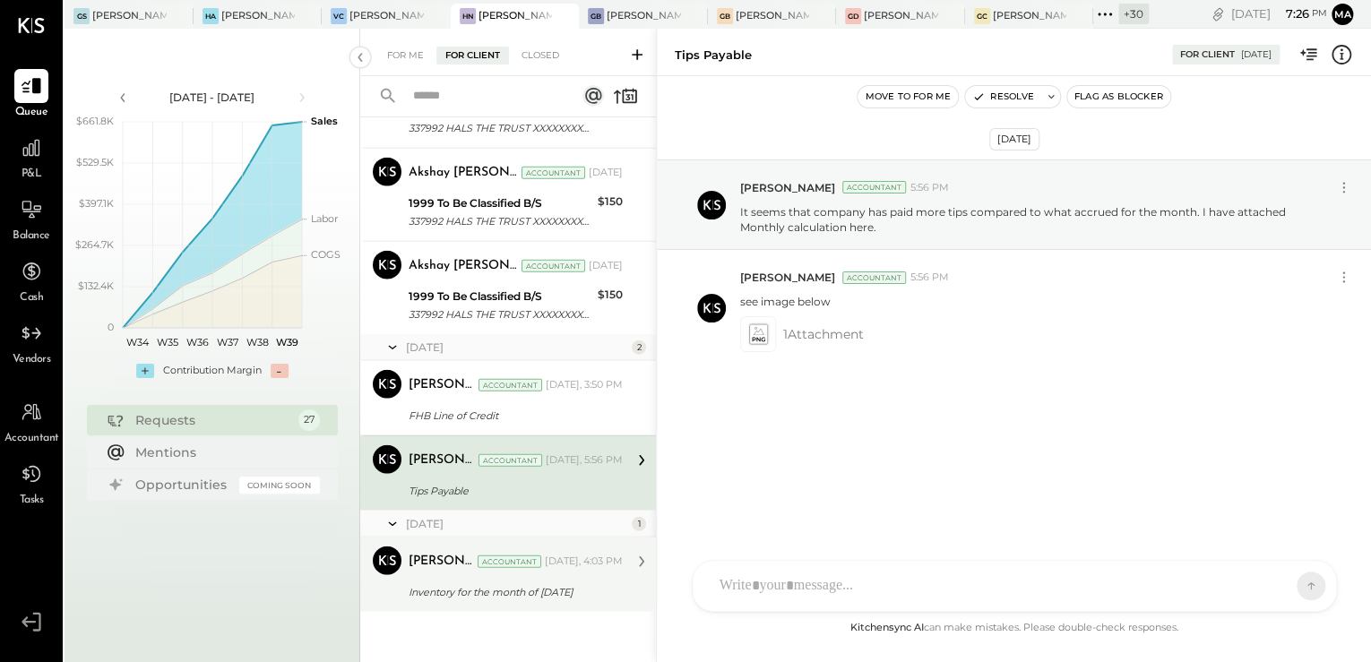
click at [466, 592] on div "Inventory for the month of August 2025" at bounding box center [513, 592] width 209 height 18
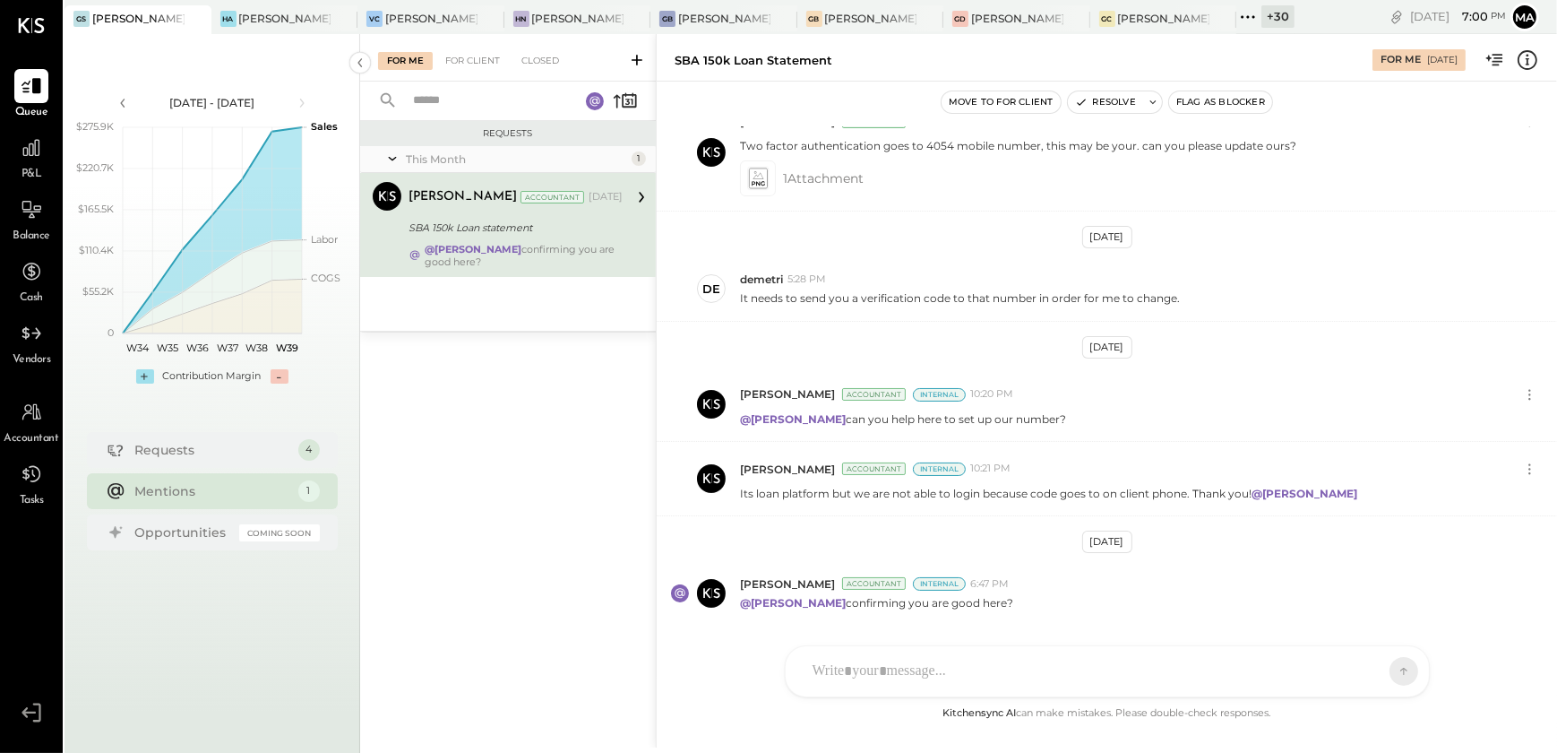
scroll to position [1382, 0]
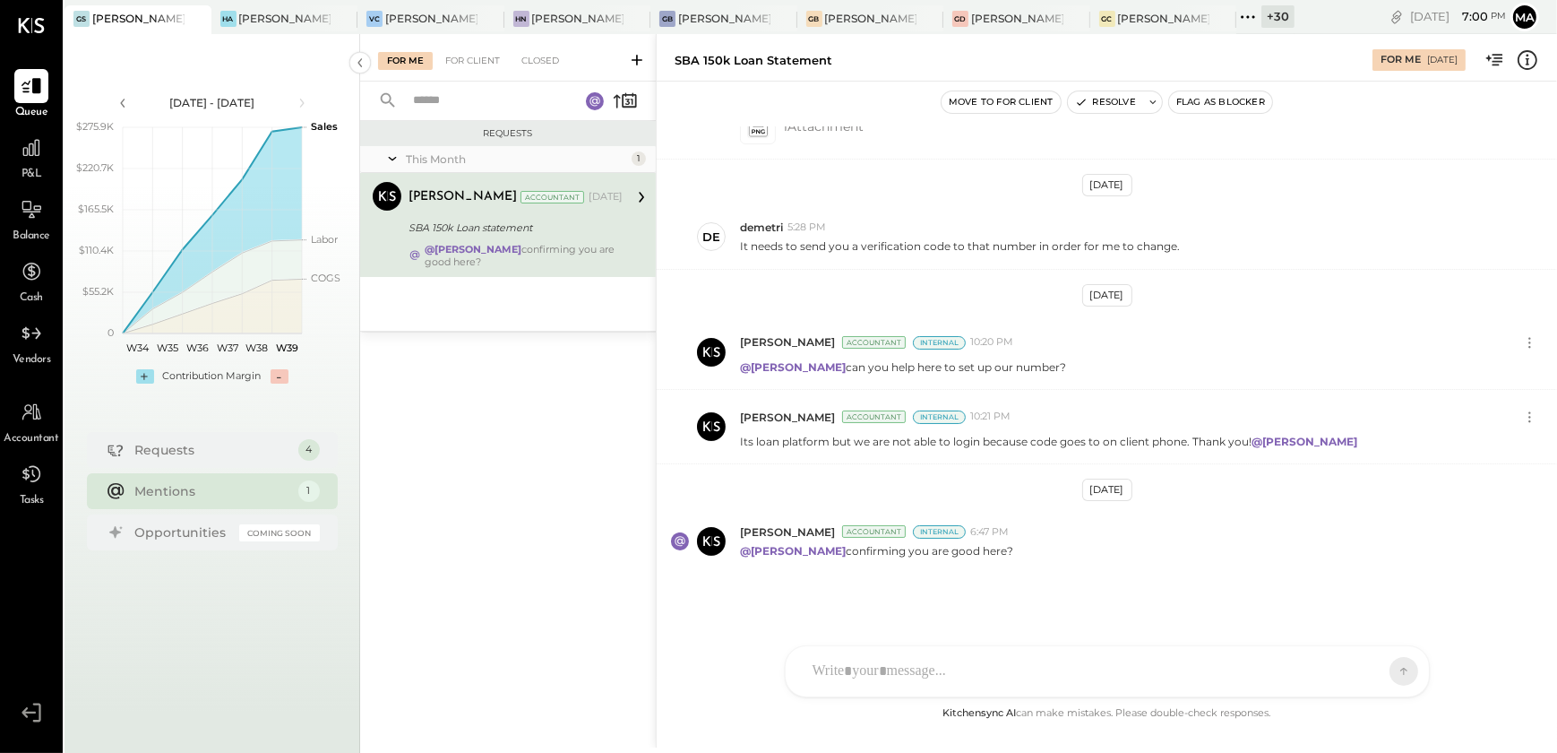
click at [876, 659] on div "D [PERSON_NAME] S [PERSON_NAME] [PERSON_NAME] [PERSON_NAME] MG [PERSON_NAME] AR…" at bounding box center [1107, 671] width 645 height 52
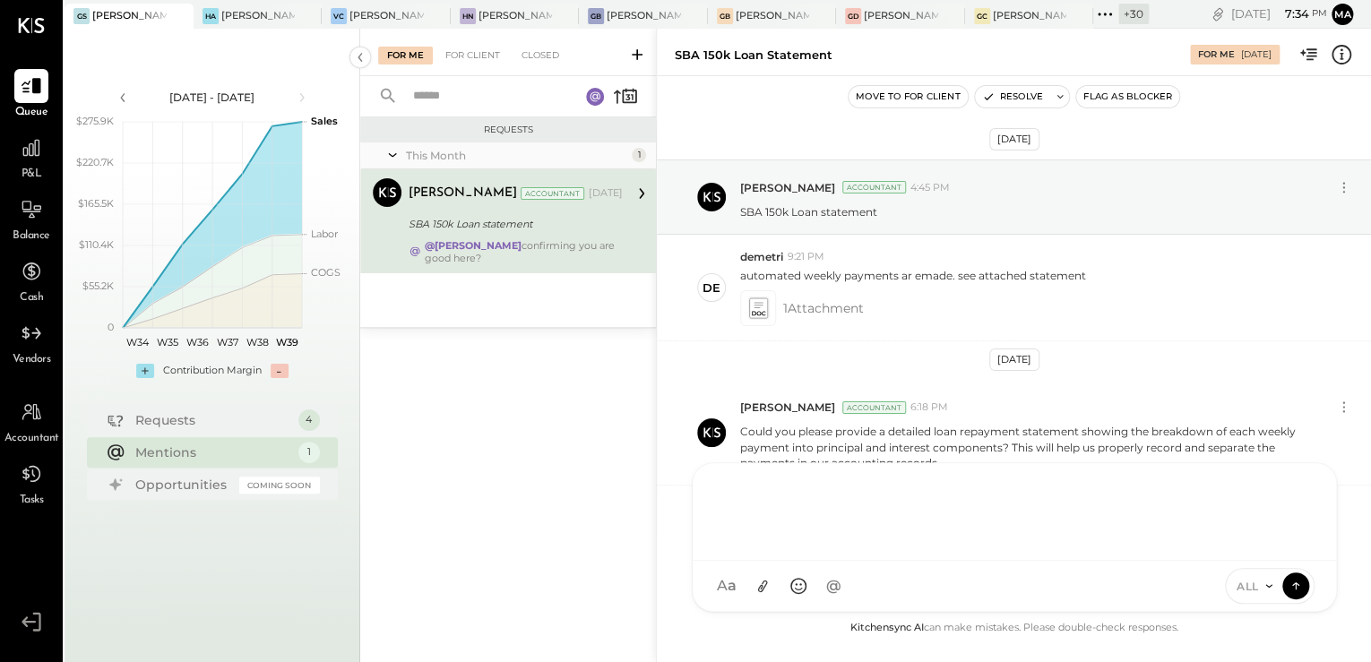
scroll to position [1382, 0]
